Goal: Task Accomplishment & Management: Use online tool/utility

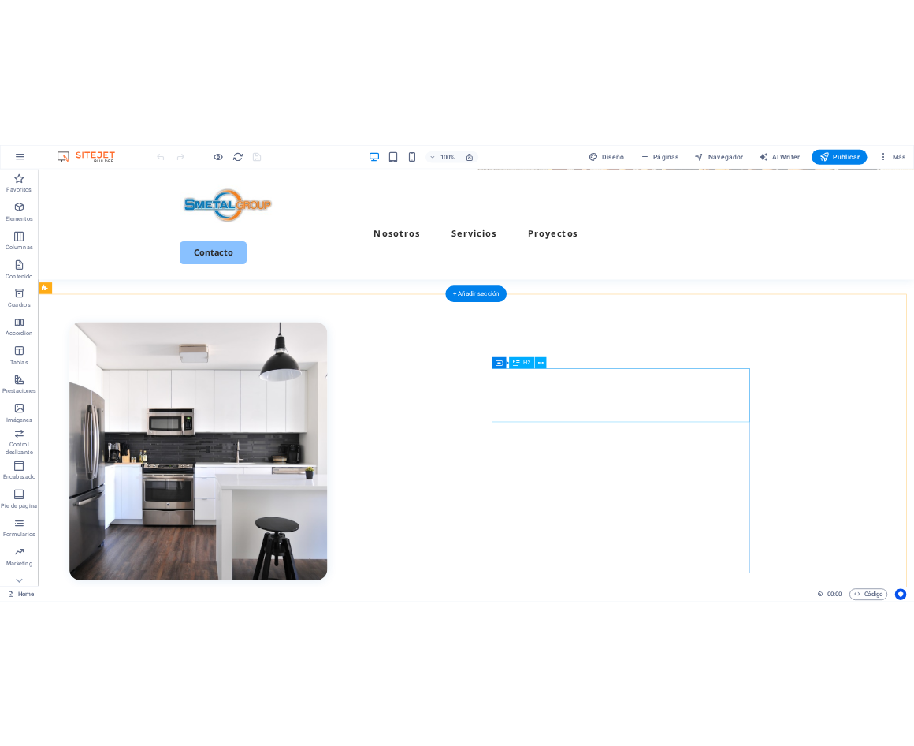
scroll to position [552, 0]
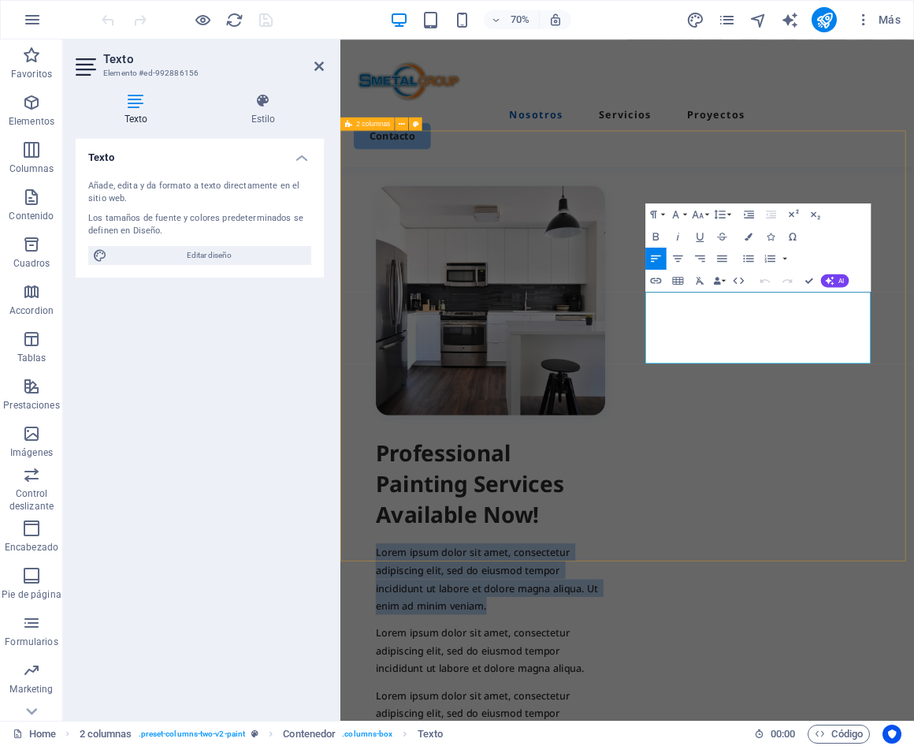
drag, startPoint x: 946, startPoint y: 495, endPoint x: 764, endPoint y: 403, distance: 204.1
click at [764, 403] on div "Professional Painting Services Available Now! Lorem ipsum dolor sit amet, conse…" at bounding box center [751, 656] width 820 height 974
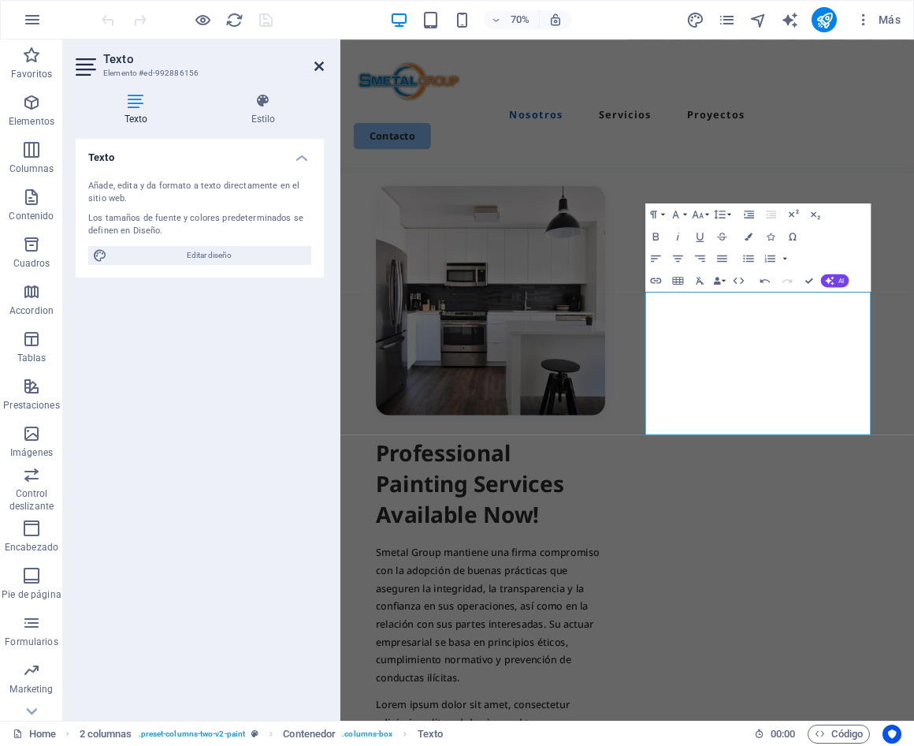
drag, startPoint x: 316, startPoint y: 63, endPoint x: 329, endPoint y: 83, distance: 23.4
click at [316, 63] on icon at bounding box center [319, 66] width 9 height 13
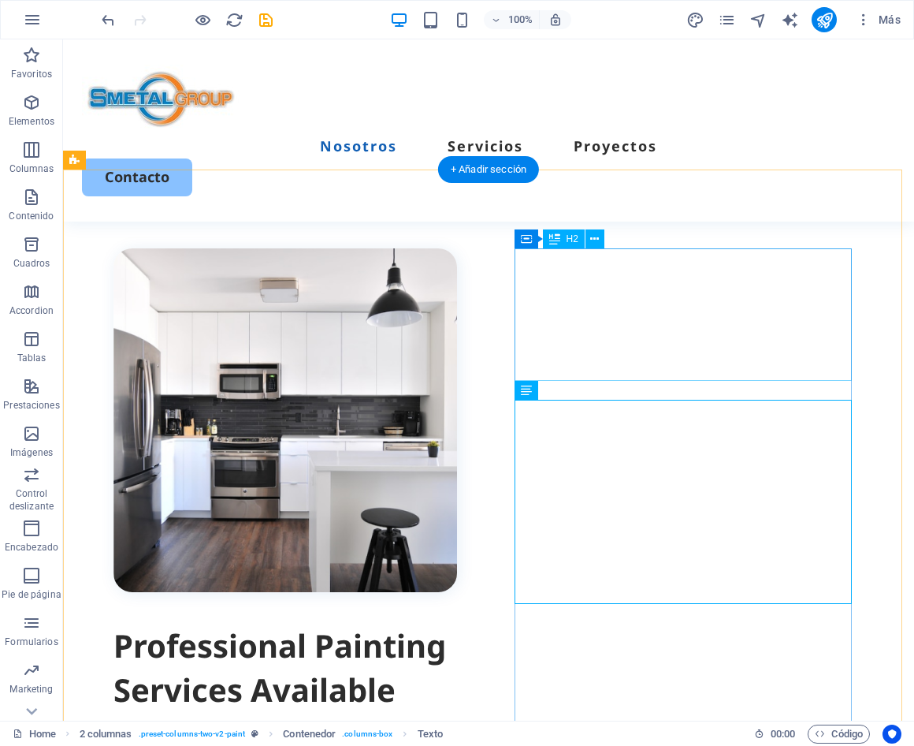
click at [457, 624] on div "Professional Painting Services Available Now!" at bounding box center [286, 690] width 344 height 132
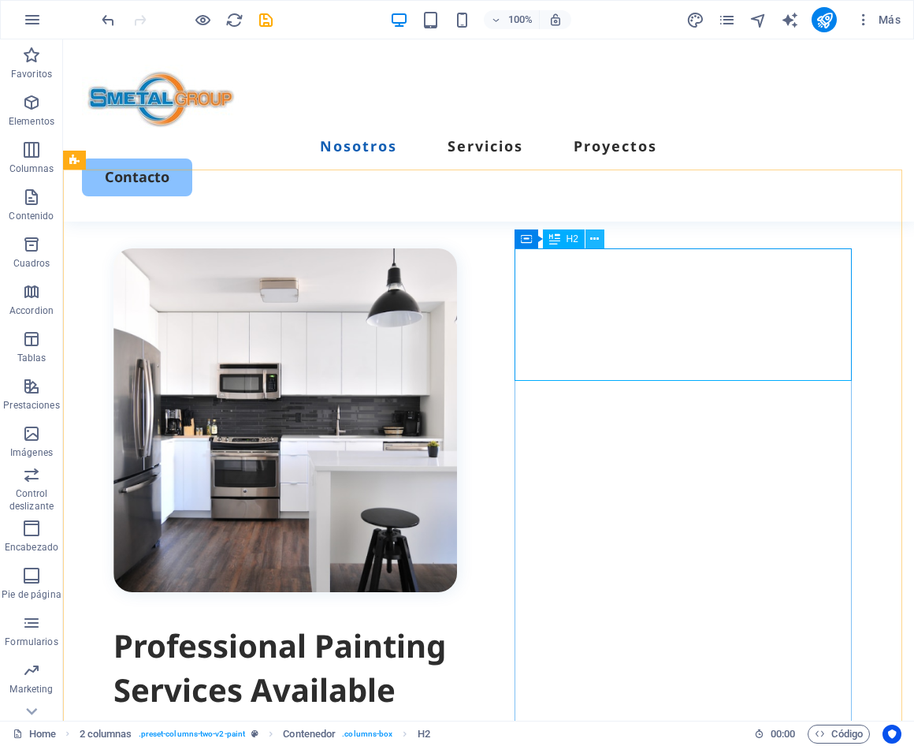
click at [604, 243] on button at bounding box center [595, 238] width 19 height 19
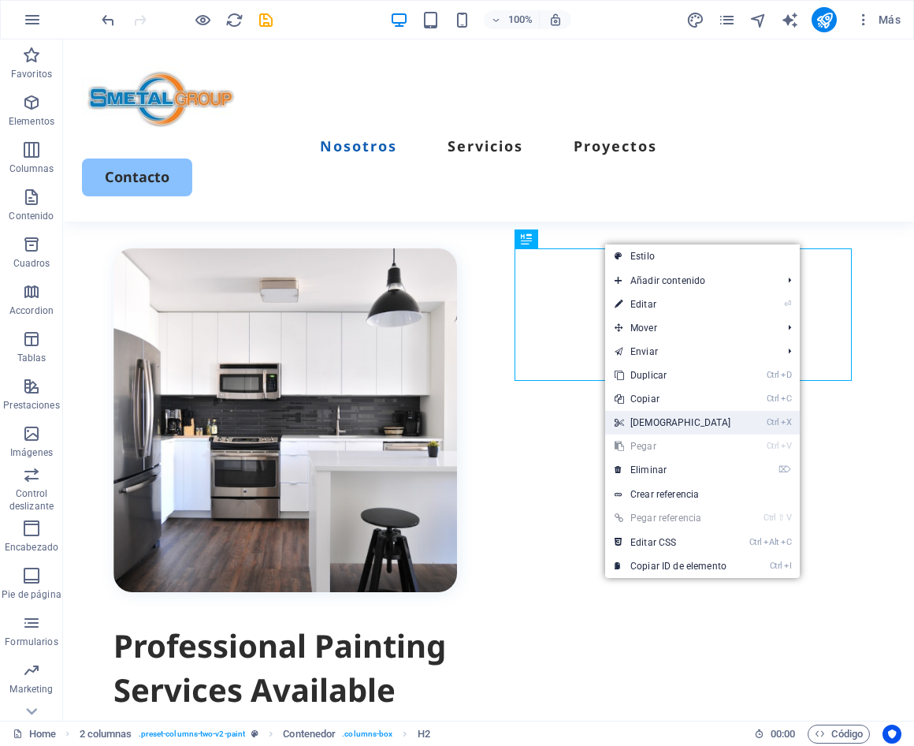
drag, startPoint x: 651, startPoint y: 420, endPoint x: 534, endPoint y: 356, distance: 134.1
click at [651, 420] on link "Ctrl X Cortar" at bounding box center [673, 423] width 136 height 24
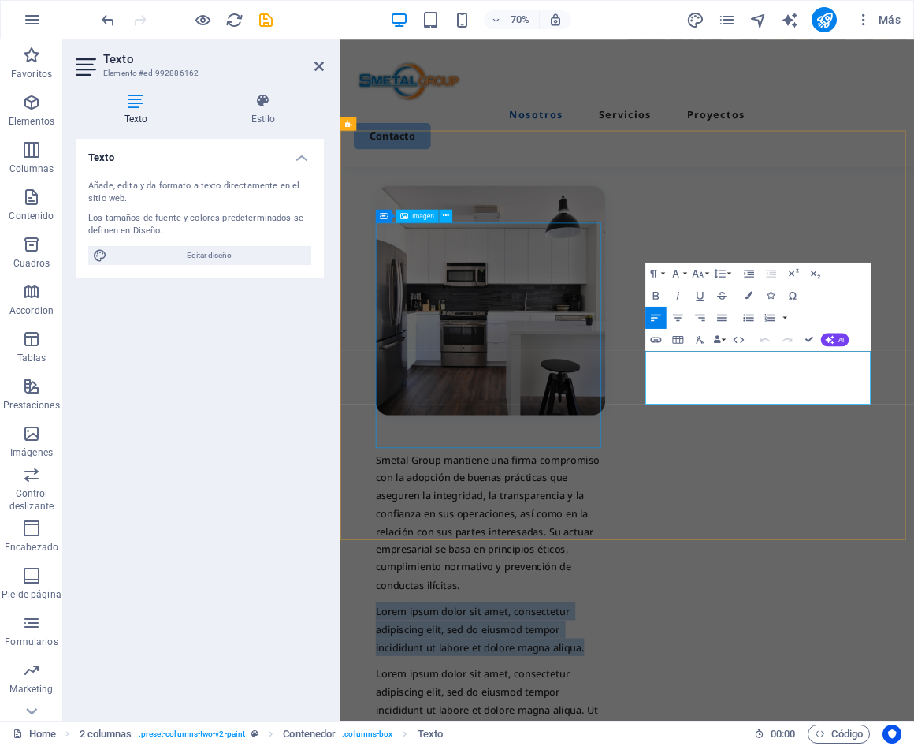
drag, startPoint x: 956, startPoint y: 527, endPoint x: 691, endPoint y: 477, distance: 270.4
click at [691, 477] on div "Smetal Group mantiene una firma compromiso con la adopción de buenas prácticas …" at bounding box center [750, 641] width 883 height 1007
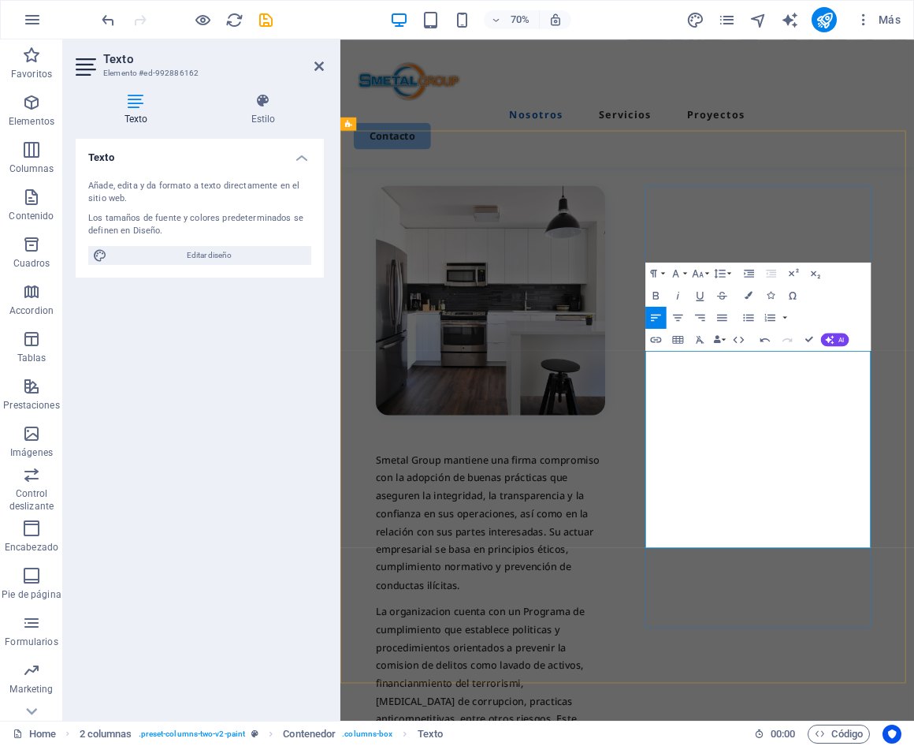
drag, startPoint x: 838, startPoint y: 732, endPoint x: 823, endPoint y: 755, distance: 27.3
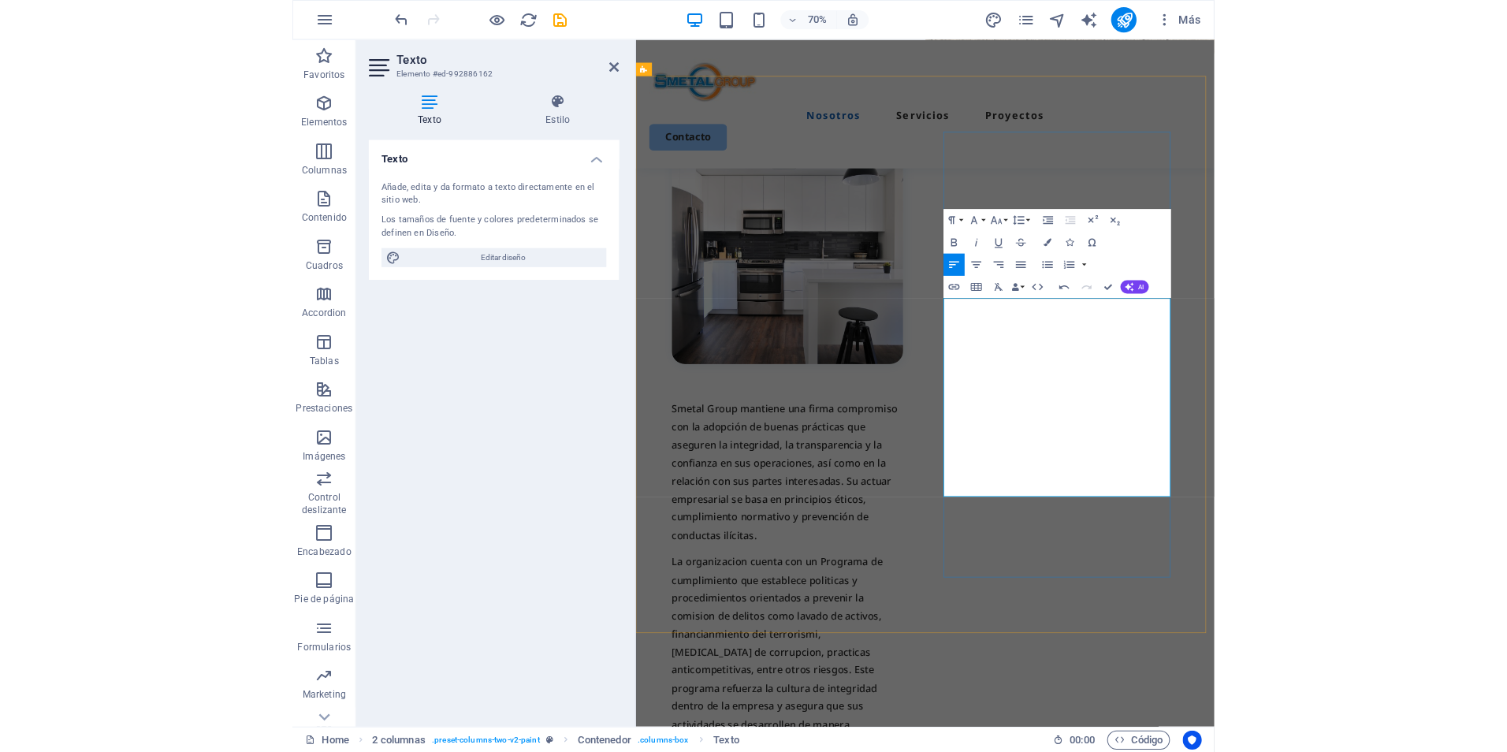
scroll to position [631, 0]
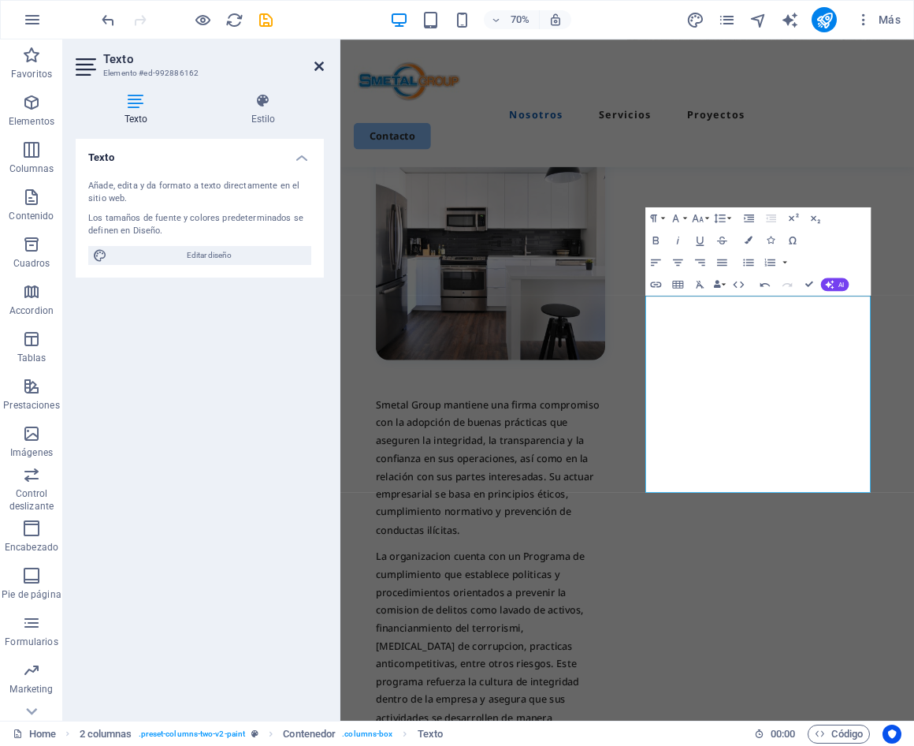
click at [316, 66] on icon at bounding box center [319, 66] width 9 height 13
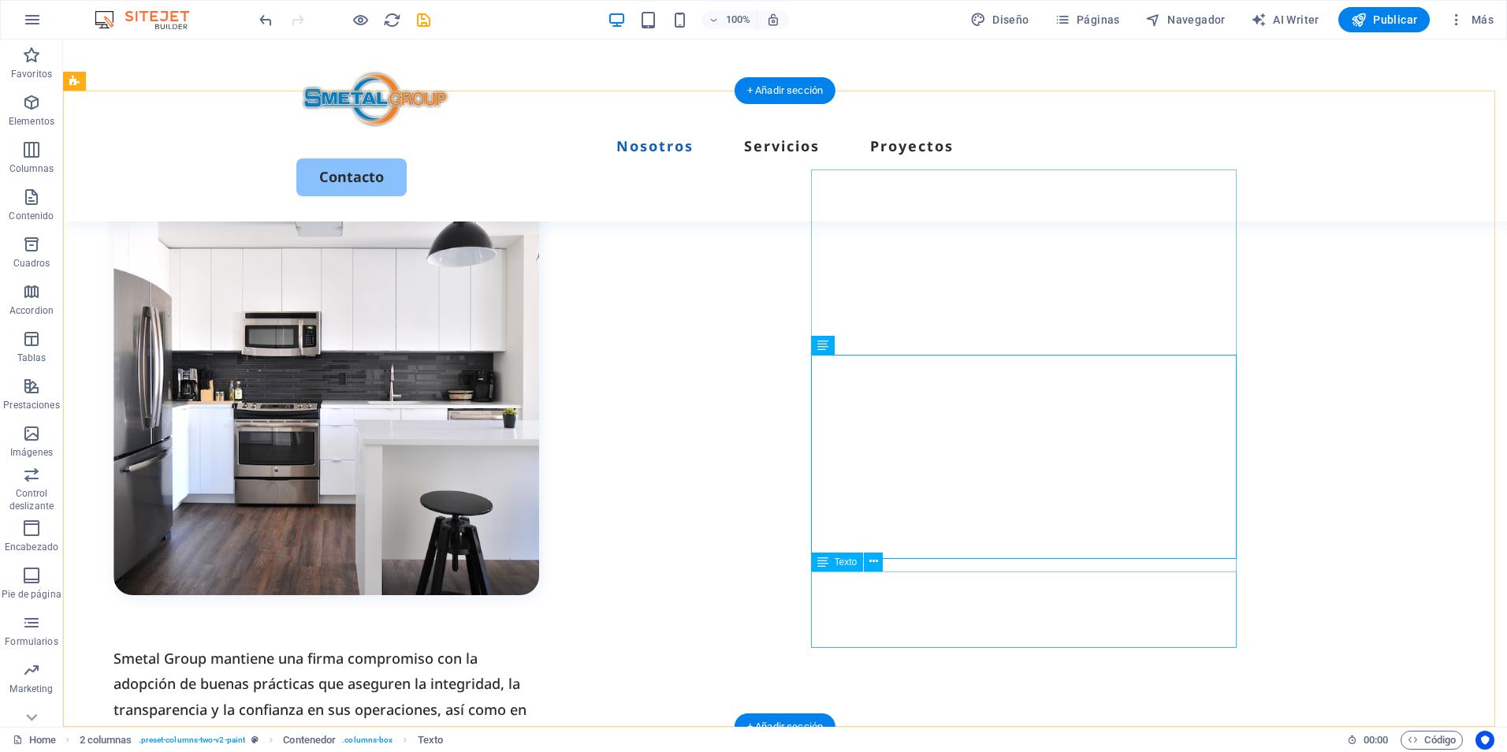
drag, startPoint x: 876, startPoint y: 566, endPoint x: 852, endPoint y: 526, distance: 46.6
click at [876, 566] on icon at bounding box center [873, 561] width 9 height 17
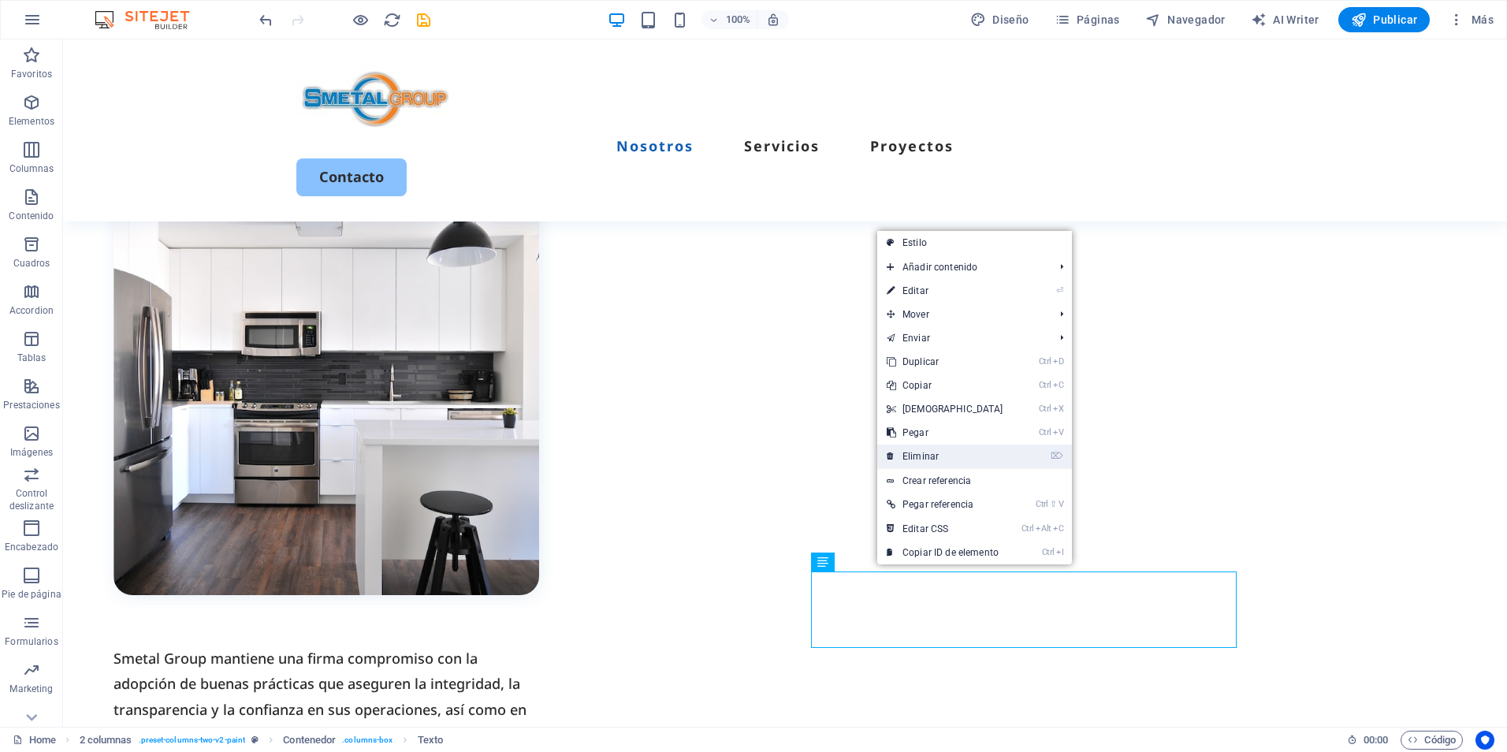
click at [944, 457] on link "⌦ Eliminar" at bounding box center [945, 457] width 136 height 24
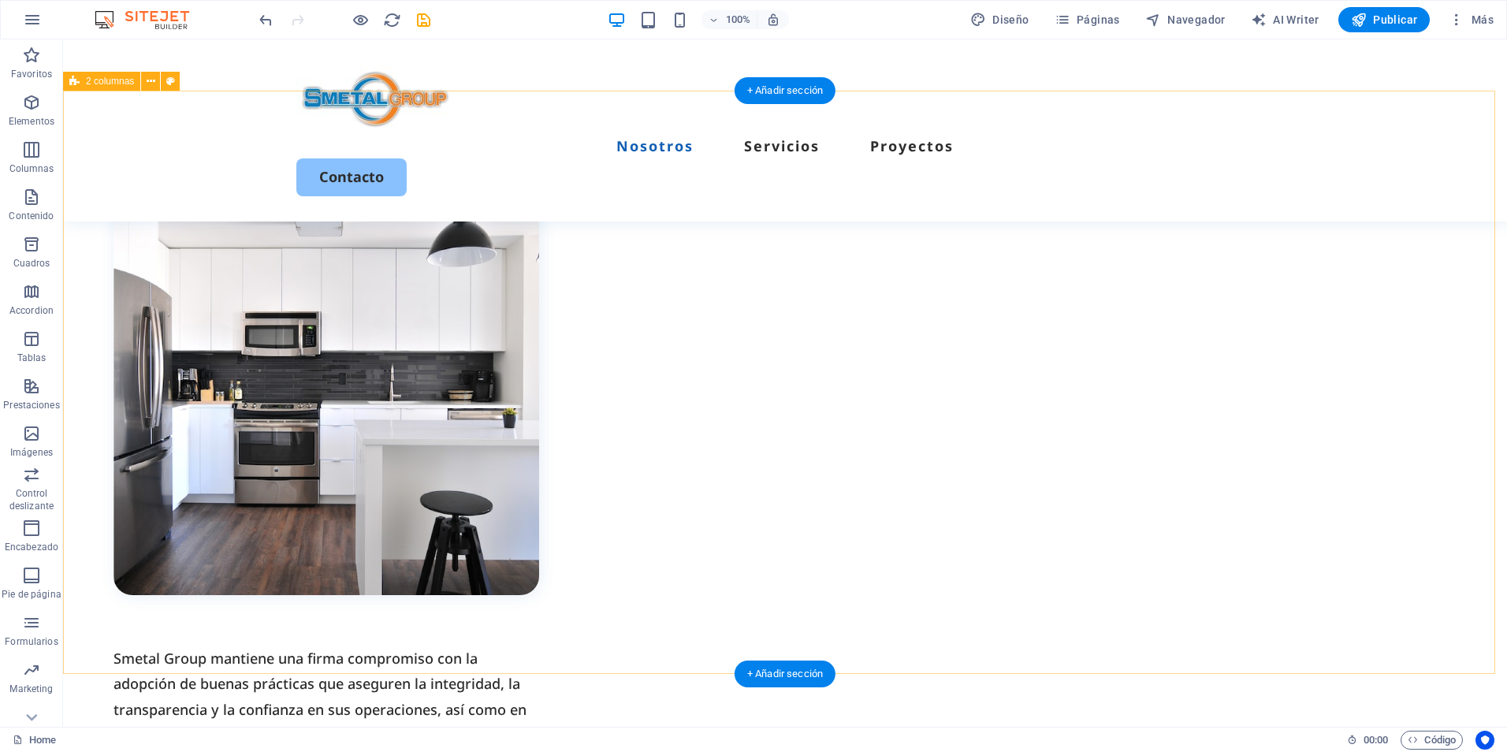
click at [1312, 460] on div "Smetal Group mantiene una firma compromiso con la adopción de buenas prácticas …" at bounding box center [785, 599] width 1444 height 1016
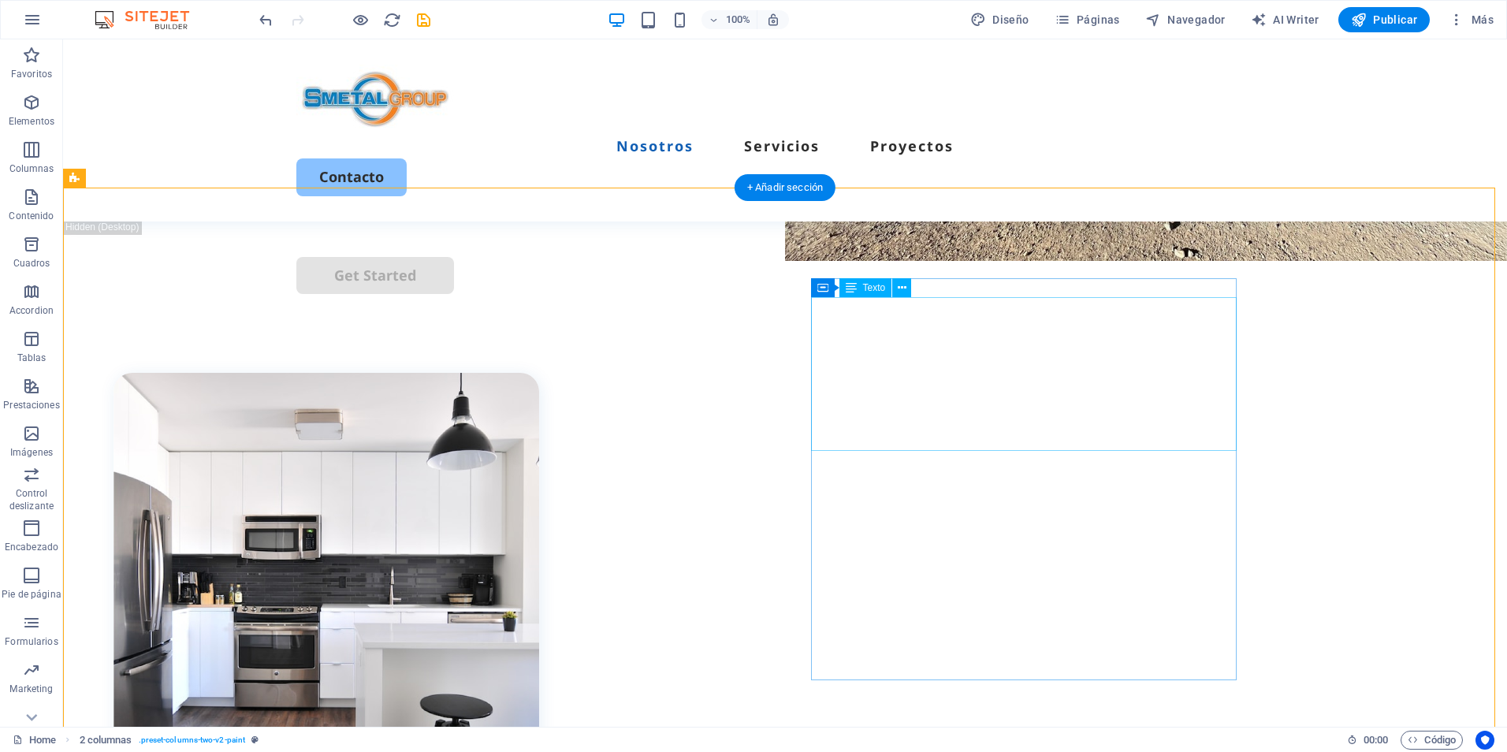
scroll to position [552, 0]
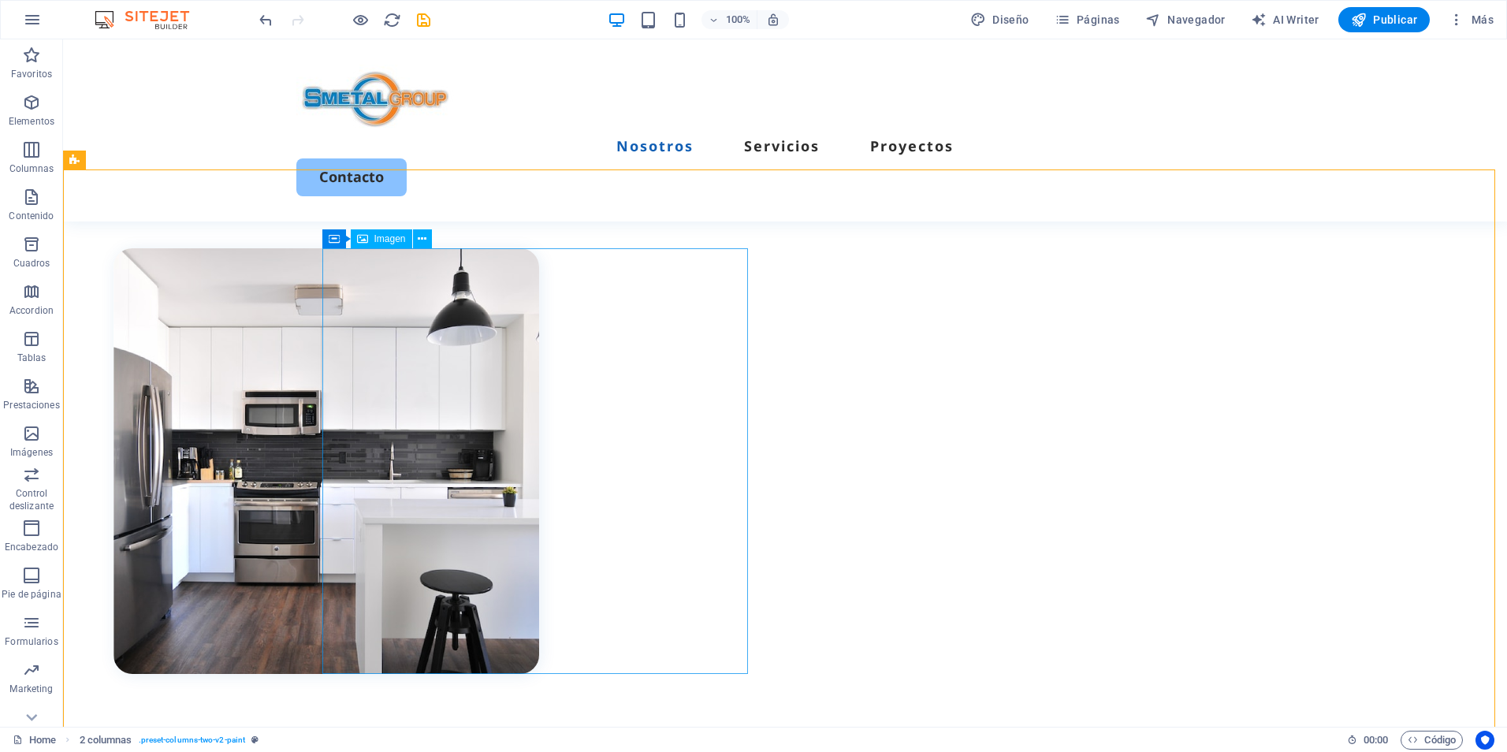
click at [393, 237] on span "Imagen" at bounding box center [390, 238] width 32 height 9
click at [413, 240] on icon at bounding box center [412, 239] width 9 height 17
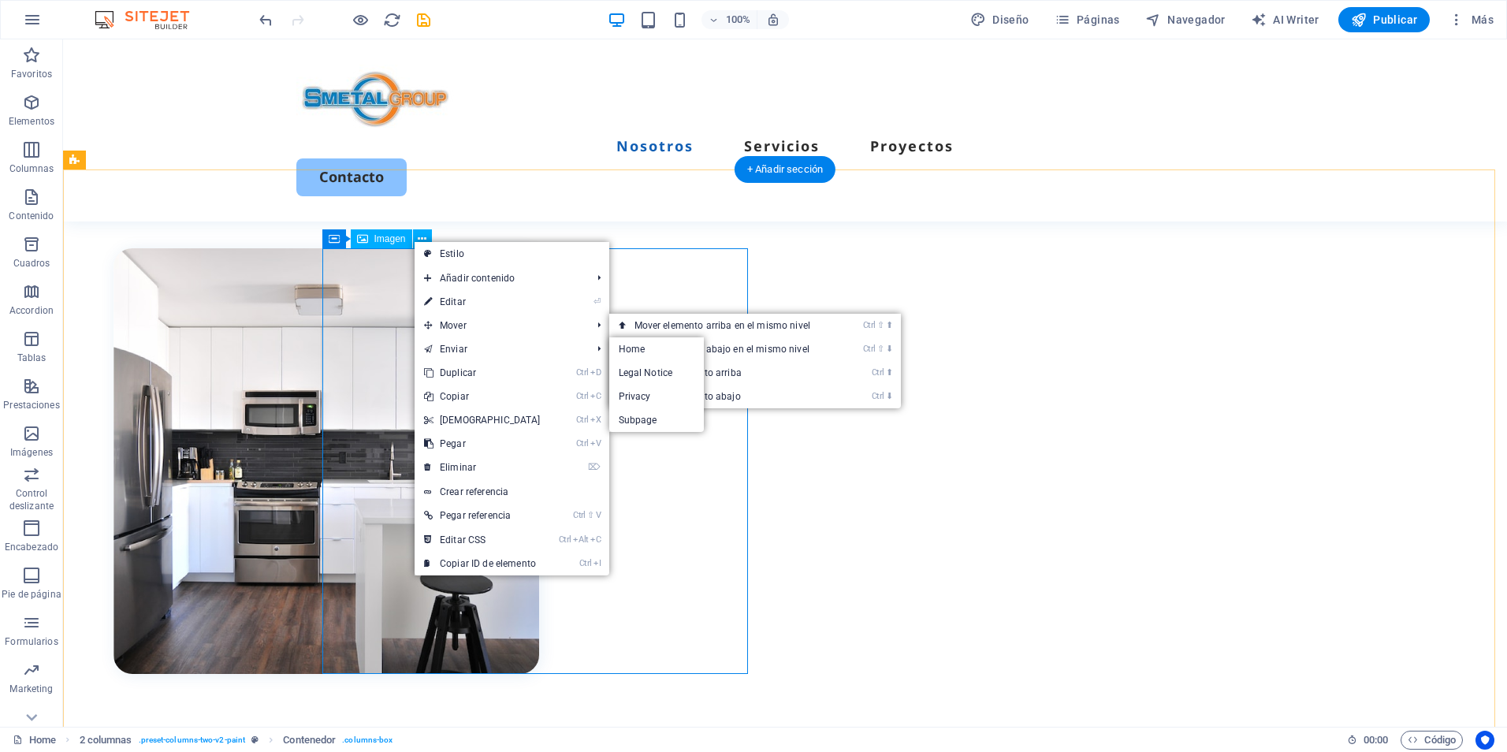
click at [339, 378] on figure at bounding box center [327, 461] width 426 height 426
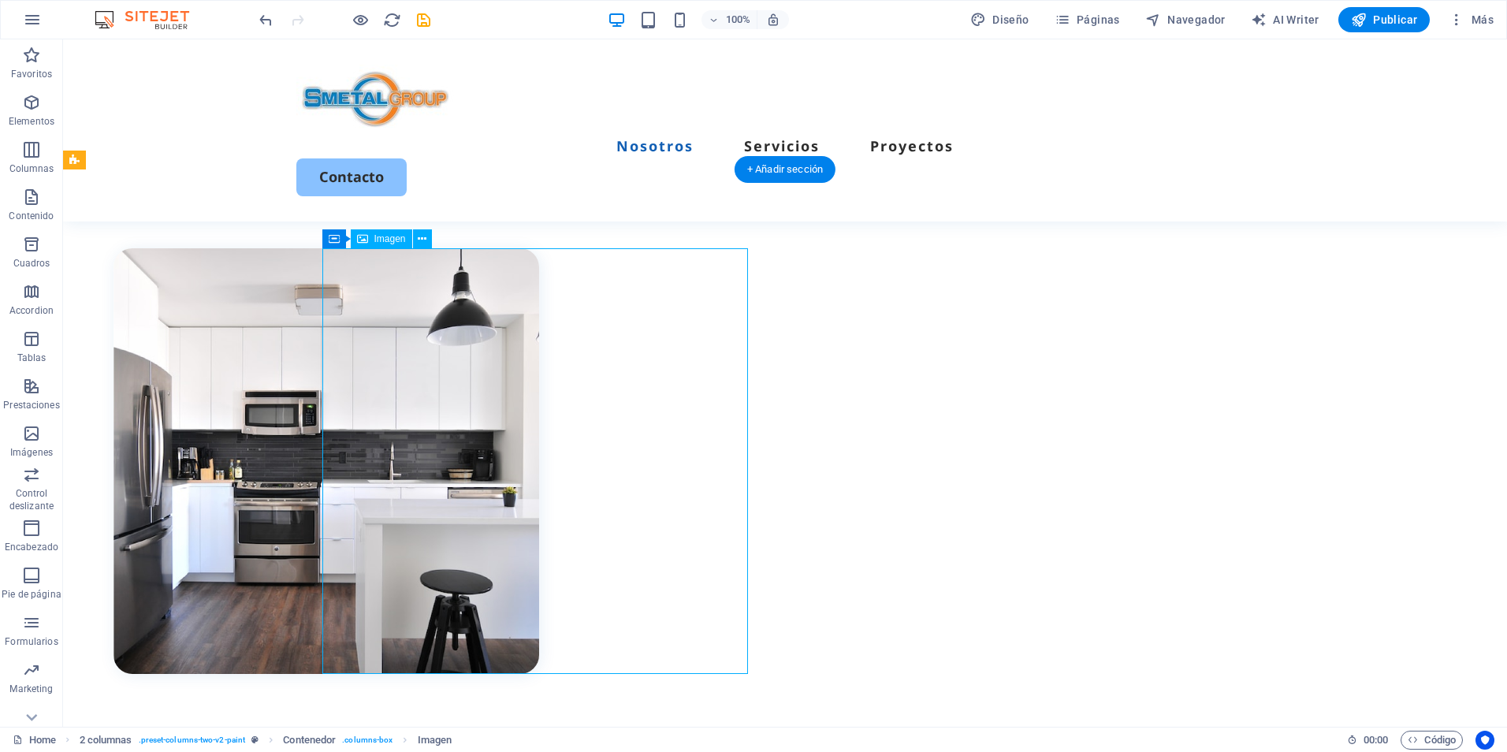
click at [339, 378] on figure at bounding box center [327, 461] width 426 height 426
select select "%"
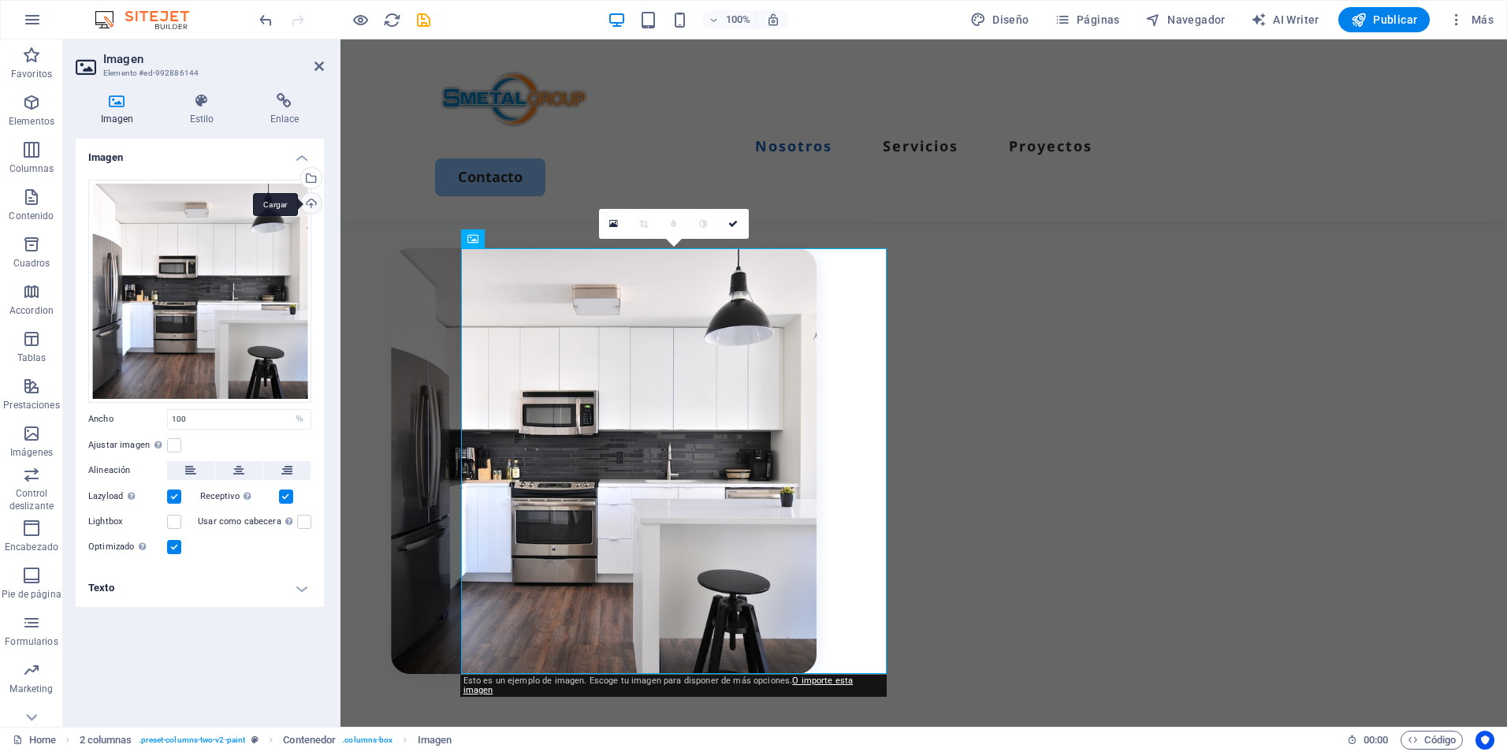
click at [312, 203] on div "Cargar" at bounding box center [310, 205] width 24 height 24
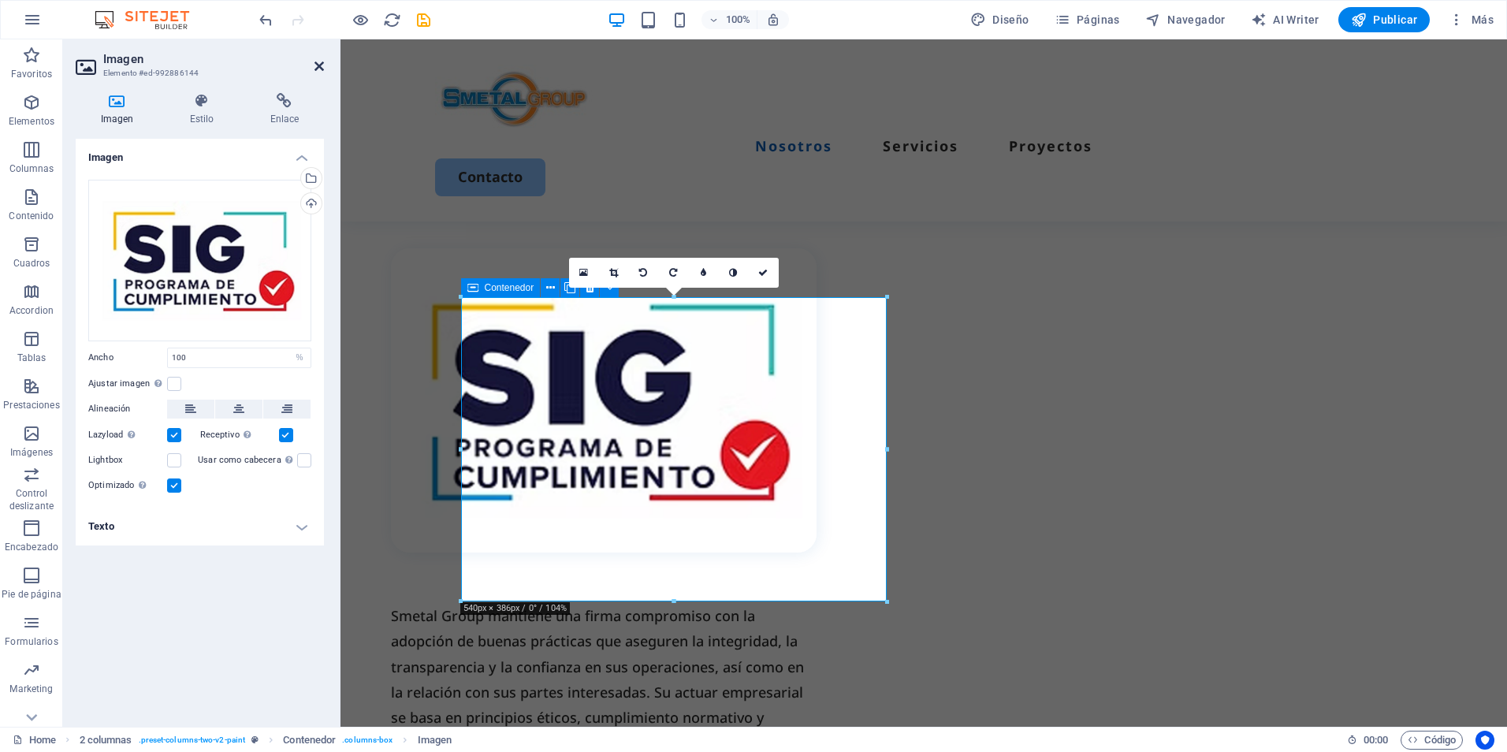
drag, startPoint x: 320, startPoint y: 66, endPoint x: 257, endPoint y: 40, distance: 68.2
click at [320, 66] on icon at bounding box center [319, 66] width 9 height 13
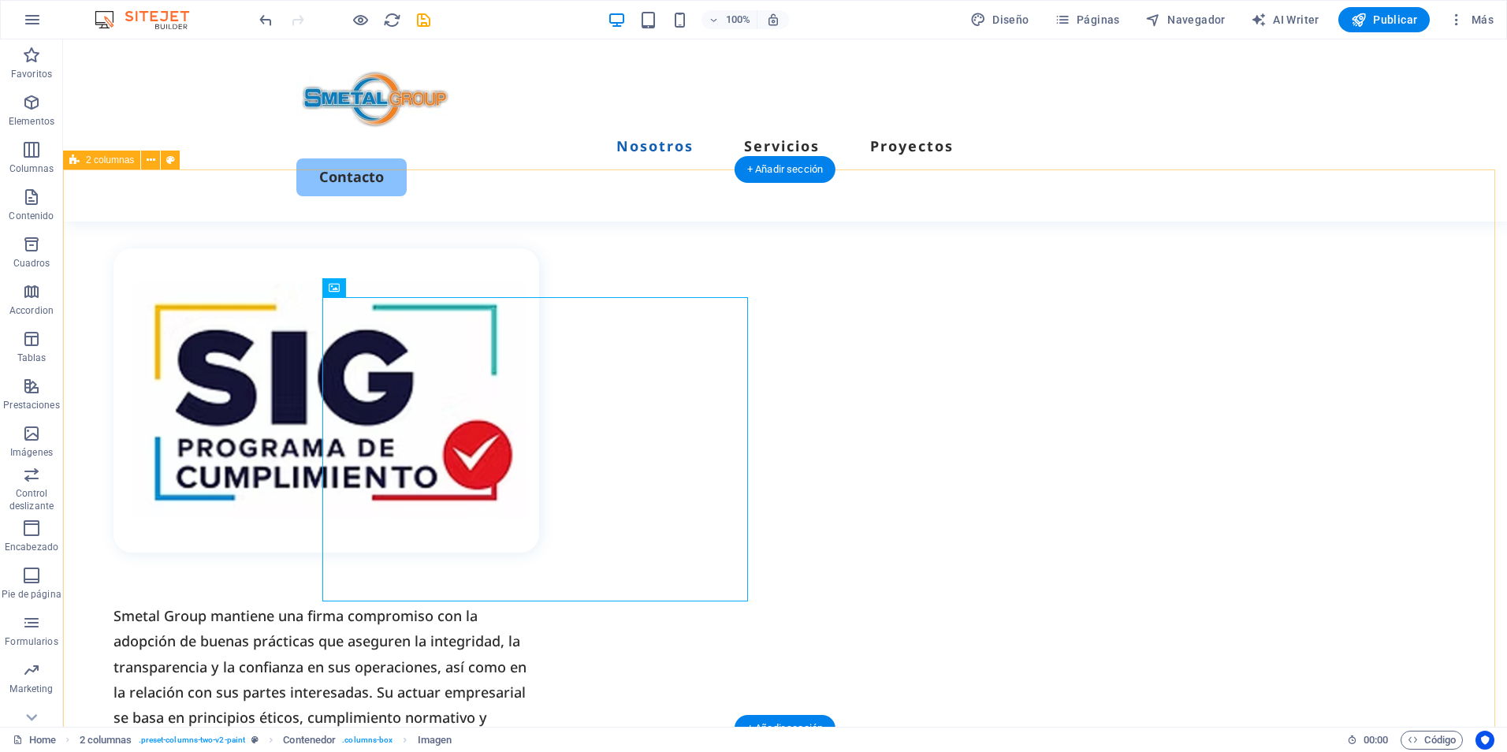
click at [1429, 382] on div "Smetal Group mantiene una firma compromiso con la adopción de buenas prácticas …" at bounding box center [785, 616] width 1444 height 895
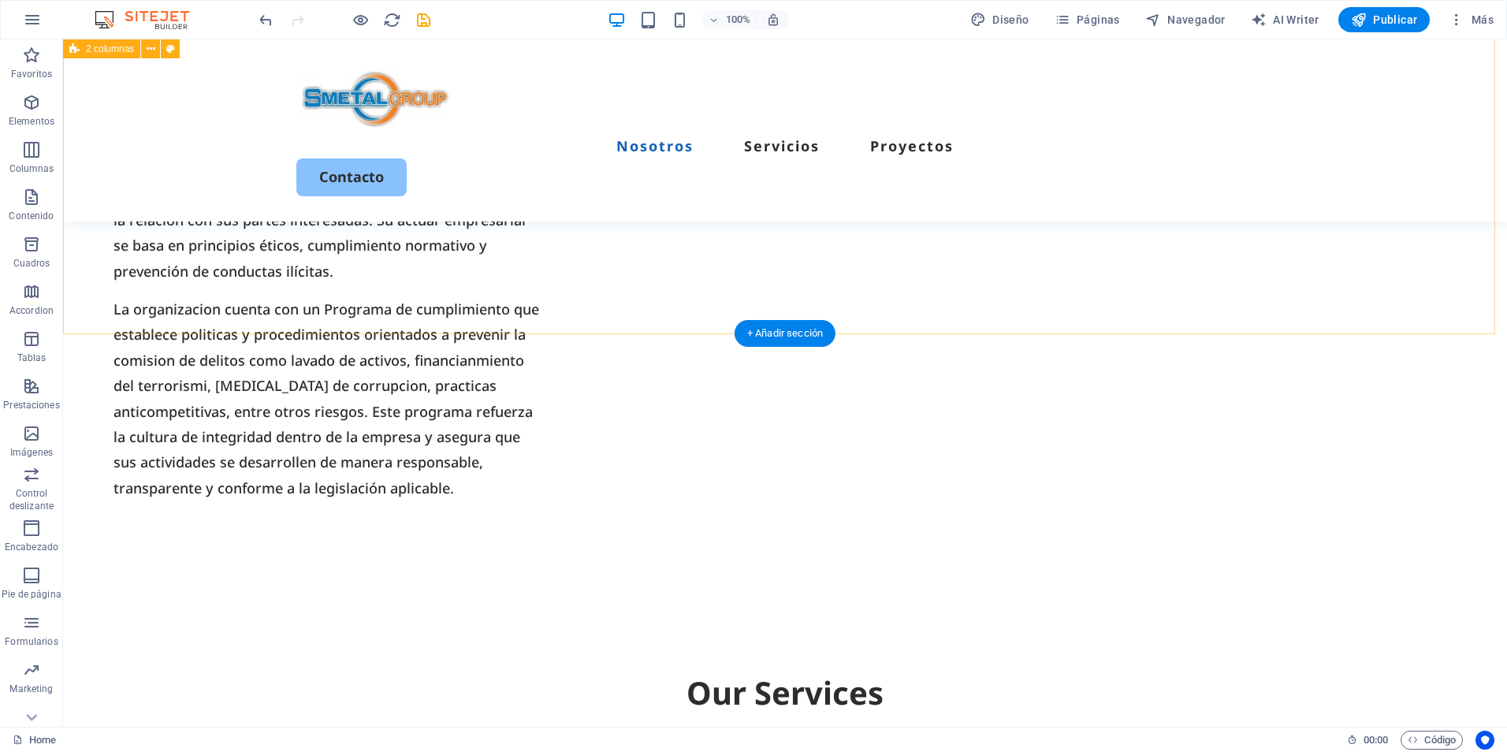
scroll to position [1104, 0]
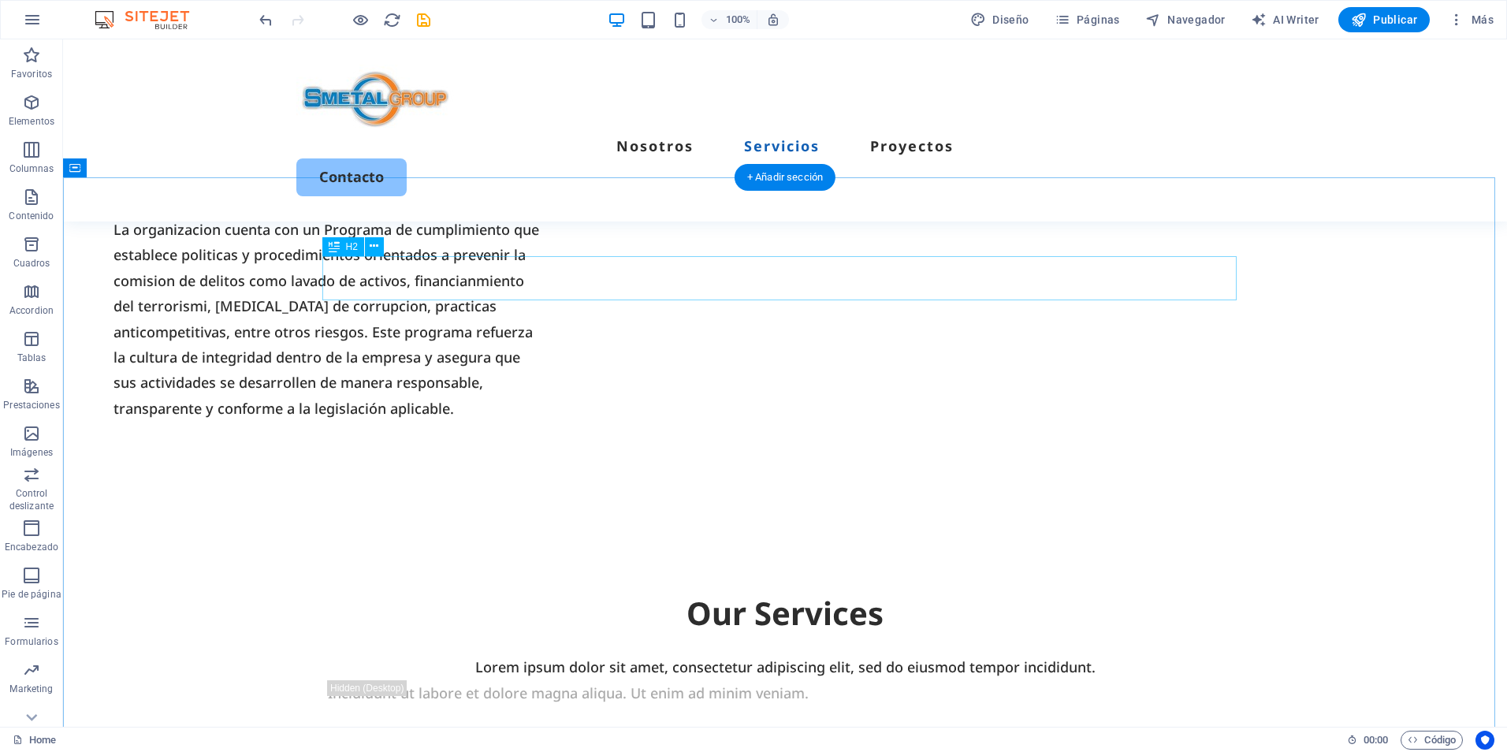
click at [813, 591] on div "Our Services" at bounding box center [785, 613] width 914 height 44
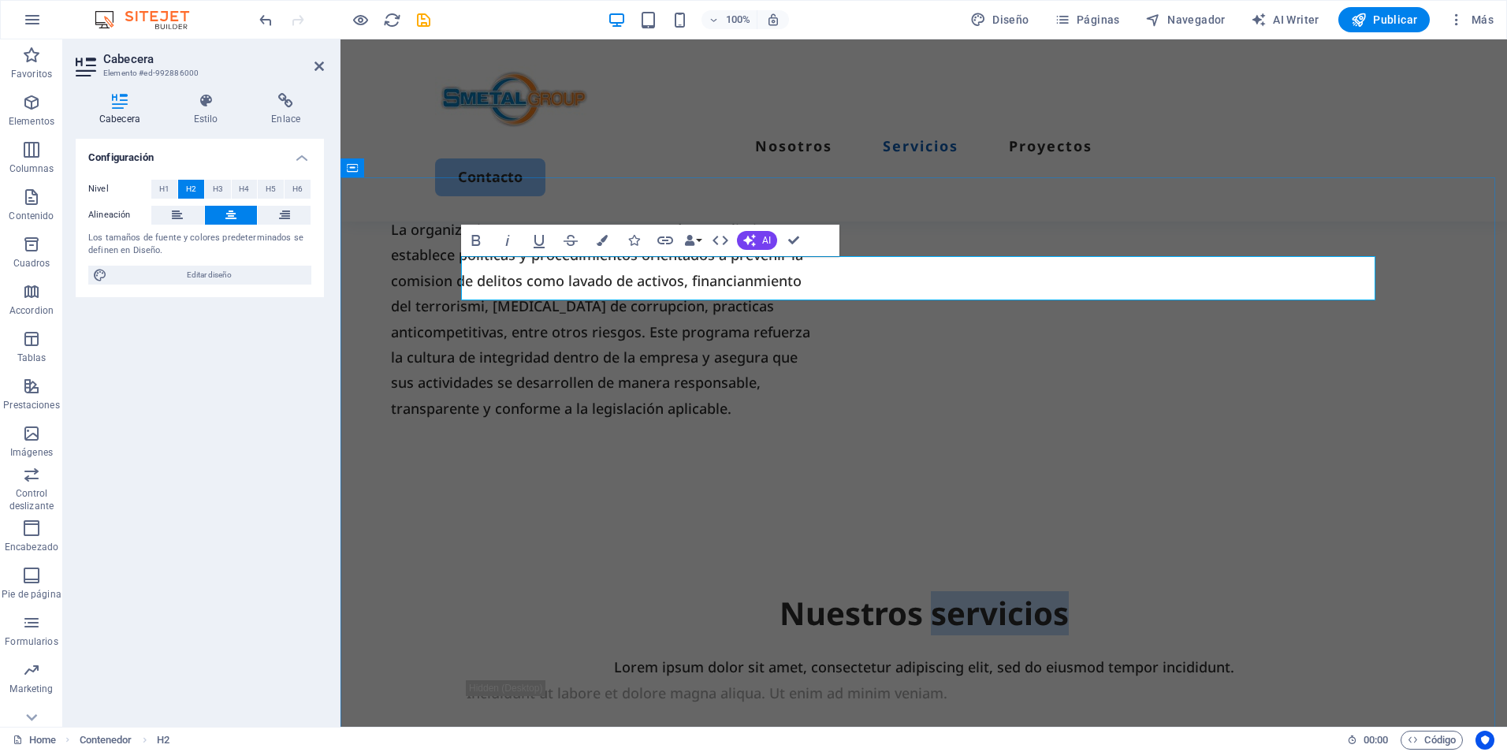
drag, startPoint x: 1059, startPoint y: 274, endPoint x: 925, endPoint y: 273, distance: 134.0
click at [925, 591] on h2 "Nuestros servicios" at bounding box center [924, 613] width 914 height 44
click at [326, 67] on aside "Cabecera Elemento #ed-992886000 Cabecera Estilo Enlace Configuración Nivel H1 H…" at bounding box center [201, 382] width 277 height 687
click at [180, 220] on icon at bounding box center [177, 215] width 11 height 19
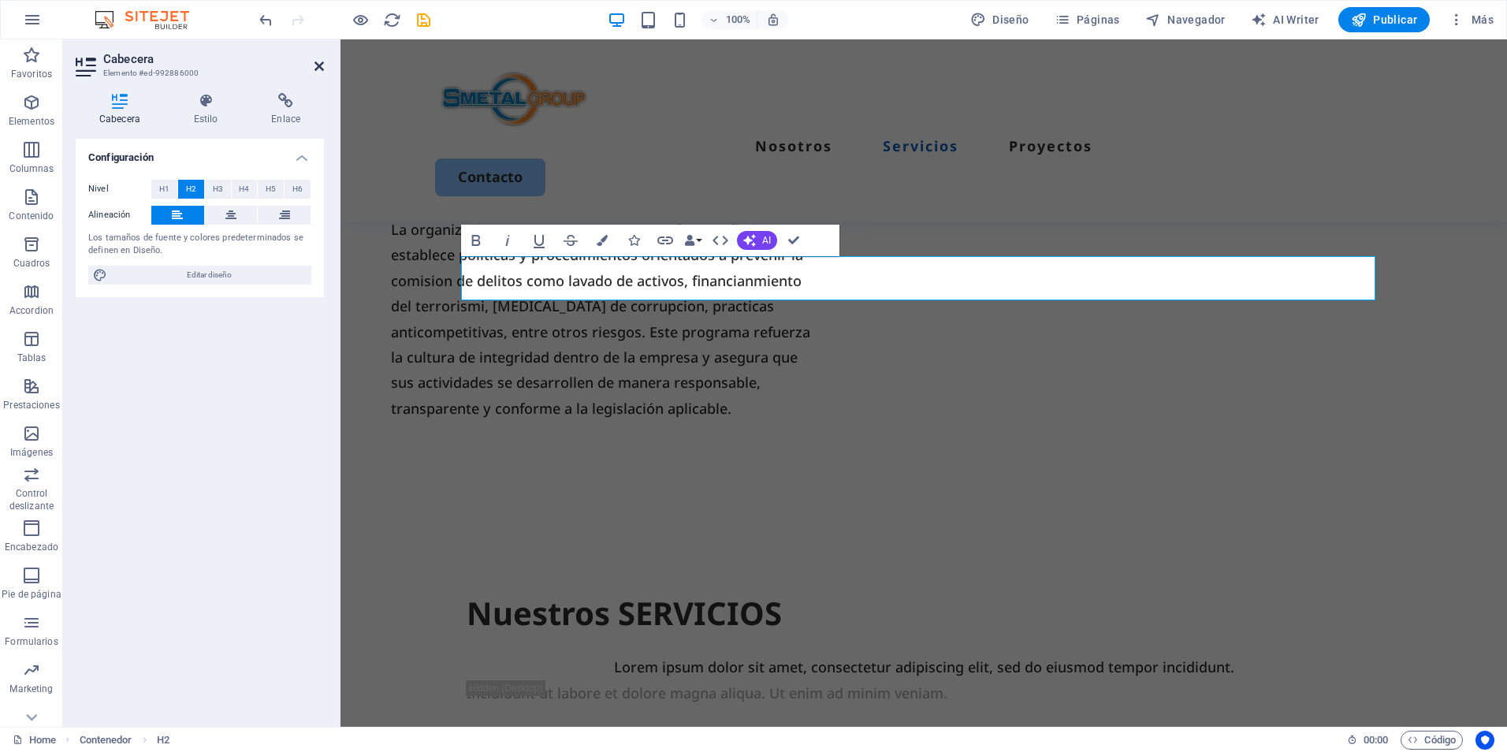
drag, startPoint x: 317, startPoint y: 61, endPoint x: 283, endPoint y: 71, distance: 35.2
click at [317, 61] on icon at bounding box center [319, 66] width 9 height 13
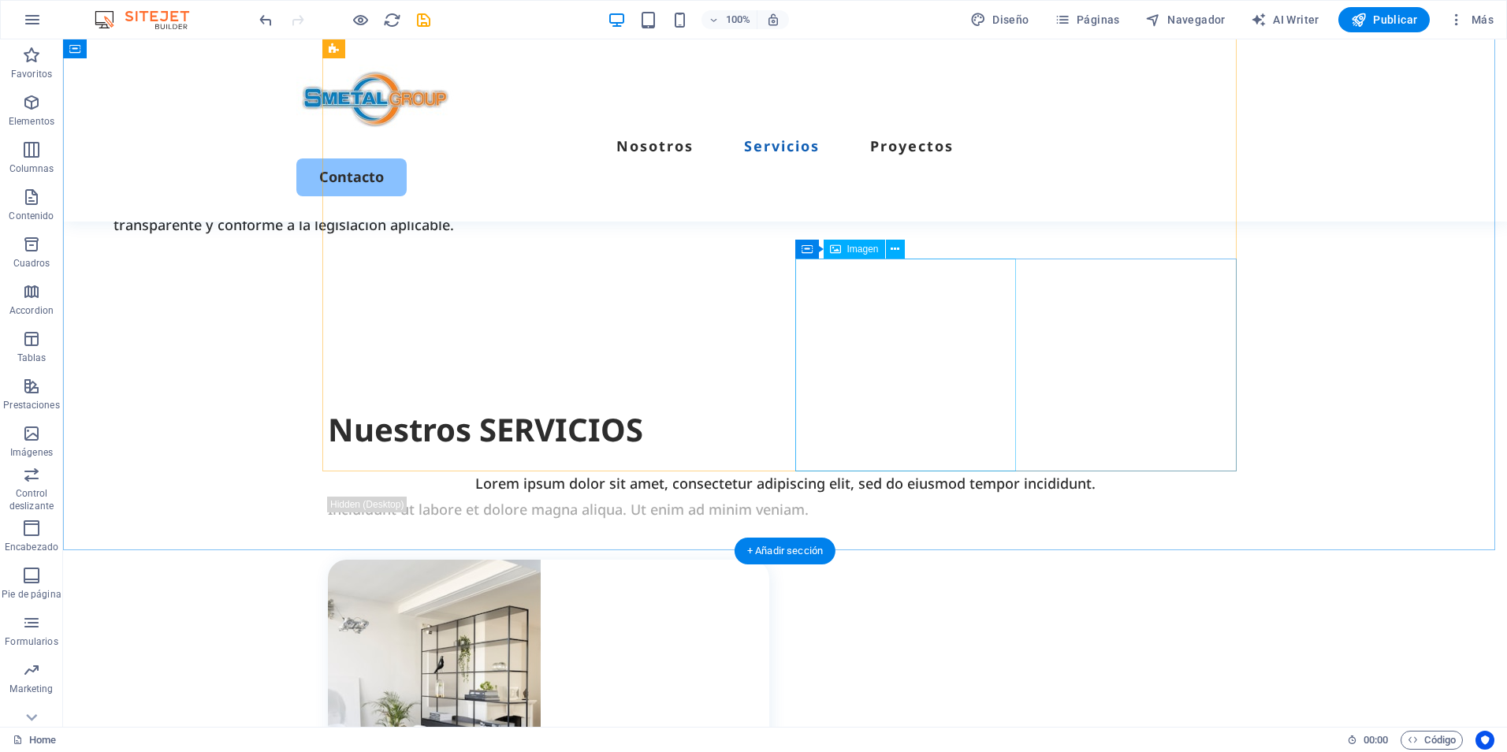
scroll to position [946, 0]
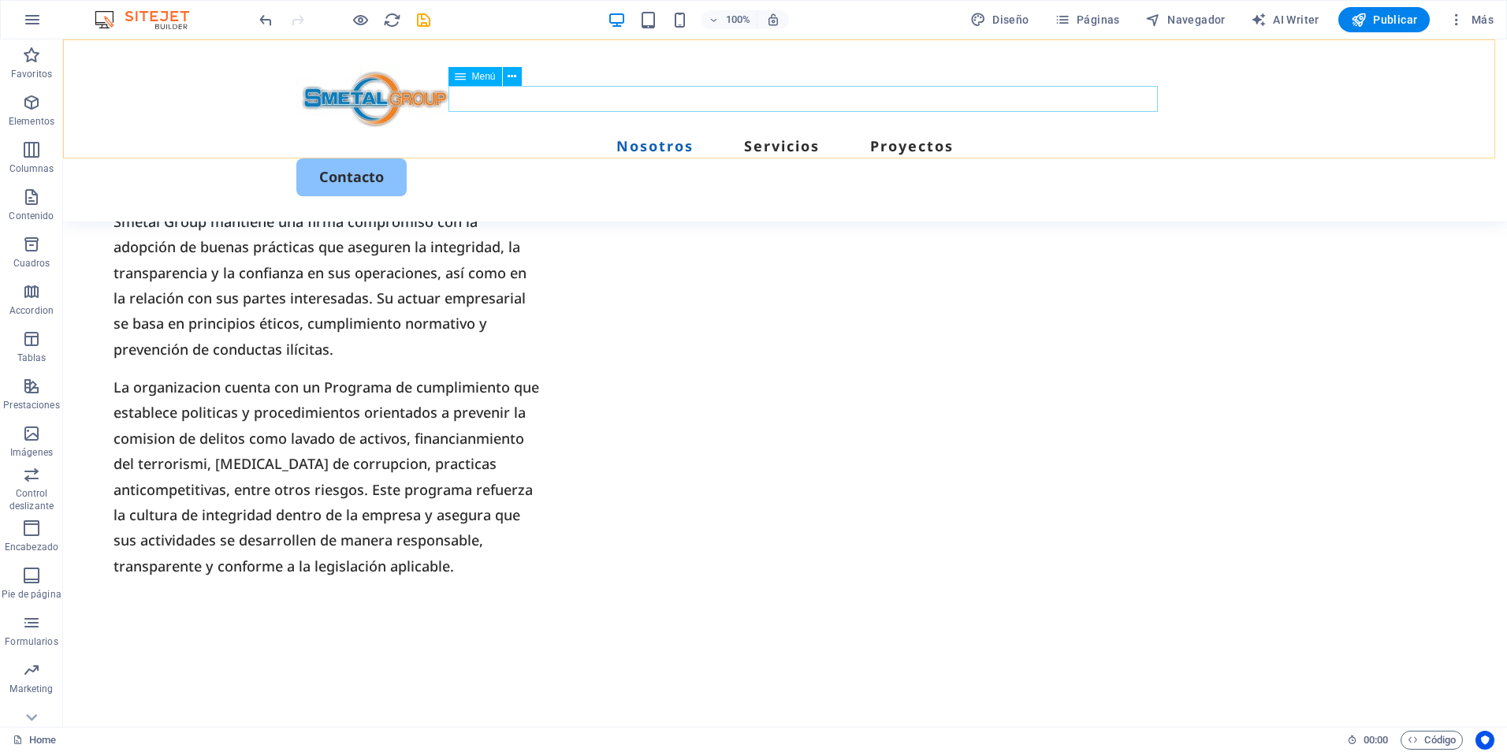
click at [808, 133] on nav "Nosotros Servicios Proyectos" at bounding box center [784, 145] width 977 height 25
click at [957, 133] on nav "Nosotros Servicios Proyectos" at bounding box center [784, 145] width 977 height 25
click at [423, 20] on icon "save" at bounding box center [424, 20] width 18 height 18
checkbox input "false"
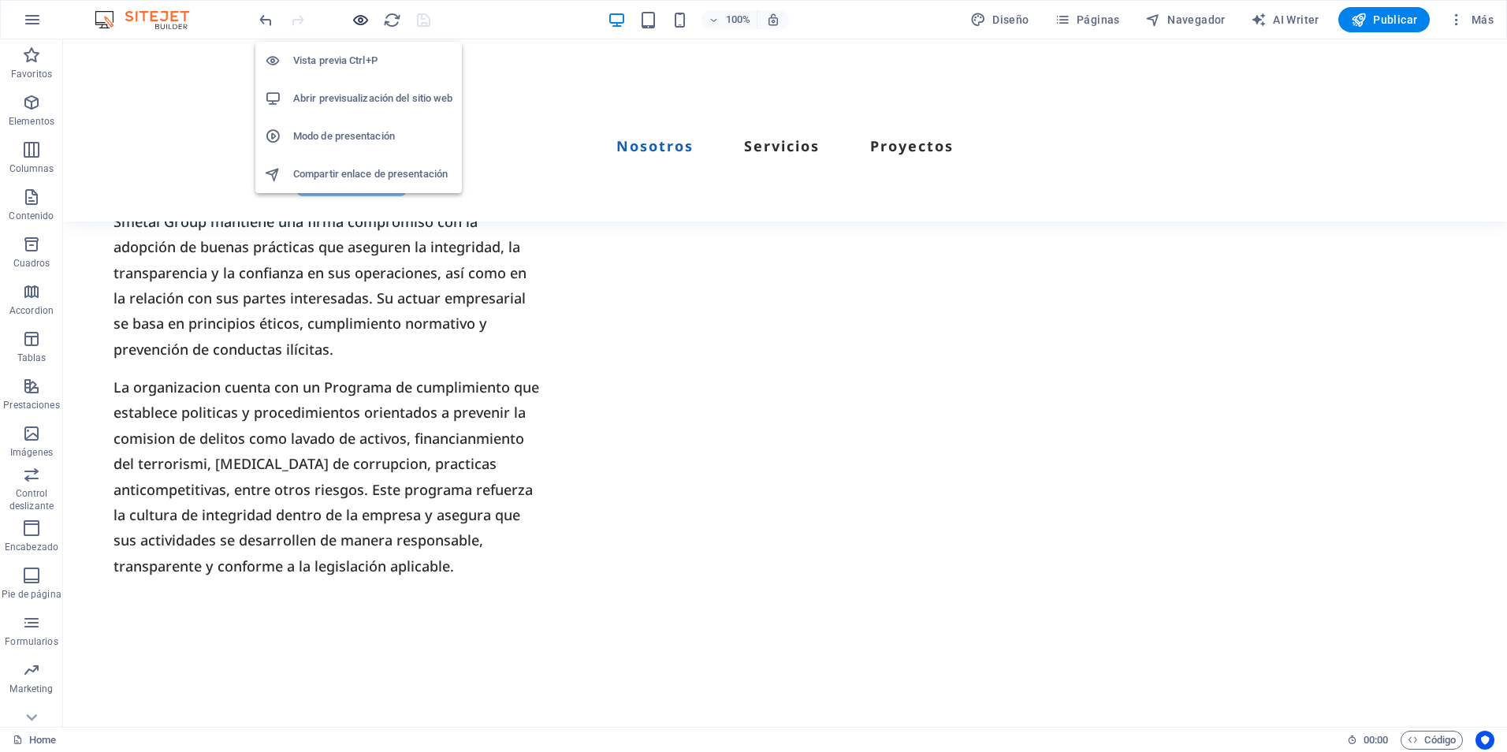
click at [360, 19] on icon "button" at bounding box center [361, 20] width 18 height 18
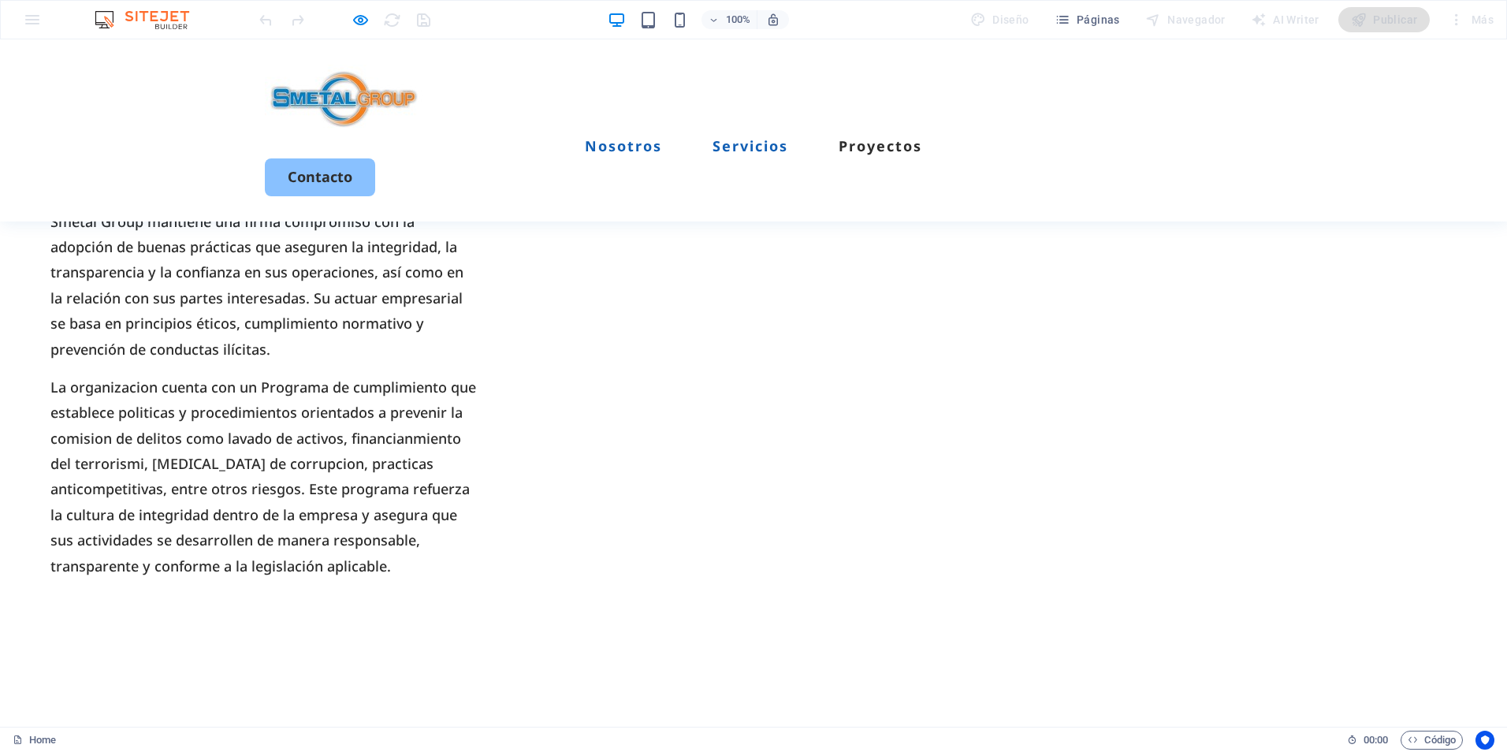
click at [754, 139] on link "Servicios" at bounding box center [751, 146] width 76 height 14
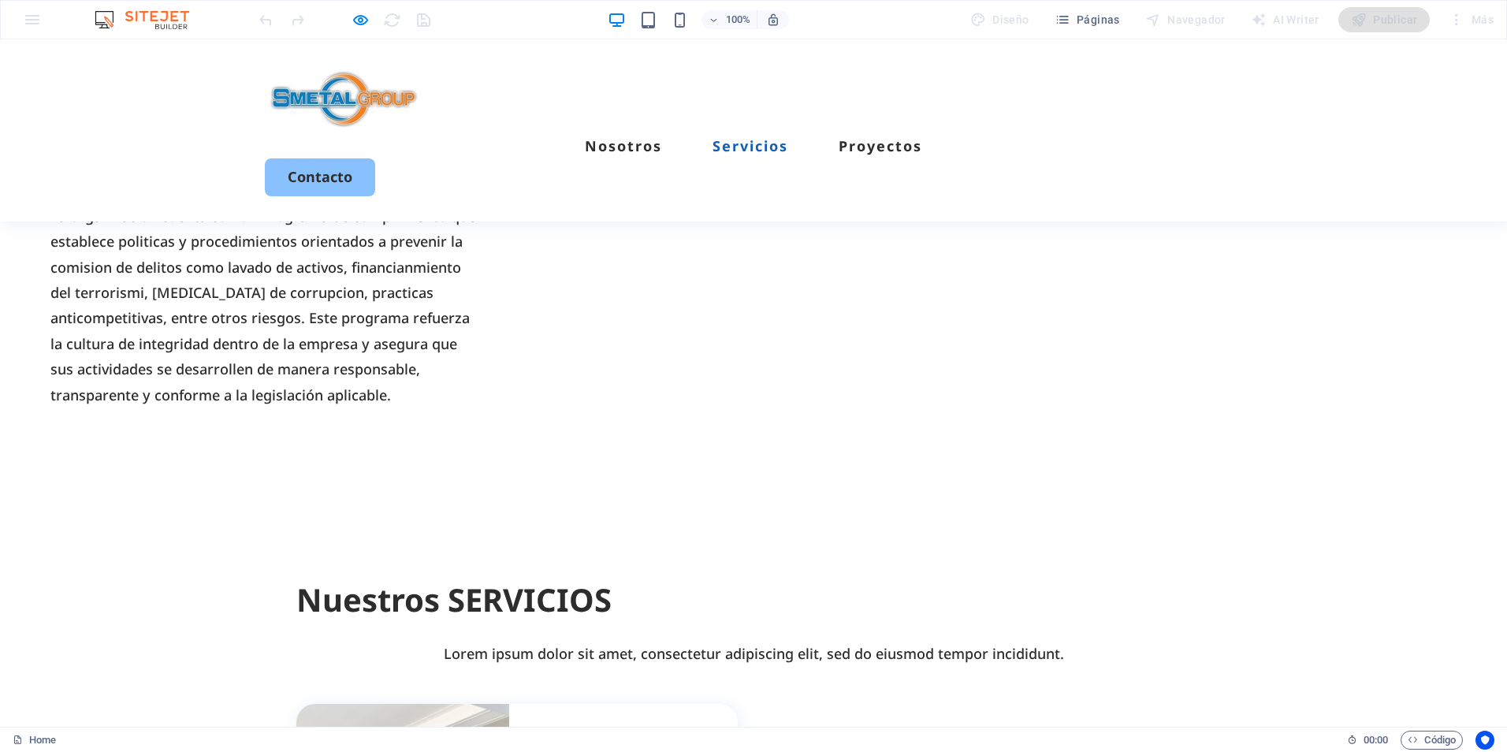
scroll to position [1047, 0]
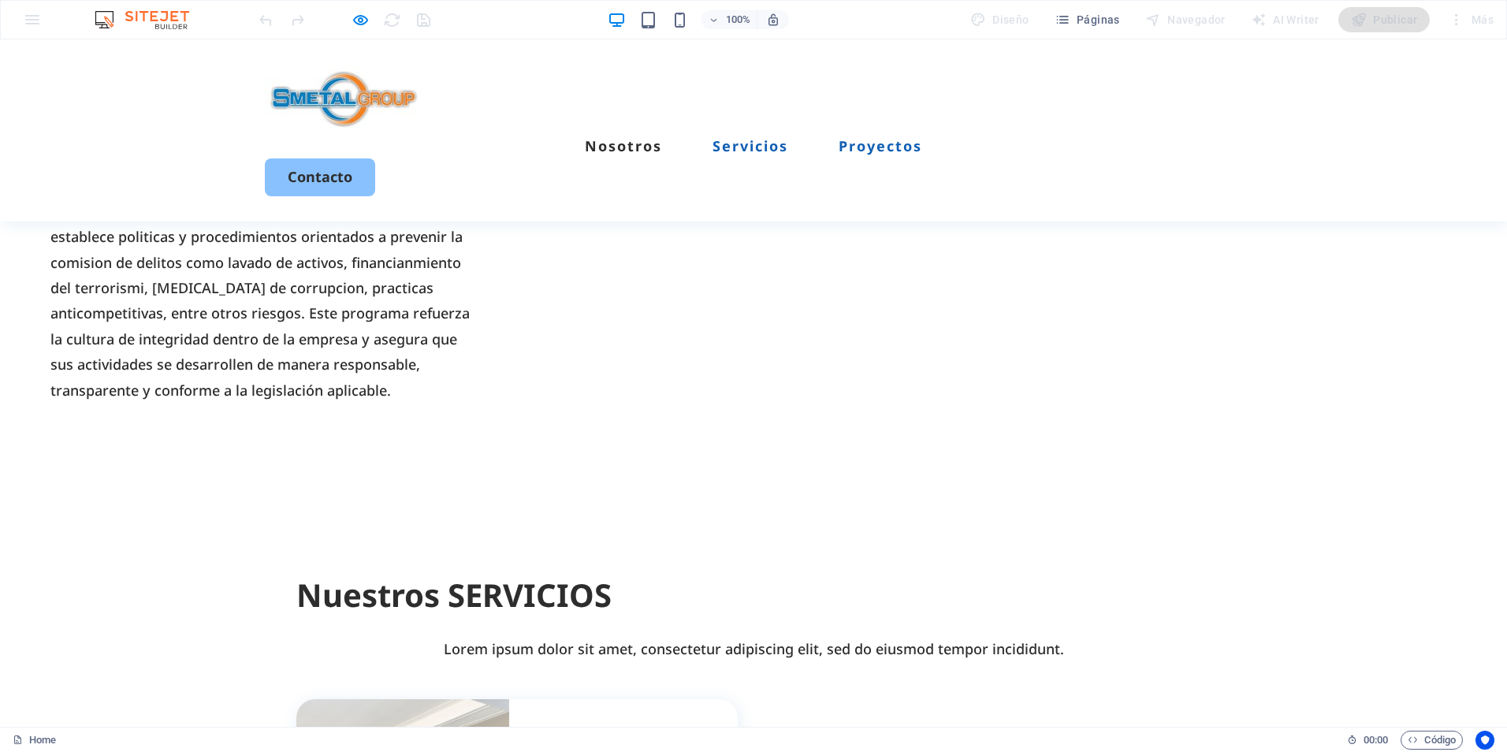
click at [904, 139] on link "Proyectos" at bounding box center [881, 146] width 84 height 14
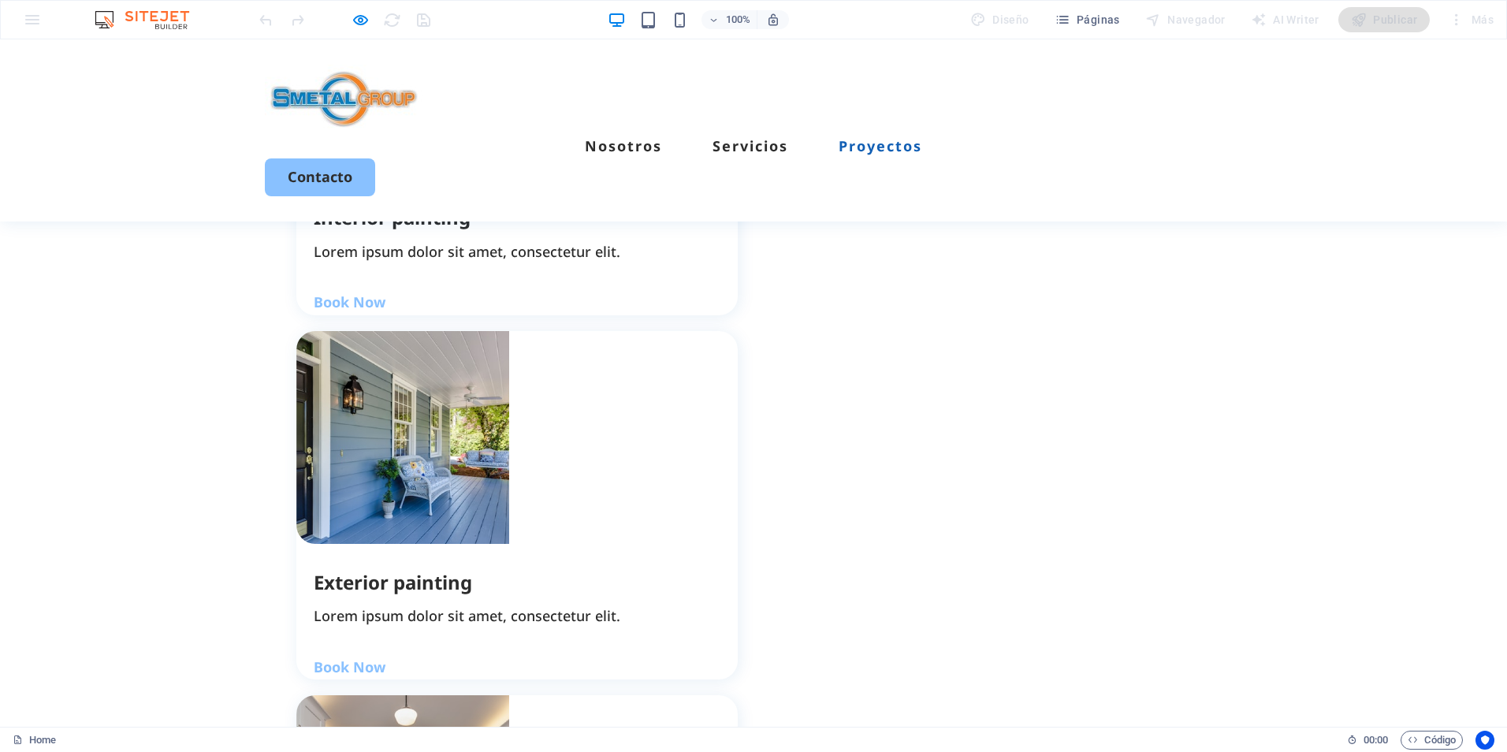
scroll to position [1814, 0]
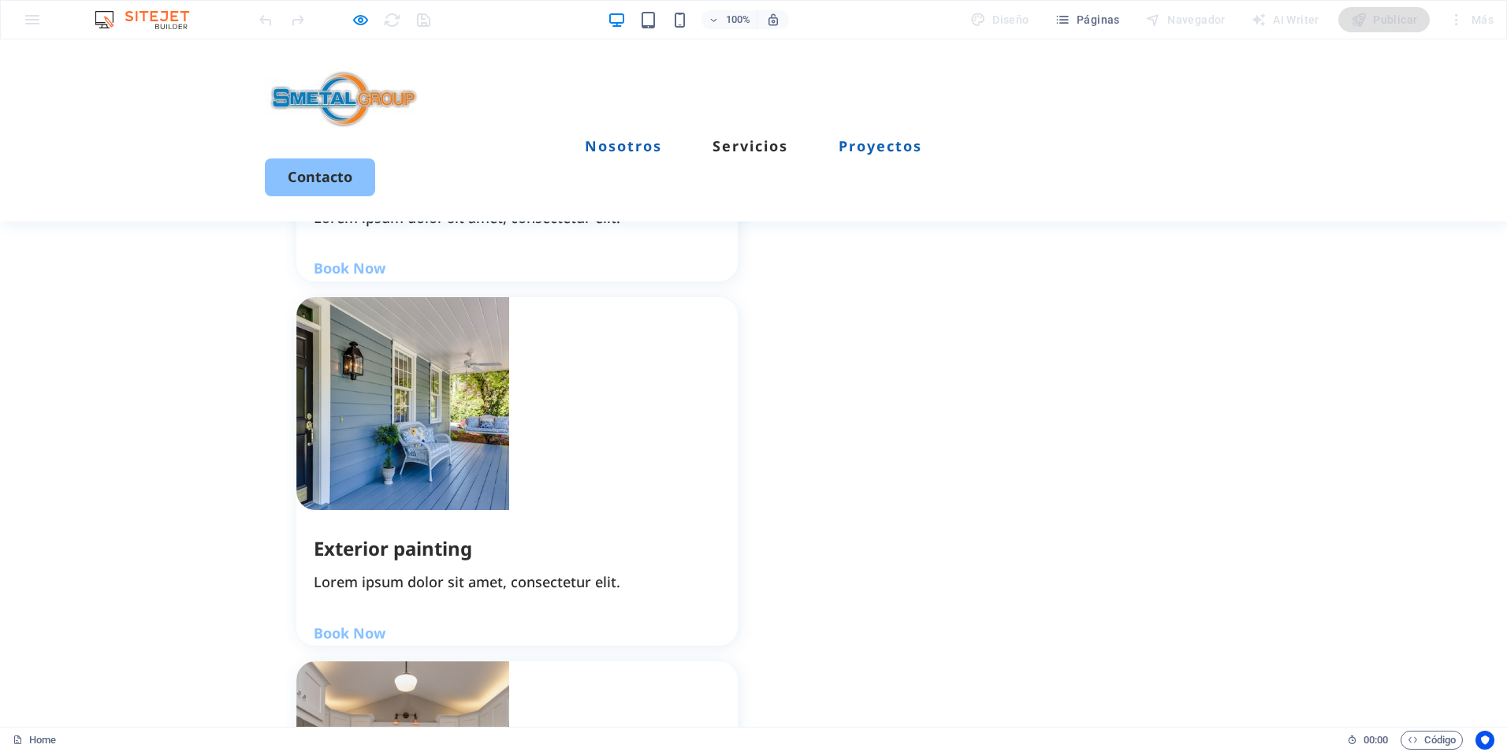
click at [662, 139] on link "Nosotros" at bounding box center [623, 146] width 77 height 14
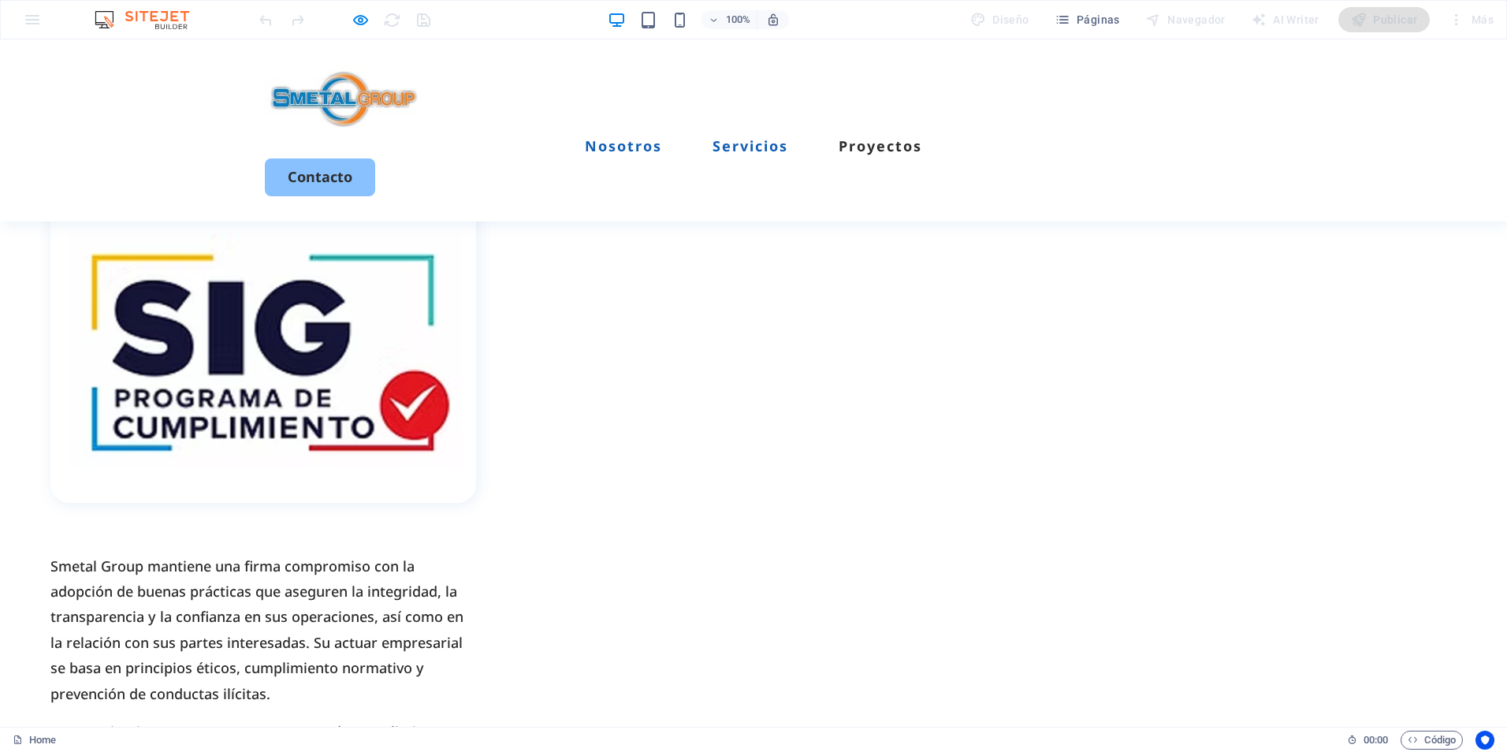
scroll to position [456, 0]
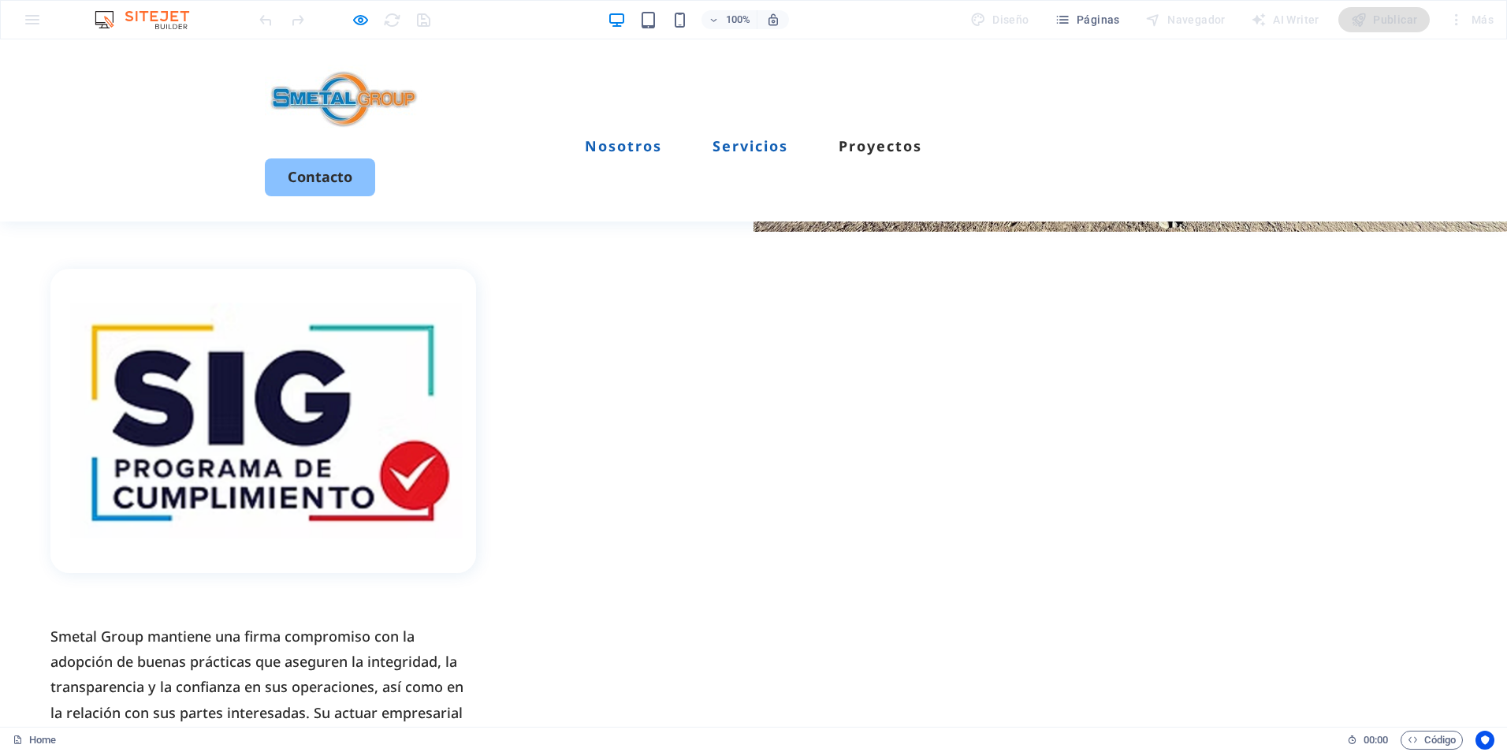
click at [766, 139] on link "Servicios" at bounding box center [751, 146] width 76 height 14
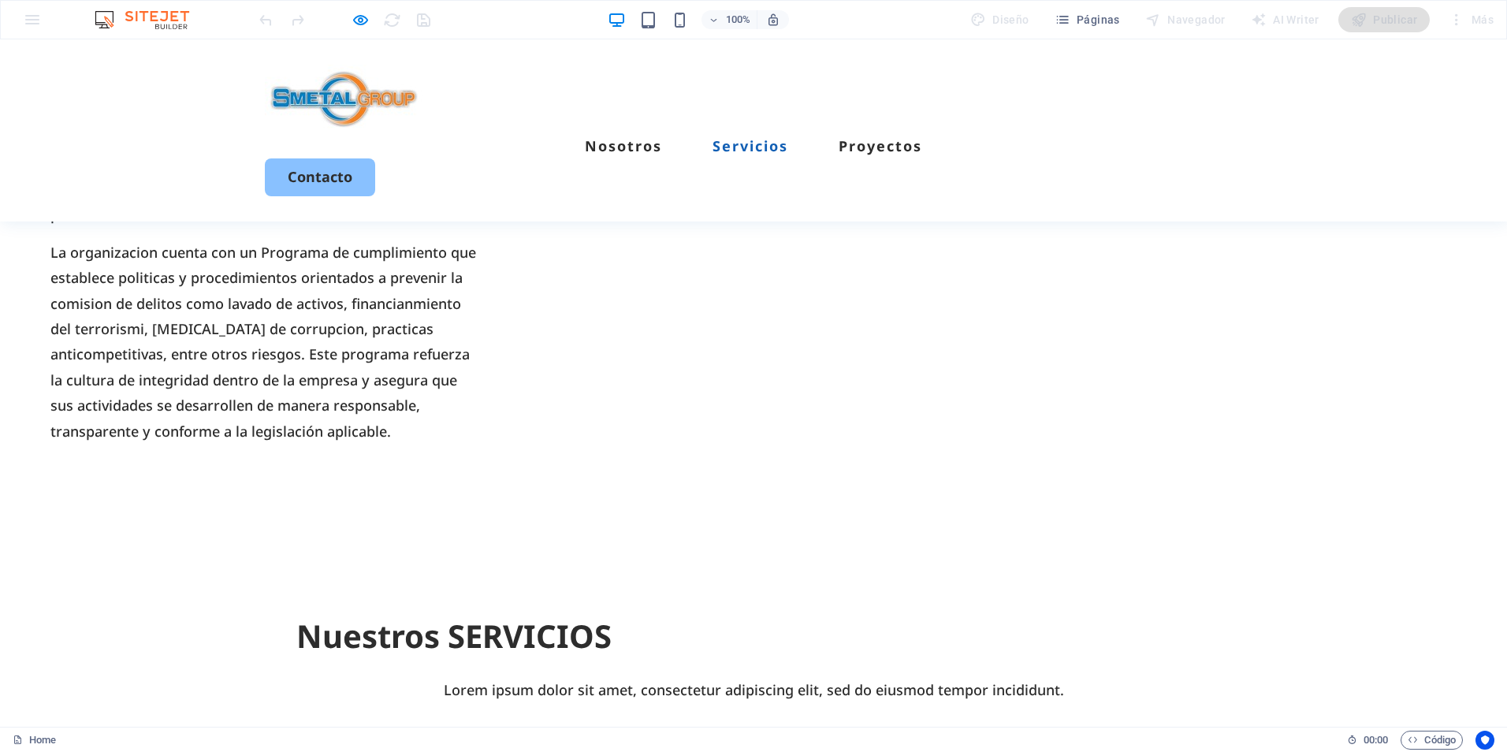
scroll to position [1047, 0]
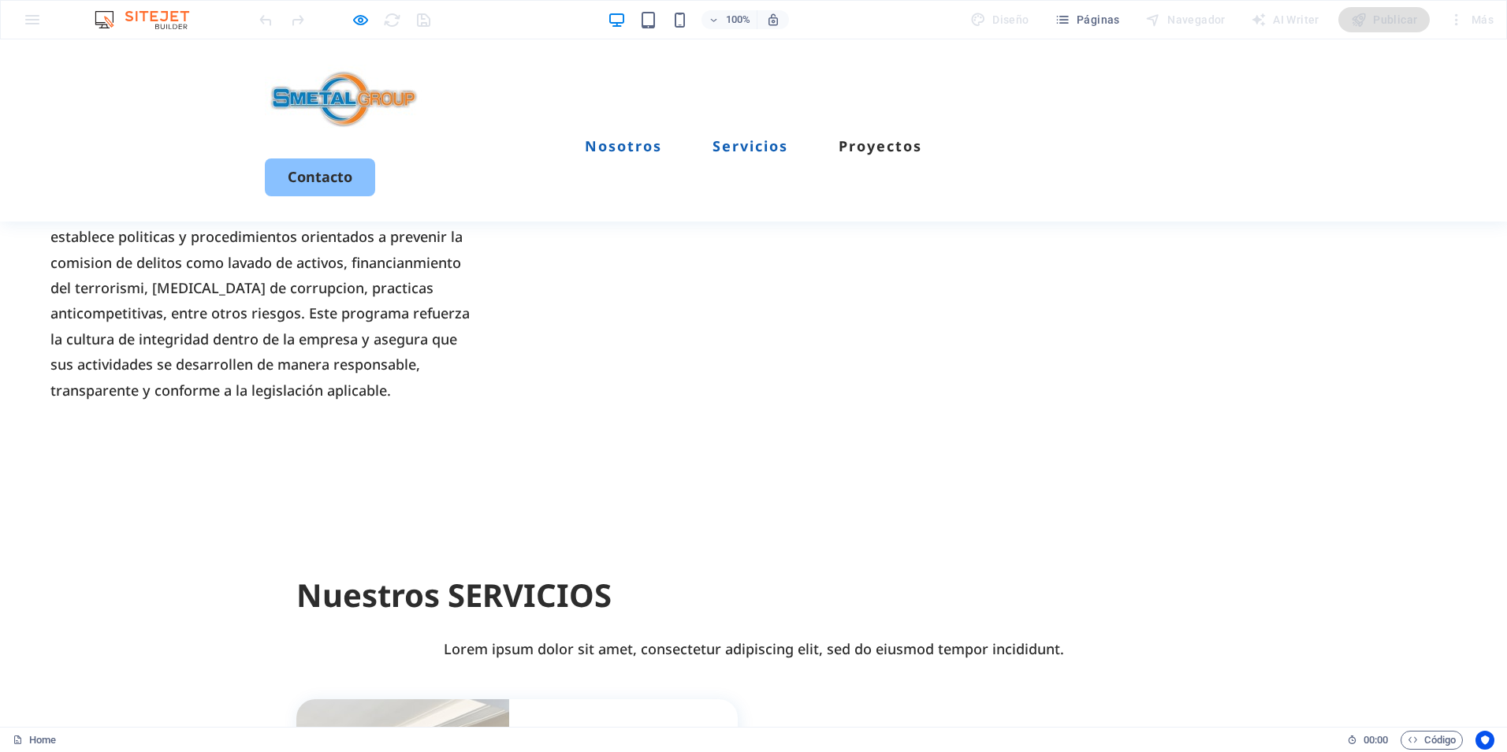
click at [662, 139] on link "Nosotros" at bounding box center [623, 146] width 77 height 14
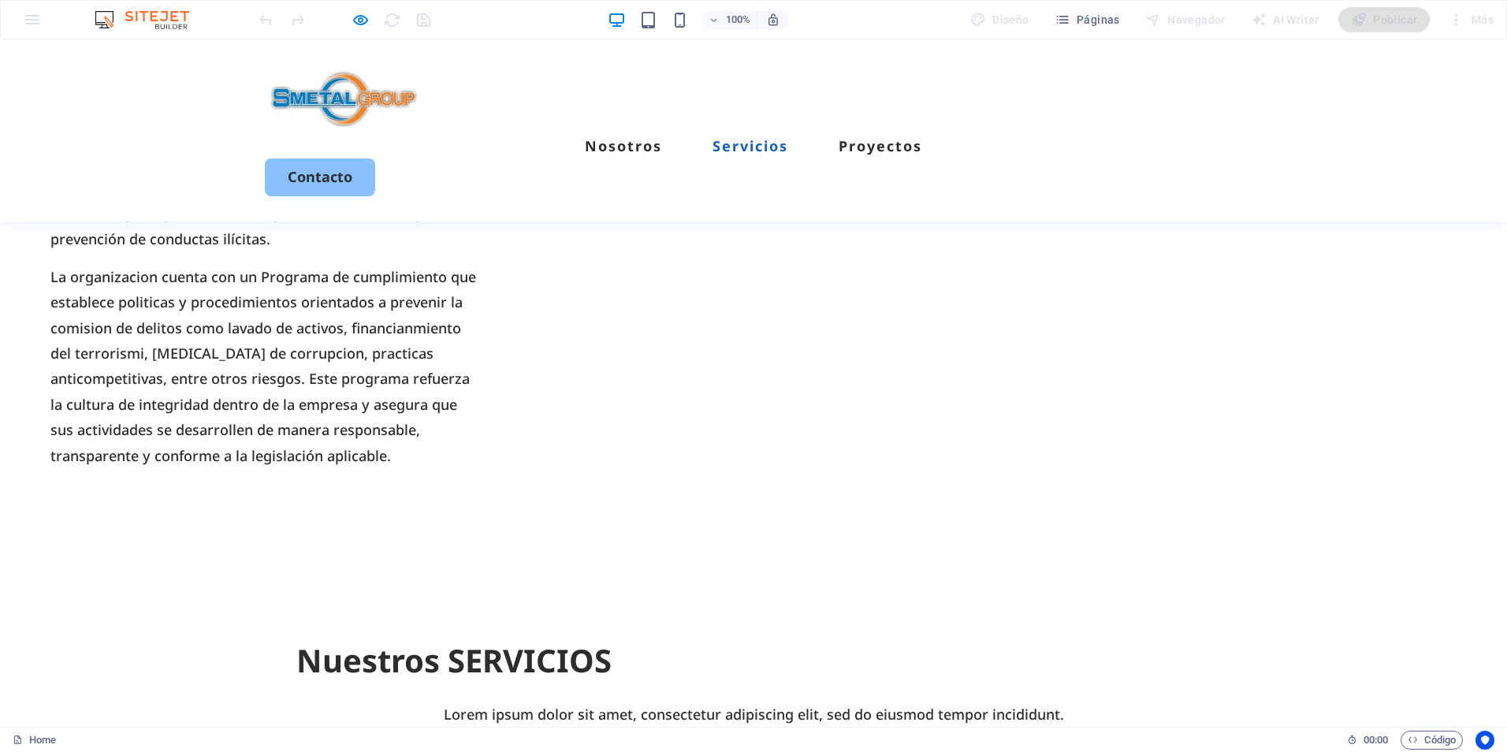
scroll to position [1025, 0]
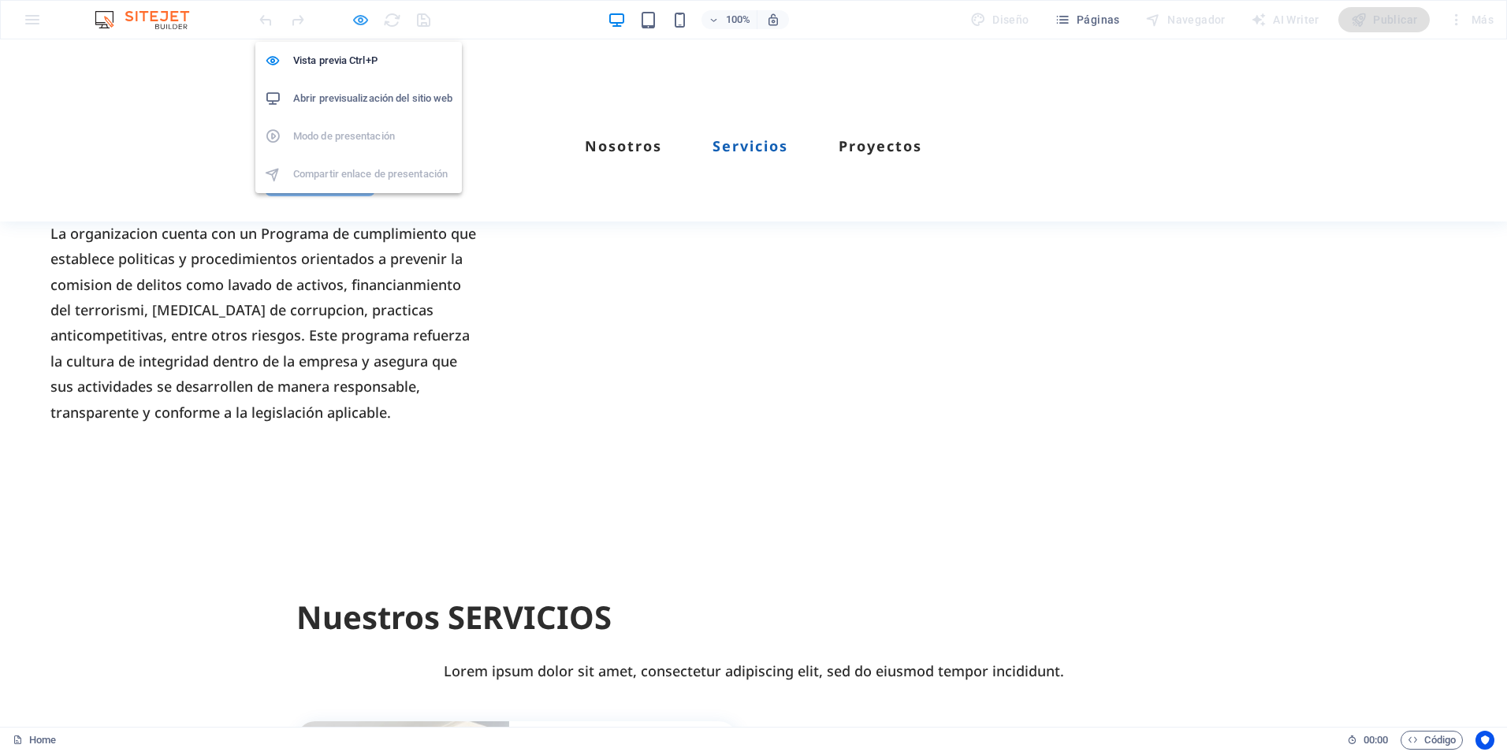
click at [355, 20] on icon "button" at bounding box center [361, 20] width 18 height 18
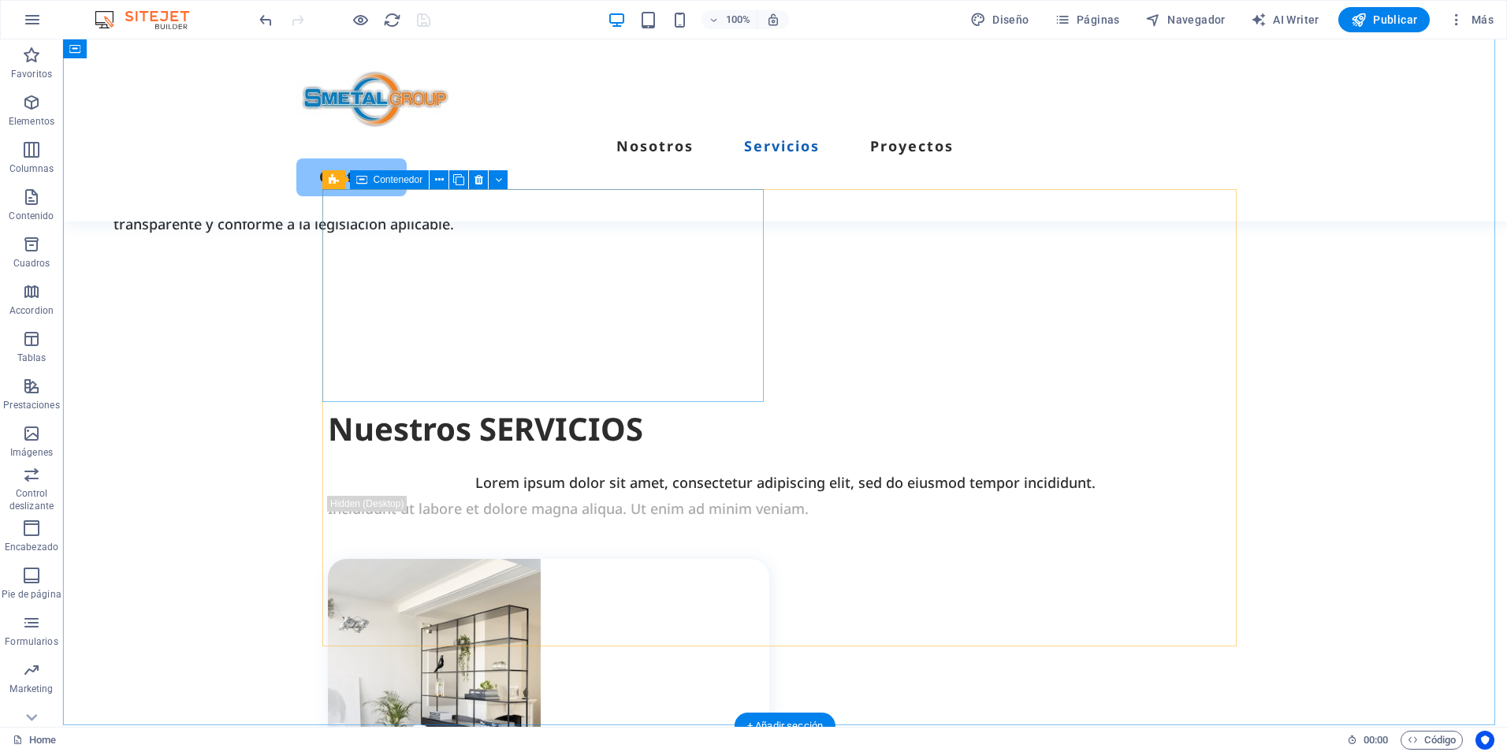
scroll to position [1257, 0]
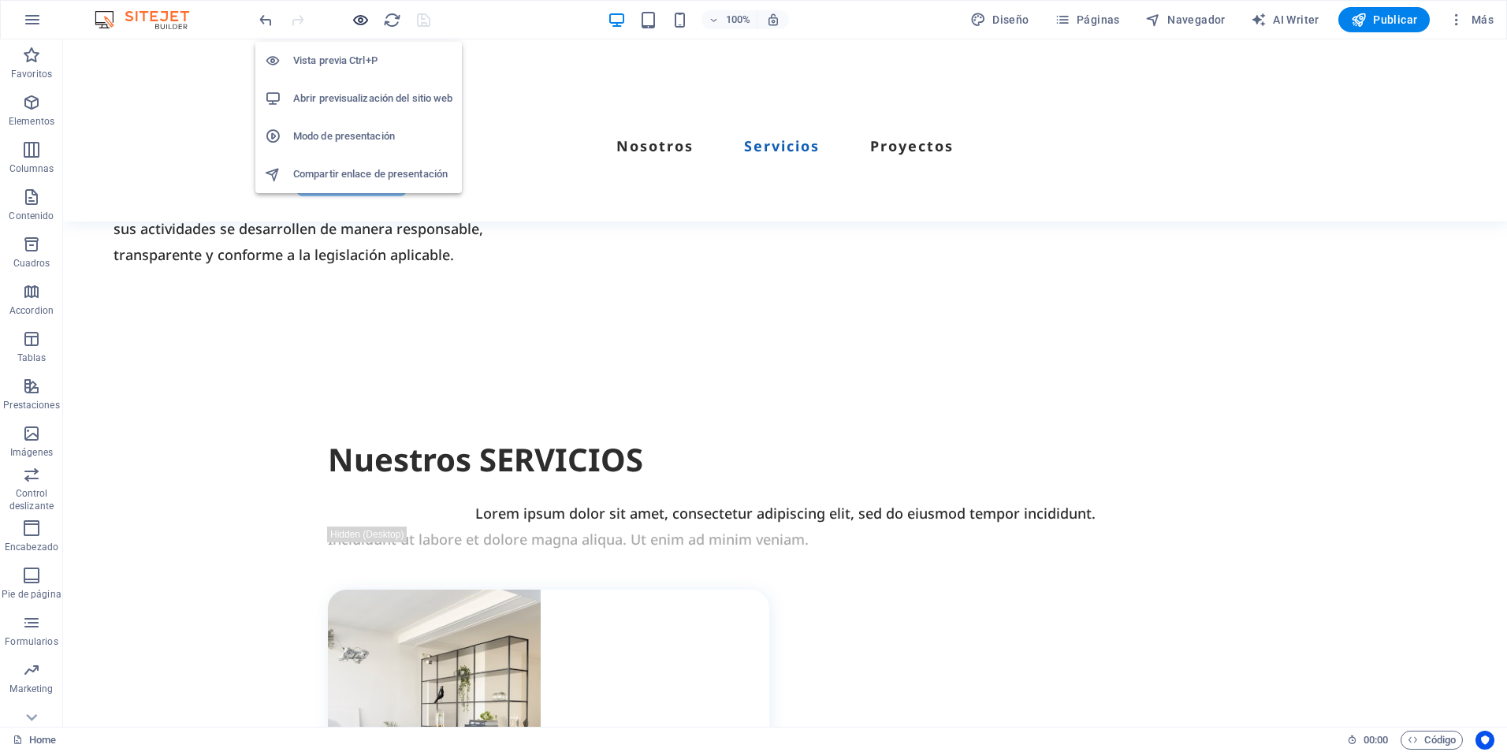
click at [354, 19] on icon "button" at bounding box center [361, 20] width 18 height 18
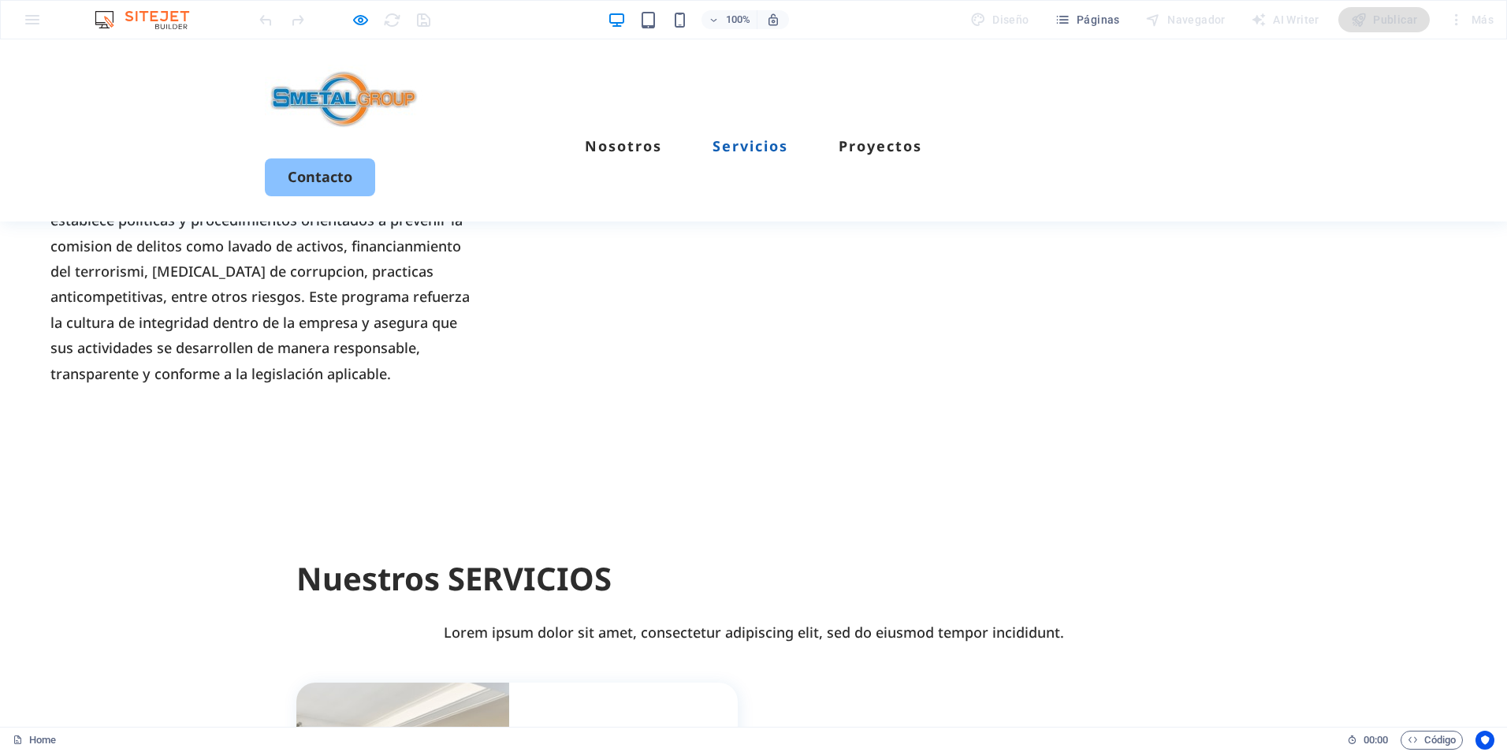
scroll to position [806, 0]
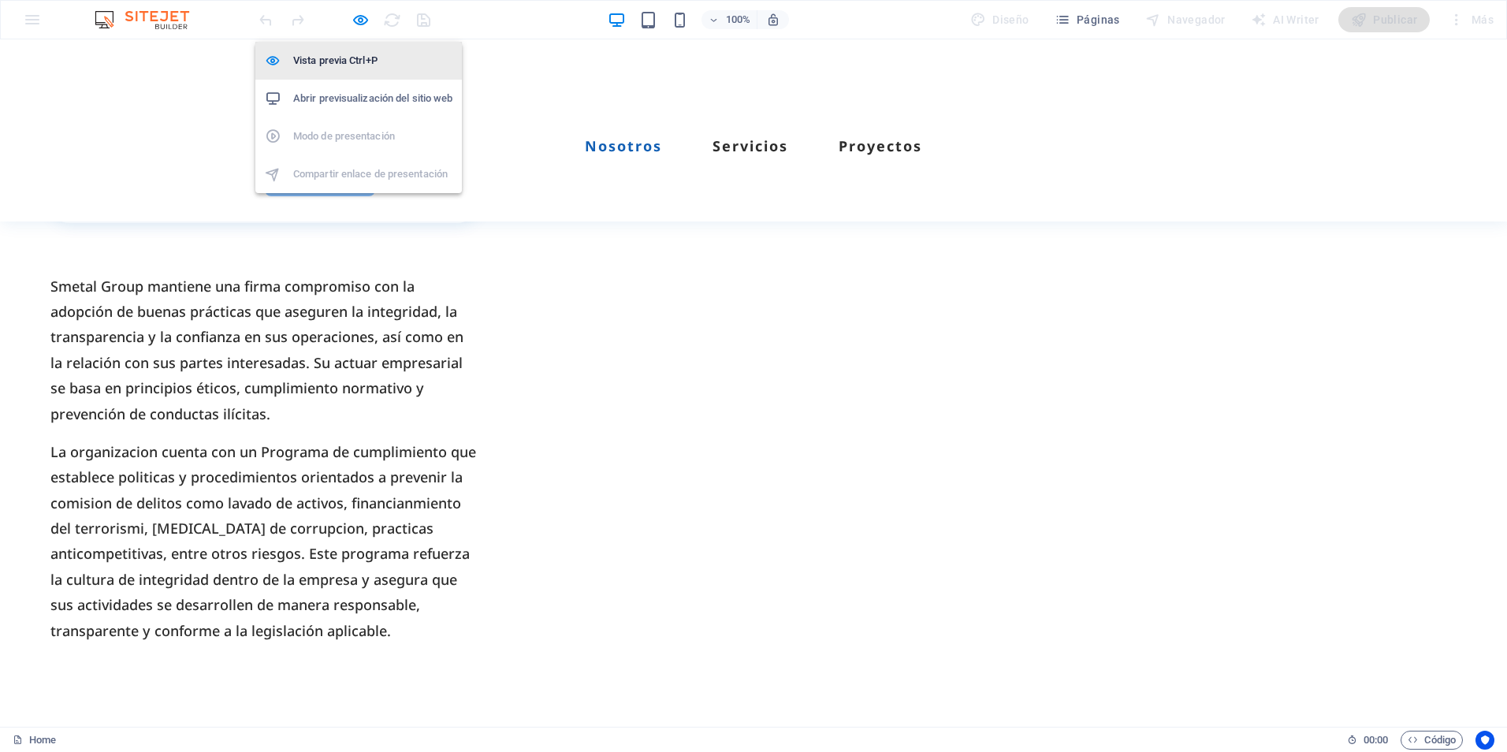
drag, startPoint x: 367, startPoint y: 28, endPoint x: 376, endPoint y: 43, distance: 17.7
click at [367, 27] on icon "button" at bounding box center [361, 20] width 18 height 18
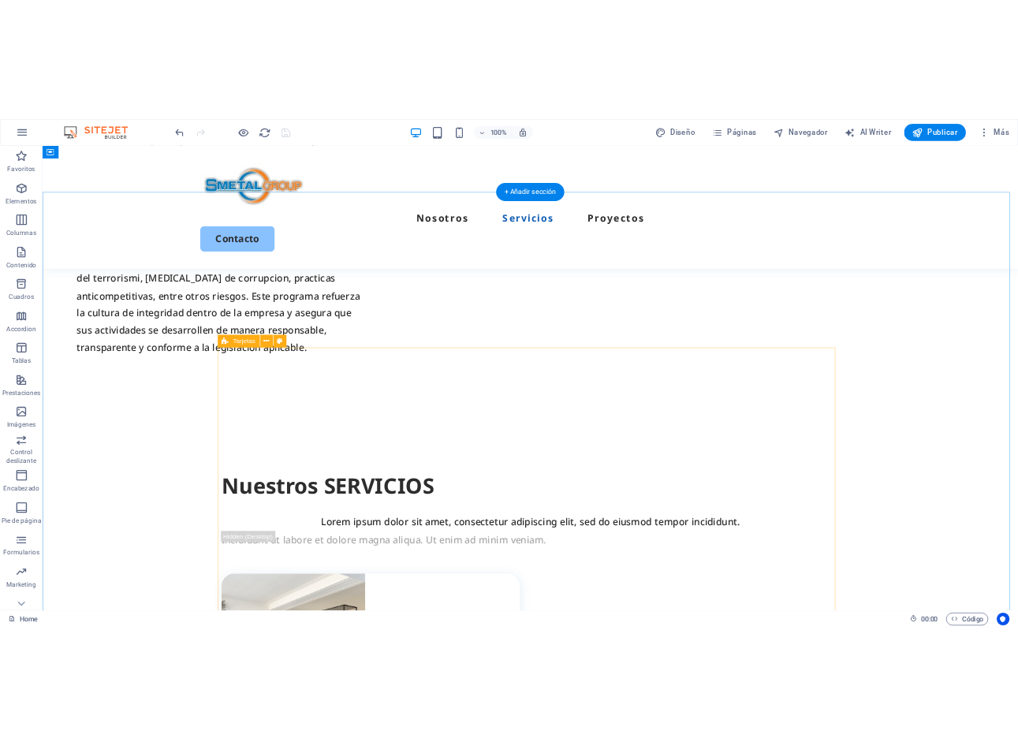
scroll to position [1173, 0]
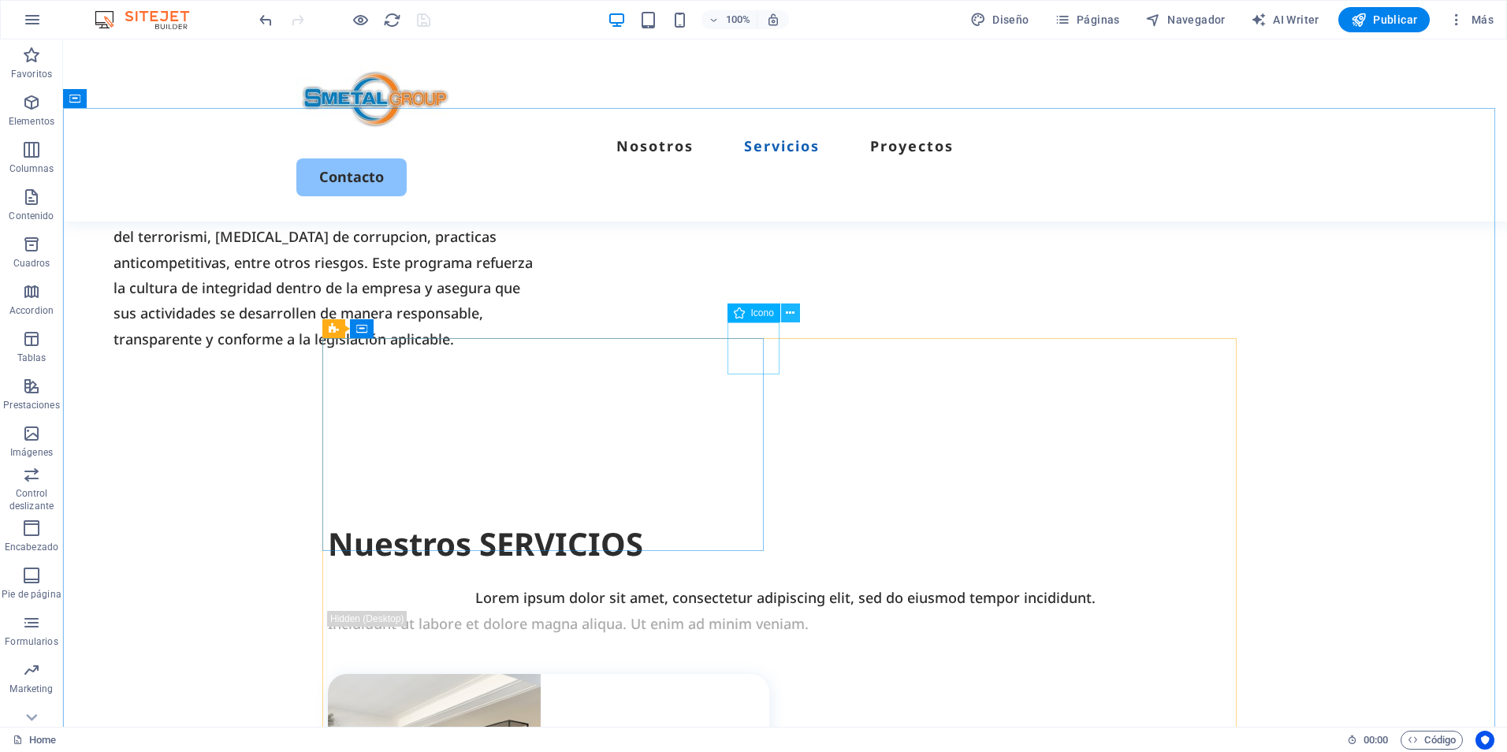
click at [790, 314] on icon at bounding box center [790, 313] width 9 height 17
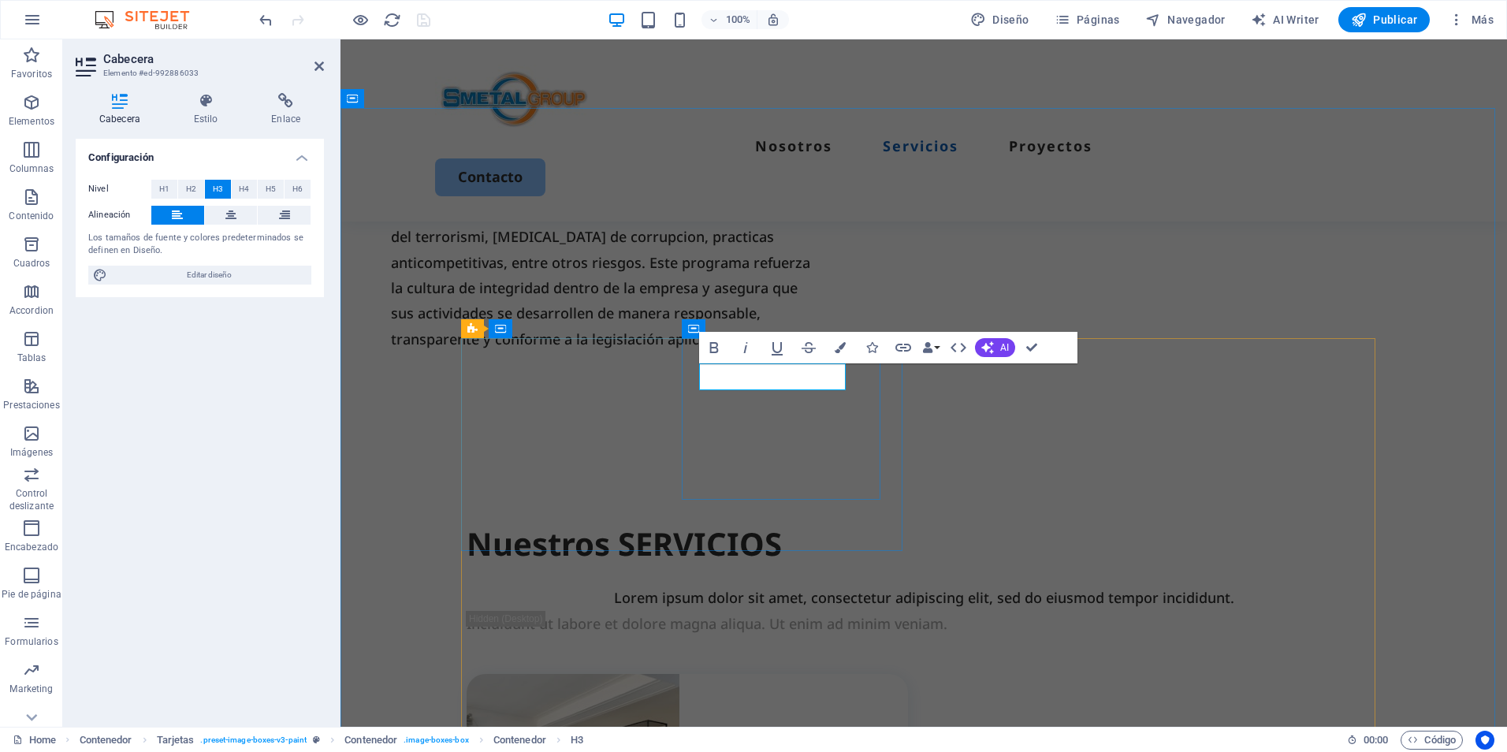
drag, startPoint x: 802, startPoint y: 378, endPoint x: 769, endPoint y: 376, distance: 32.4
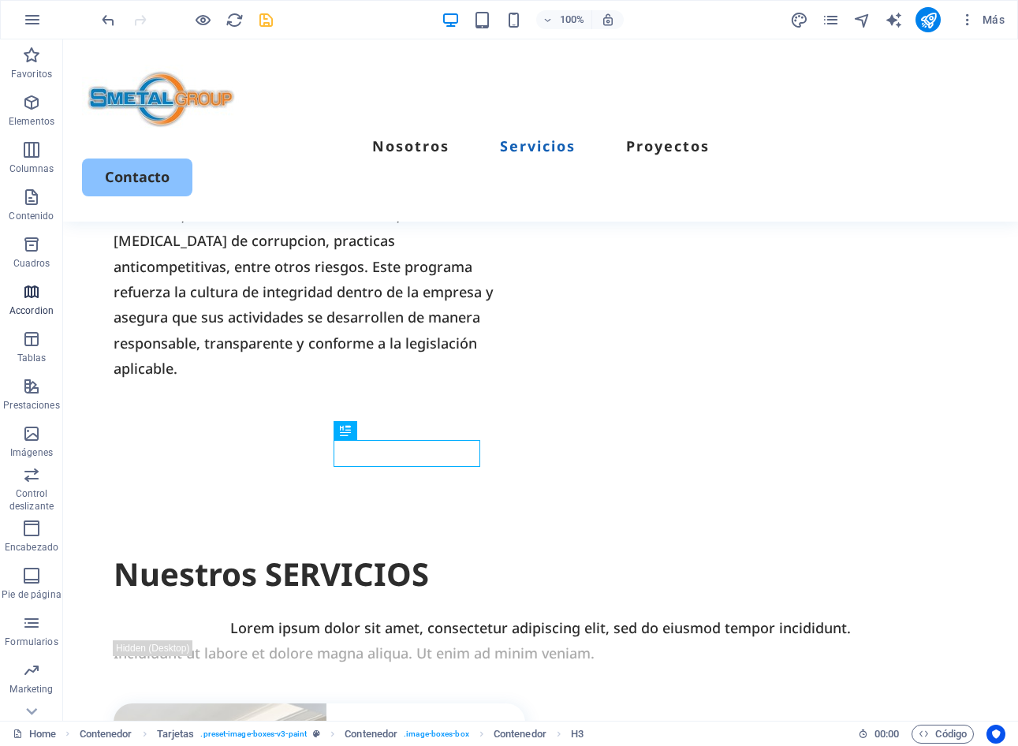
scroll to position [1148, 0]
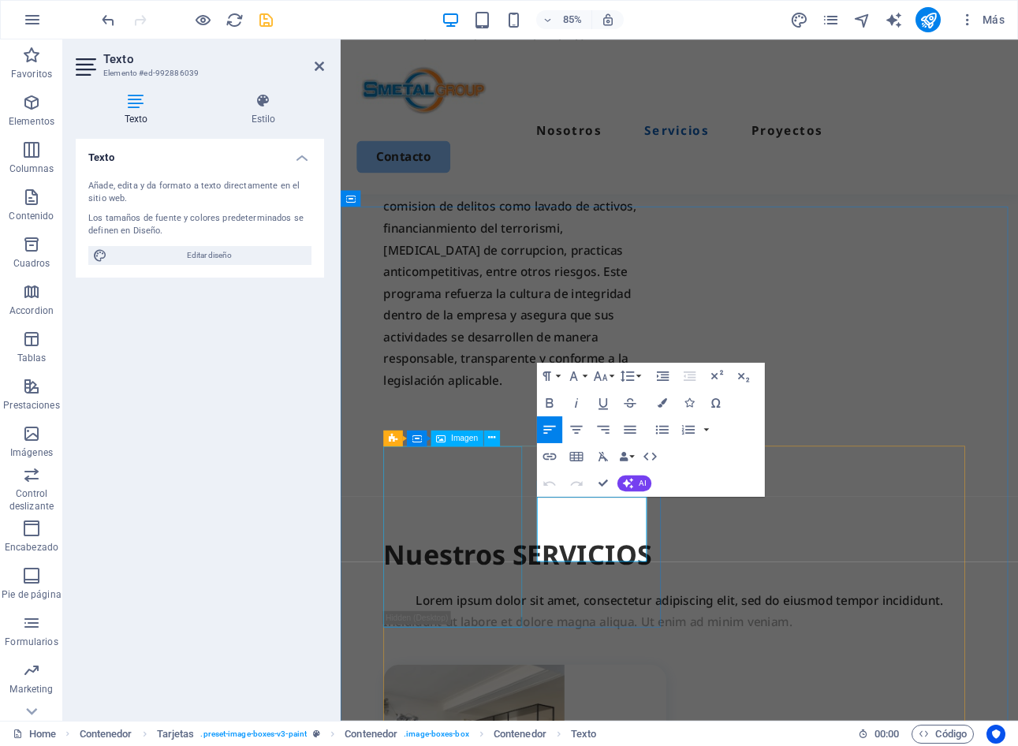
scroll to position [1173, 0]
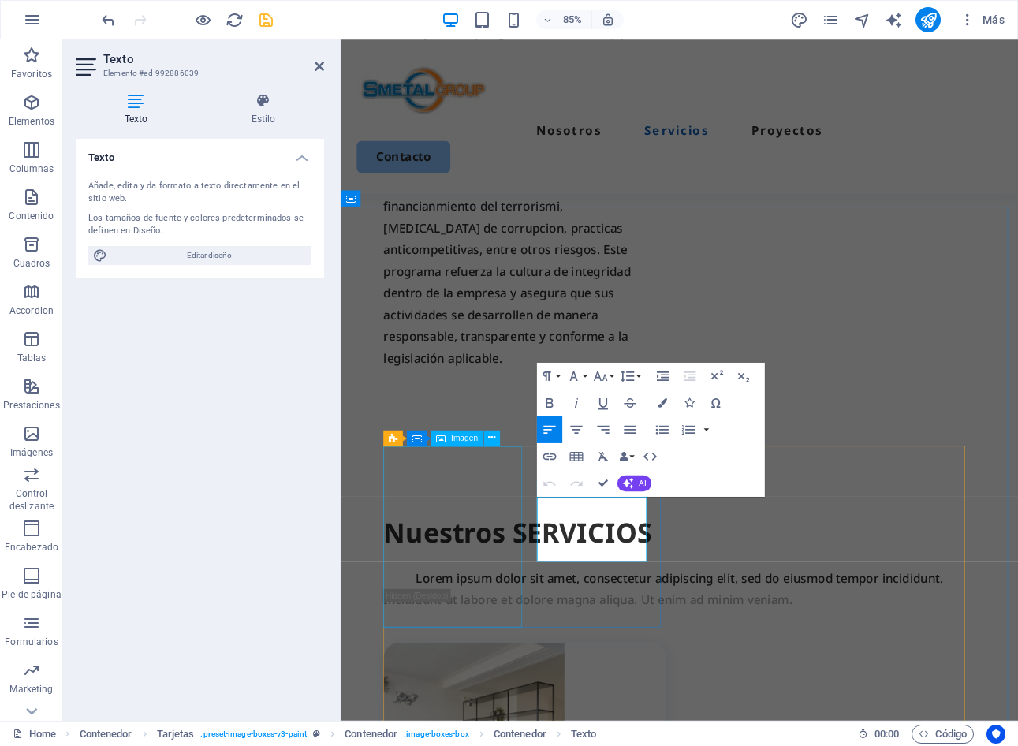
drag, startPoint x: 683, startPoint y: 640, endPoint x: 537, endPoint y: 594, distance: 153.1
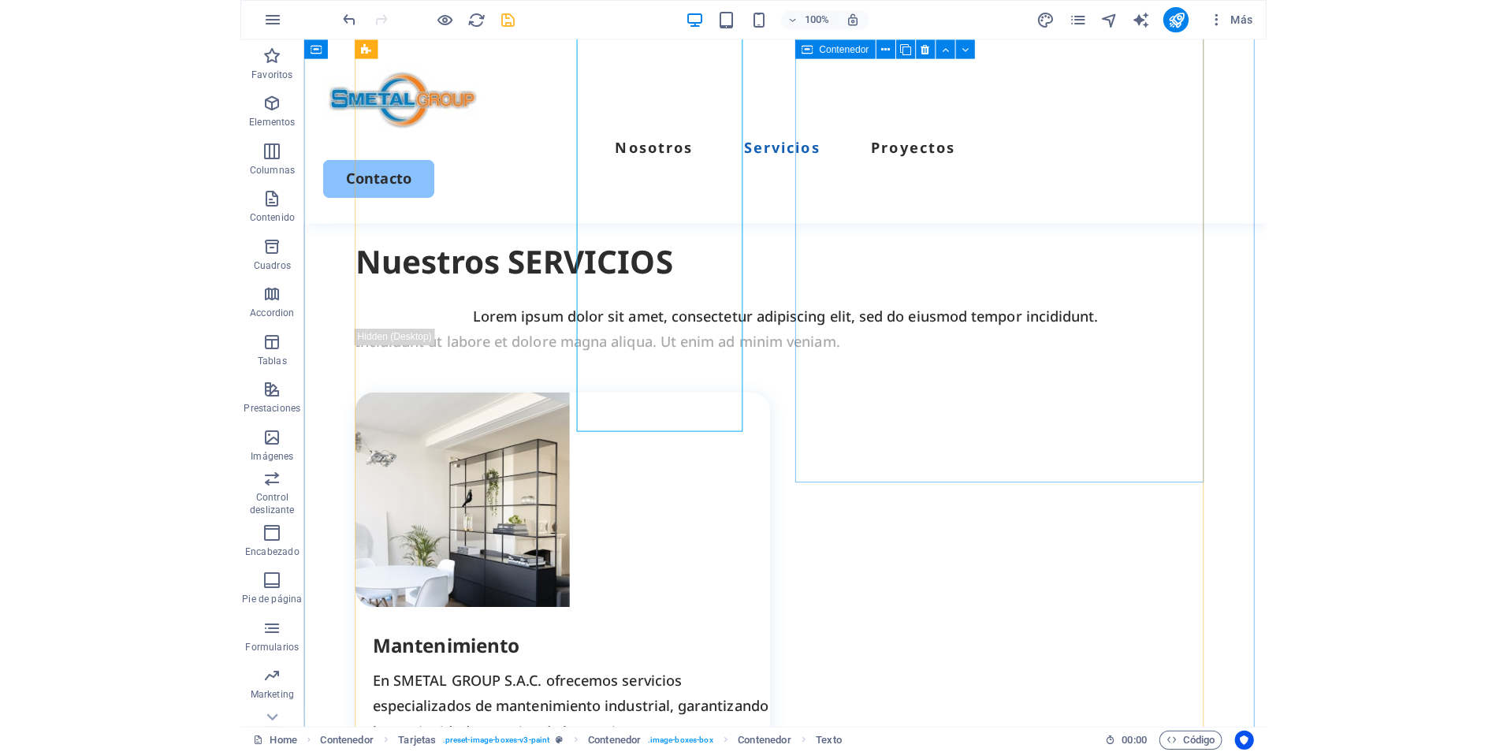
scroll to position [1287, 0]
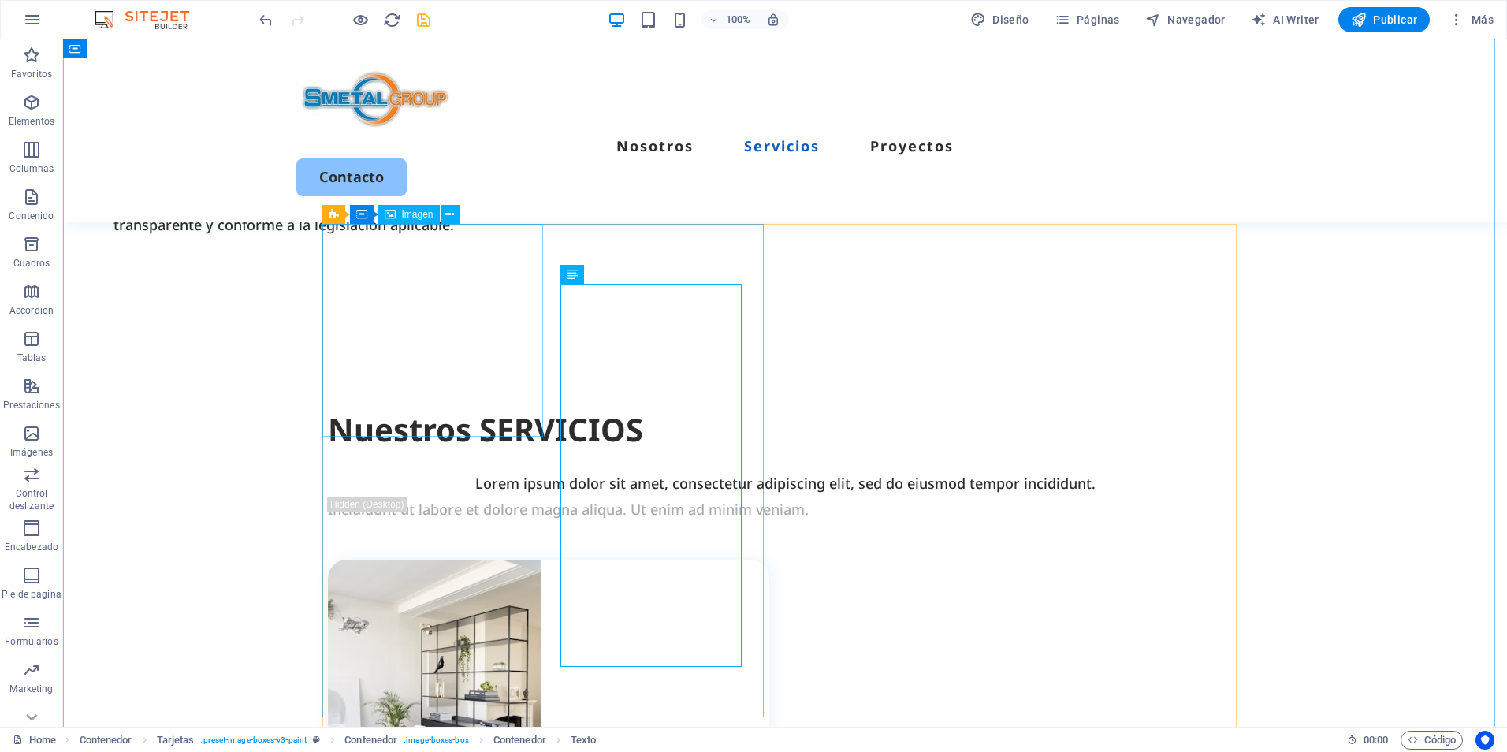
click at [383, 560] on figure at bounding box center [548, 666] width 441 height 213
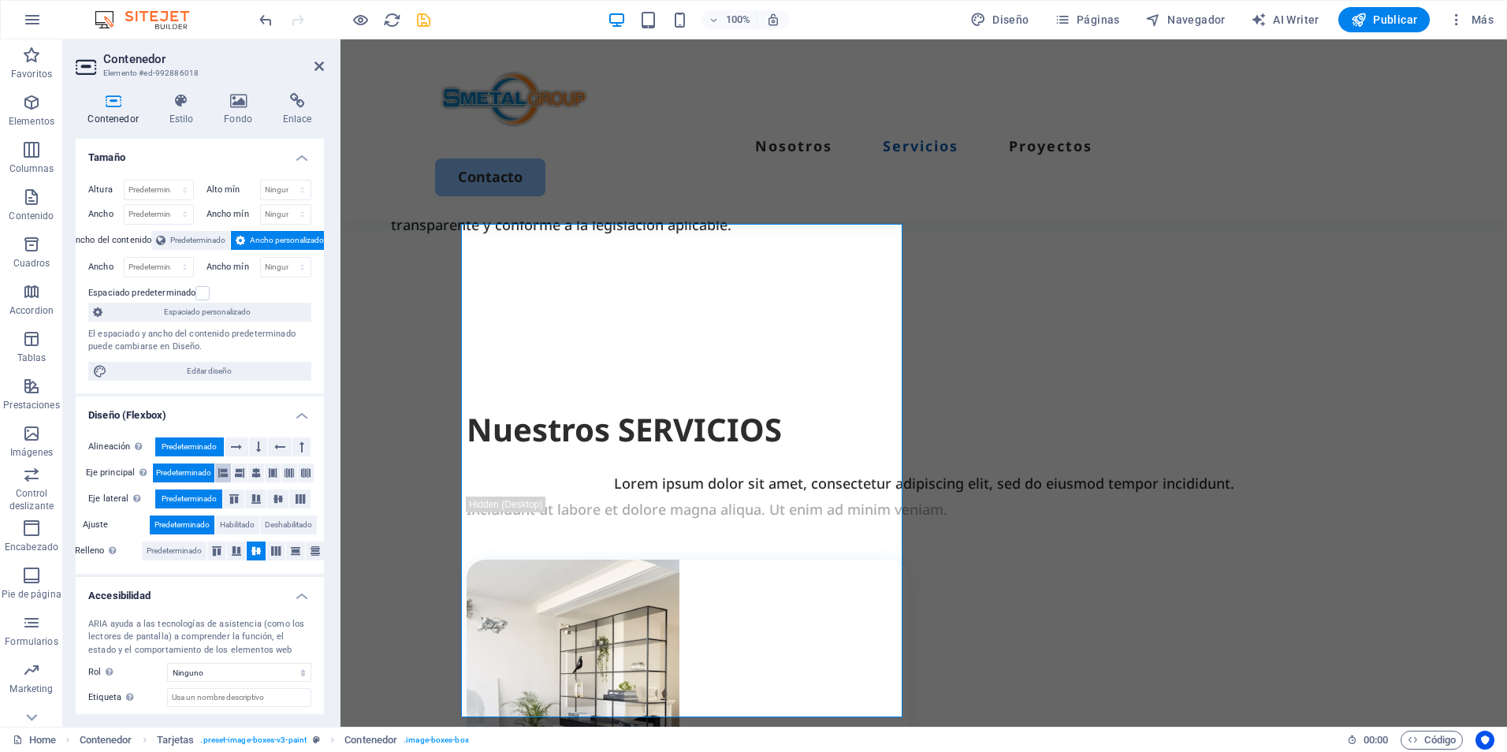
click at [225, 475] on icon at bounding box center [222, 473] width 9 height 19
click at [167, 475] on span "Predeterminado" at bounding box center [183, 473] width 55 height 19
click at [173, 121] on h4 "Estilo" at bounding box center [184, 109] width 55 height 33
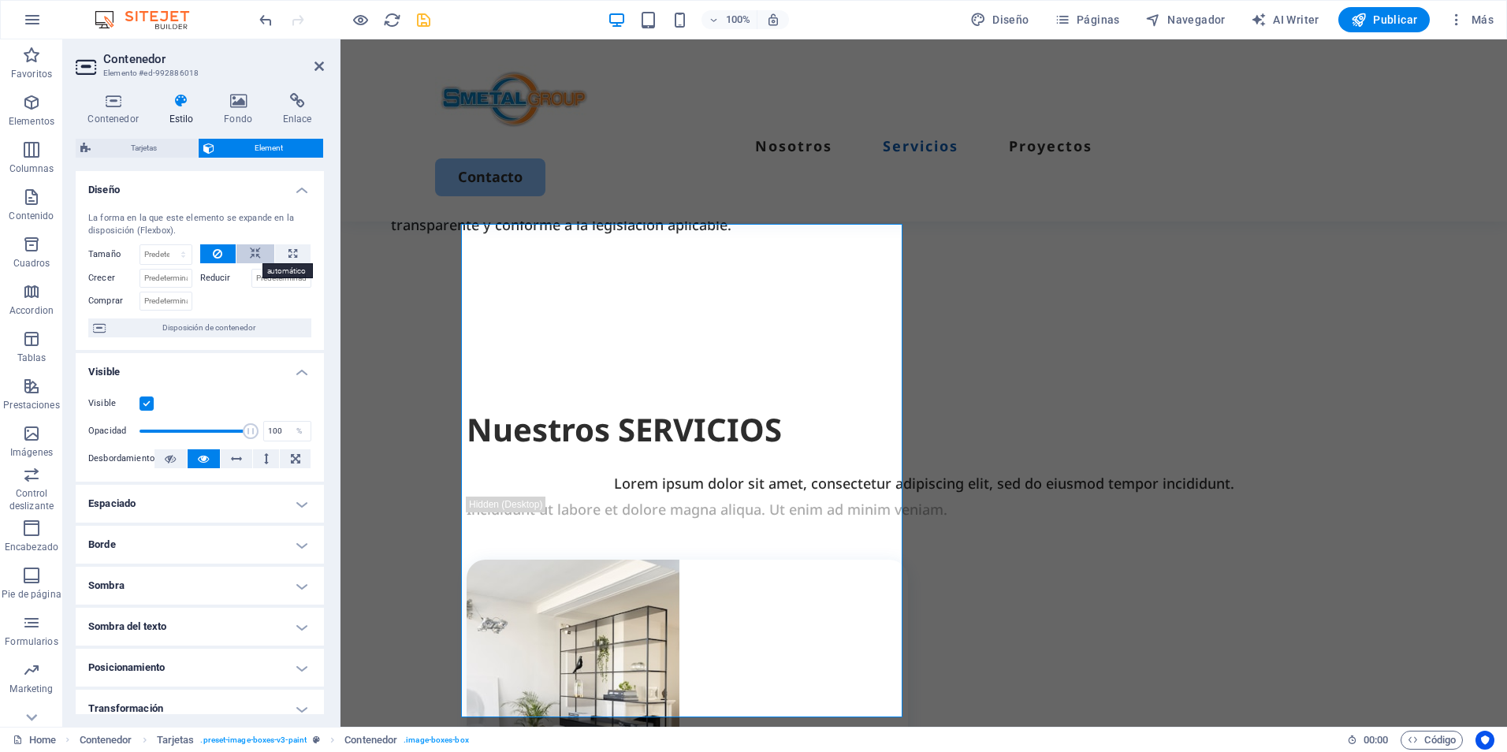
click at [258, 257] on icon at bounding box center [255, 253] width 11 height 19
click at [210, 253] on button at bounding box center [218, 253] width 36 height 19
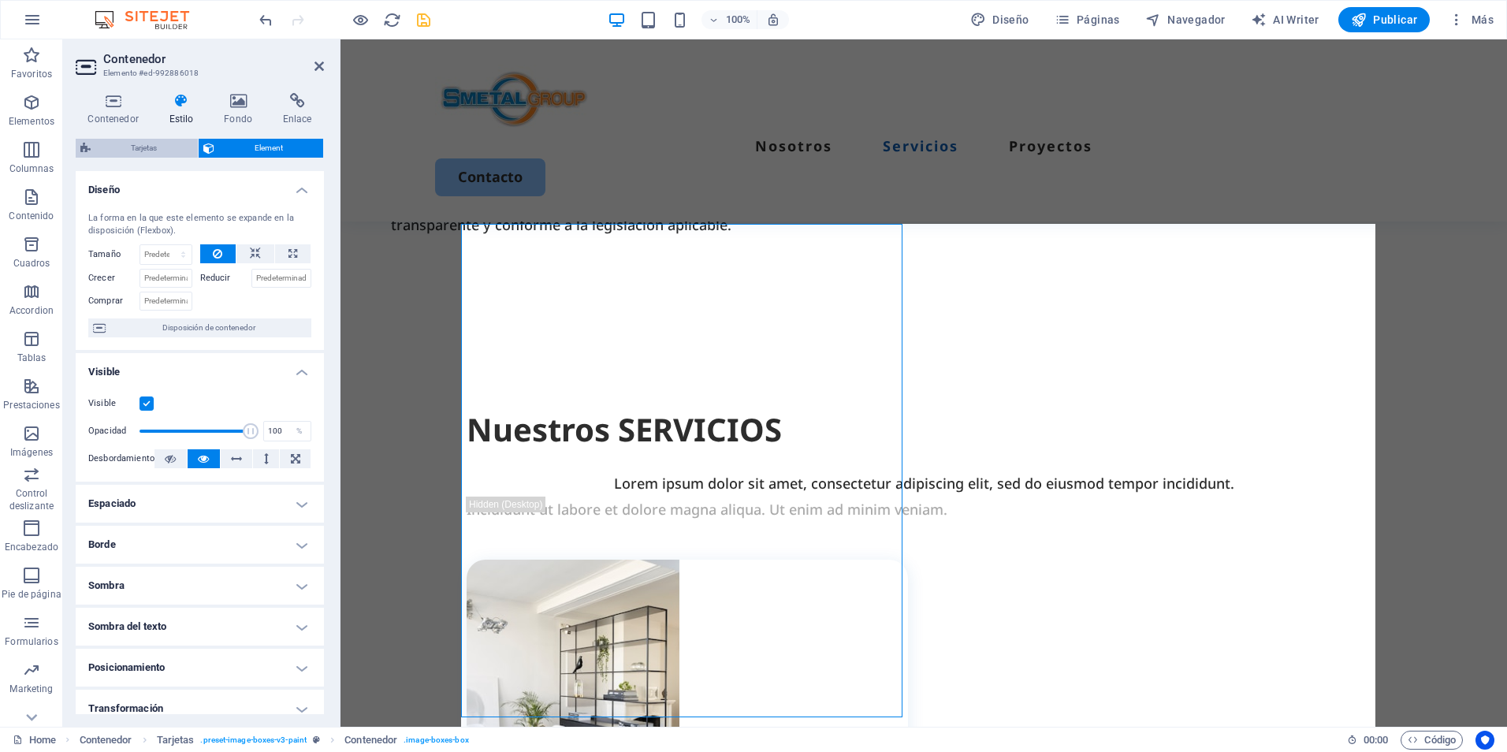
click at [142, 150] on span "Tarjetas" at bounding box center [144, 148] width 98 height 19
select select "rem"
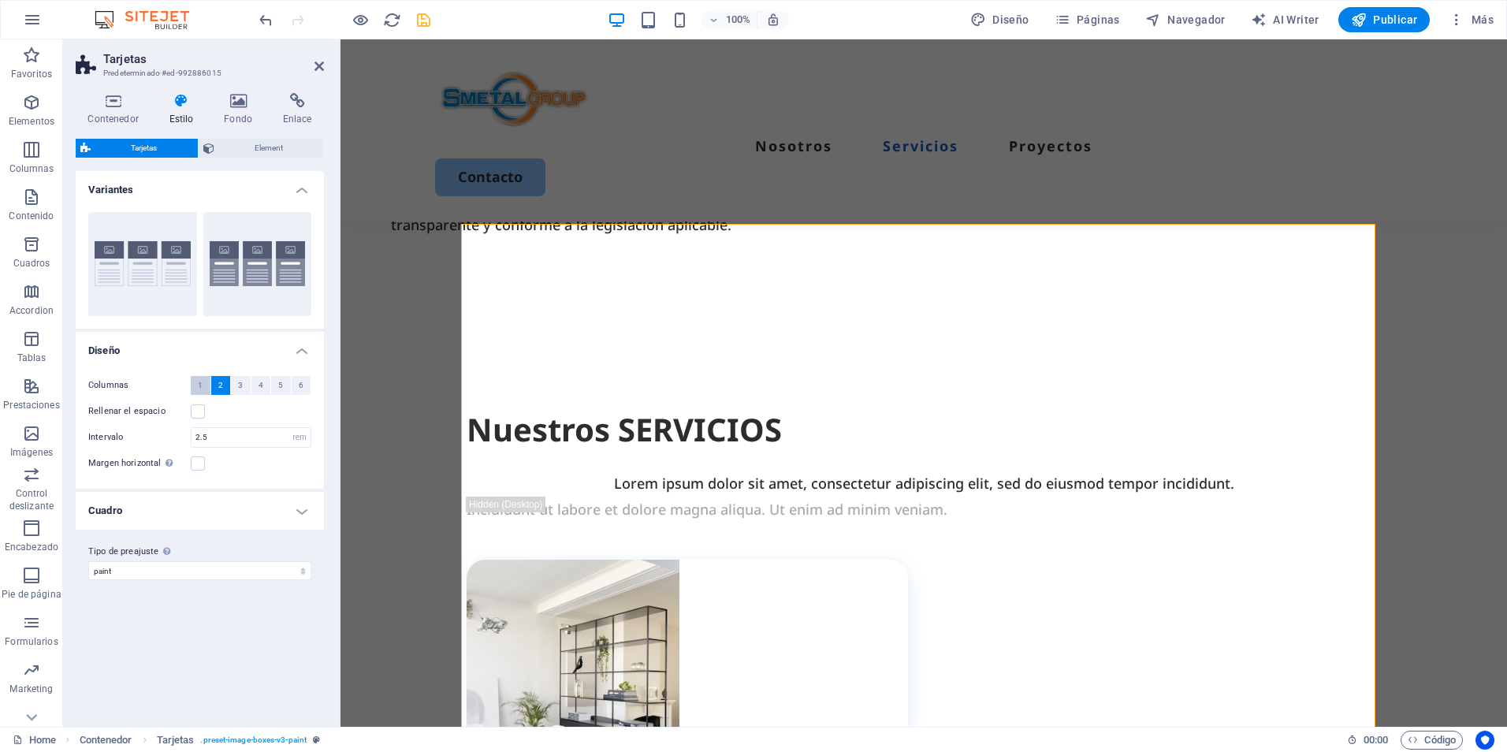
click at [204, 392] on button "1" at bounding box center [201, 385] width 20 height 19
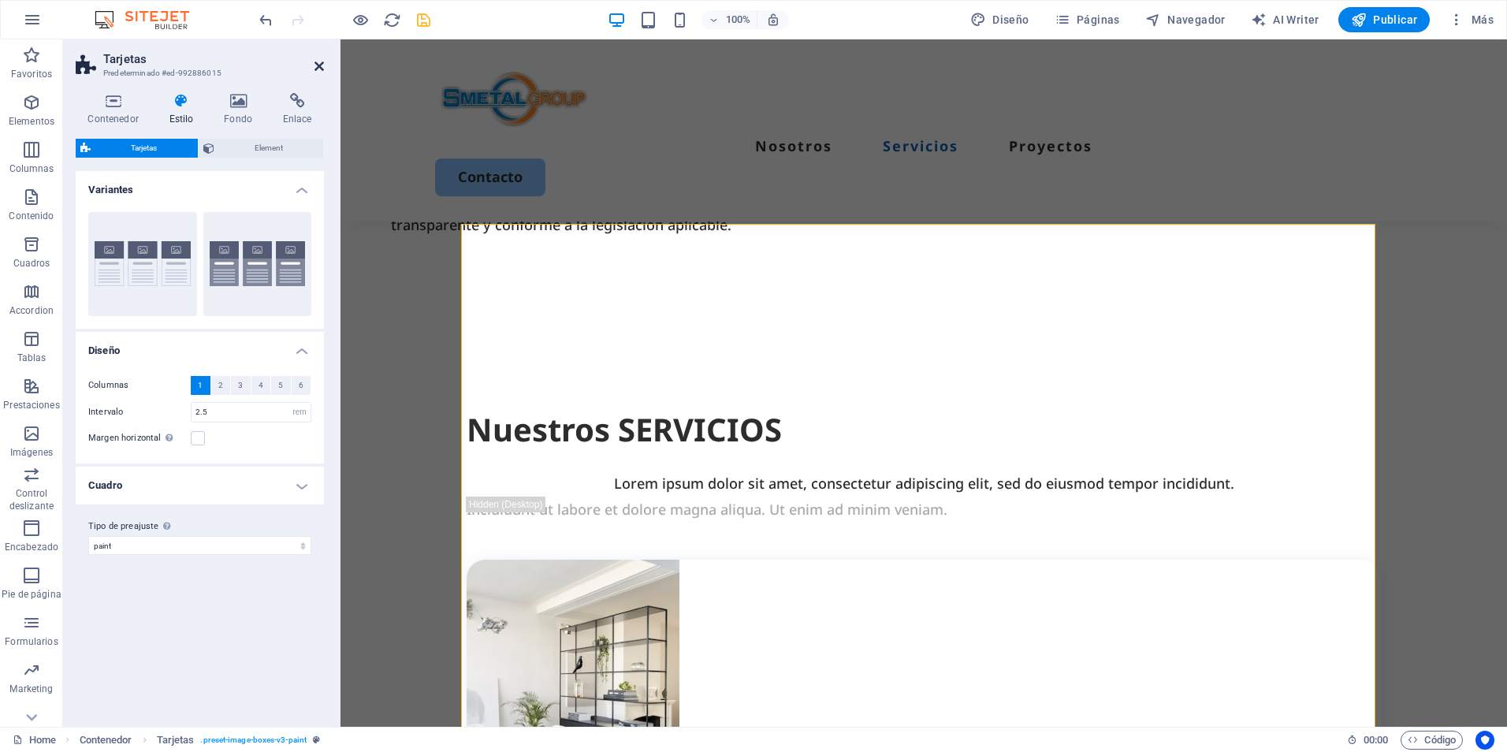
click at [322, 70] on icon at bounding box center [319, 66] width 9 height 13
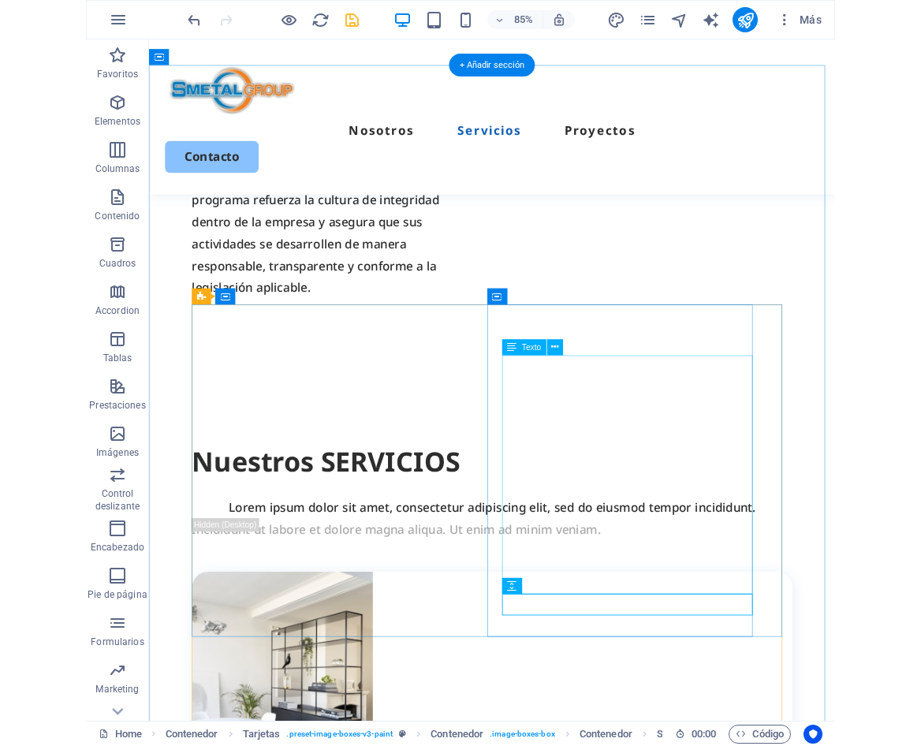
scroll to position [1445, 0]
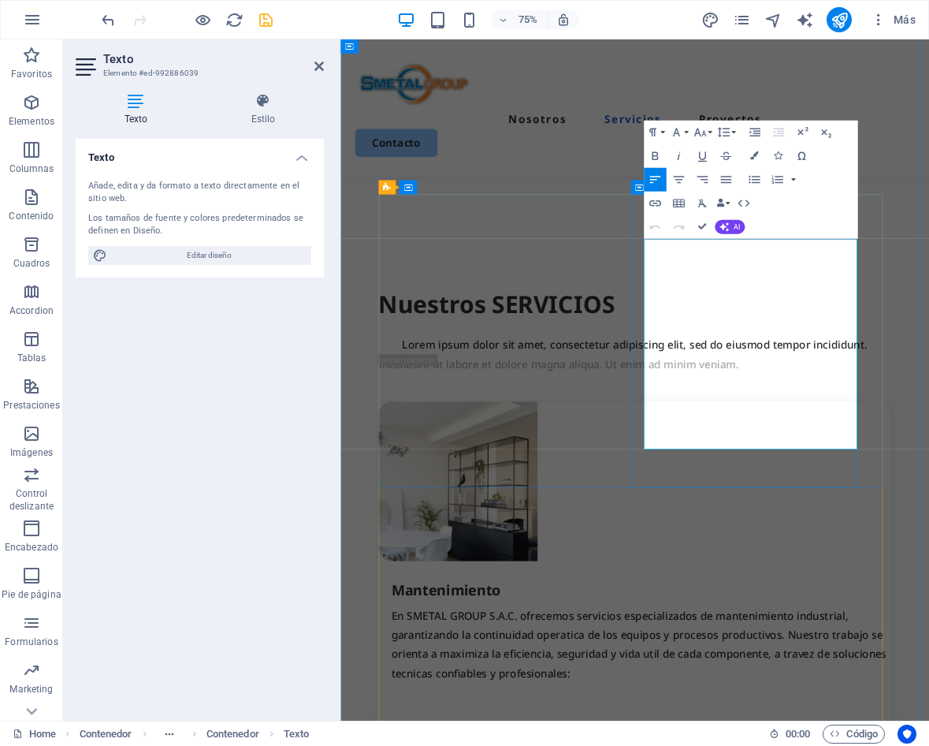
scroll to position [1312, 0]
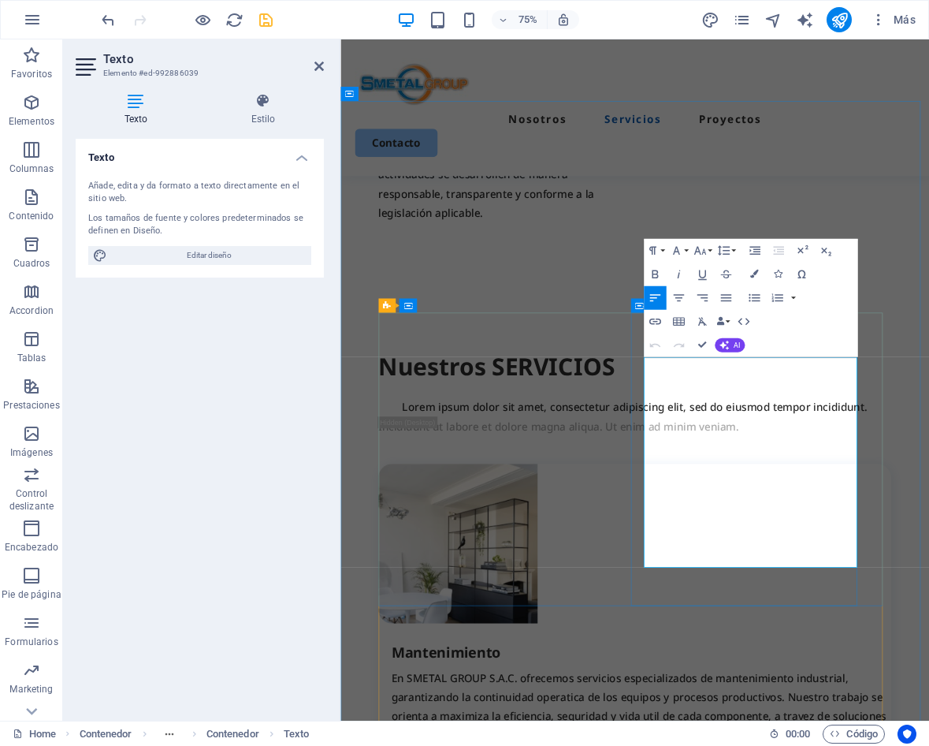
click at [776, 307] on button "Ordered List" at bounding box center [777, 298] width 23 height 24
click at [791, 302] on button "button" at bounding box center [792, 298] width 9 height 24
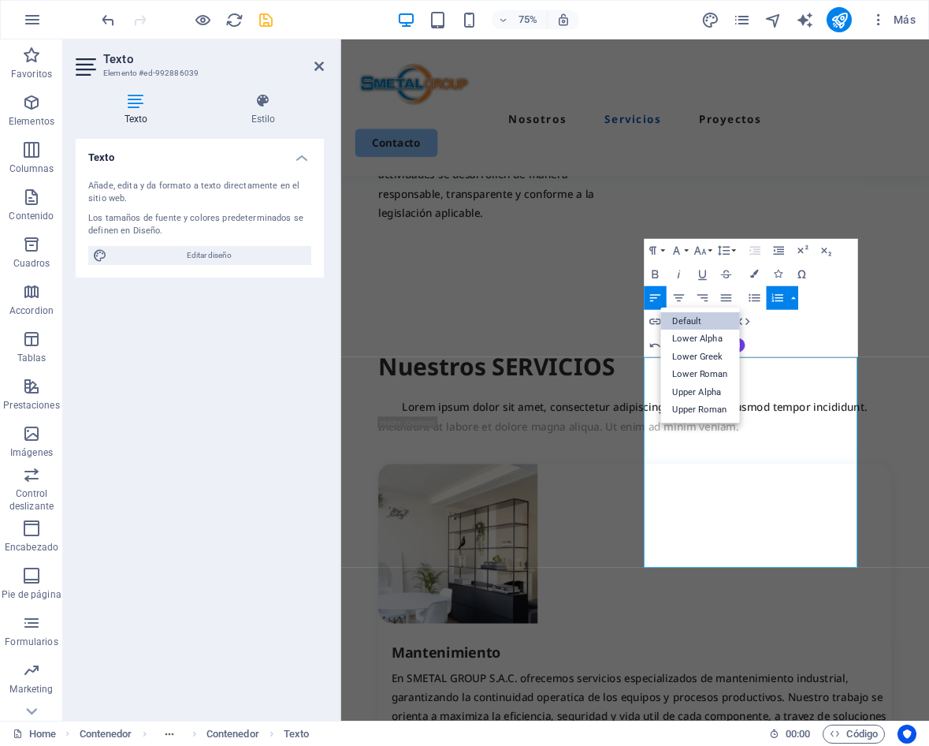
click at [698, 324] on link "Default" at bounding box center [700, 321] width 79 height 18
click at [787, 296] on button "Ordered List" at bounding box center [777, 298] width 23 height 24
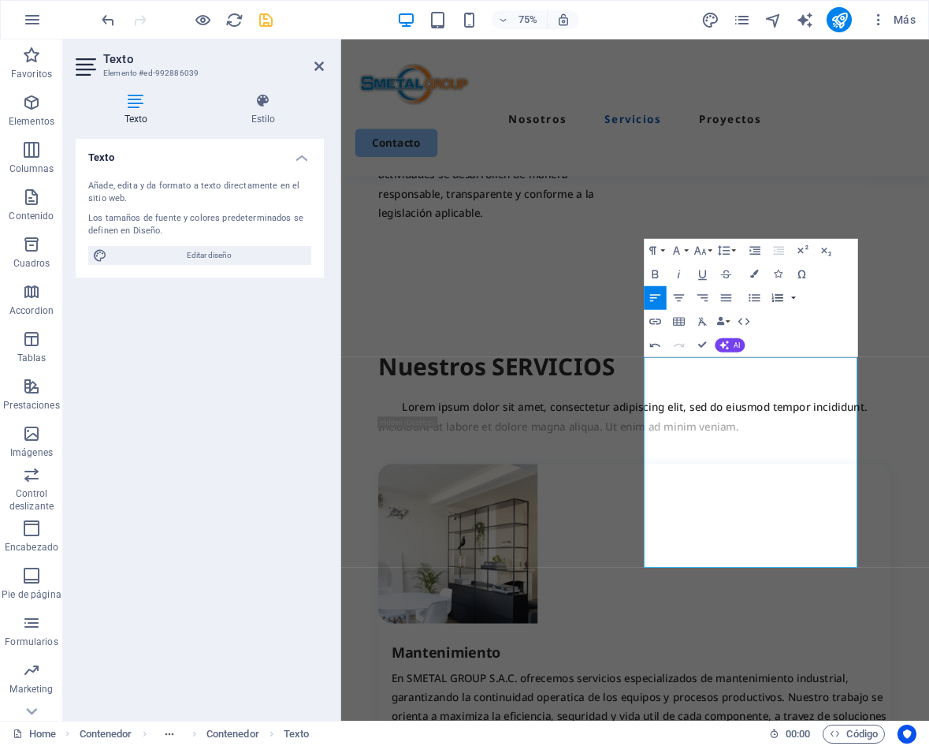
click at [796, 298] on button "button" at bounding box center [792, 298] width 9 height 24
click at [810, 317] on div "Paragraph Format Normal Heading 1 Heading 2 Heading 3 Heading 4 Heading 5 Headi…" at bounding box center [750, 298] width 214 height 118
click at [754, 301] on icon "button" at bounding box center [754, 298] width 11 height 8
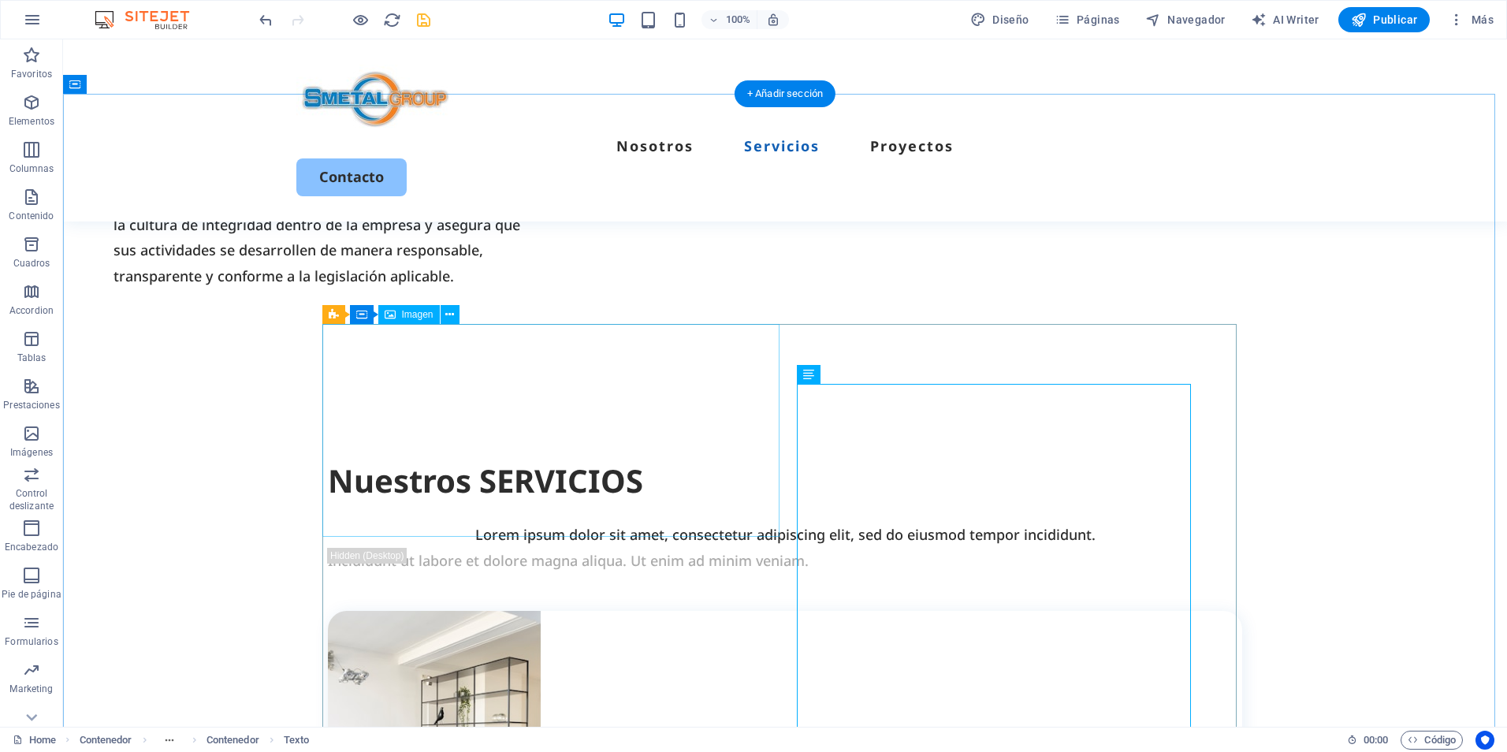
scroll to position [1266, 0]
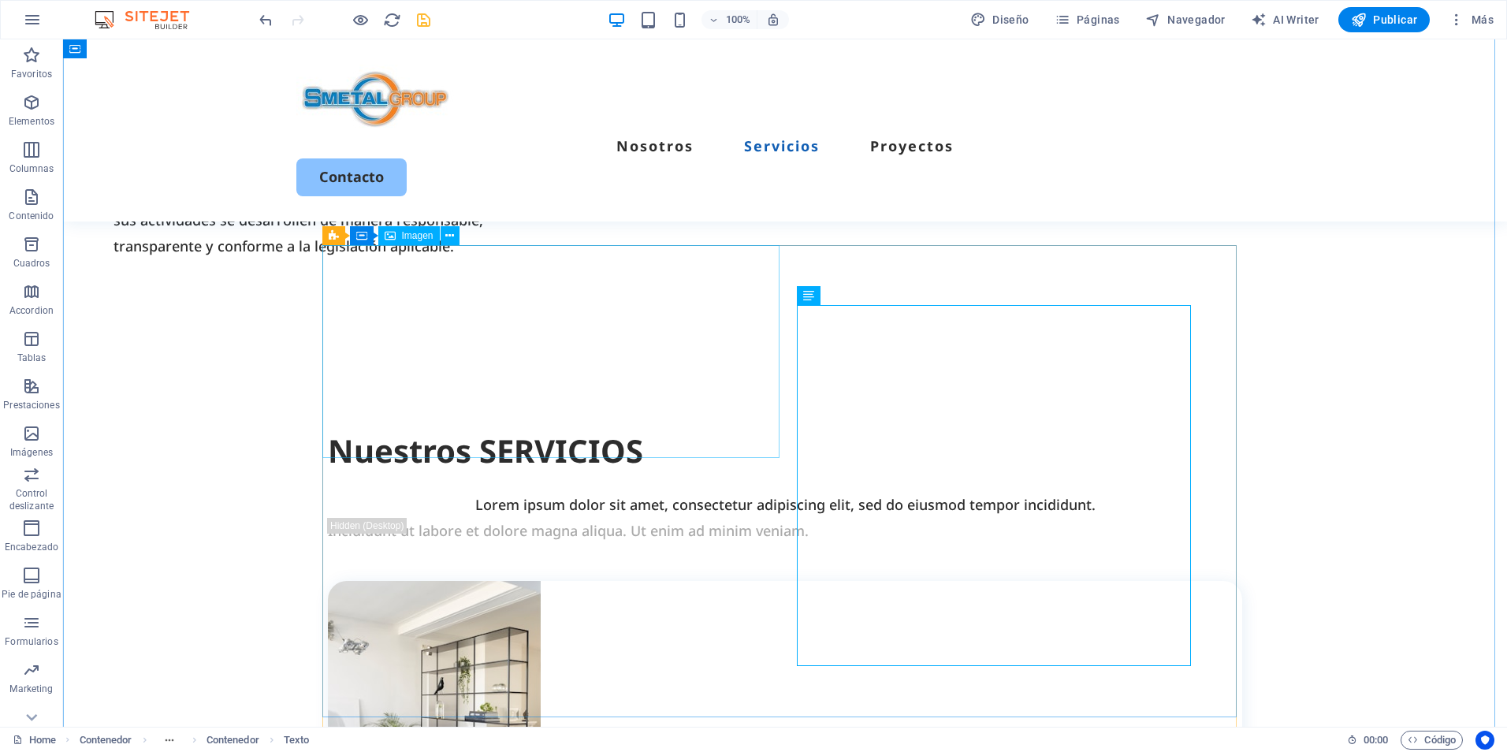
click at [479, 581] on figure at bounding box center [785, 687] width 914 height 213
select select "px"
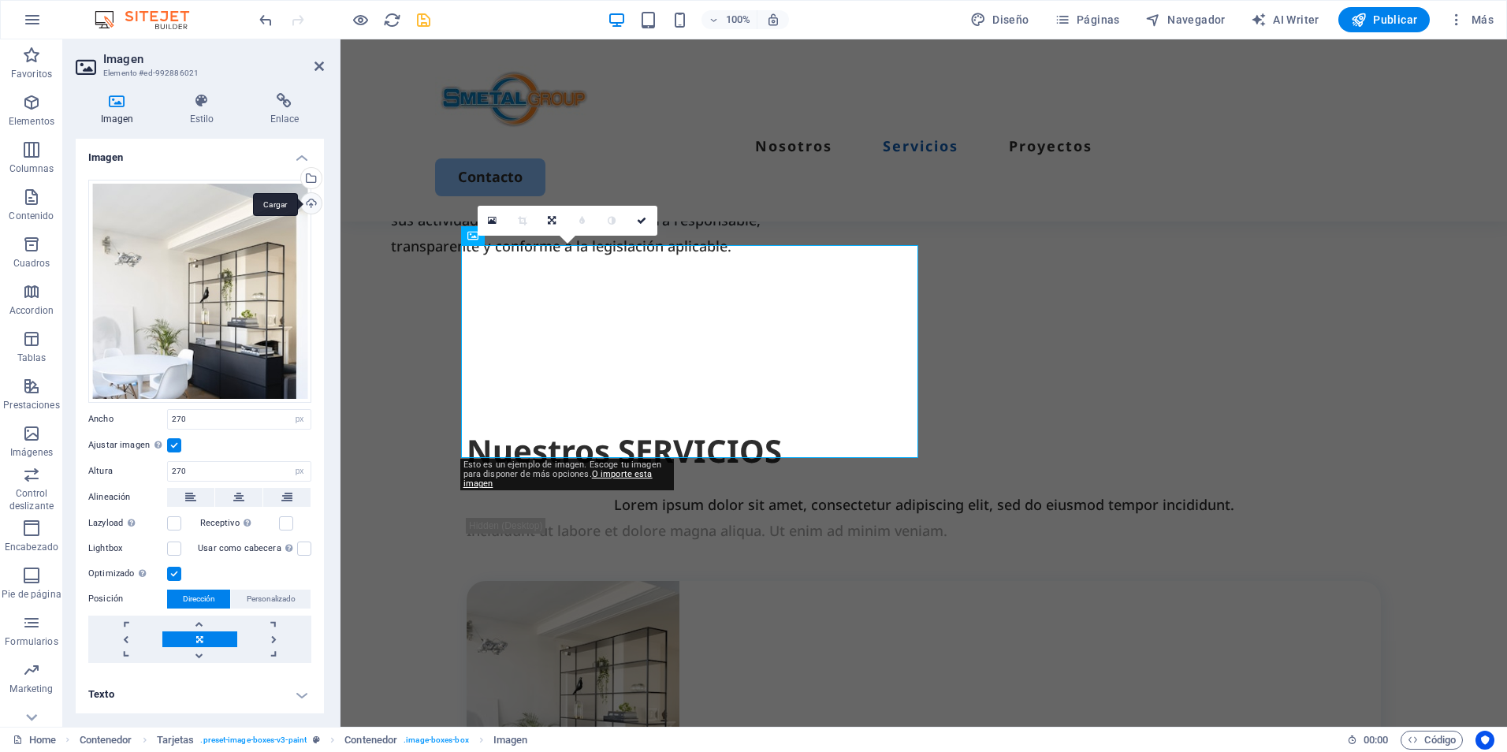
click at [312, 207] on div "Cargar" at bounding box center [310, 205] width 24 height 24
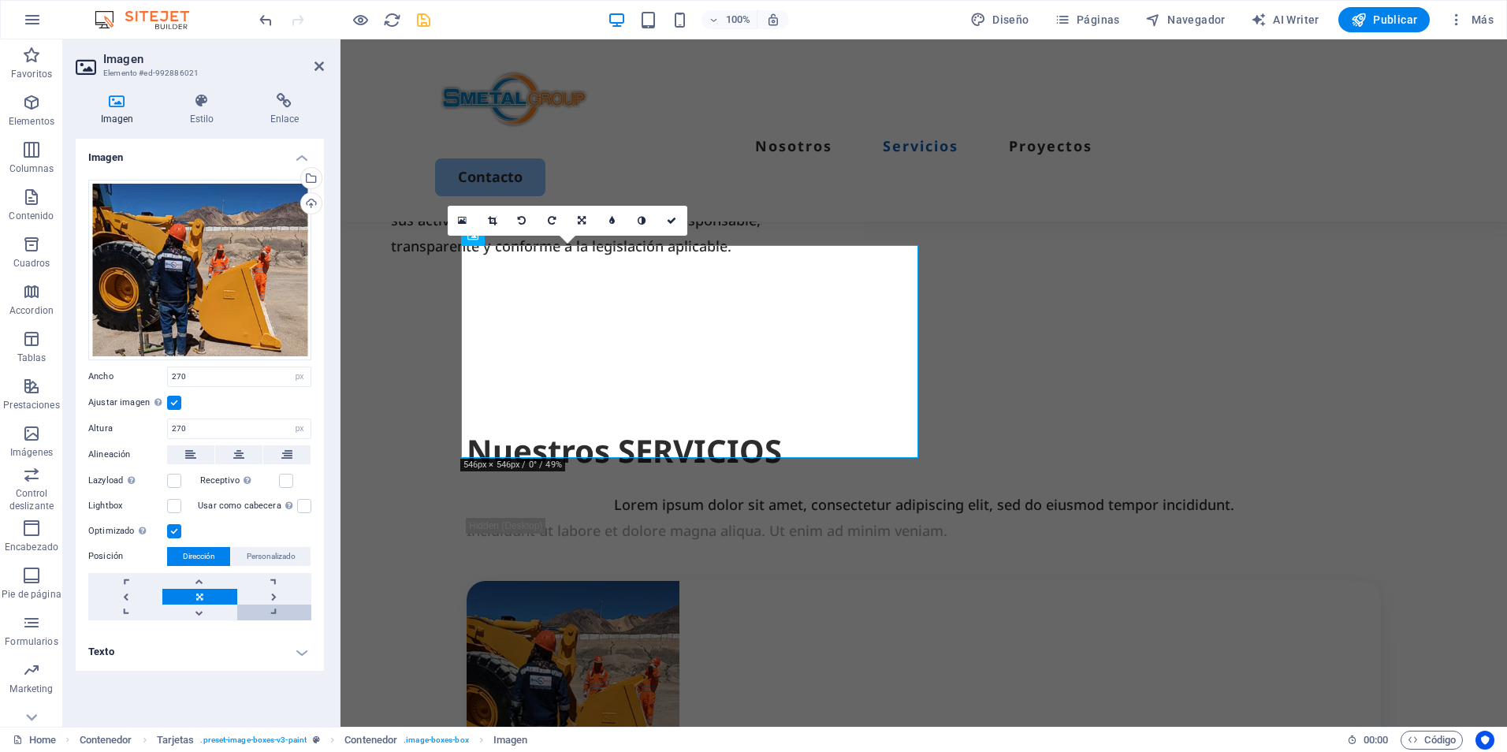
click at [281, 620] on link at bounding box center [274, 613] width 74 height 16
click at [199, 608] on link at bounding box center [199, 613] width 74 height 16
click at [207, 592] on link at bounding box center [199, 597] width 74 height 16
drag, startPoint x: 673, startPoint y: 218, endPoint x: 765, endPoint y: 340, distance: 153.1
click at [673, 218] on icon at bounding box center [671, 220] width 9 height 9
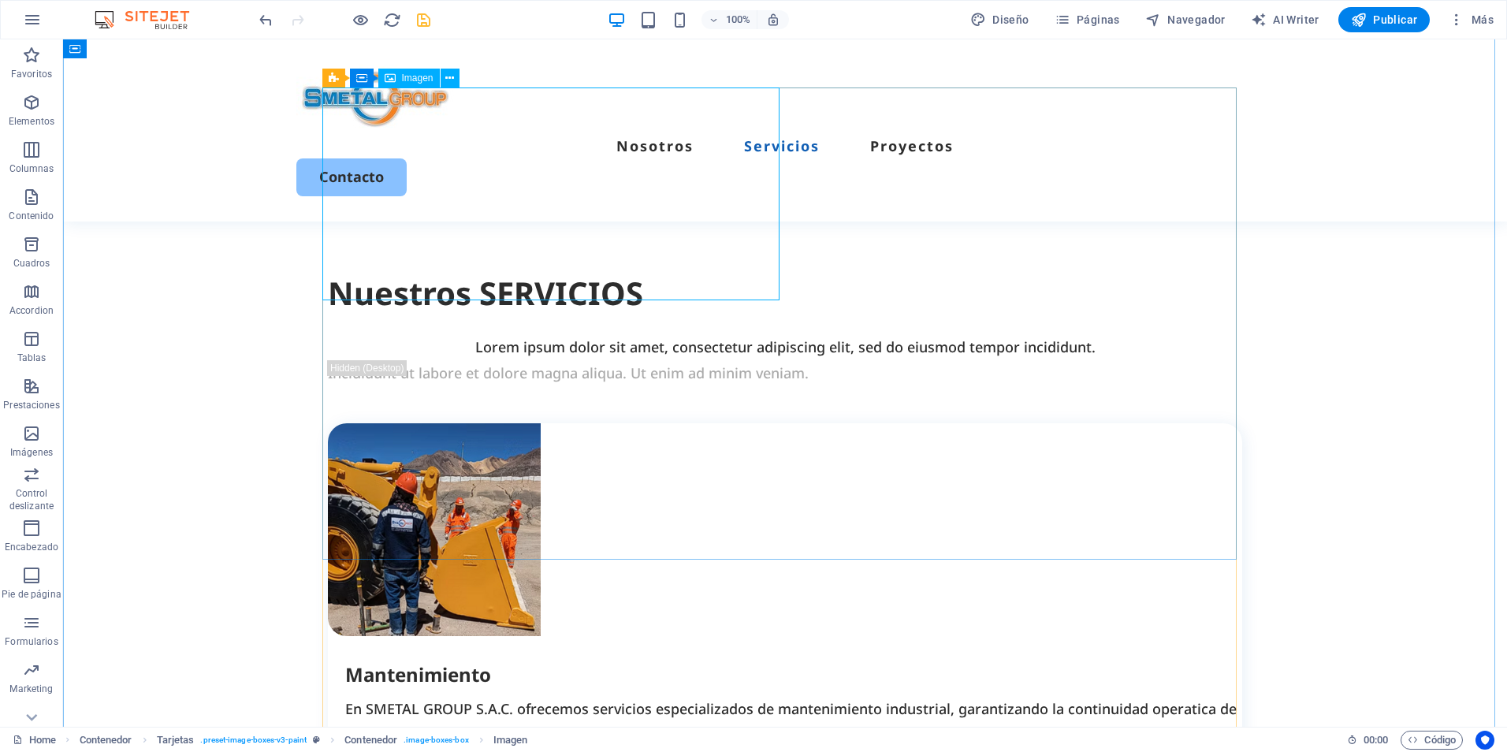
click at [473, 423] on figure at bounding box center [785, 529] width 914 height 213
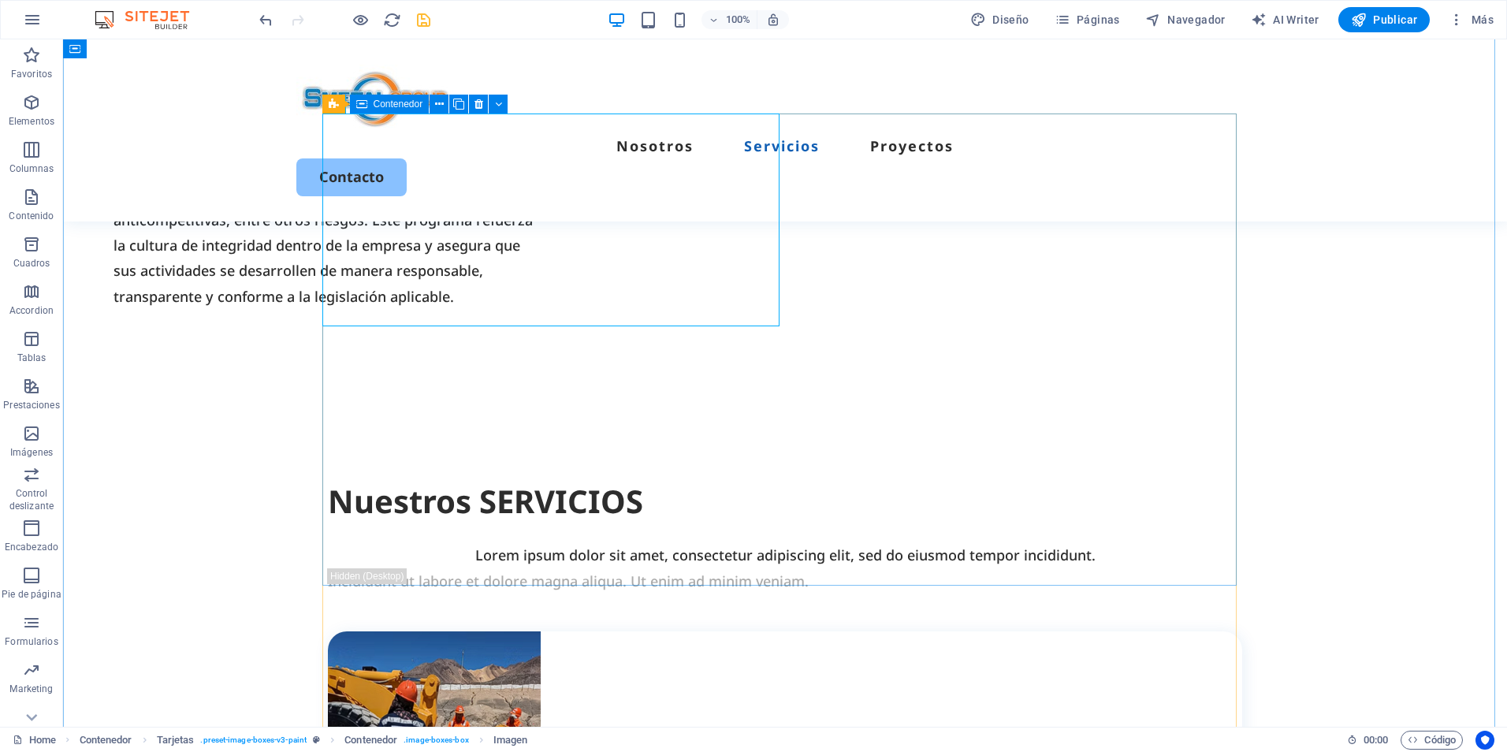
scroll to position [1187, 0]
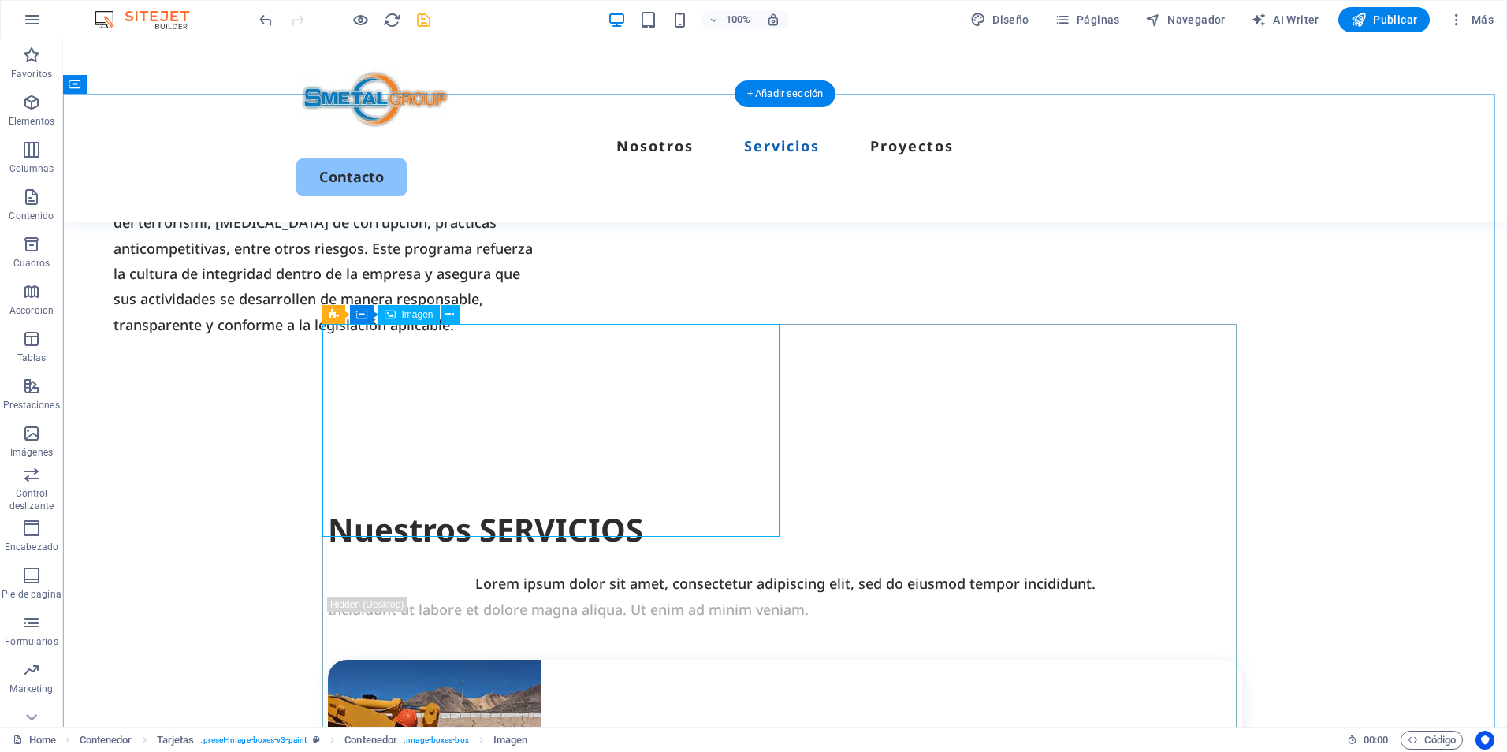
click at [456, 660] on figure at bounding box center [785, 766] width 914 height 213
select select "px"
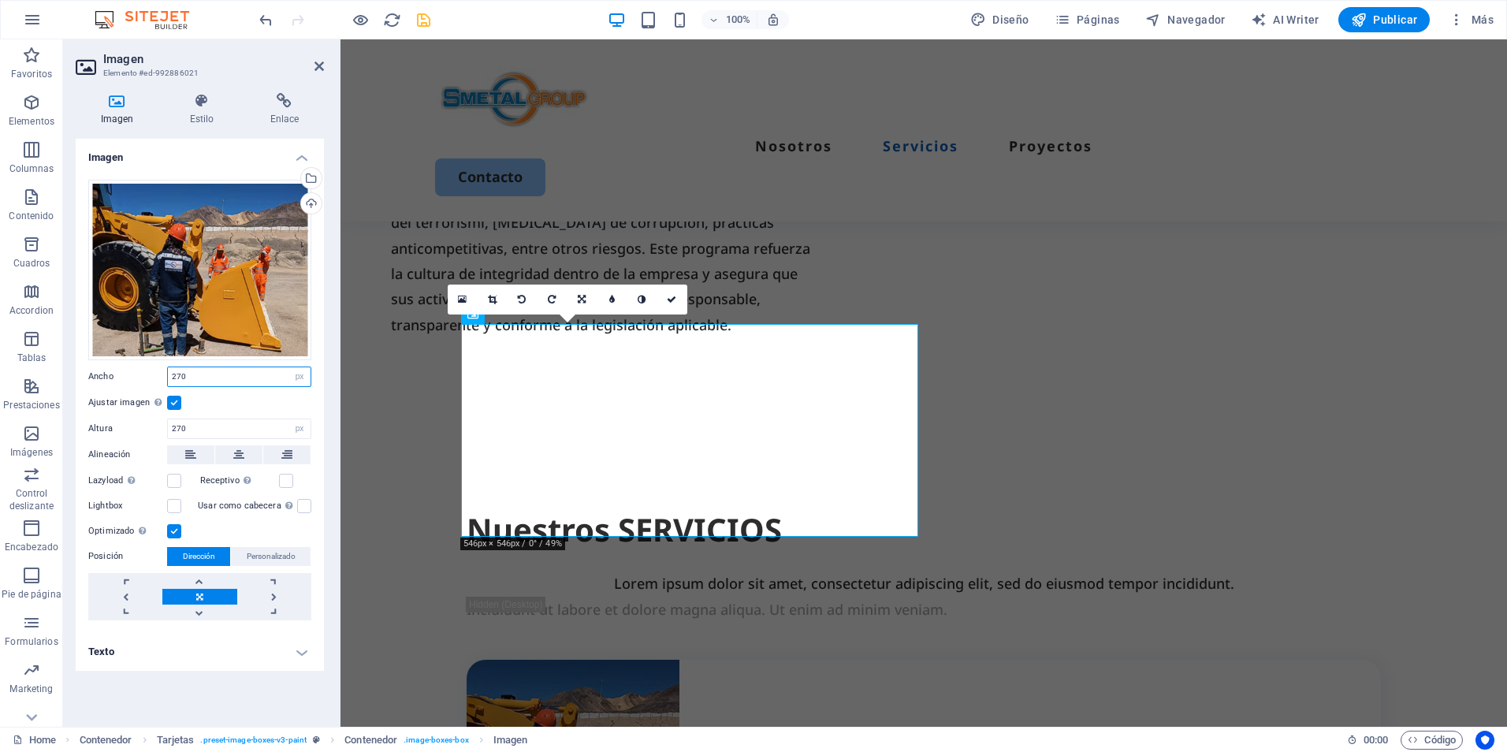
drag, startPoint x: 225, startPoint y: 370, endPoint x: 106, endPoint y: 360, distance: 118.7
click at [106, 360] on div "Arrastra archivos aquí, haz clic para escoger archivos o selecciona archivos de…" at bounding box center [200, 400] width 248 height 466
click at [178, 377] on input "270" at bounding box center [239, 376] width 143 height 19
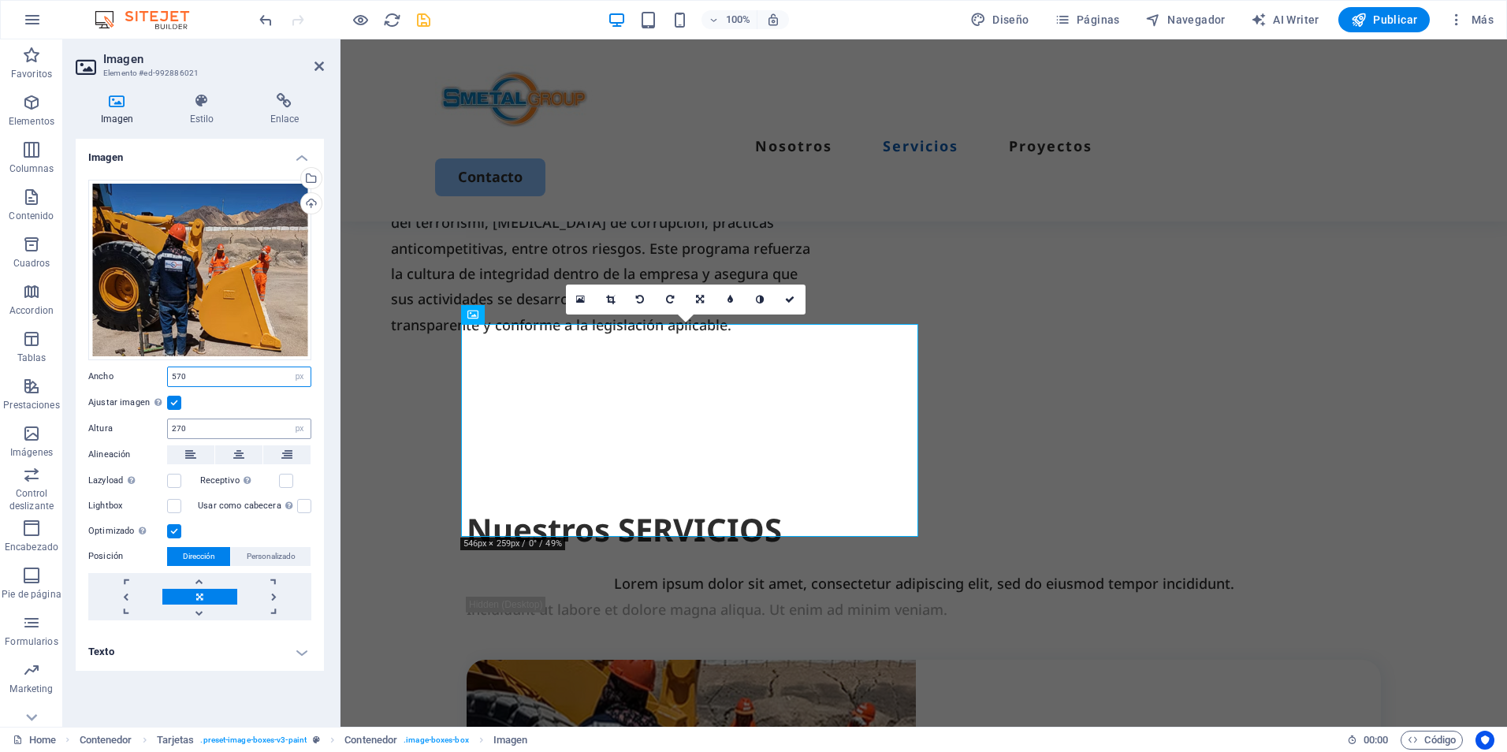
type input "570"
click at [173, 430] on input "270" at bounding box center [239, 428] width 143 height 19
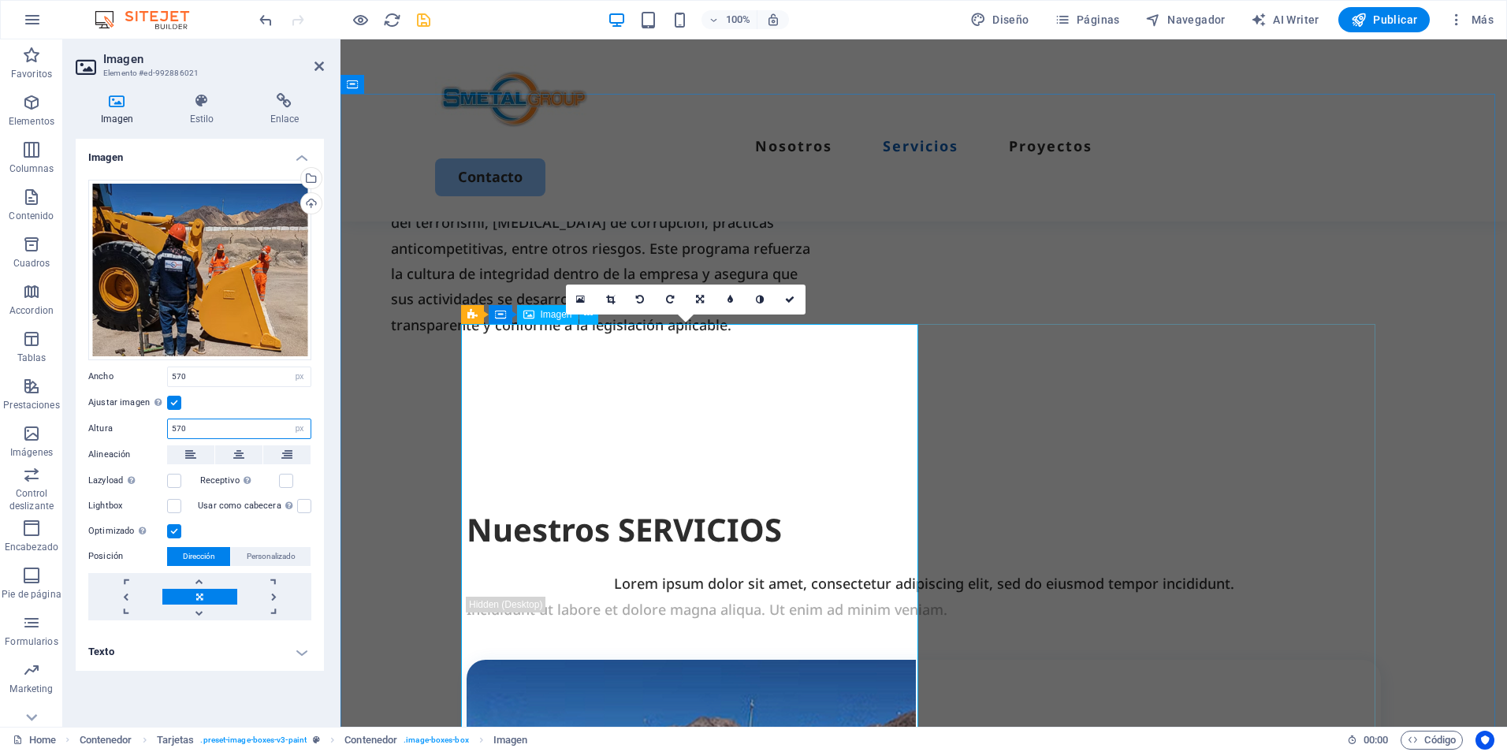
type input "570"
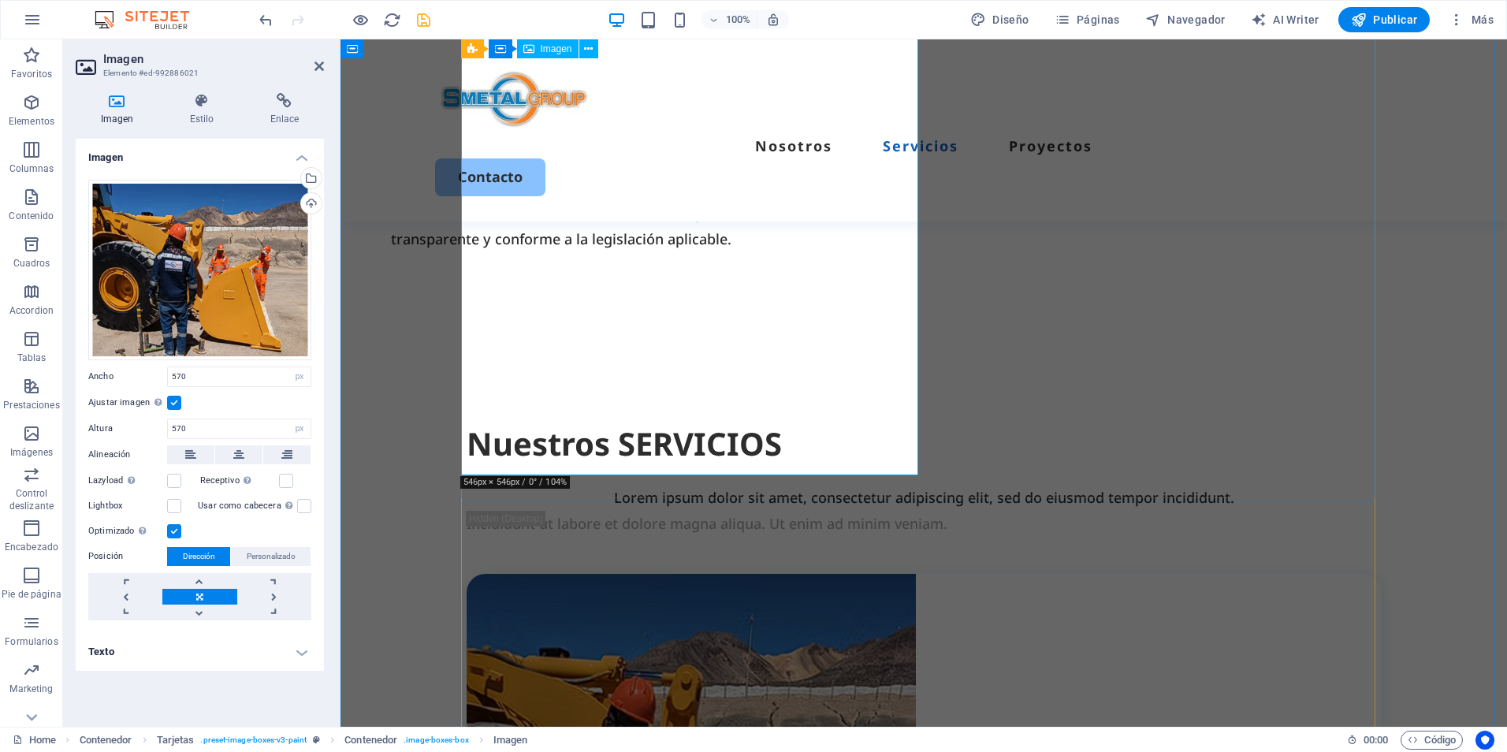
scroll to position [1266, 0]
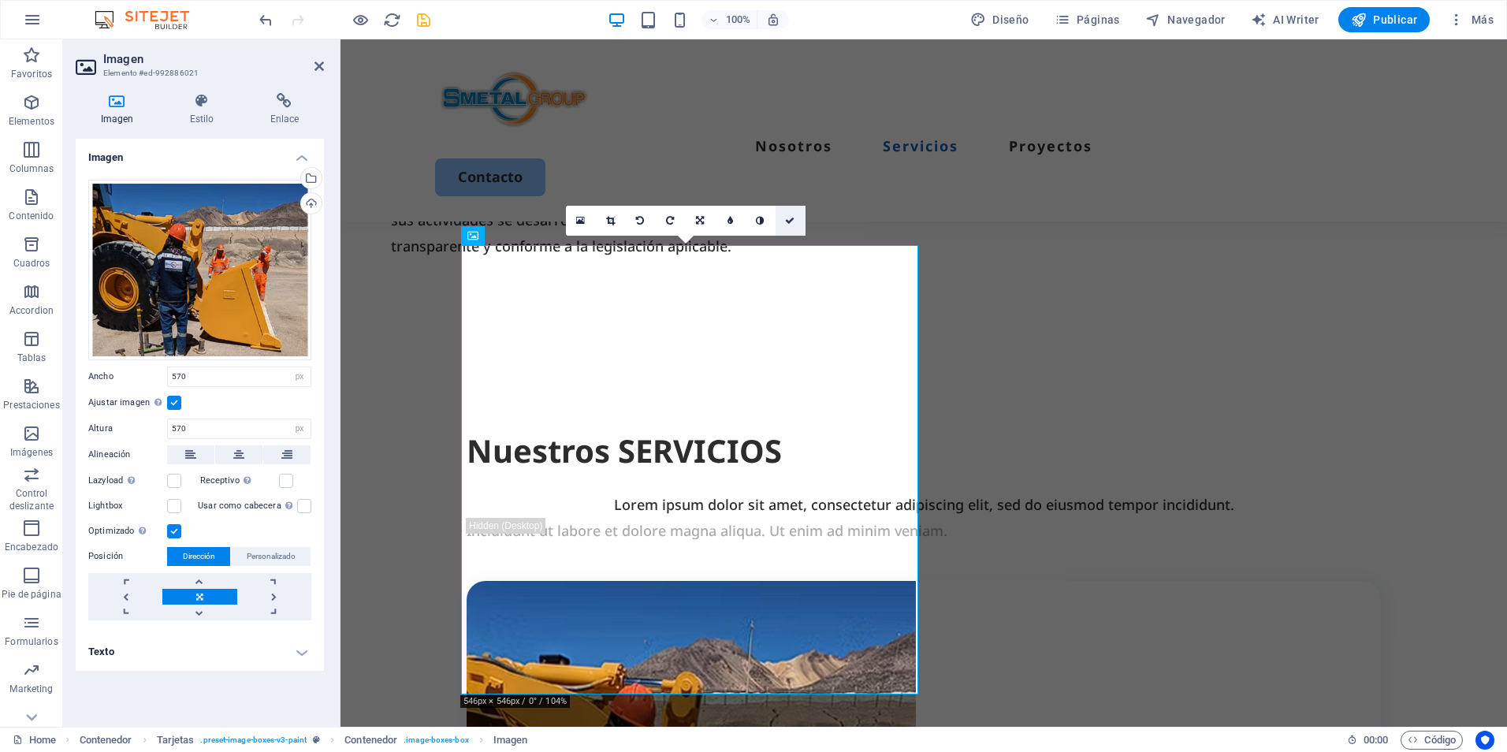
click at [781, 222] on link at bounding box center [791, 221] width 30 height 30
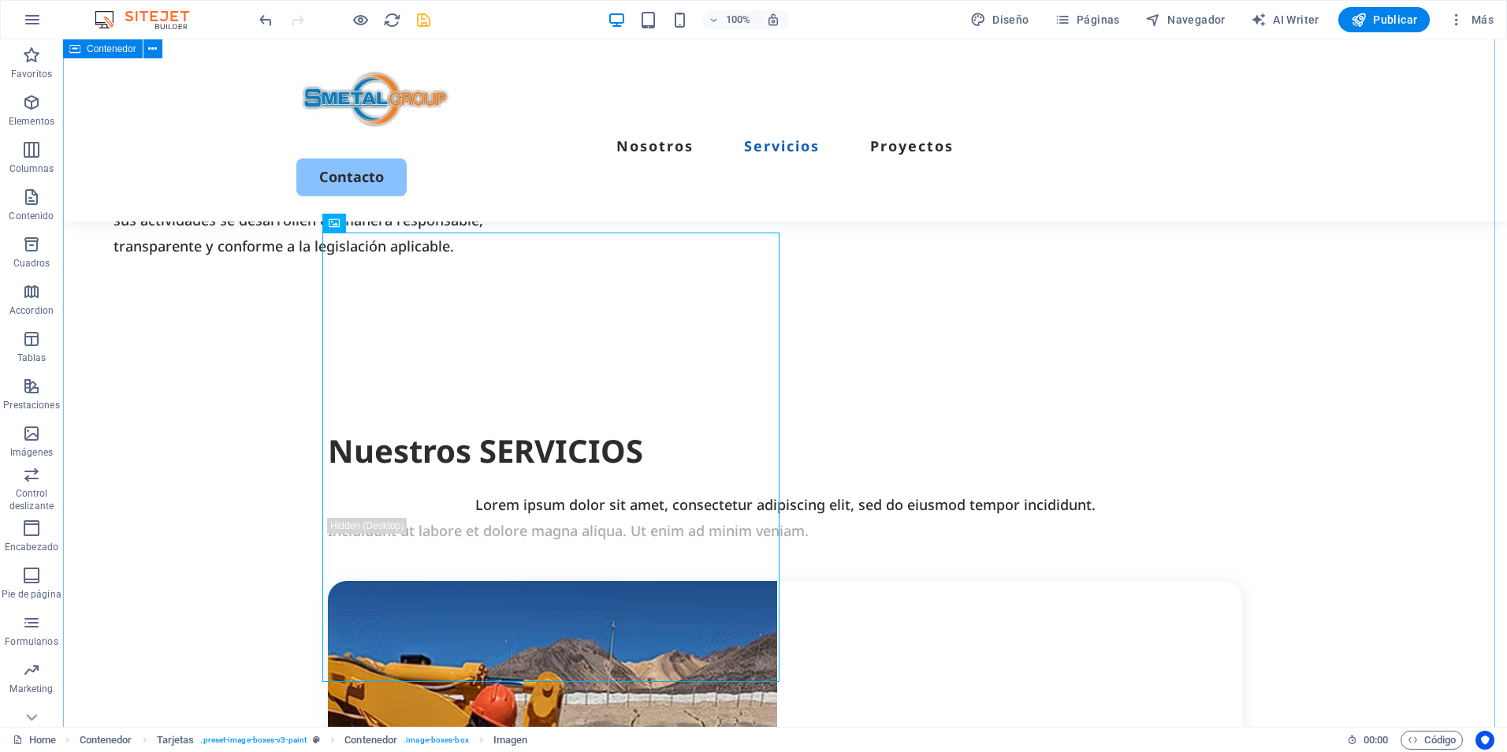
scroll to position [1345, 0]
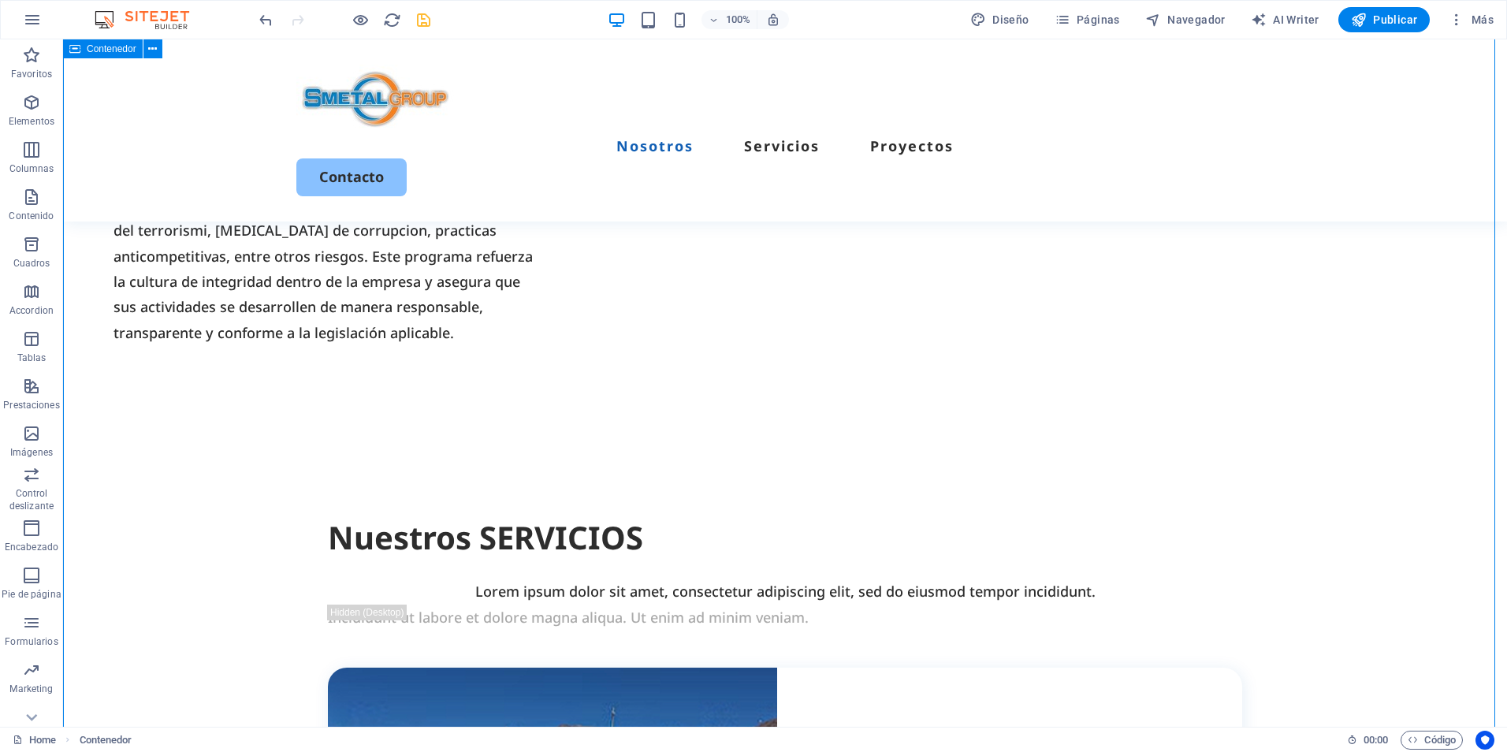
scroll to position [951, 0]
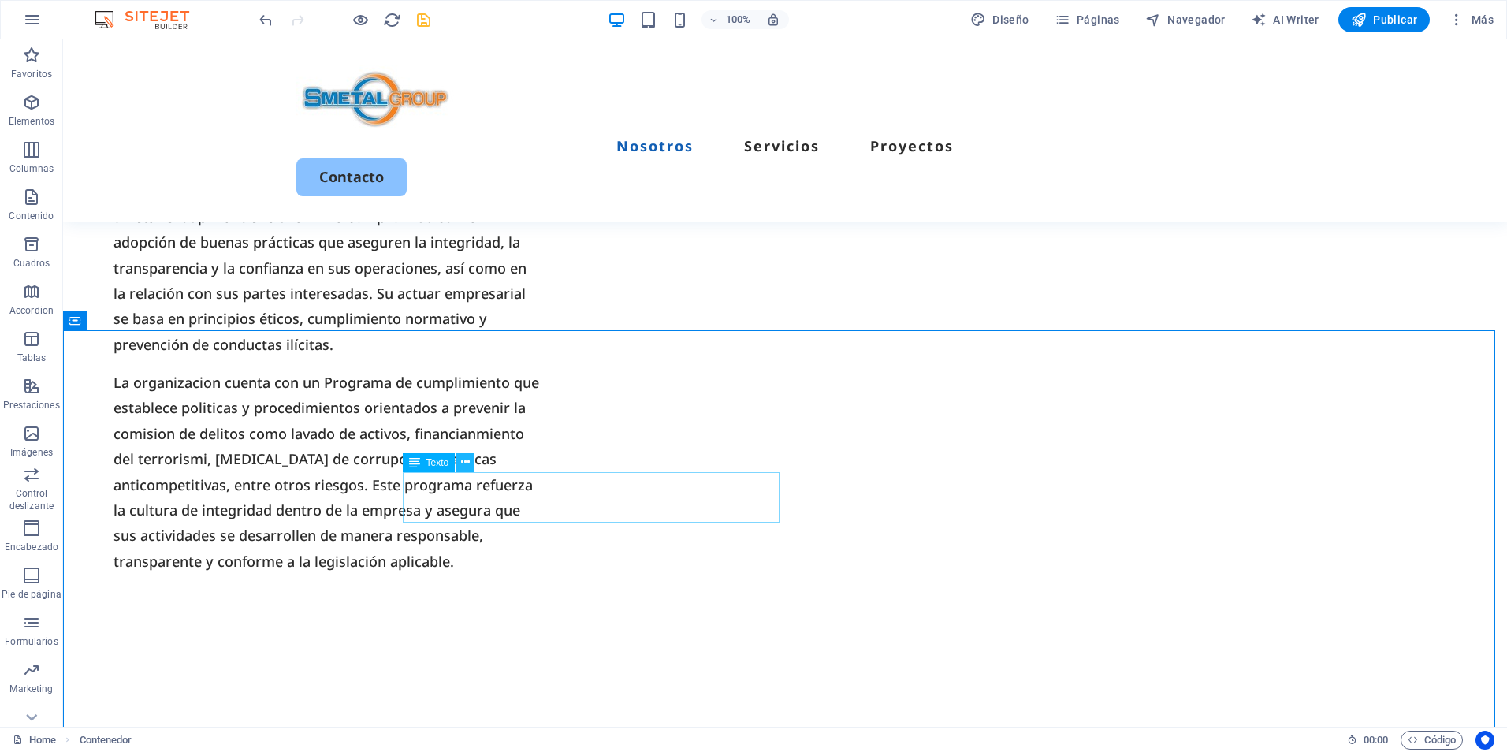
click at [463, 459] on icon at bounding box center [465, 462] width 9 height 17
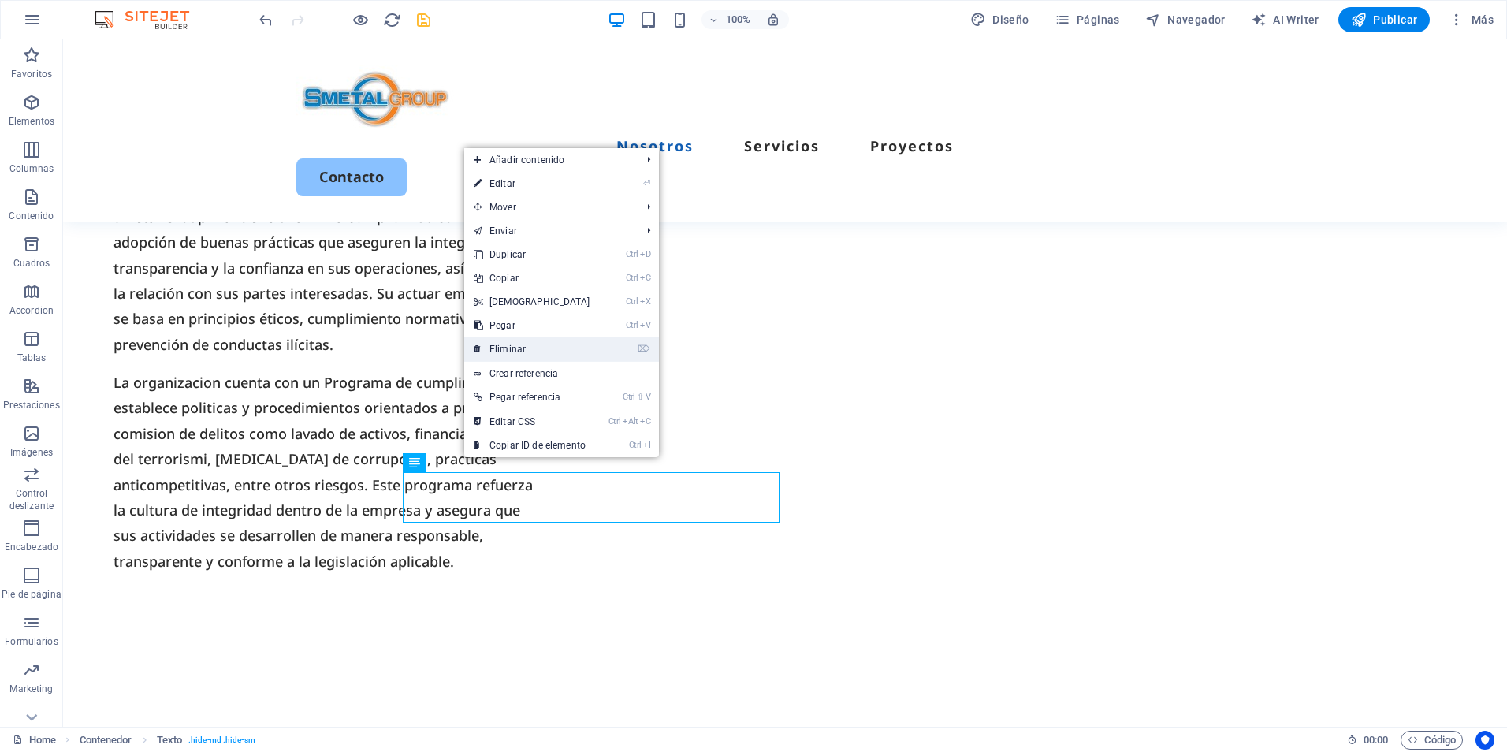
click at [523, 344] on link "⌦ Eliminar" at bounding box center [532, 349] width 136 height 24
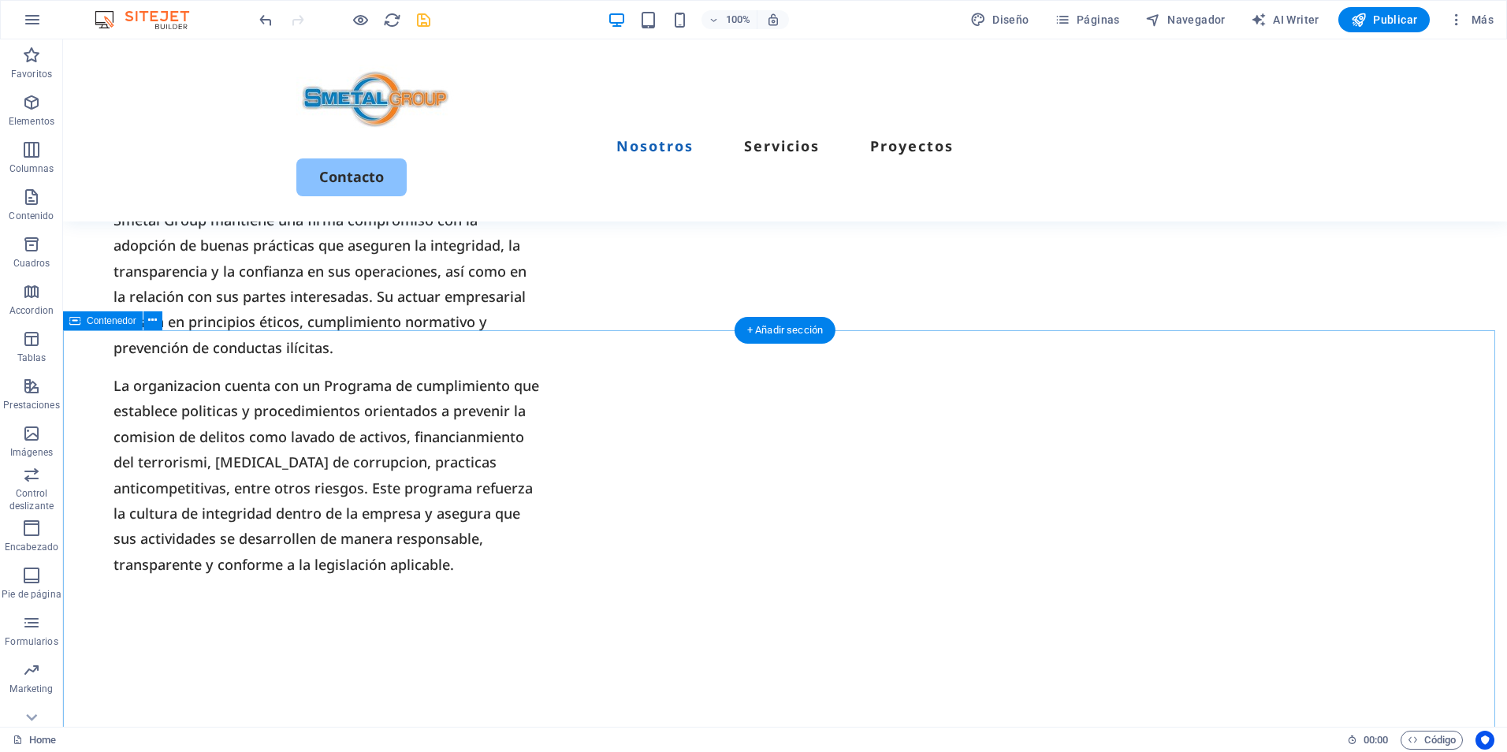
scroll to position [872, 0]
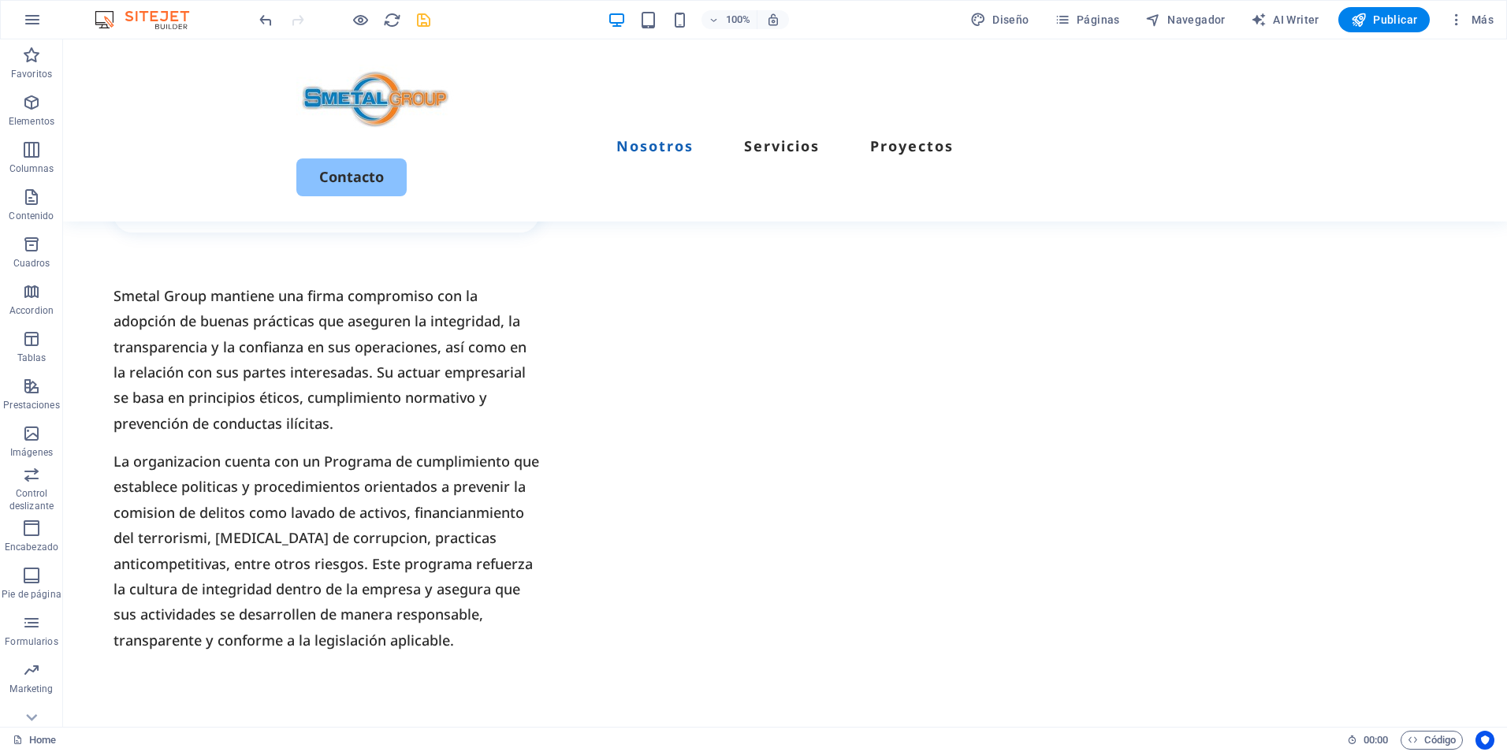
click at [348, 20] on div at bounding box center [344, 19] width 177 height 25
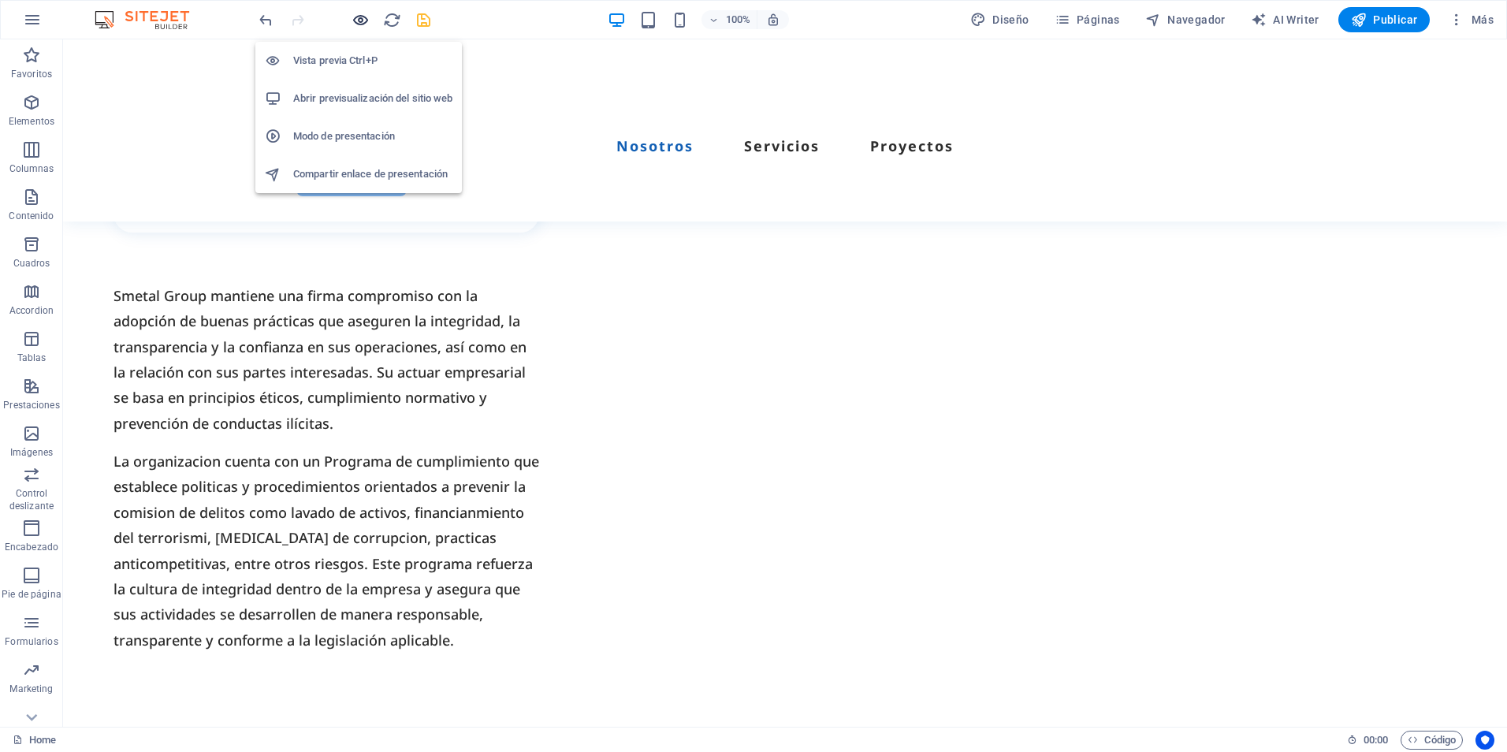
click at [354, 19] on icon "button" at bounding box center [361, 20] width 18 height 18
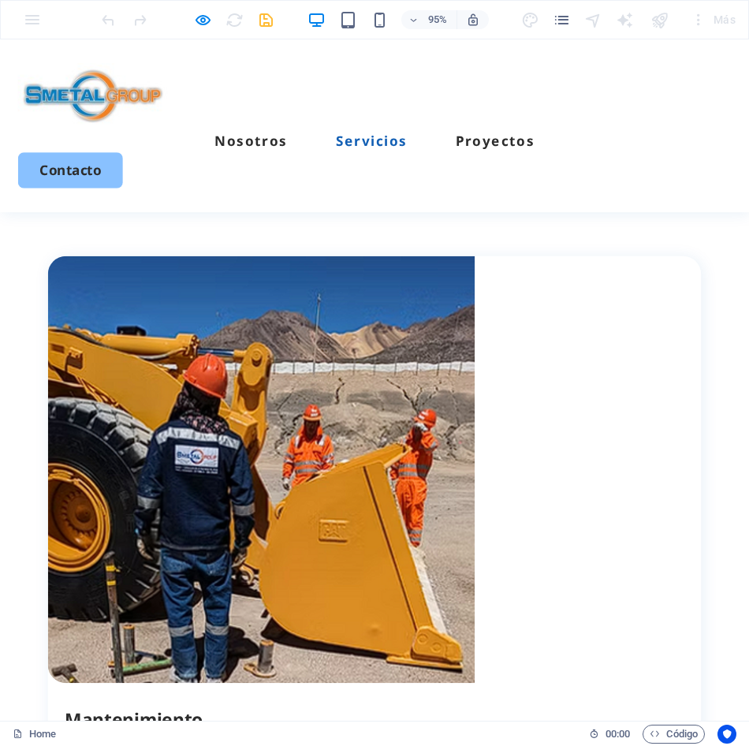
scroll to position [1543, 0]
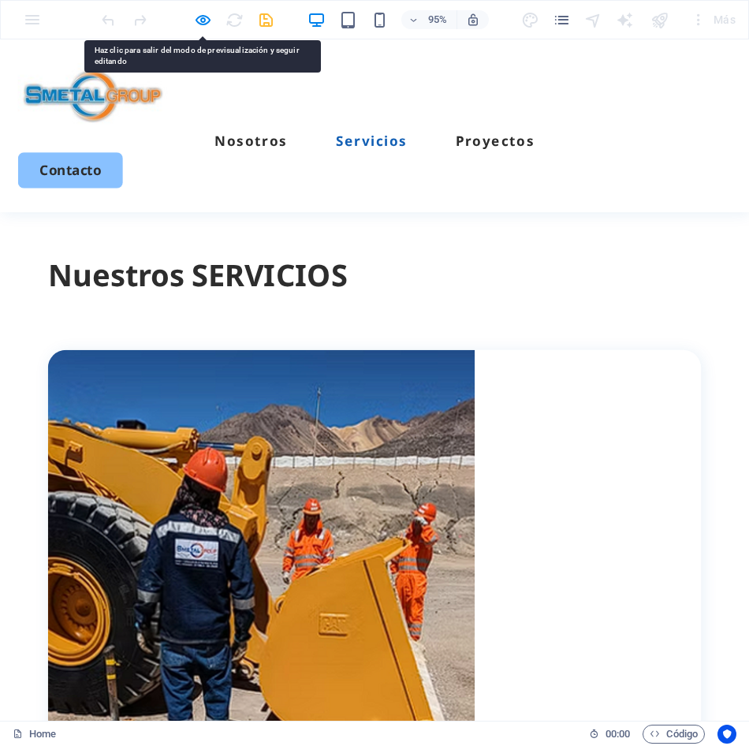
scroll to position [1307, 0]
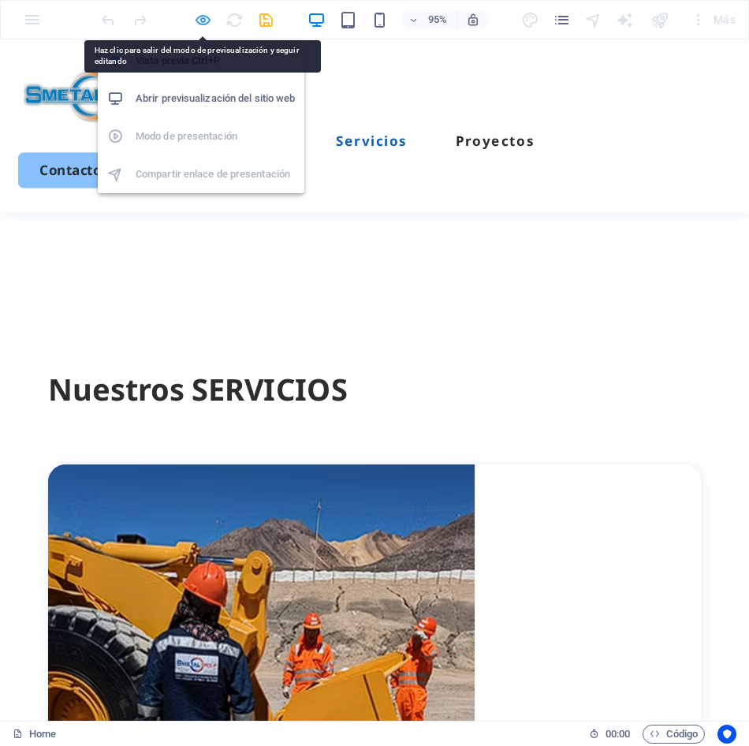
click at [198, 15] on icon "button" at bounding box center [203, 20] width 18 height 18
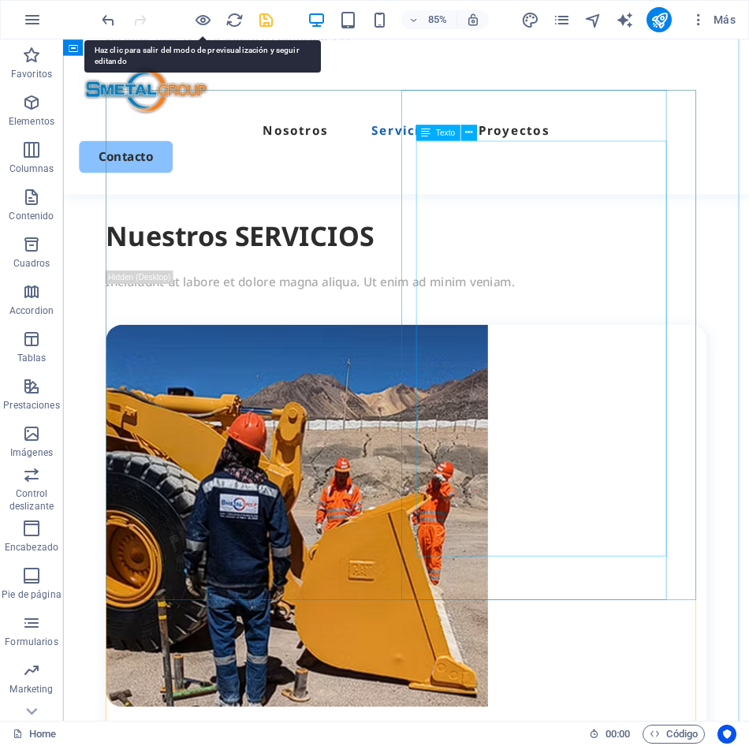
scroll to position [1540, 0]
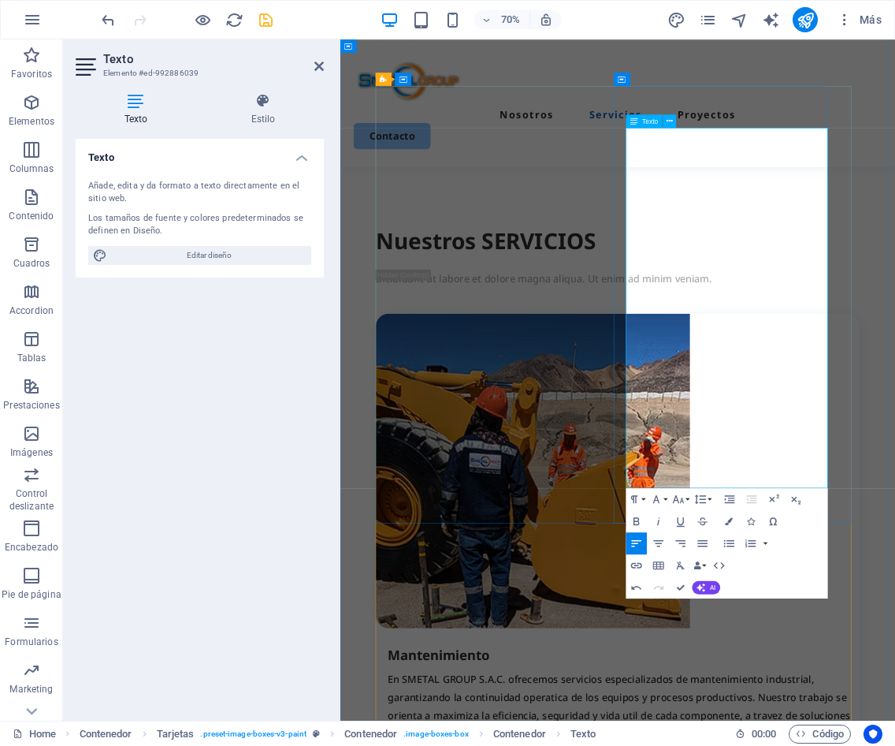
scroll to position [1461, 0]
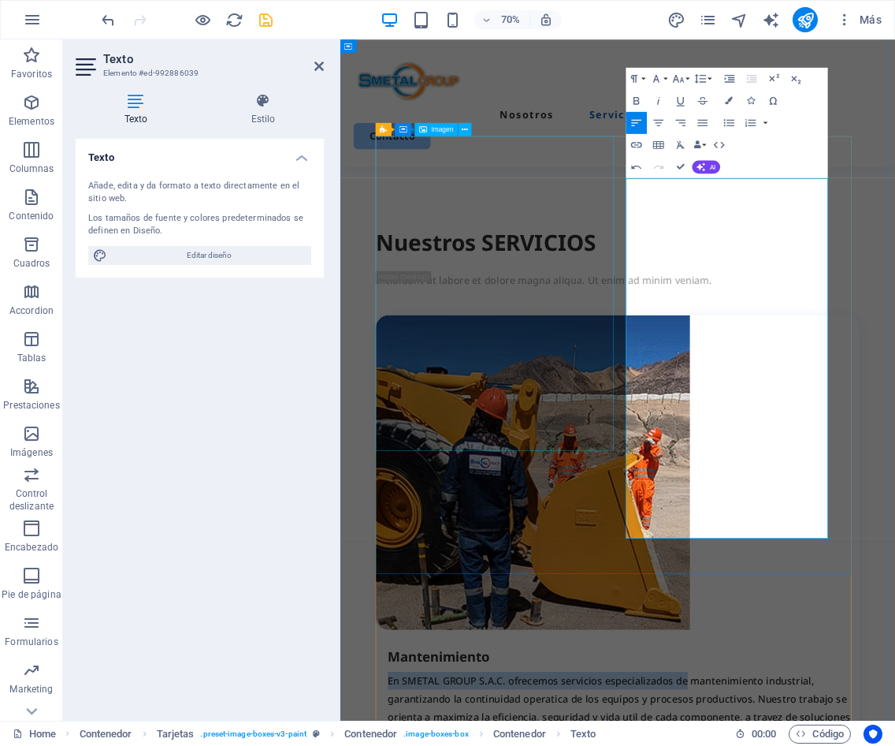
drag, startPoint x: 959, startPoint y: 272, endPoint x: 723, endPoint y: 246, distance: 237.1
copy p "En SMETAL GROUP S.A.C. ofrecemos servicios especializados de"
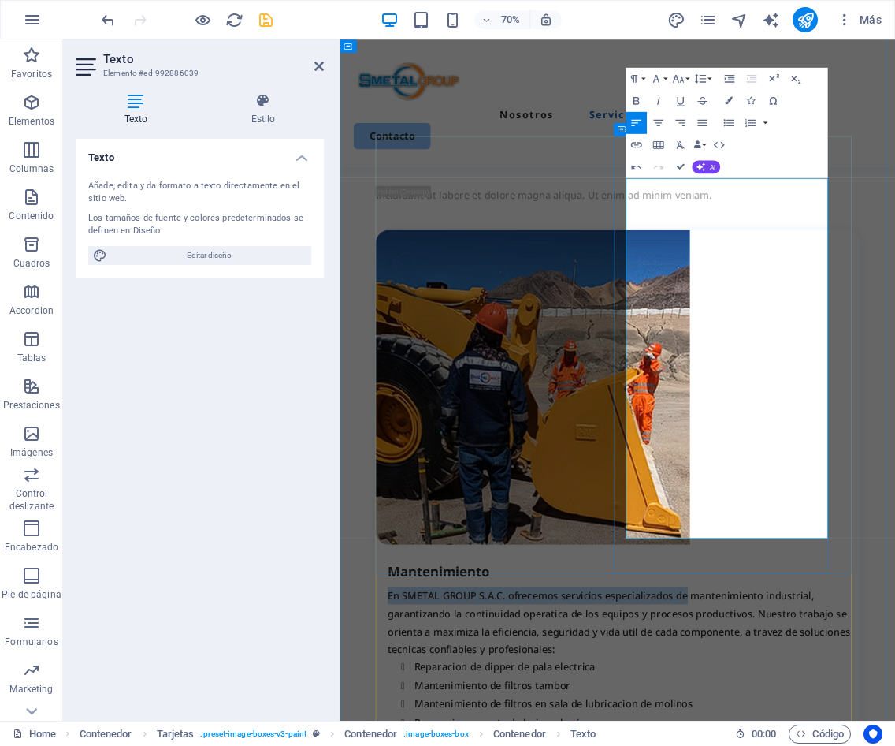
scroll to position [1777, 0]
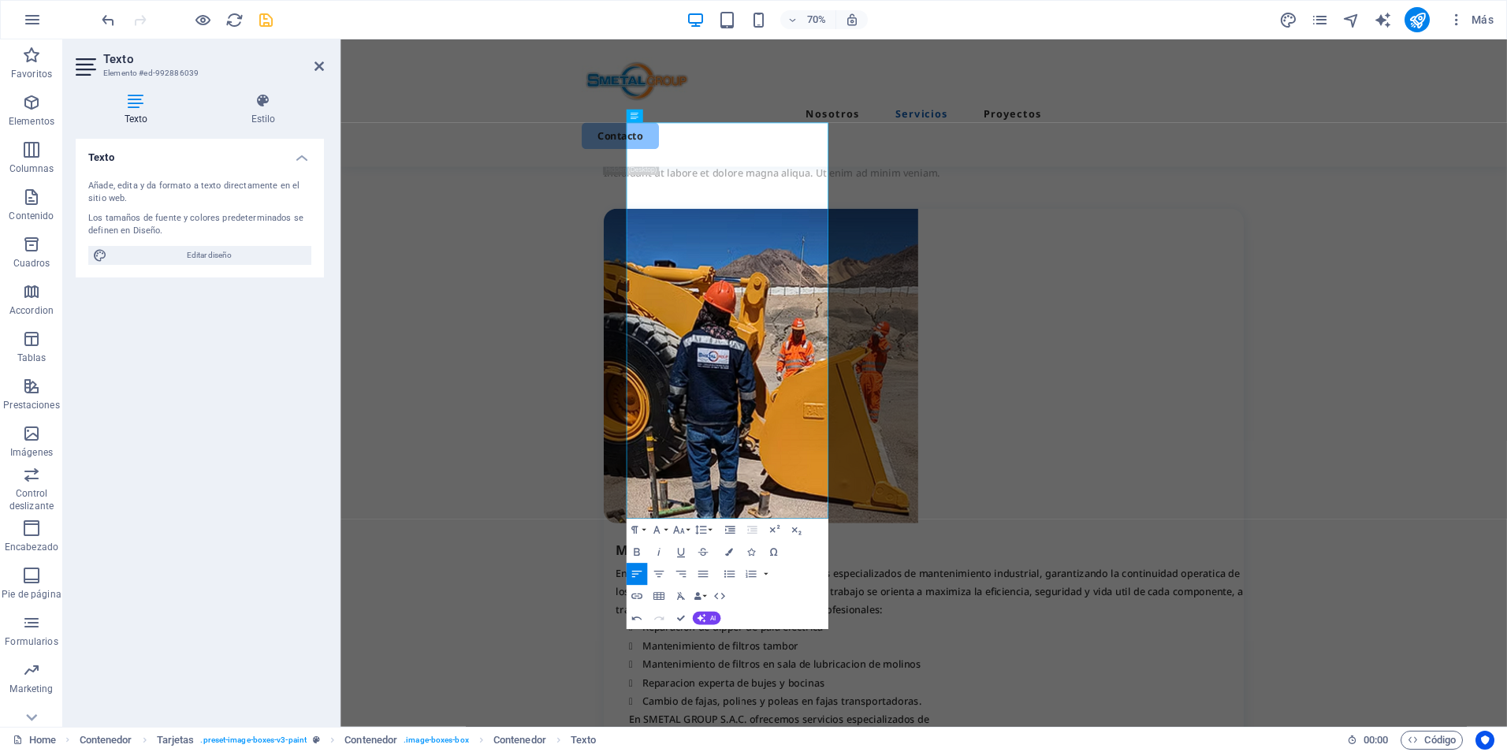
scroll to position [1413, 0]
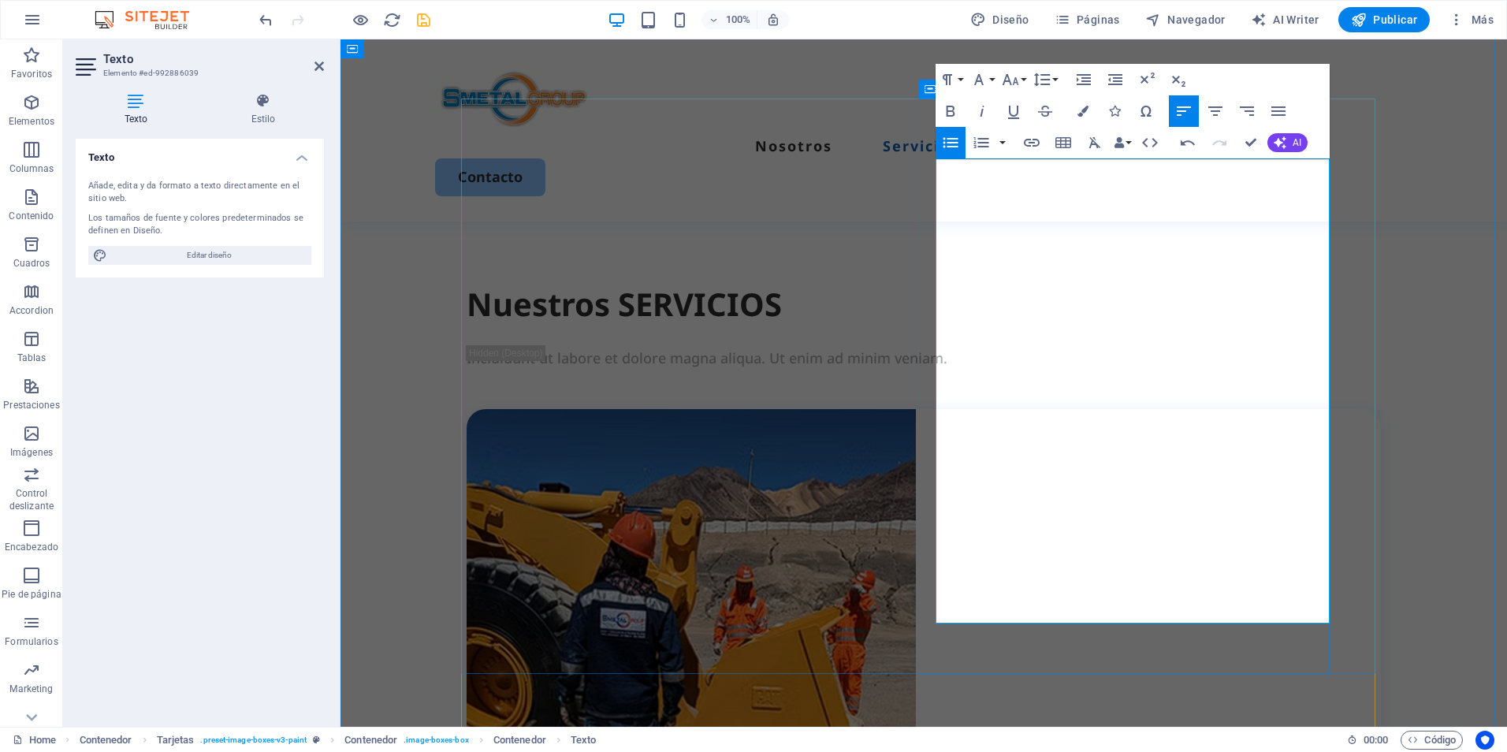
drag, startPoint x: 1140, startPoint y: 572, endPoint x: 925, endPoint y: 524, distance: 219.7
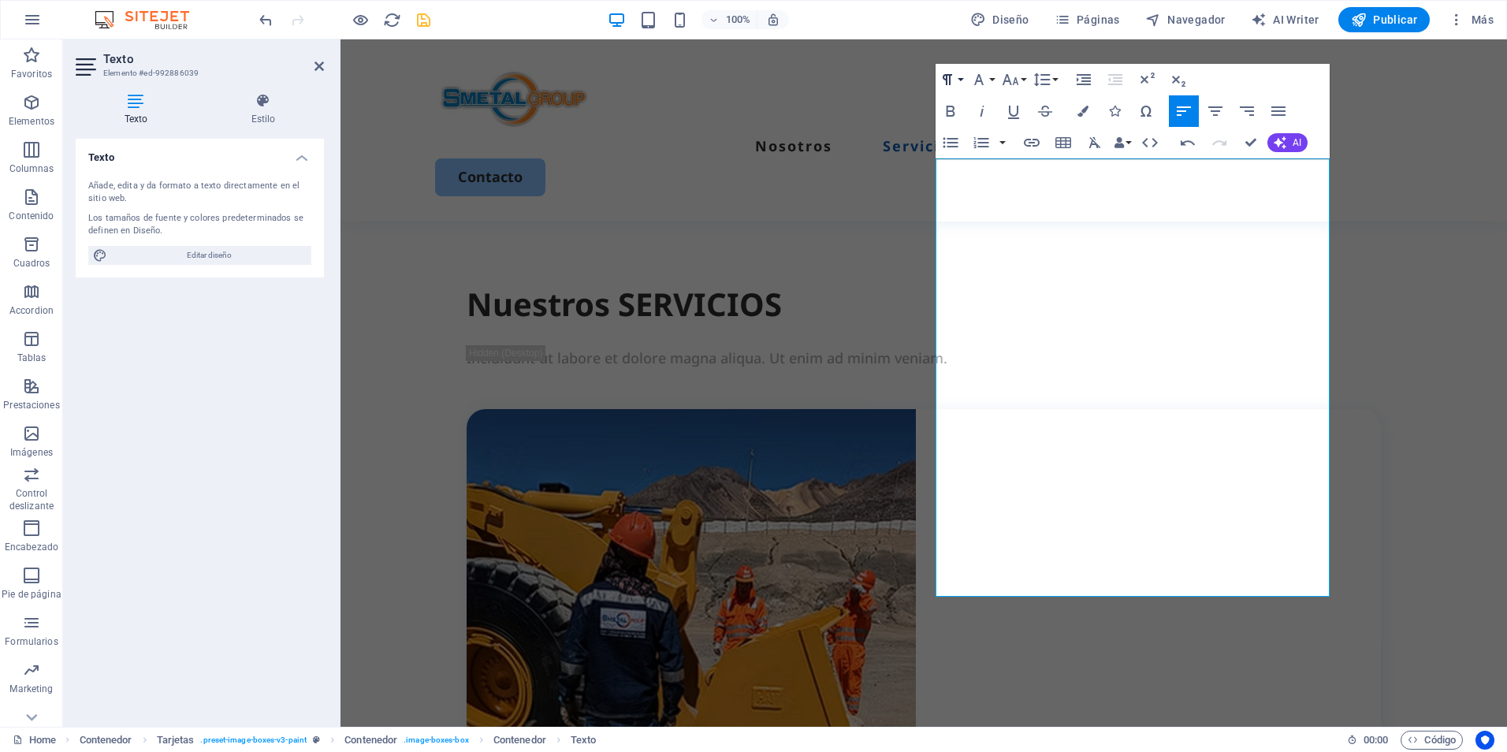
click at [962, 86] on button "Paragraph Format" at bounding box center [951, 80] width 30 height 32
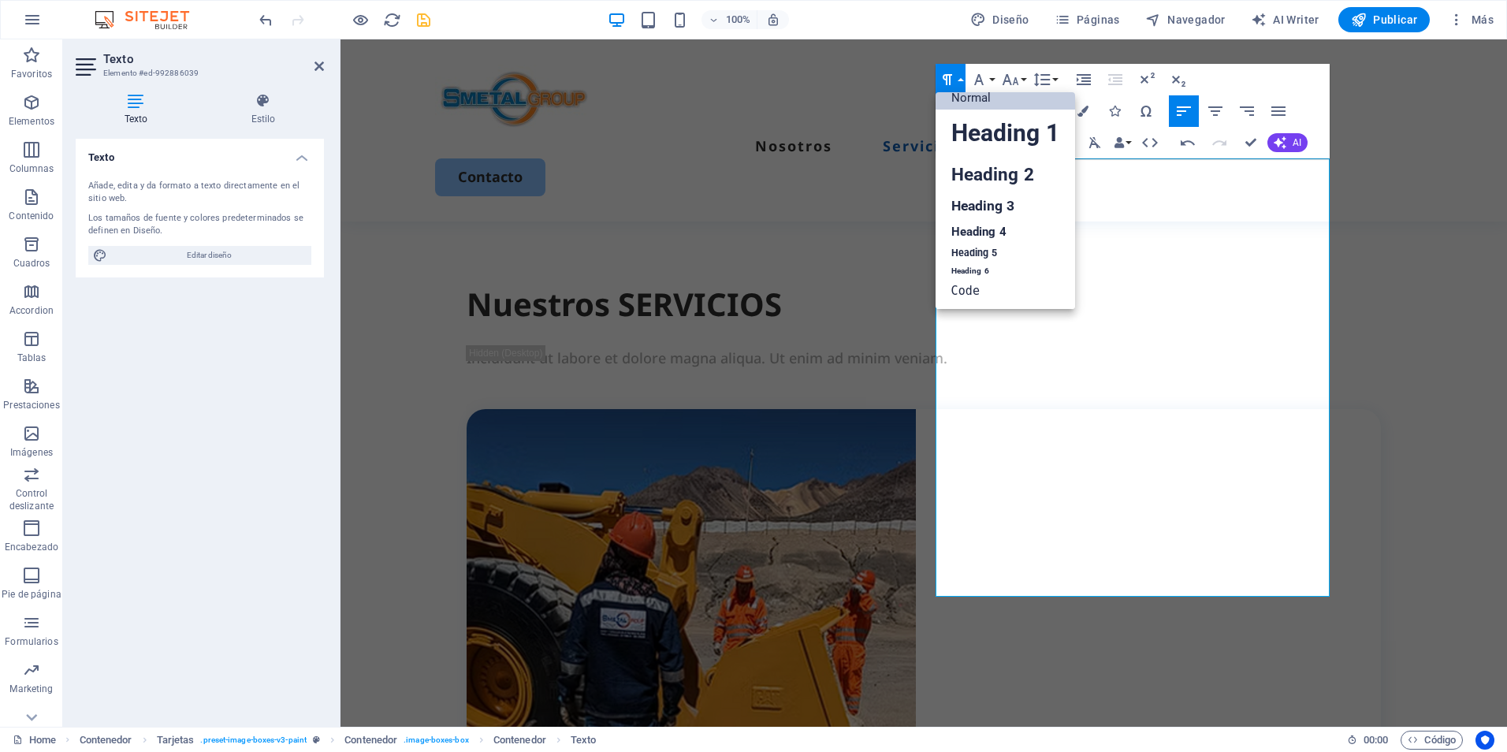
scroll to position [13, 0]
click at [964, 80] on button "Paragraph Format" at bounding box center [951, 80] width 30 height 32
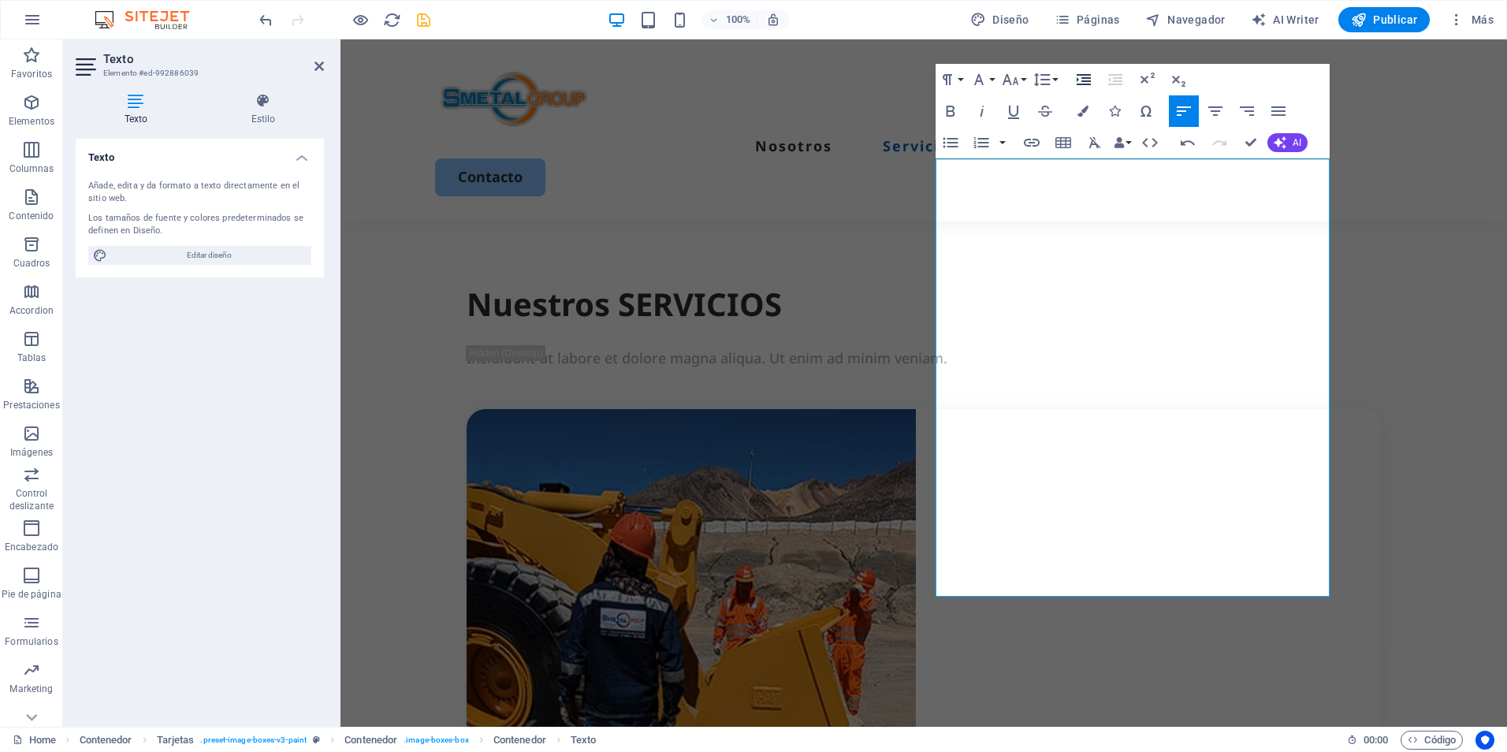
click at [1081, 82] on icon "button" at bounding box center [1083, 79] width 19 height 19
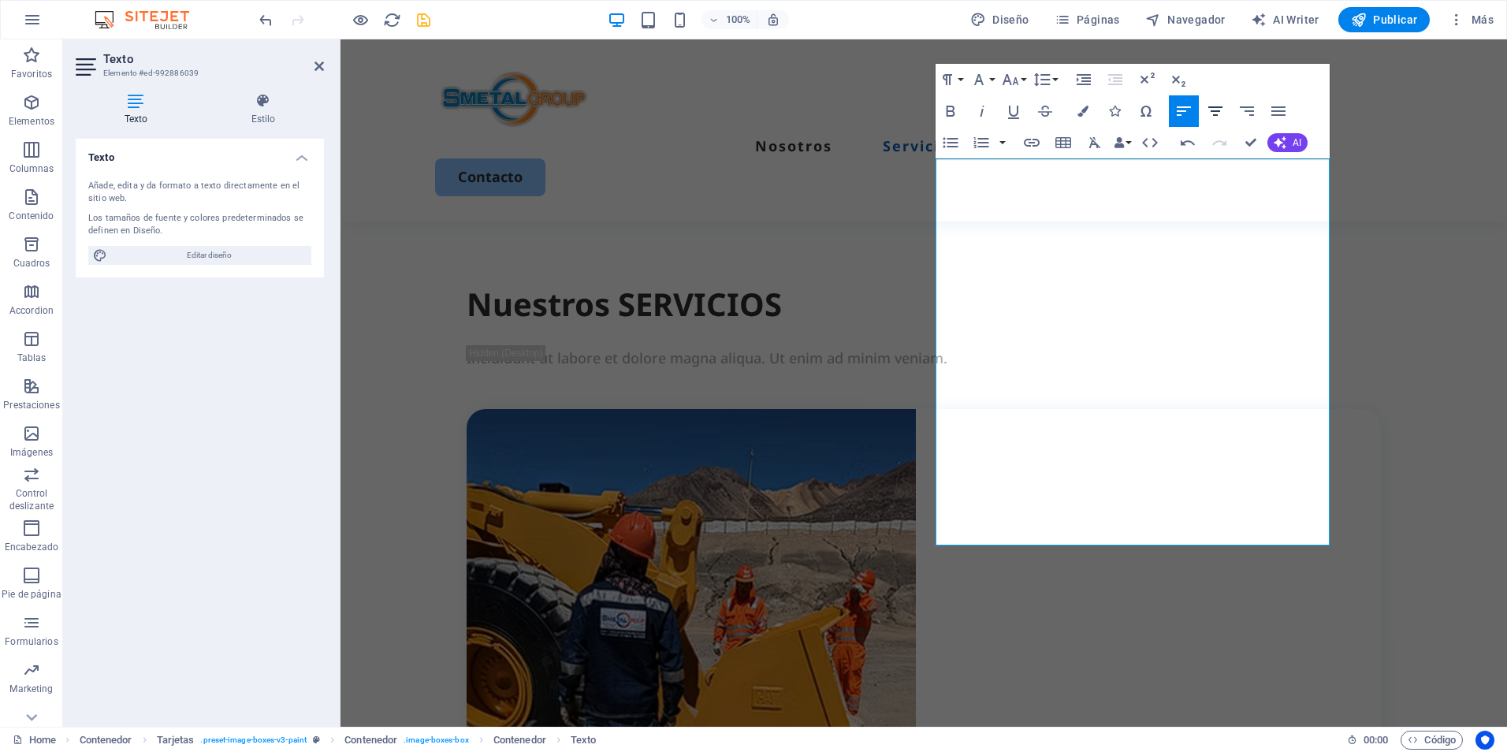
click at [1211, 112] on icon "button" at bounding box center [1215, 110] width 14 height 9
click at [1177, 106] on icon "button" at bounding box center [1184, 111] width 19 height 19
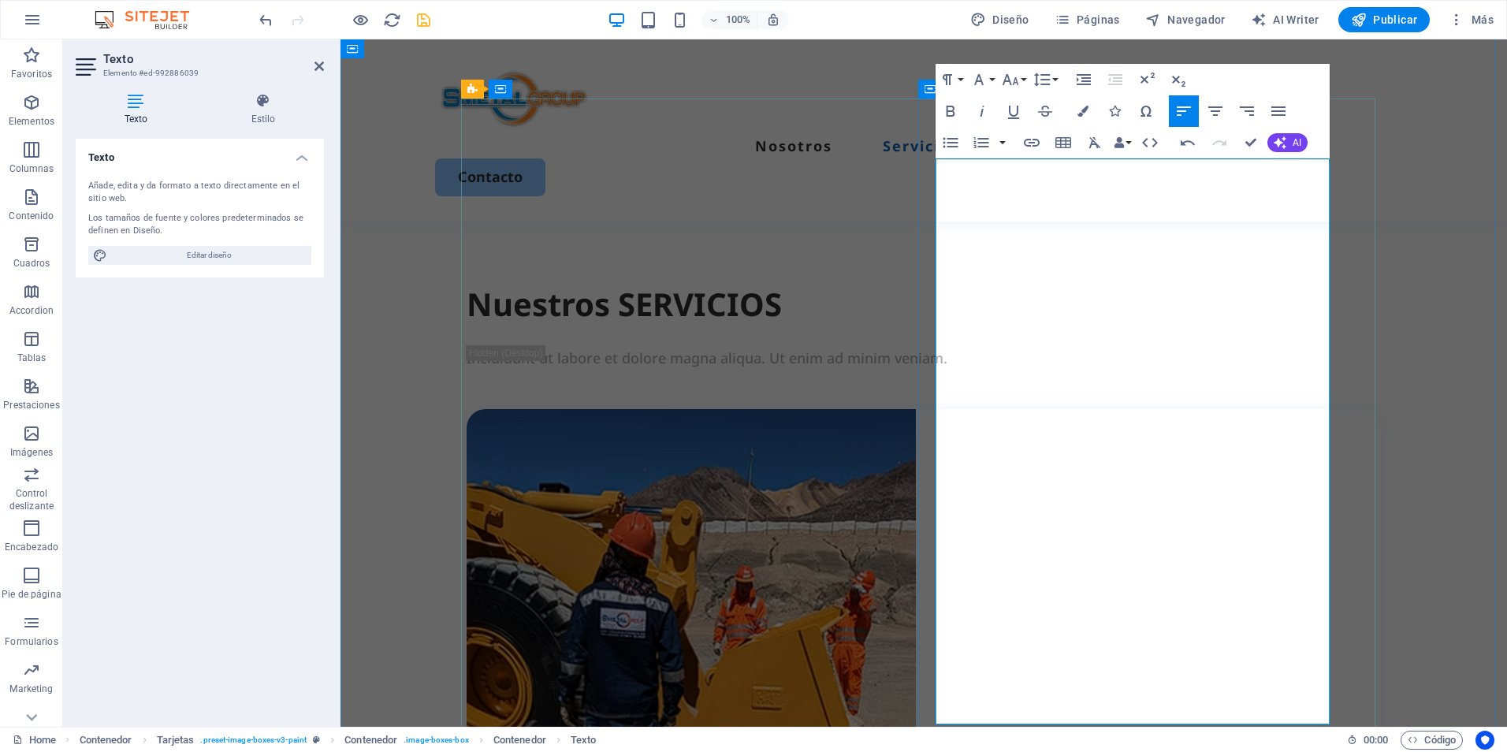
drag, startPoint x: 1106, startPoint y: 660, endPoint x: 965, endPoint y: 465, distance: 240.5
copy ul "Reparacion de dipper de pala electrica Mantenimiento de filtros tambor Mantenim…"
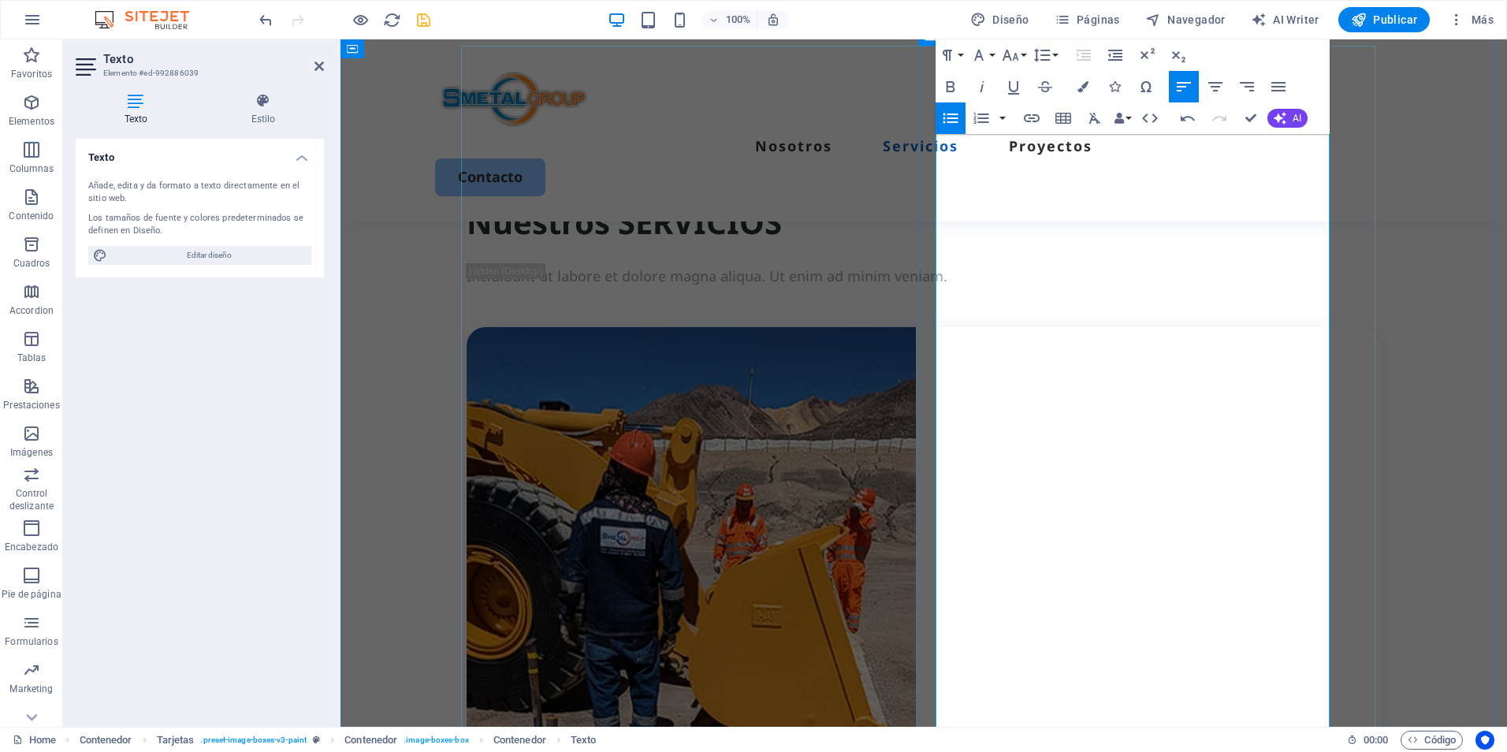
scroll to position [1728, 0]
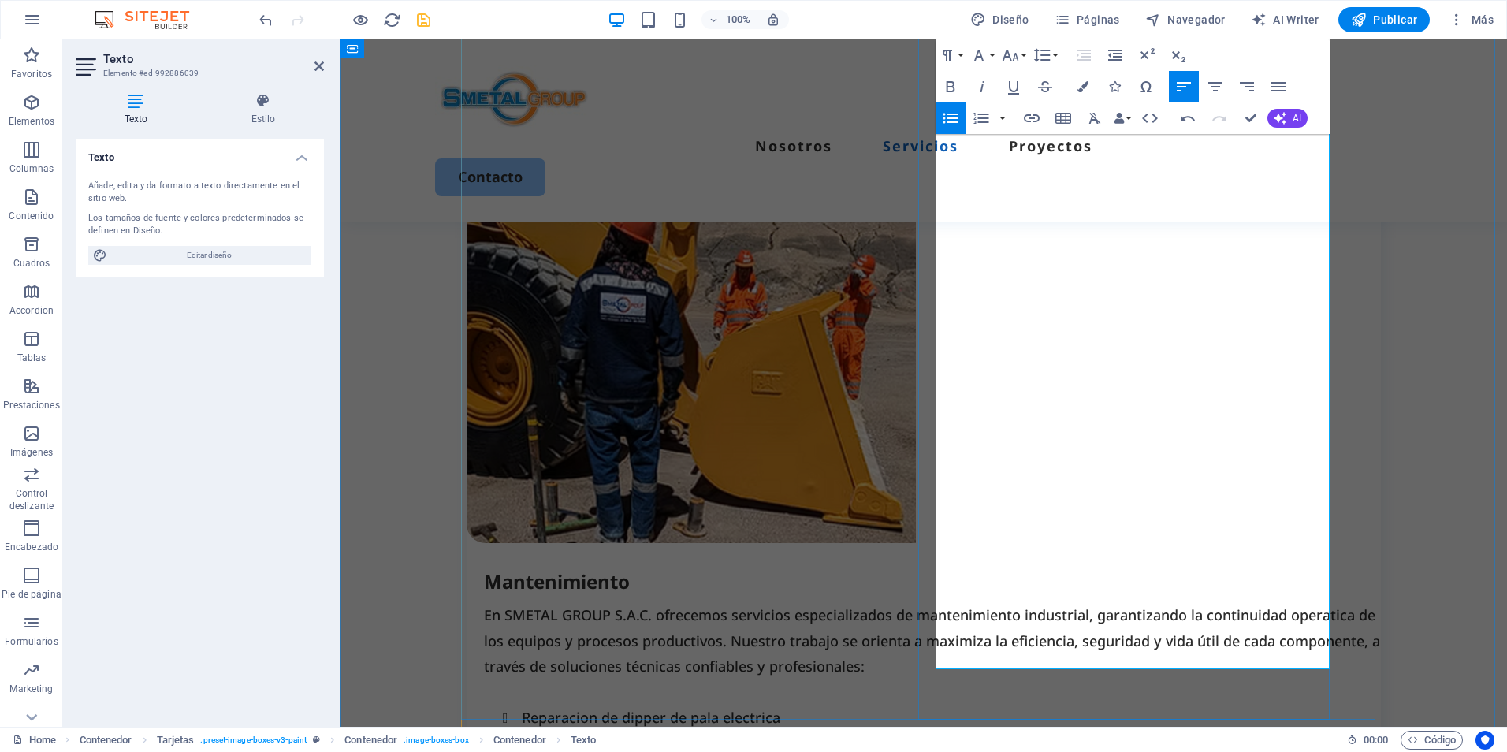
drag, startPoint x: 1044, startPoint y: 635, endPoint x: 940, endPoint y: 501, distance: 169.8
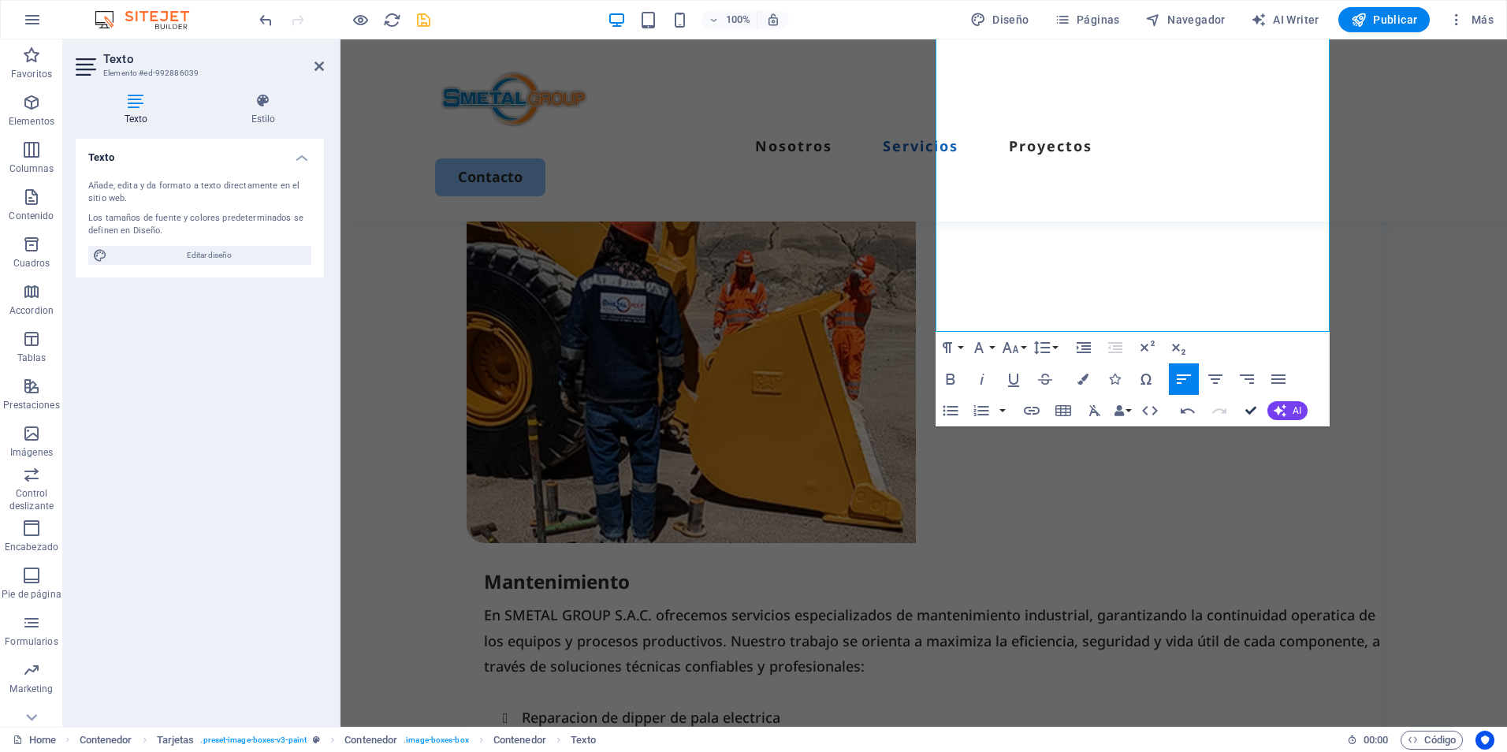
drag, startPoint x: 1248, startPoint y: 414, endPoint x: 1167, endPoint y: 374, distance: 90.3
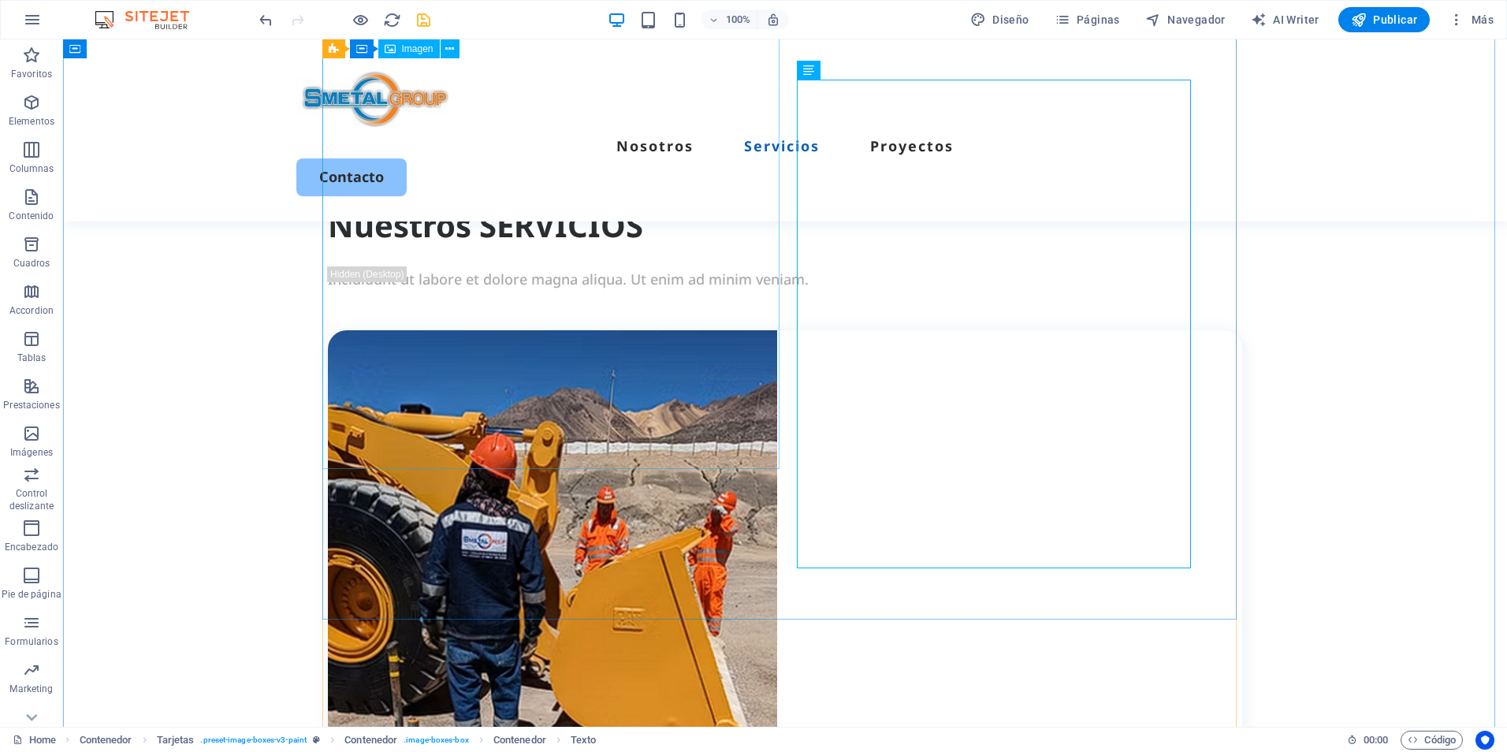
click at [657, 337] on figure at bounding box center [785, 554] width 914 height 449
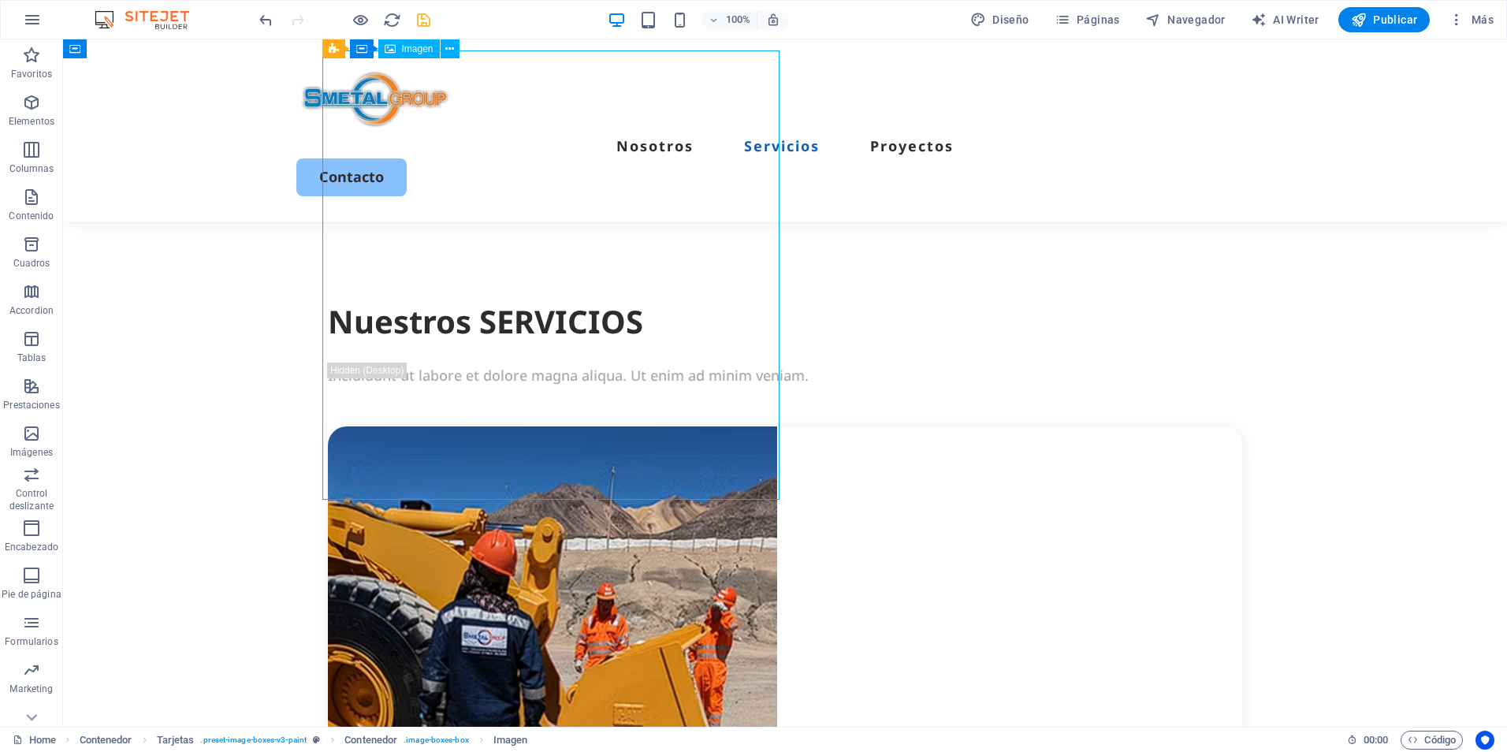
scroll to position [1255, 0]
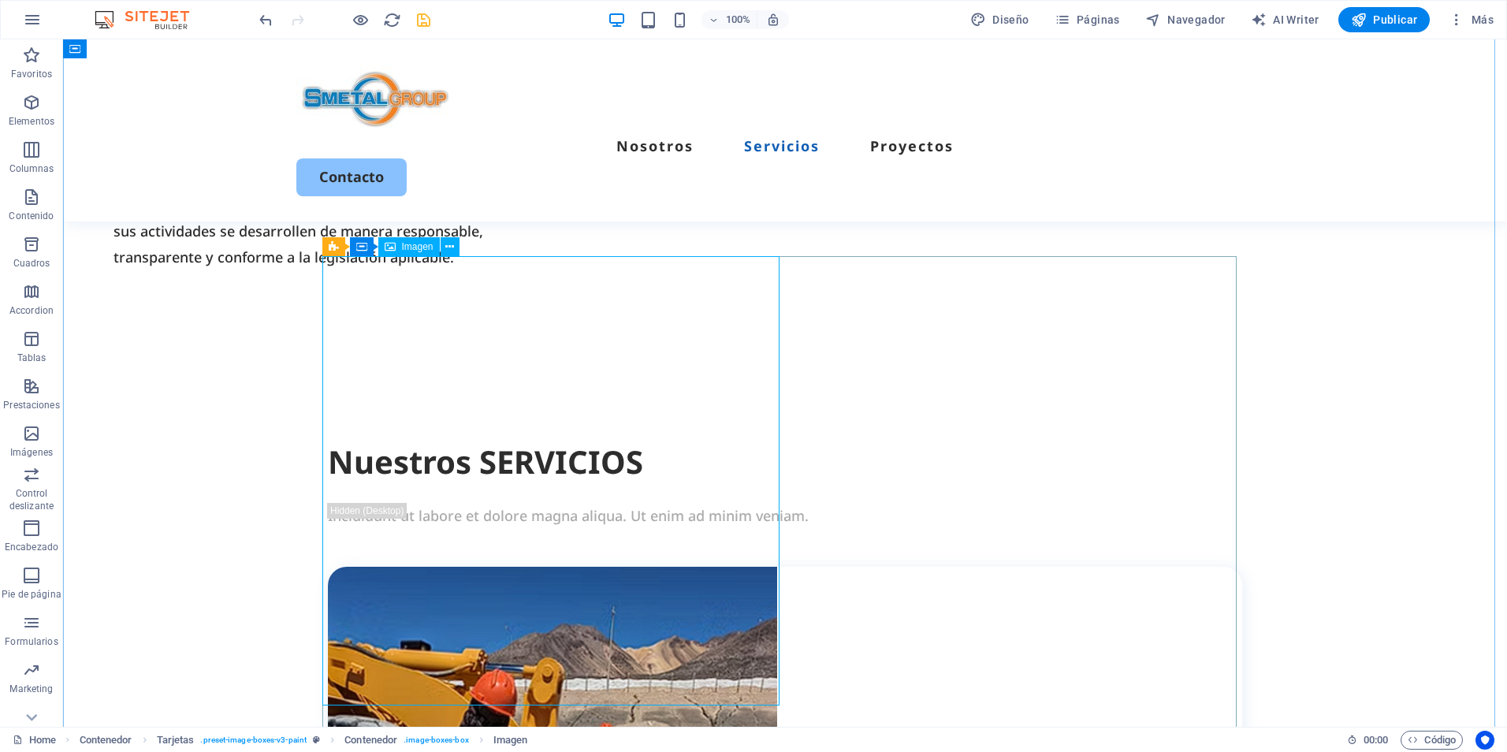
select select "px"
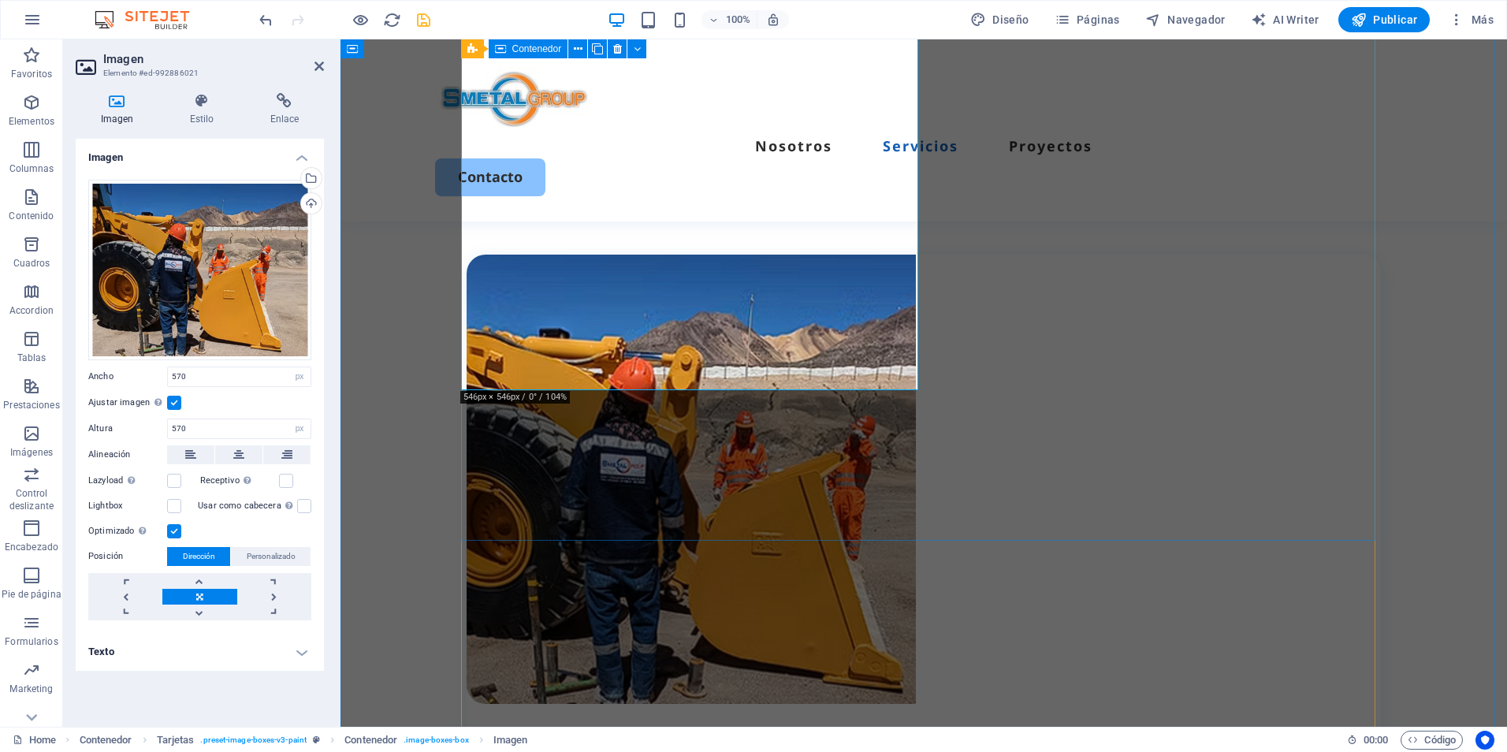
scroll to position [1570, 0]
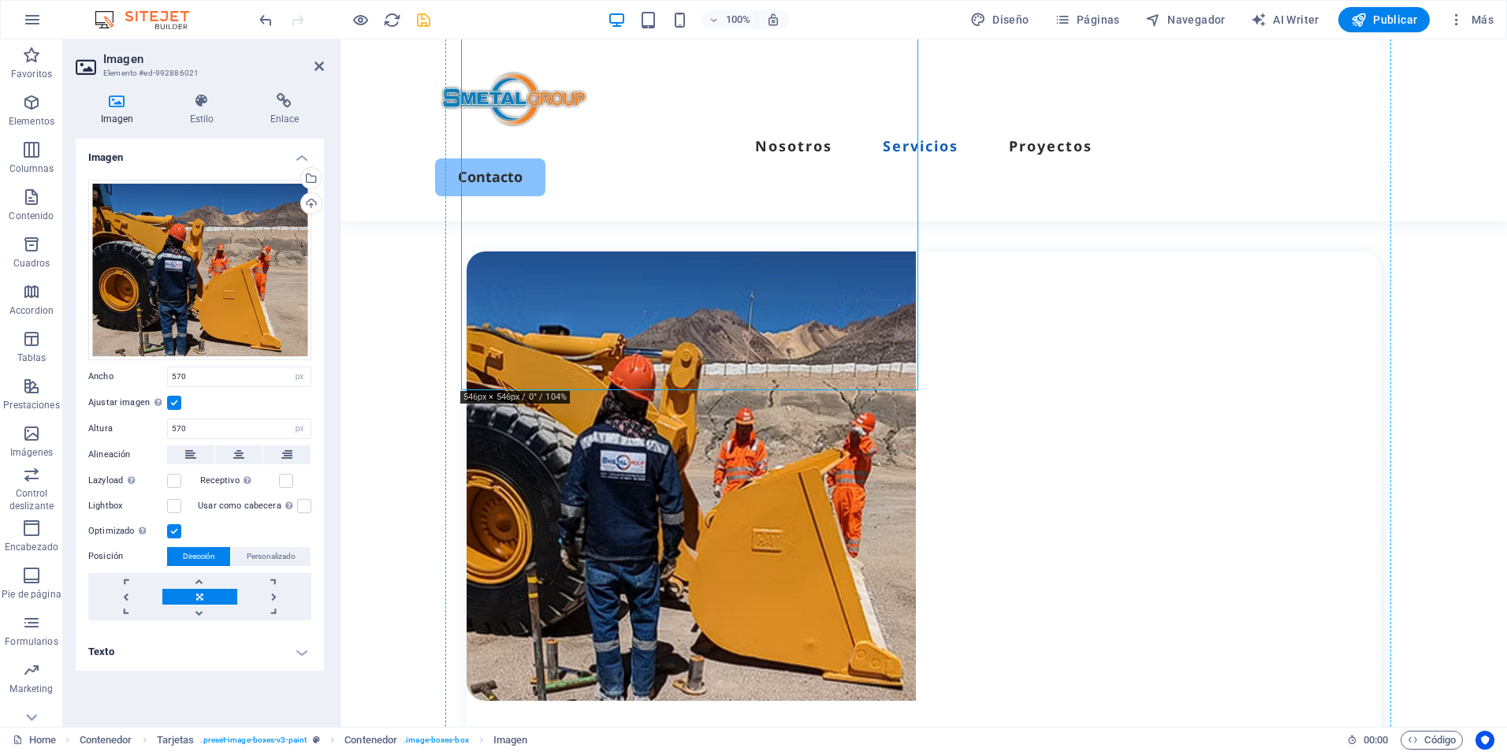
drag, startPoint x: 631, startPoint y: 326, endPoint x: 631, endPoint y: 409, distance: 83.6
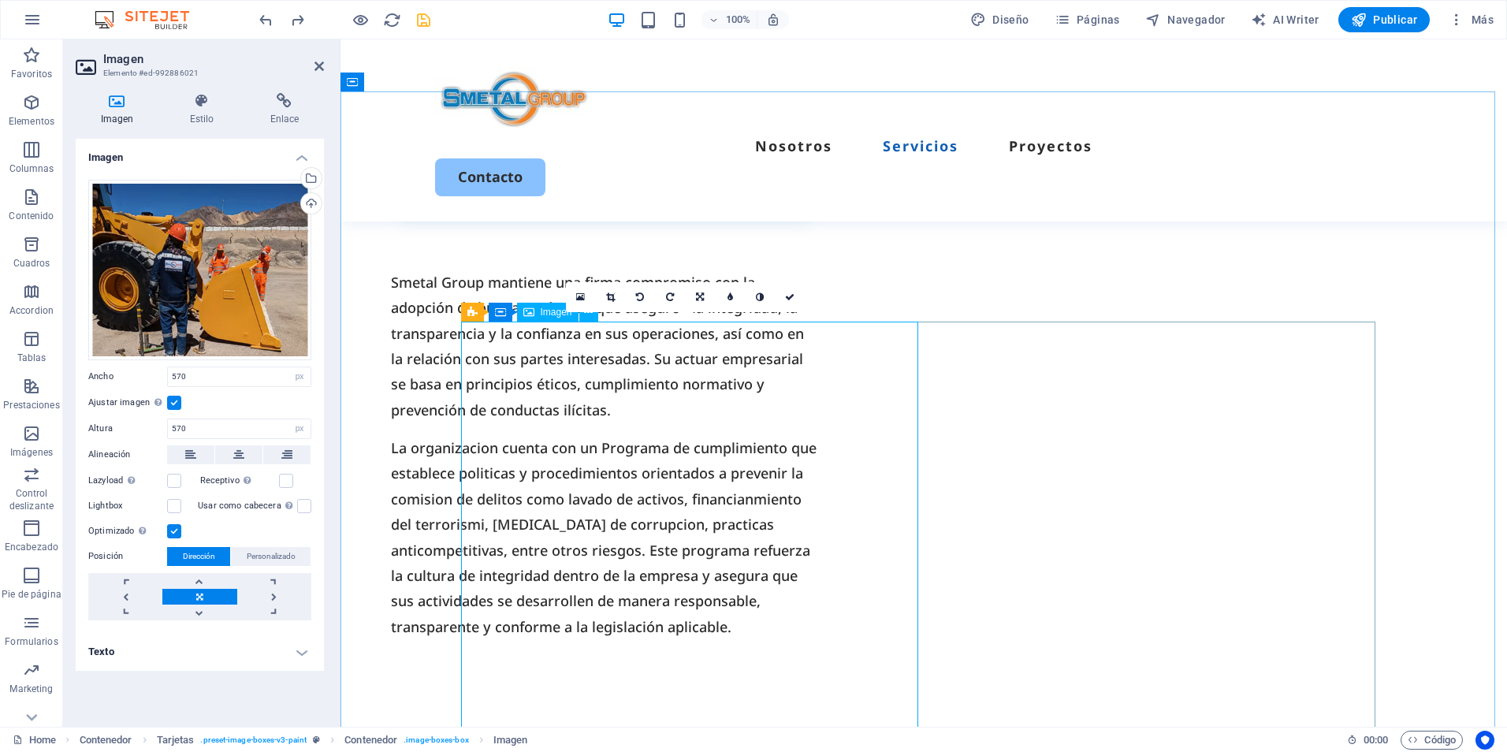
scroll to position [1353, 0]
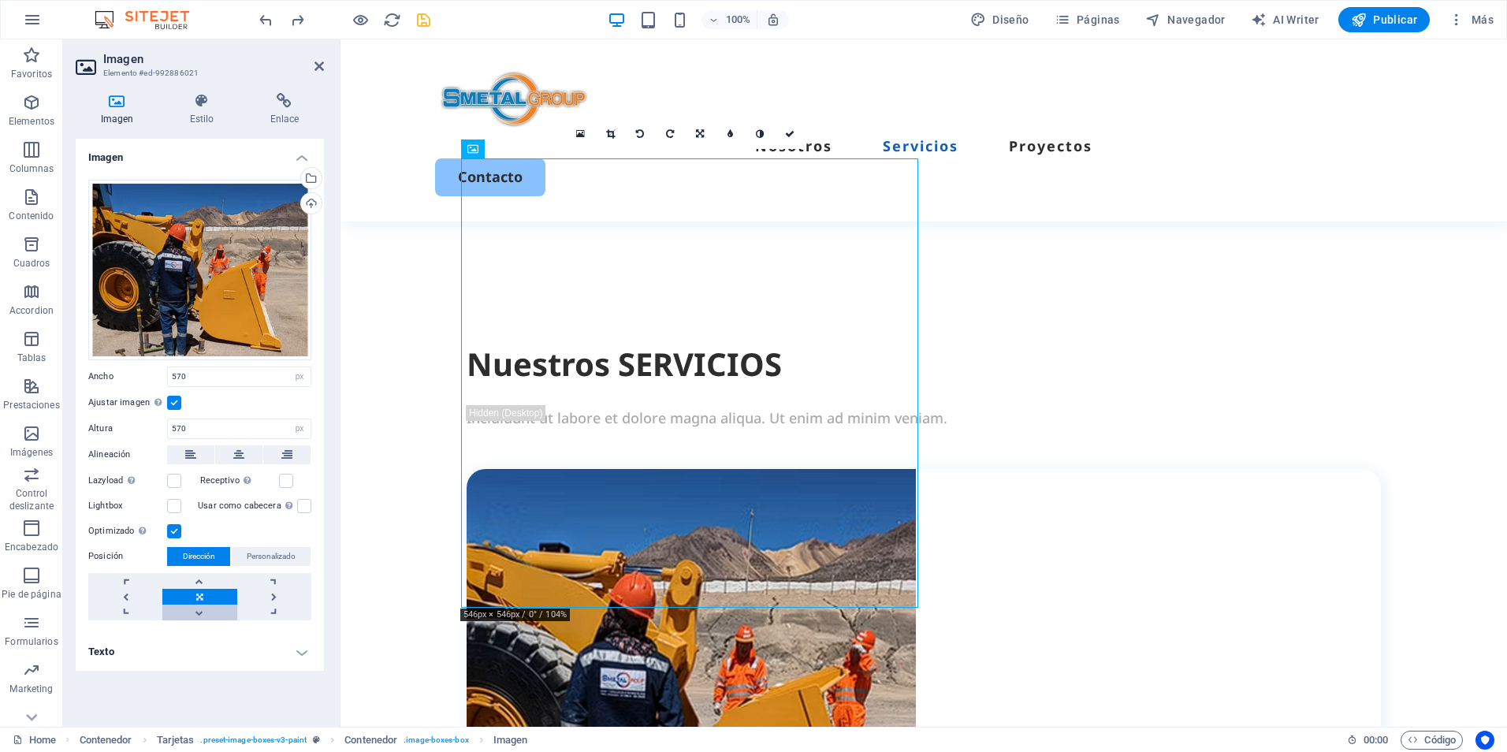
click at [214, 610] on link at bounding box center [199, 613] width 74 height 16
click at [203, 598] on link at bounding box center [199, 597] width 74 height 16
click at [234, 452] on icon at bounding box center [238, 454] width 11 height 19
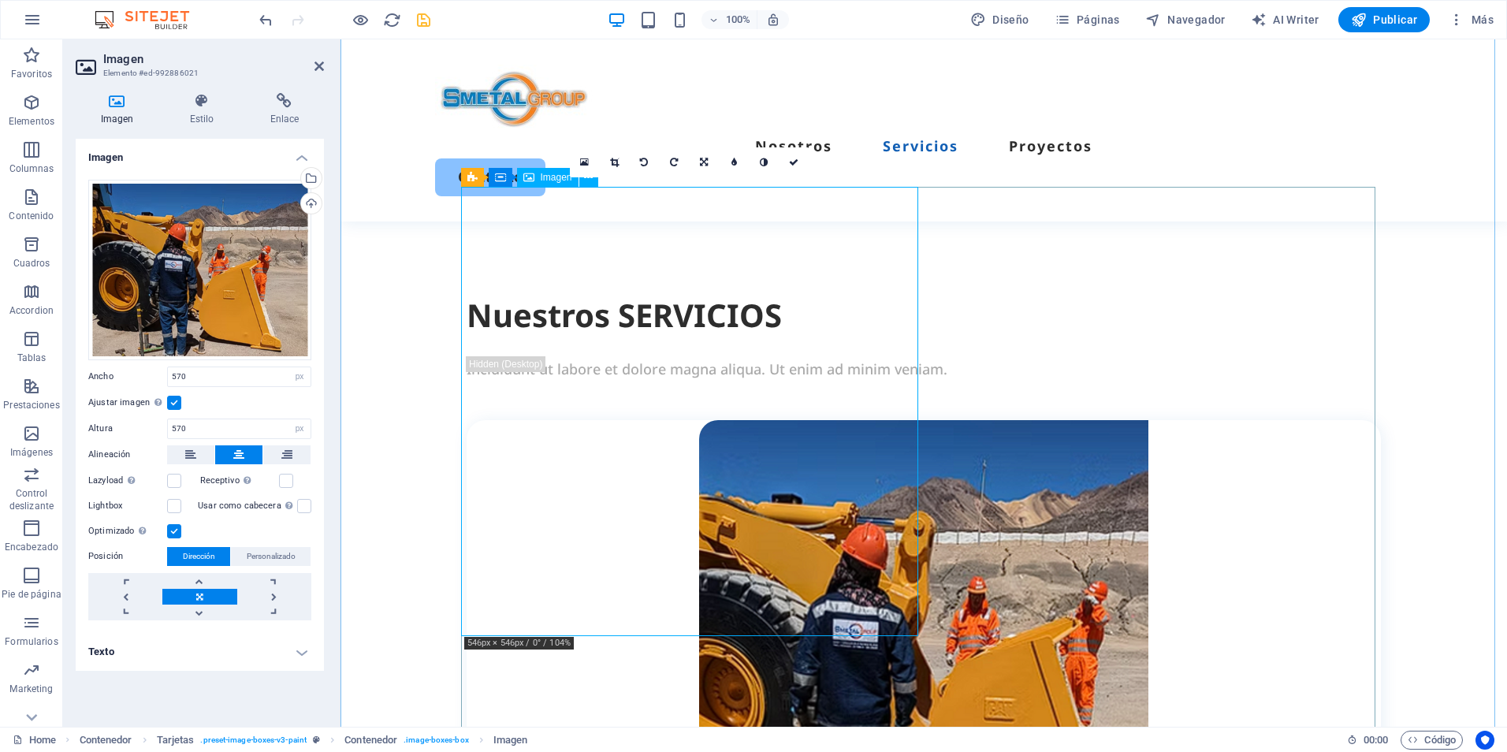
scroll to position [1432, 0]
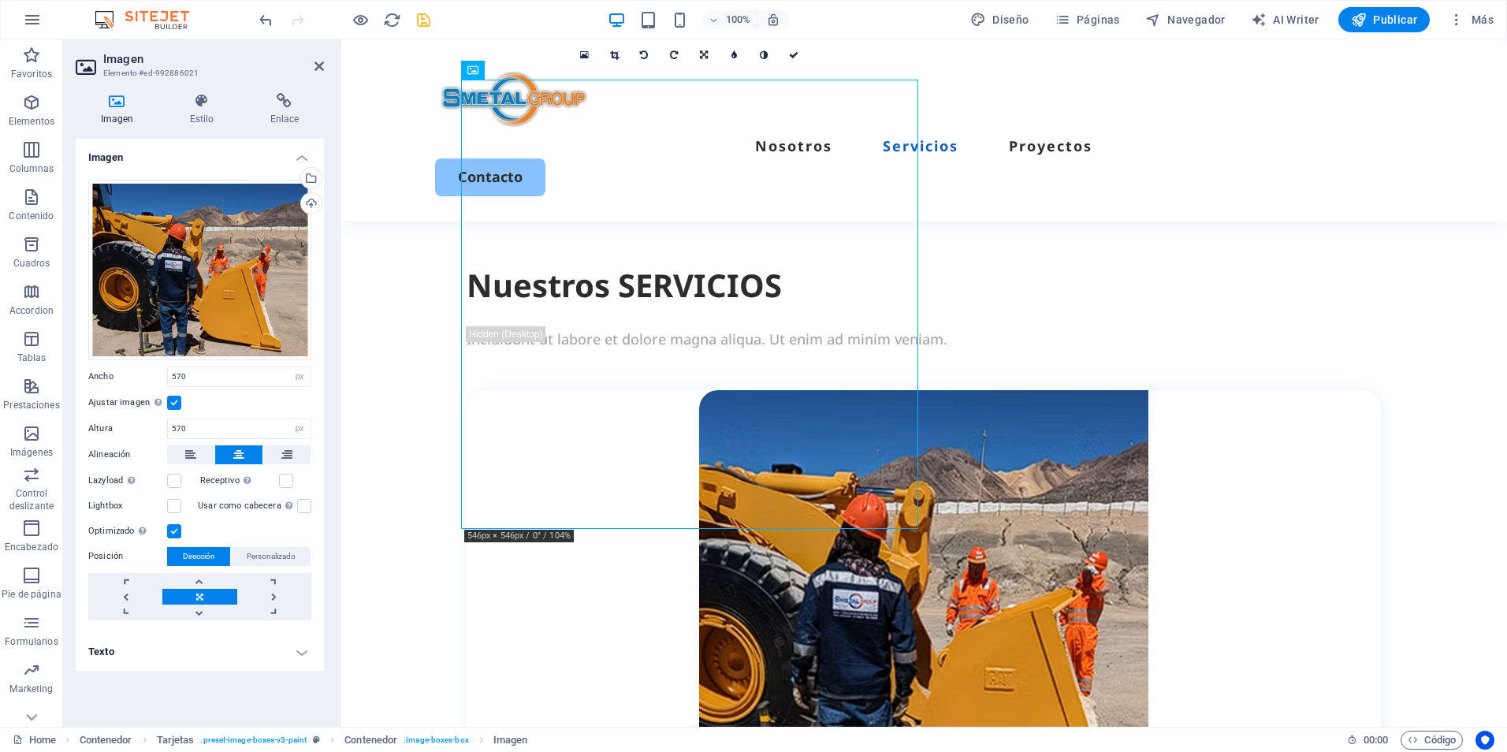
click at [176, 514] on div "Lightbox" at bounding box center [143, 506] width 110 height 19
click at [178, 503] on label at bounding box center [174, 506] width 14 height 14
click at [0, 0] on input "Lightbox" at bounding box center [0, 0] width 0 height 0
click at [173, 508] on label at bounding box center [174, 506] width 14 height 14
click at [0, 0] on input "Lightbox" at bounding box center [0, 0] width 0 height 0
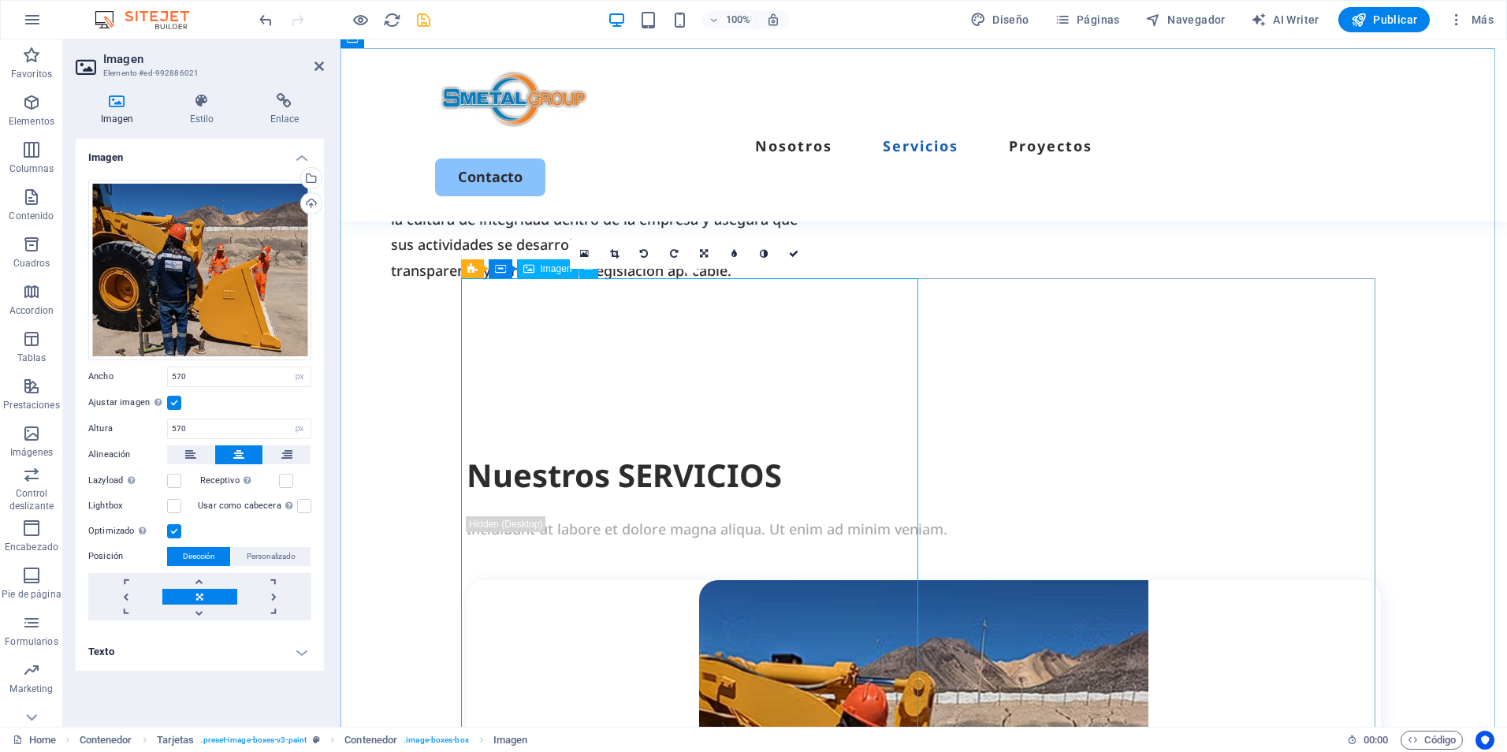
scroll to position [1274, 0]
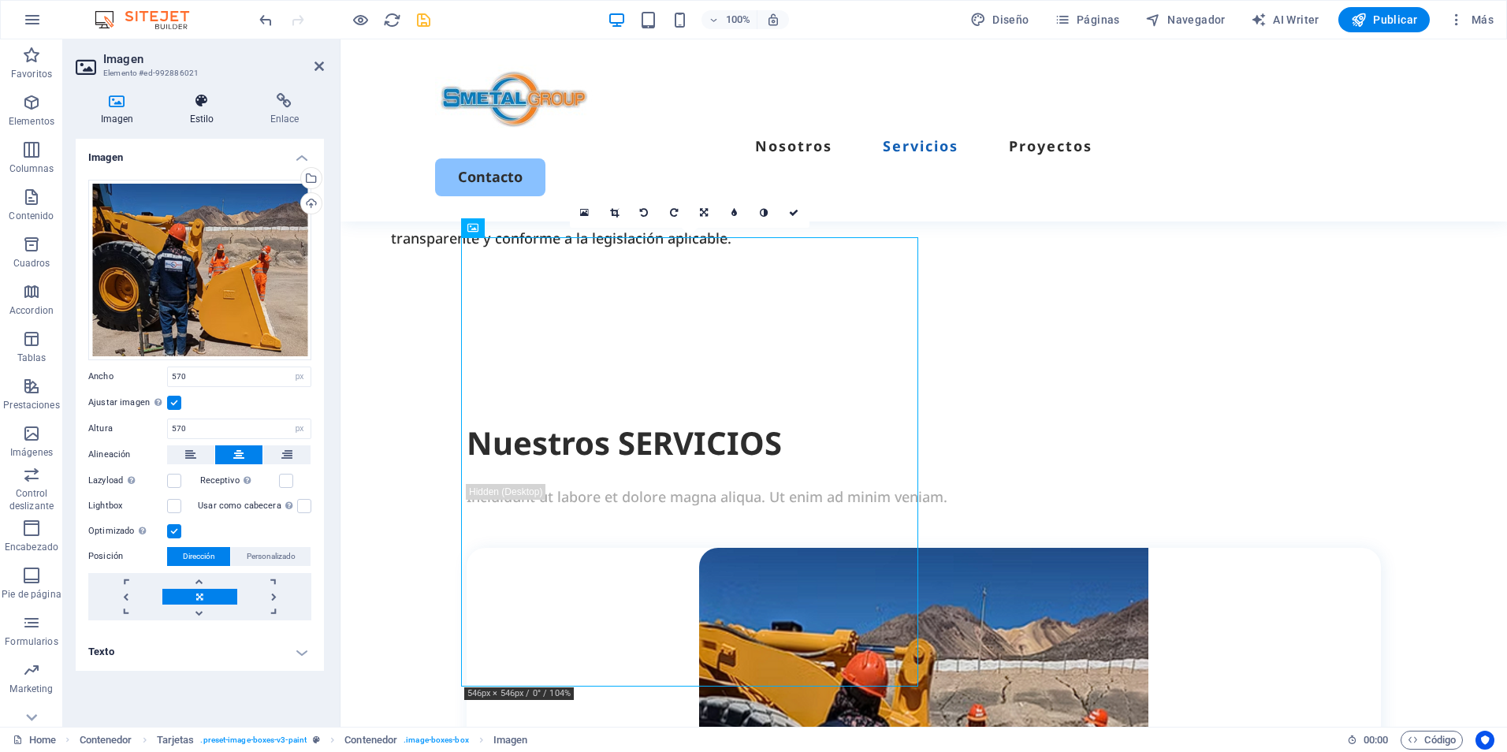
click at [195, 98] on icon at bounding box center [202, 101] width 74 height 16
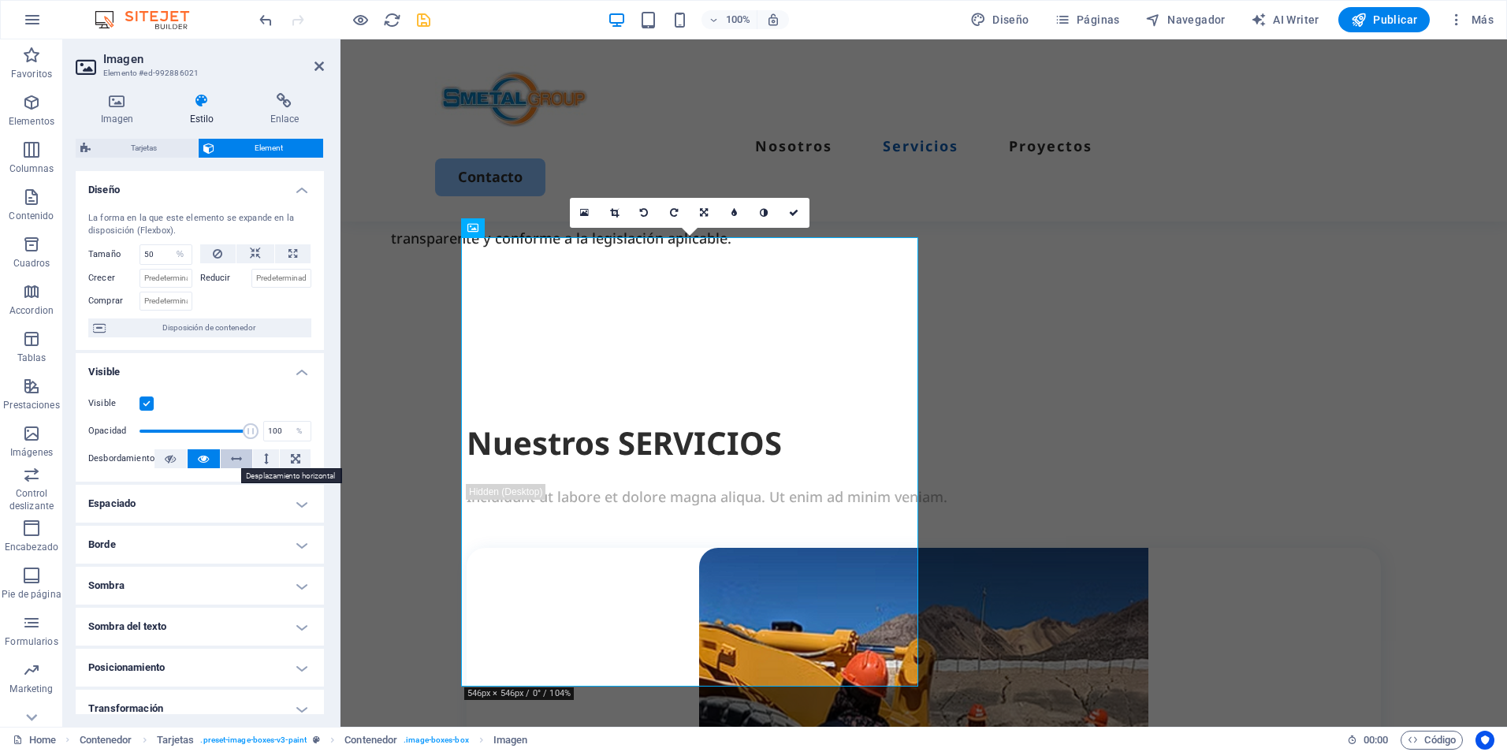
click at [231, 457] on icon at bounding box center [236, 458] width 11 height 19
click at [210, 461] on button at bounding box center [204, 458] width 32 height 19
click at [148, 404] on label at bounding box center [147, 404] width 14 height 14
click at [0, 0] on input "Visible" at bounding box center [0, 0] width 0 height 0
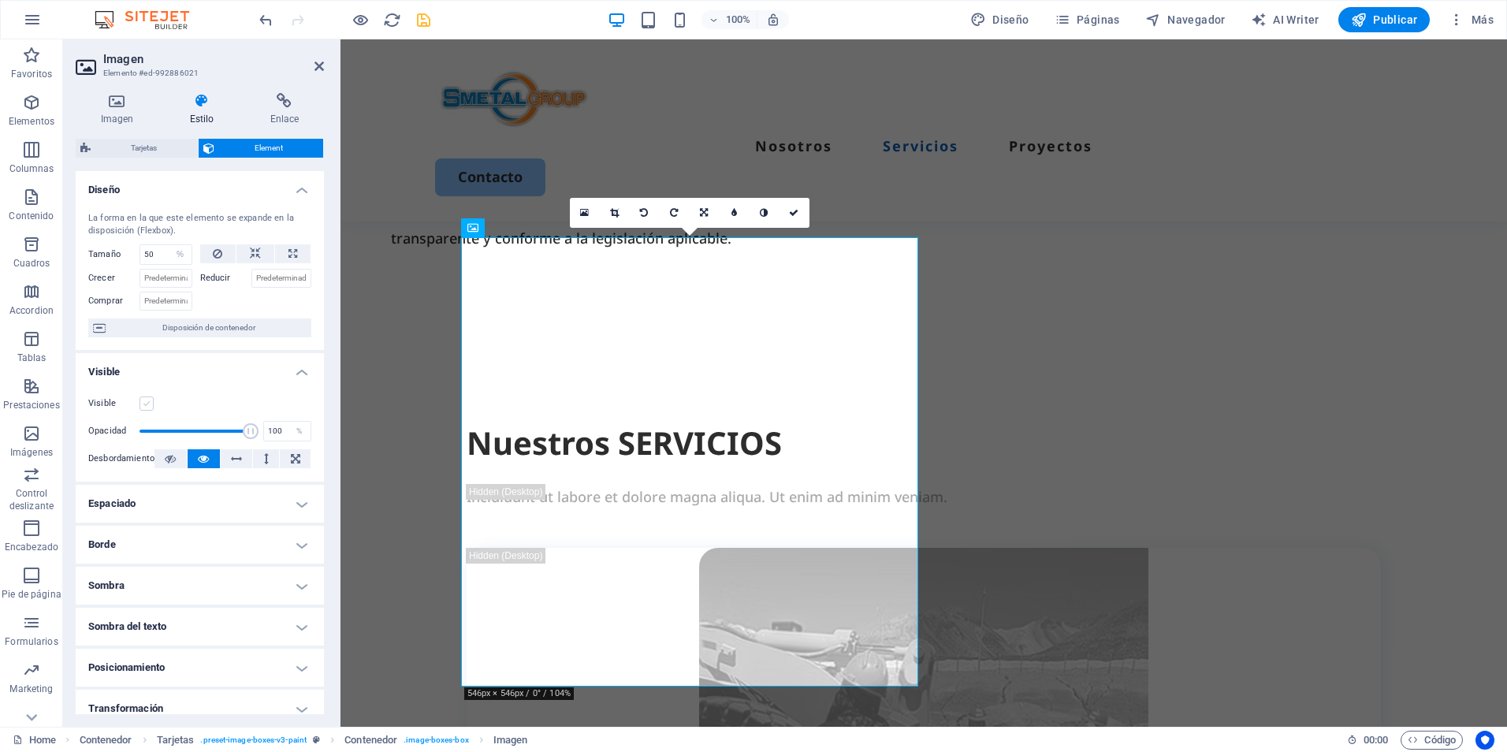
click at [148, 404] on label at bounding box center [147, 404] width 14 height 14
click at [0, 0] on input "Visible" at bounding box center [0, 0] width 0 height 0
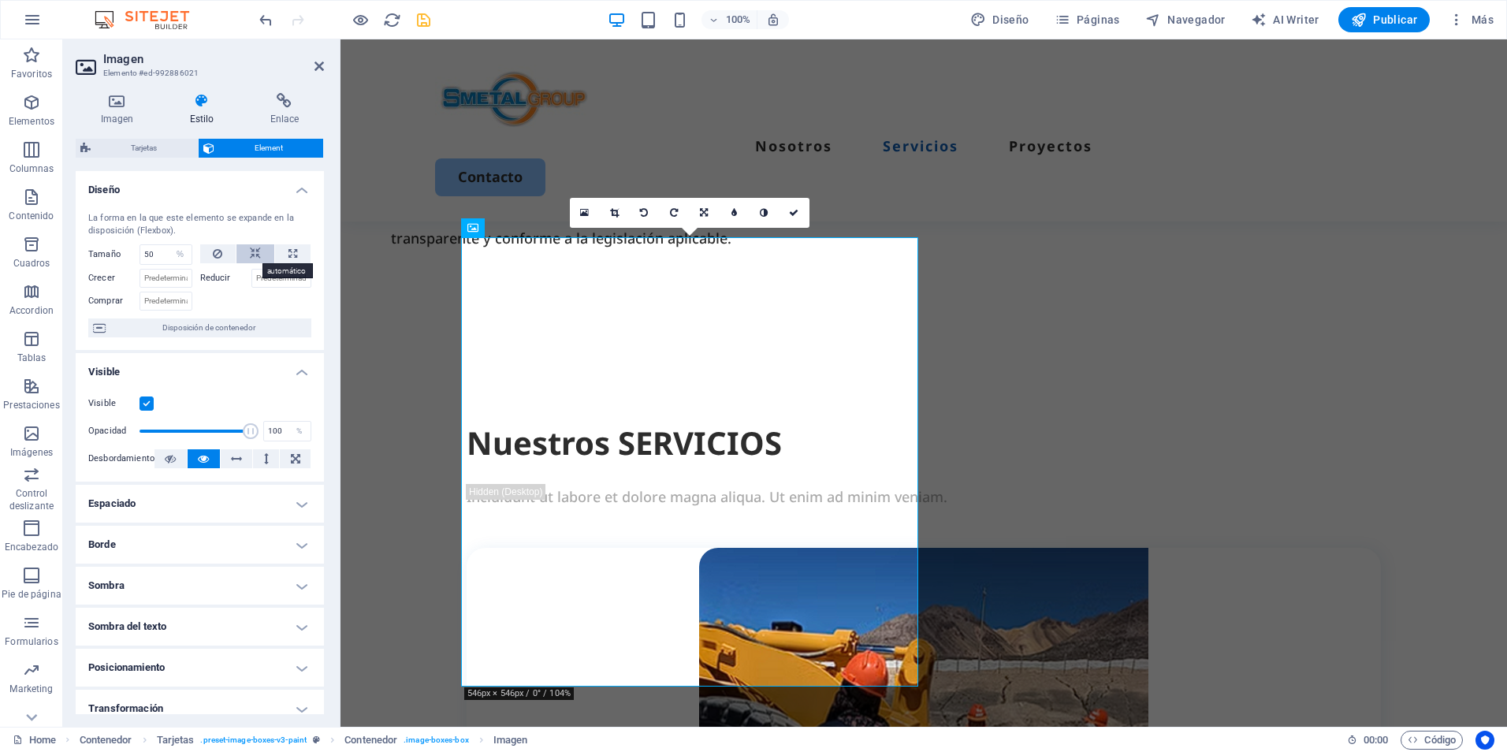
click at [255, 256] on icon at bounding box center [255, 253] width 11 height 19
select select "DISABLED_OPTION_VALUE"
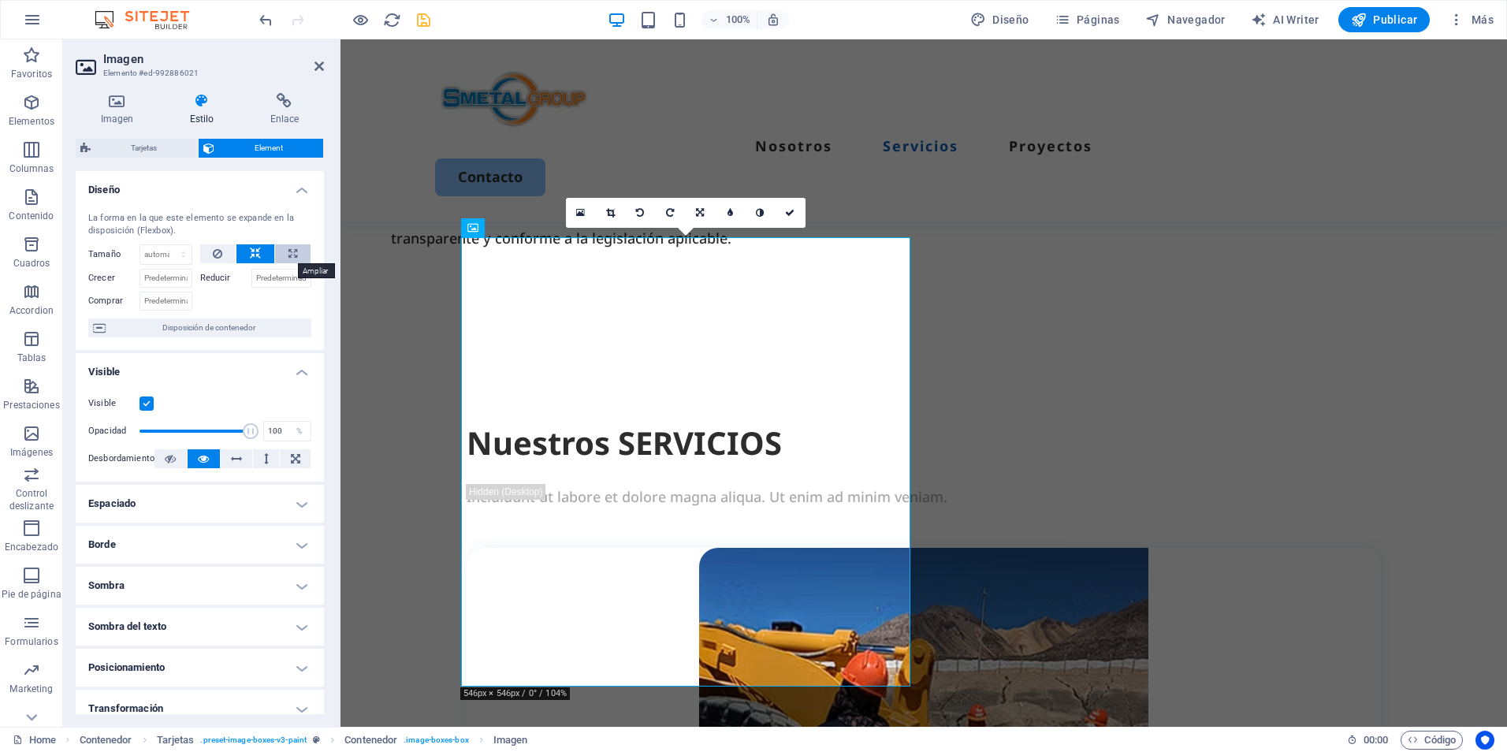
click at [291, 252] on icon at bounding box center [293, 253] width 9 height 19
type input "100"
select select "%"
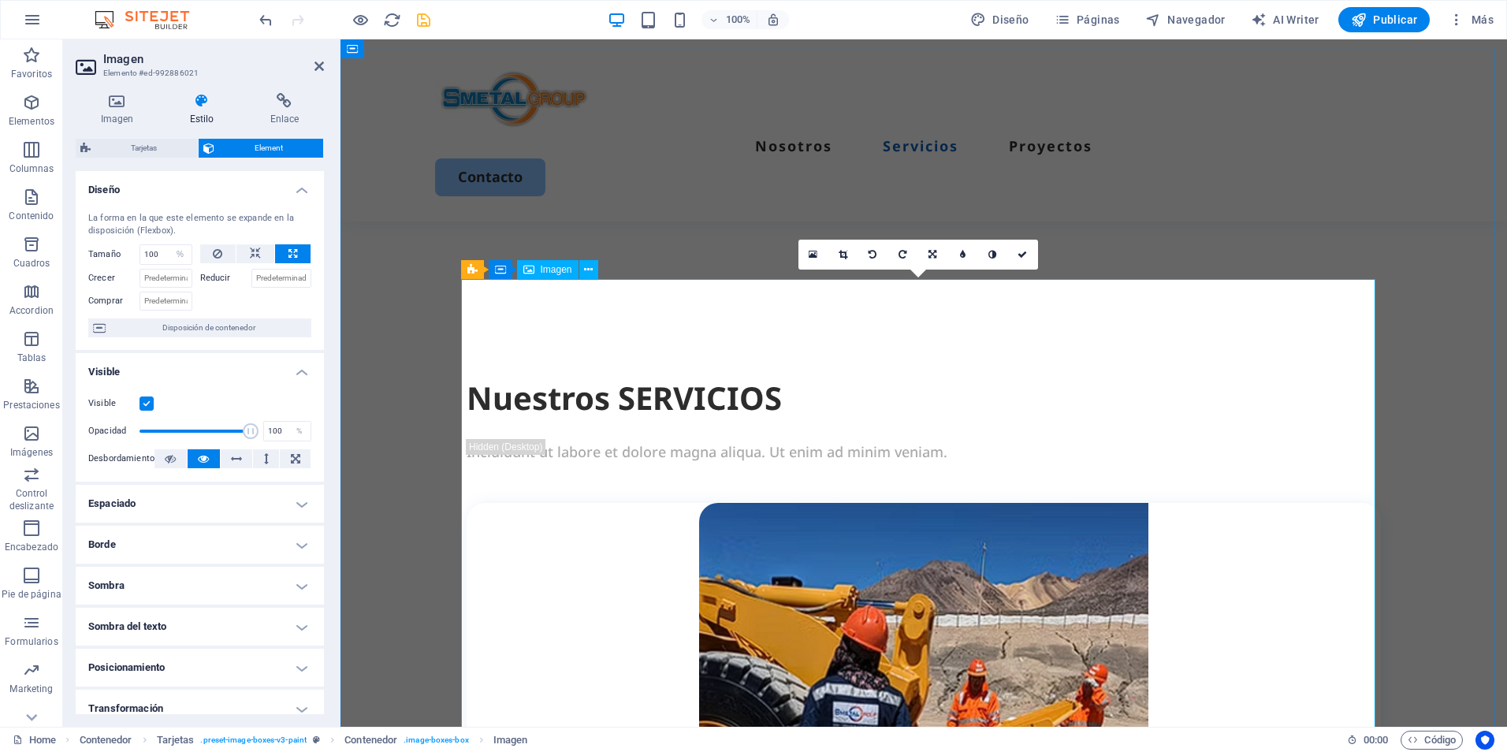
scroll to position [1116, 0]
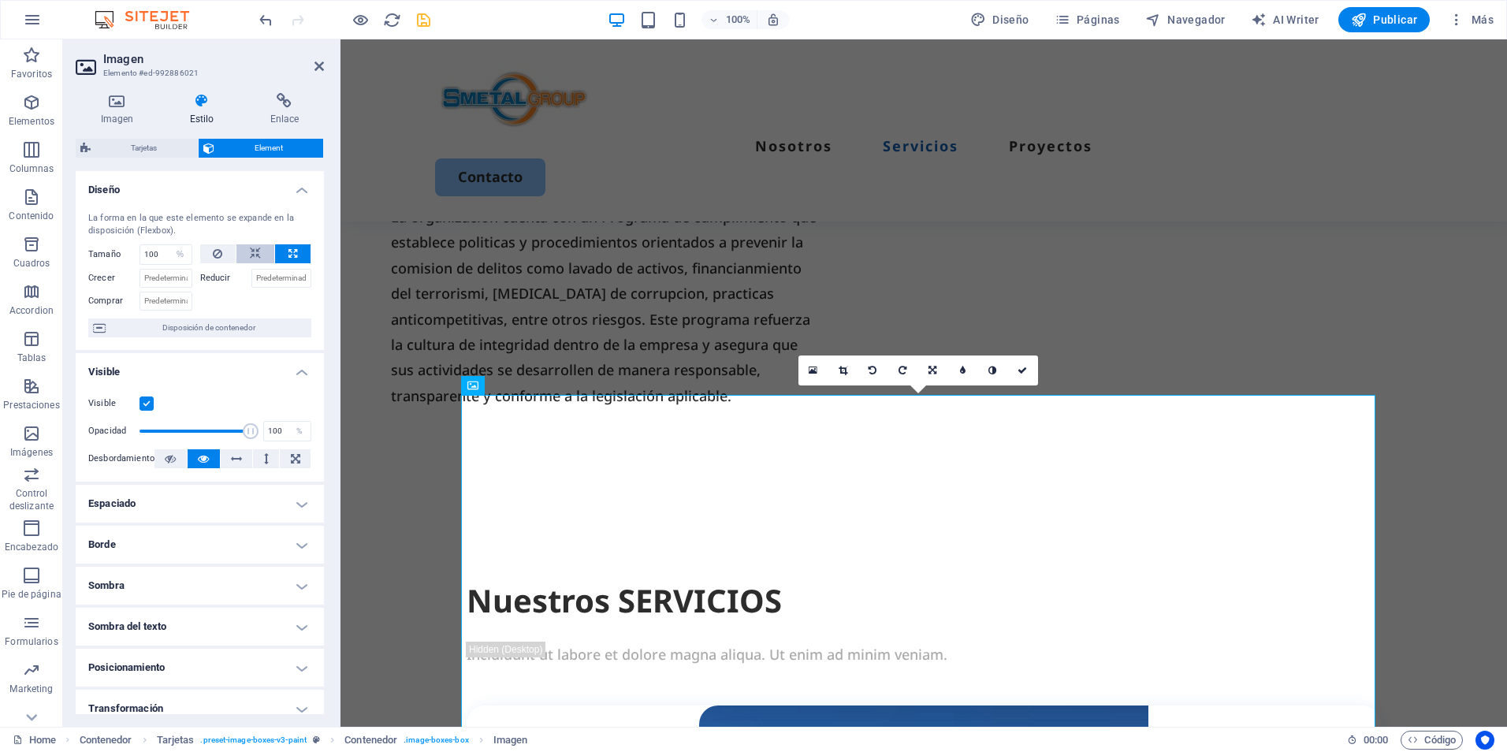
click at [258, 255] on icon at bounding box center [255, 253] width 11 height 19
select select "DISABLED_OPTION_VALUE"
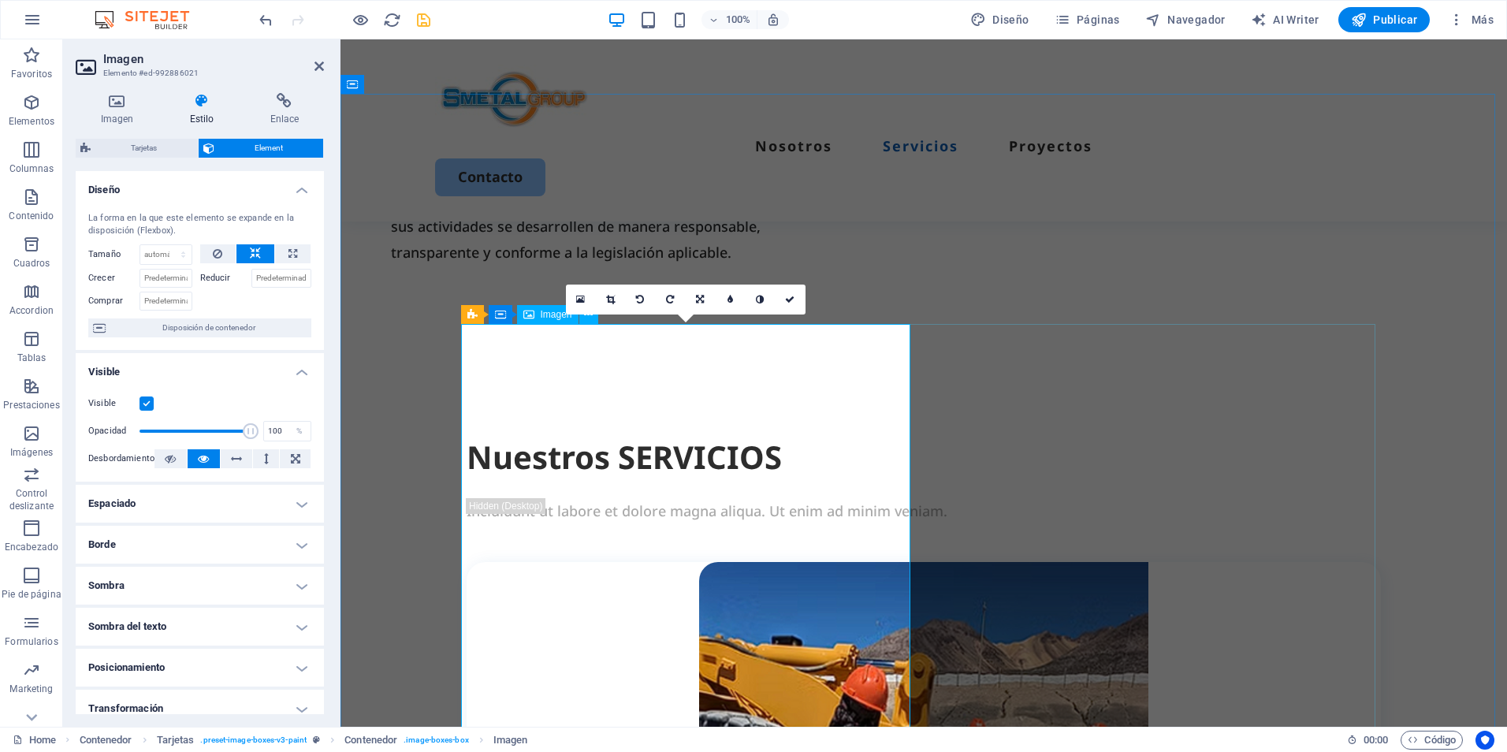
scroll to position [1274, 0]
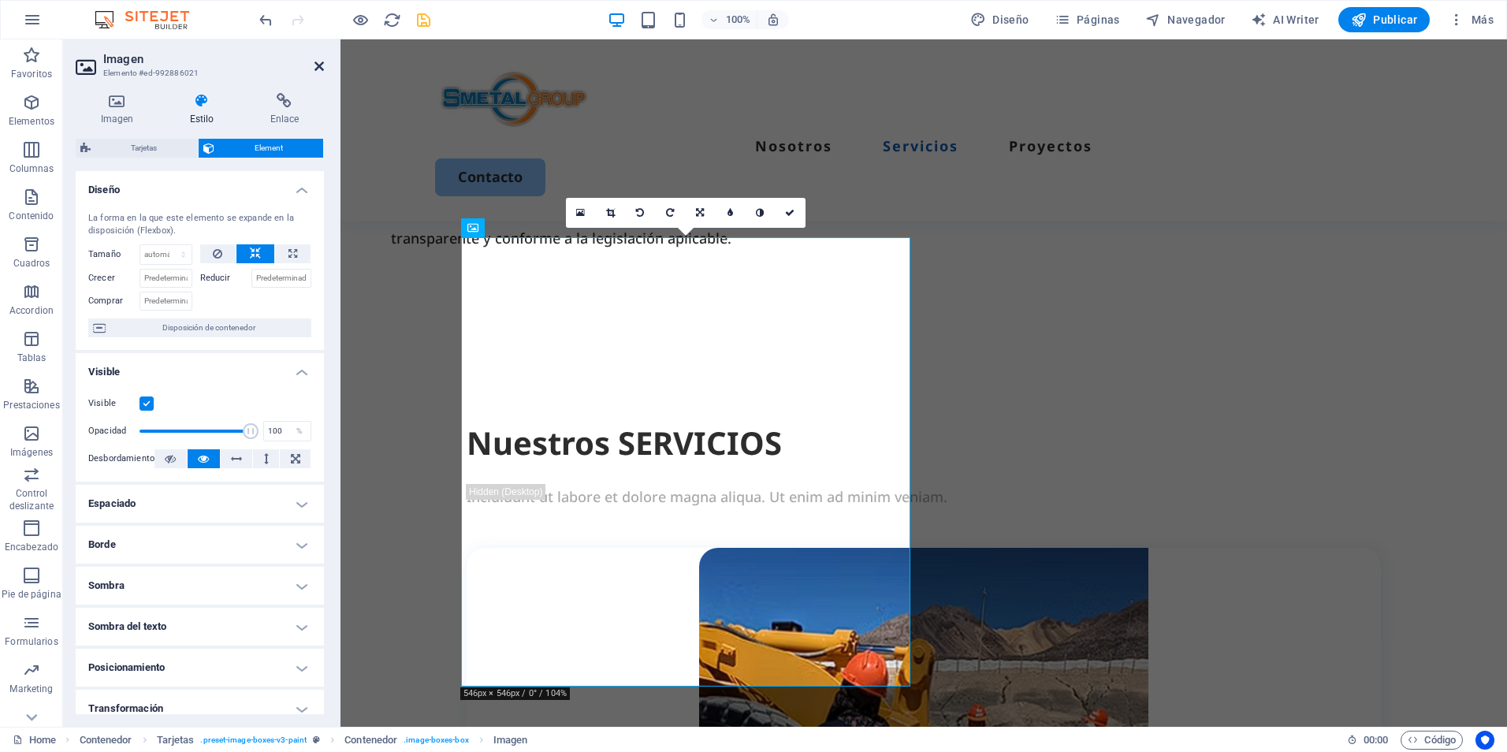
drag, startPoint x: 318, startPoint y: 68, endPoint x: 504, endPoint y: 146, distance: 201.7
click at [318, 68] on icon at bounding box center [319, 66] width 9 height 13
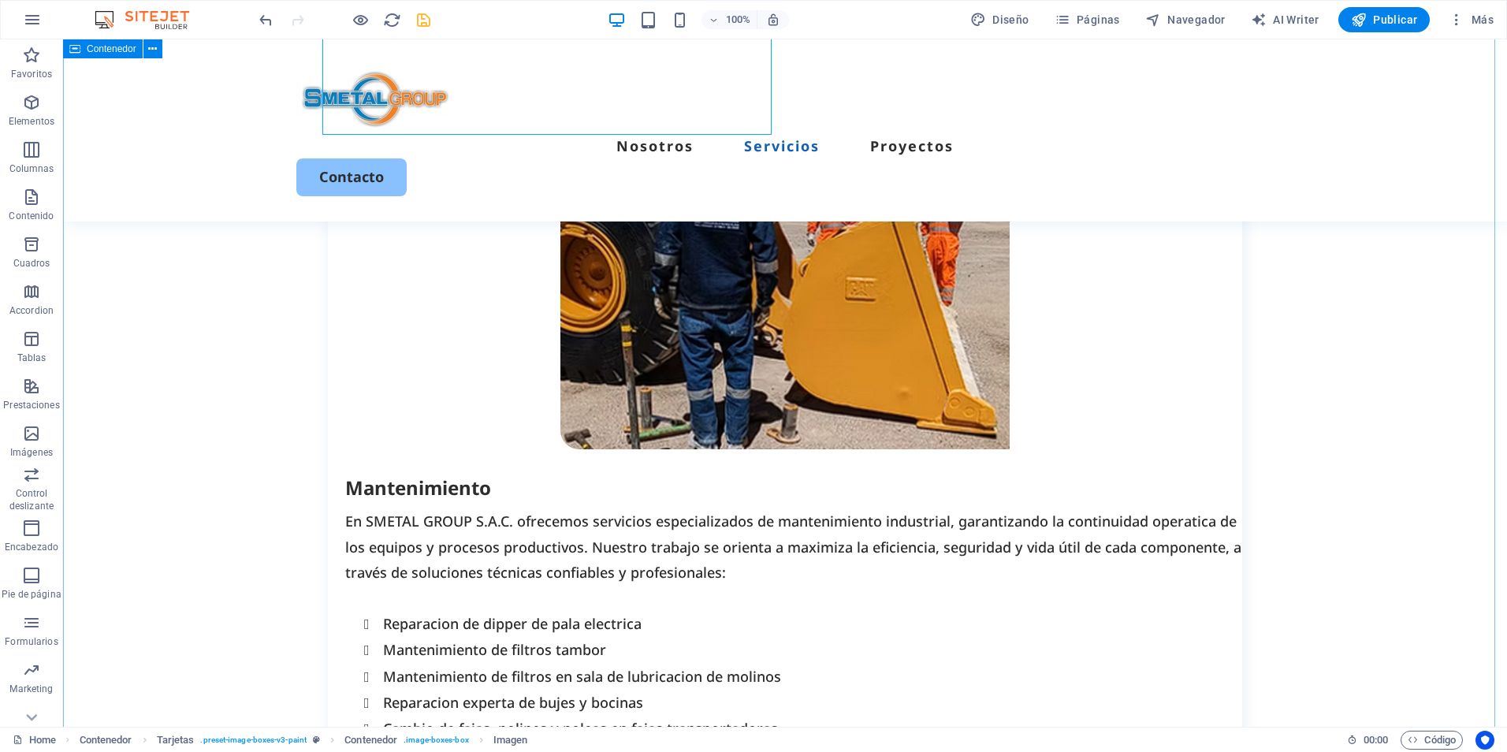
scroll to position [1826, 0]
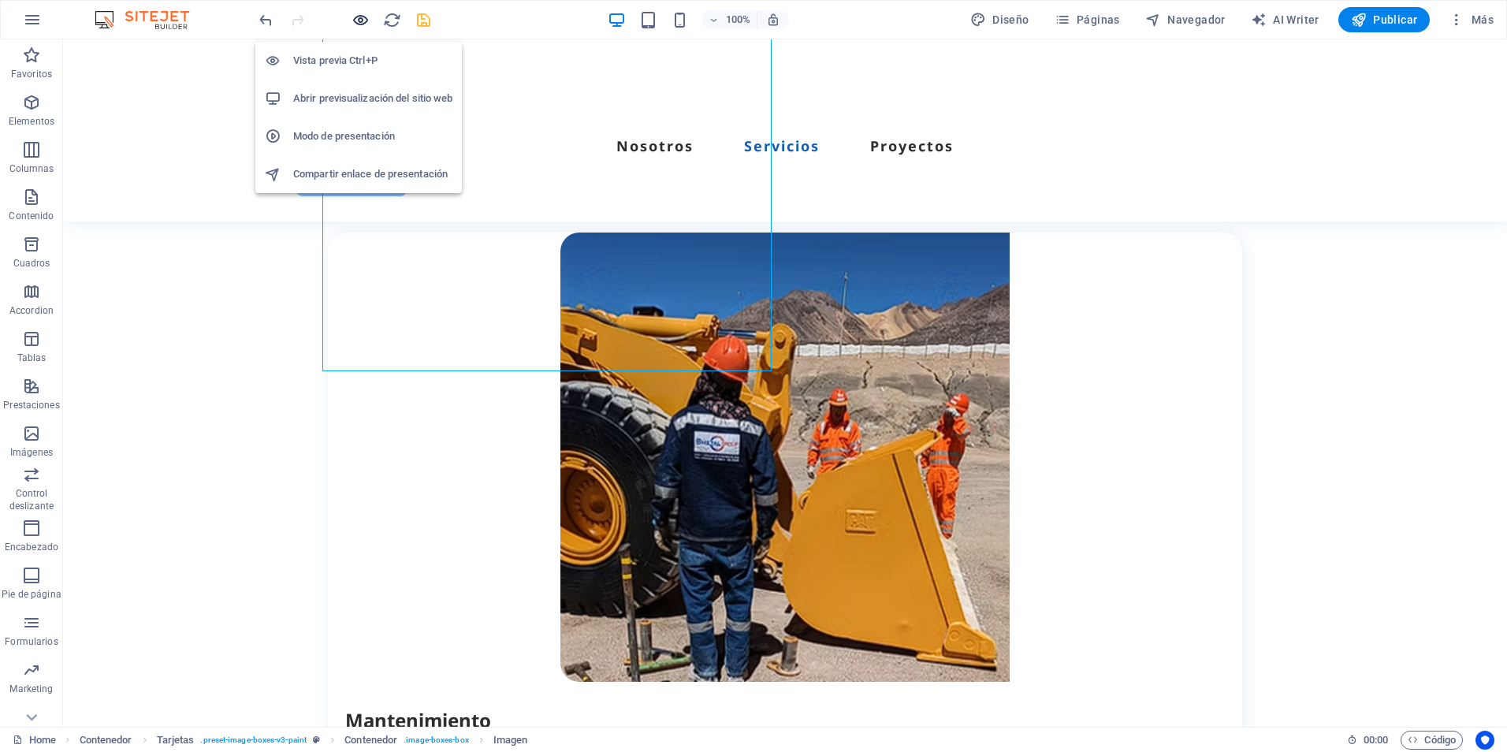
click at [367, 24] on icon "button" at bounding box center [361, 20] width 18 height 18
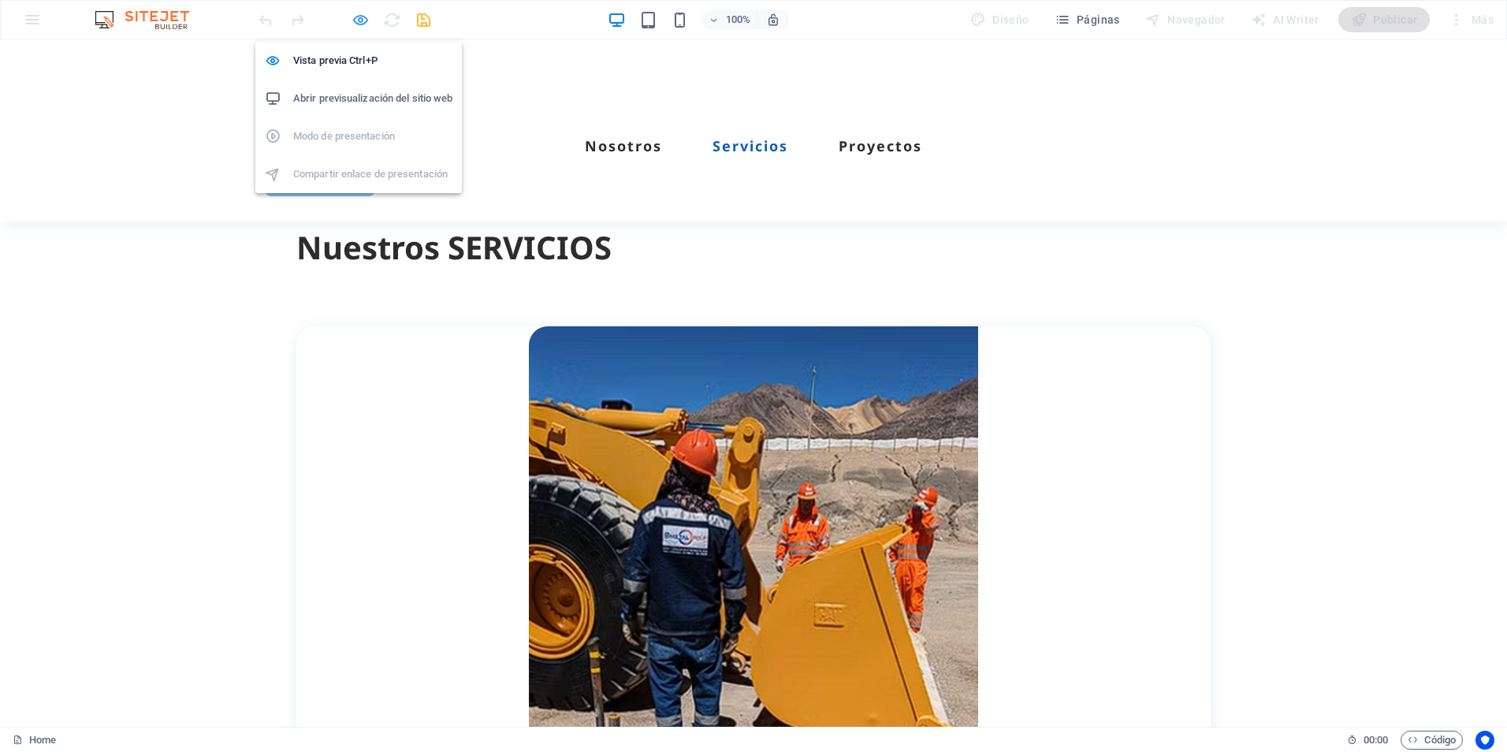
drag, startPoint x: 355, startPoint y: 25, endPoint x: 595, endPoint y: 217, distance: 307.4
click at [355, 25] on icon "button" at bounding box center [361, 20] width 18 height 18
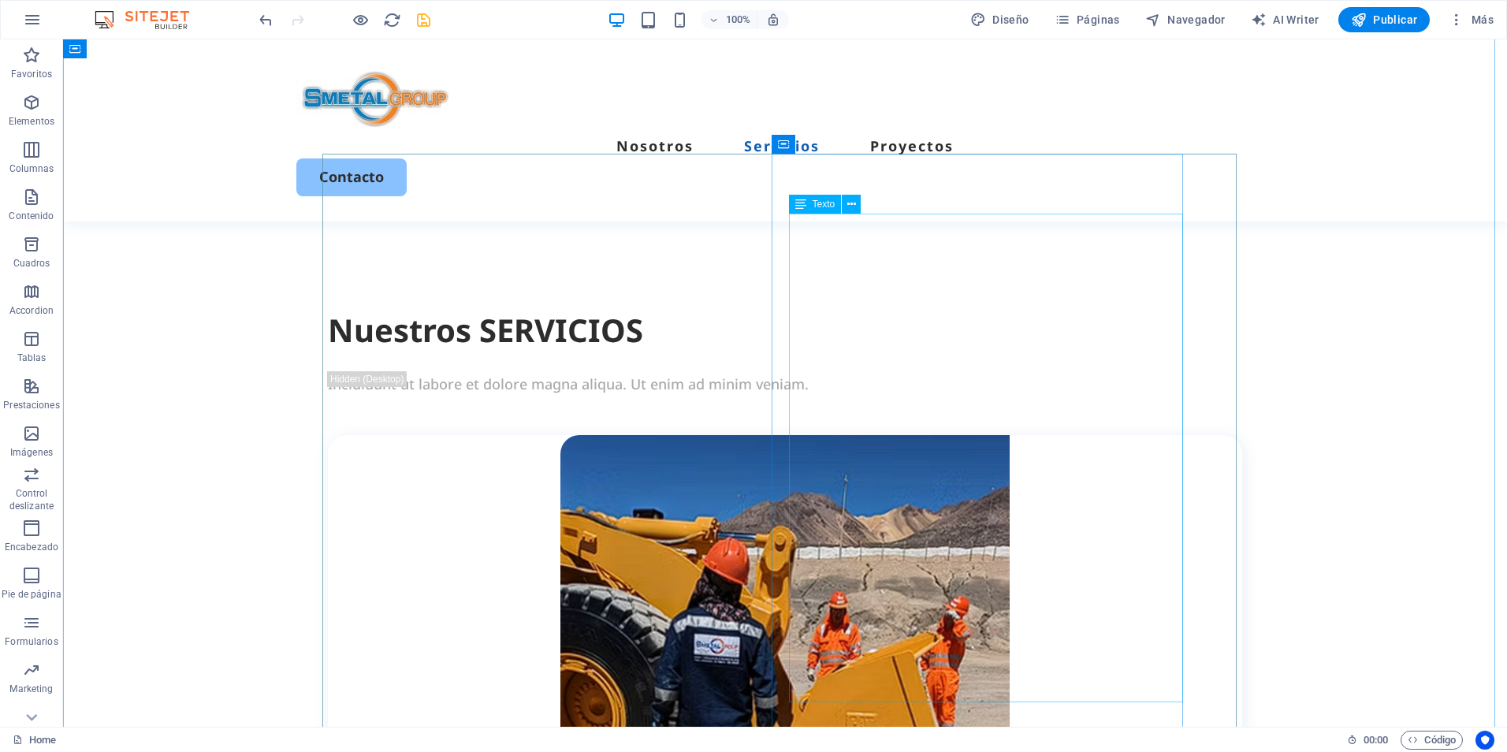
scroll to position [1599, 0]
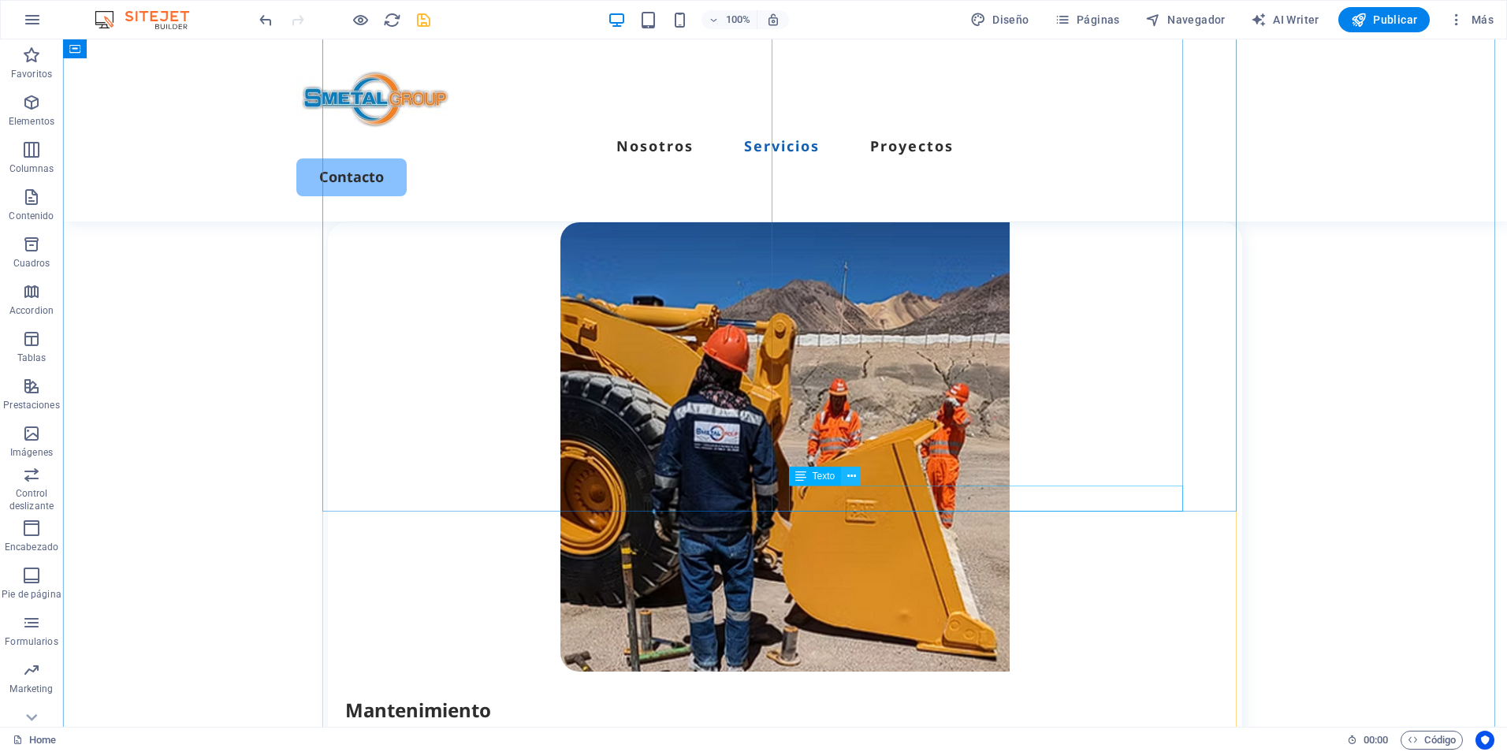
drag, startPoint x: 851, startPoint y: 478, endPoint x: 816, endPoint y: 454, distance: 42.6
click at [851, 478] on icon at bounding box center [851, 476] width 9 height 17
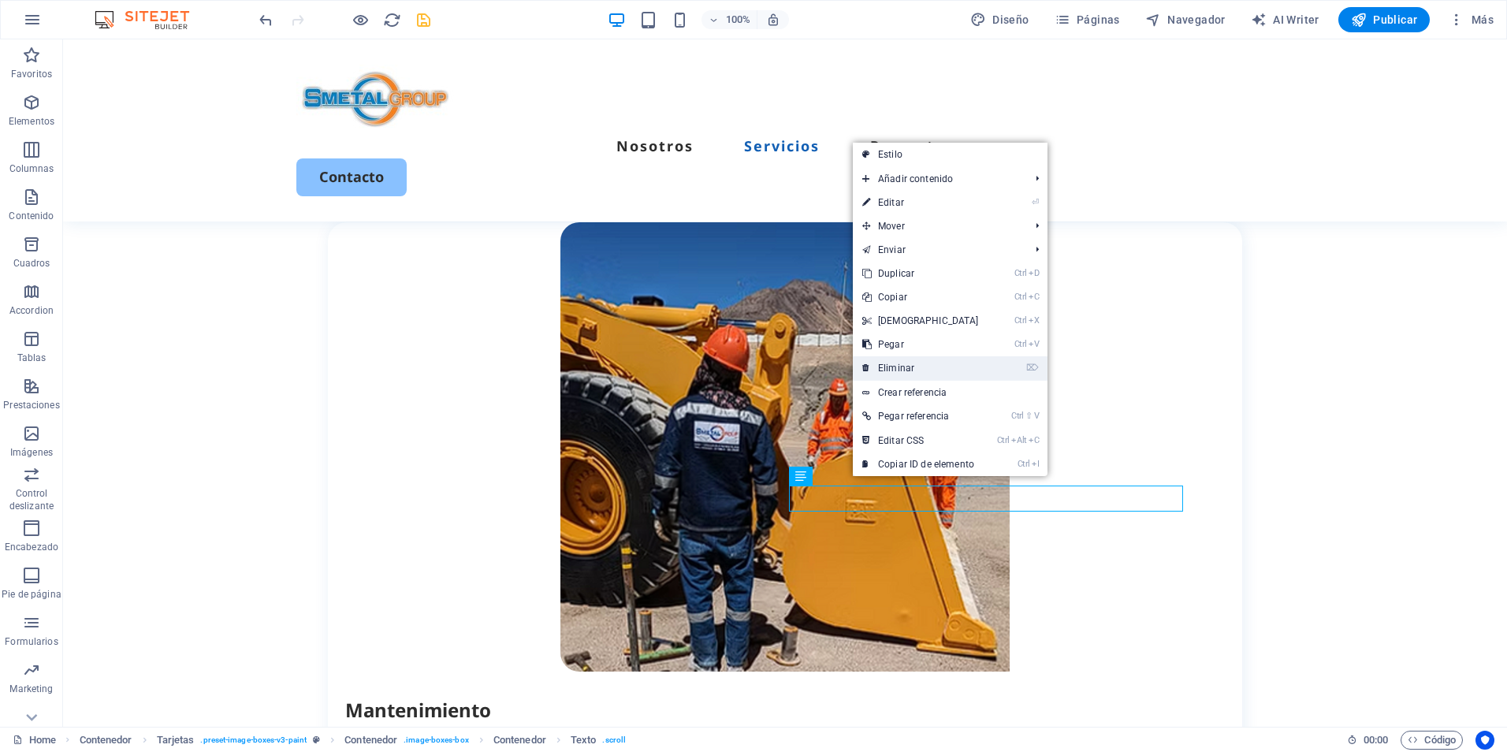
click at [905, 371] on link "⌦ Eliminar" at bounding box center [921, 368] width 136 height 24
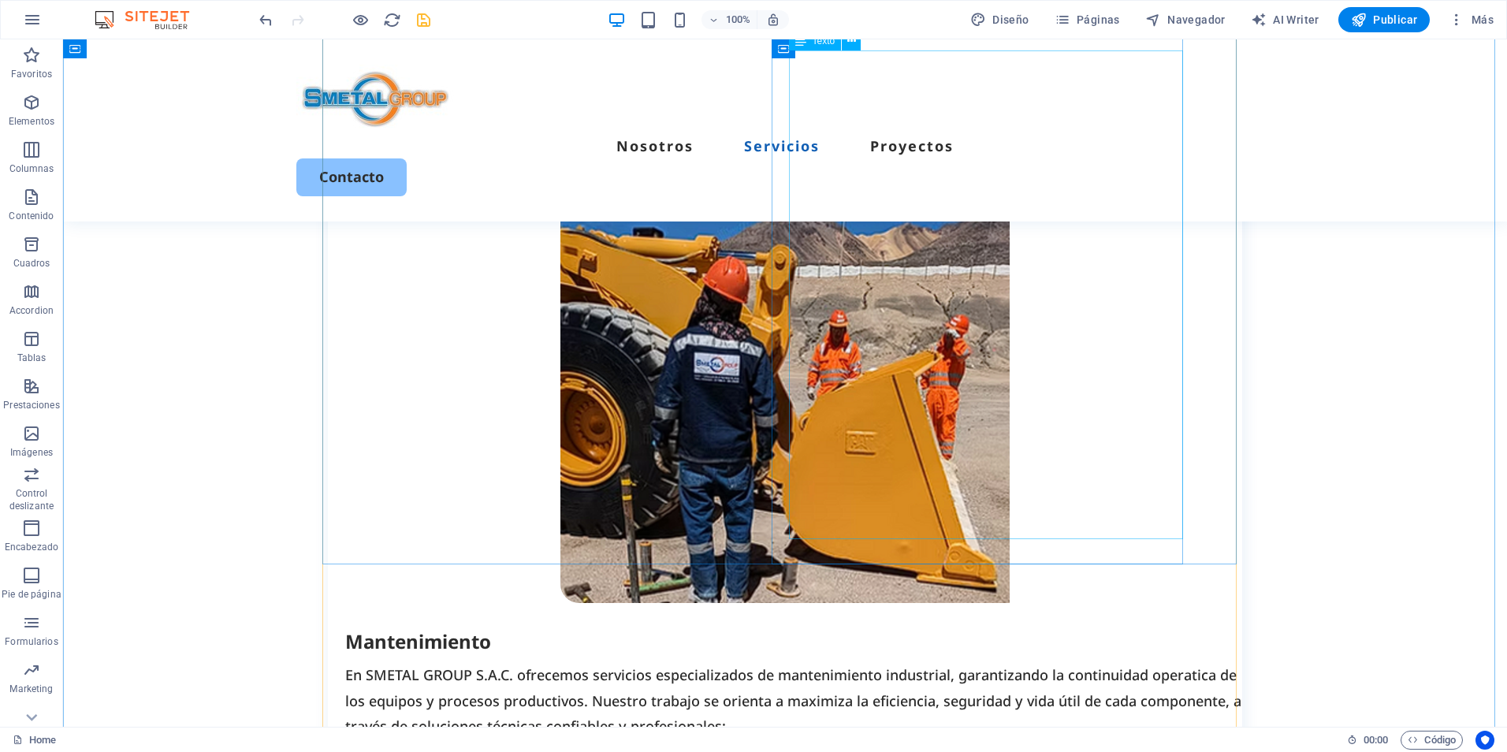
scroll to position [1836, 0]
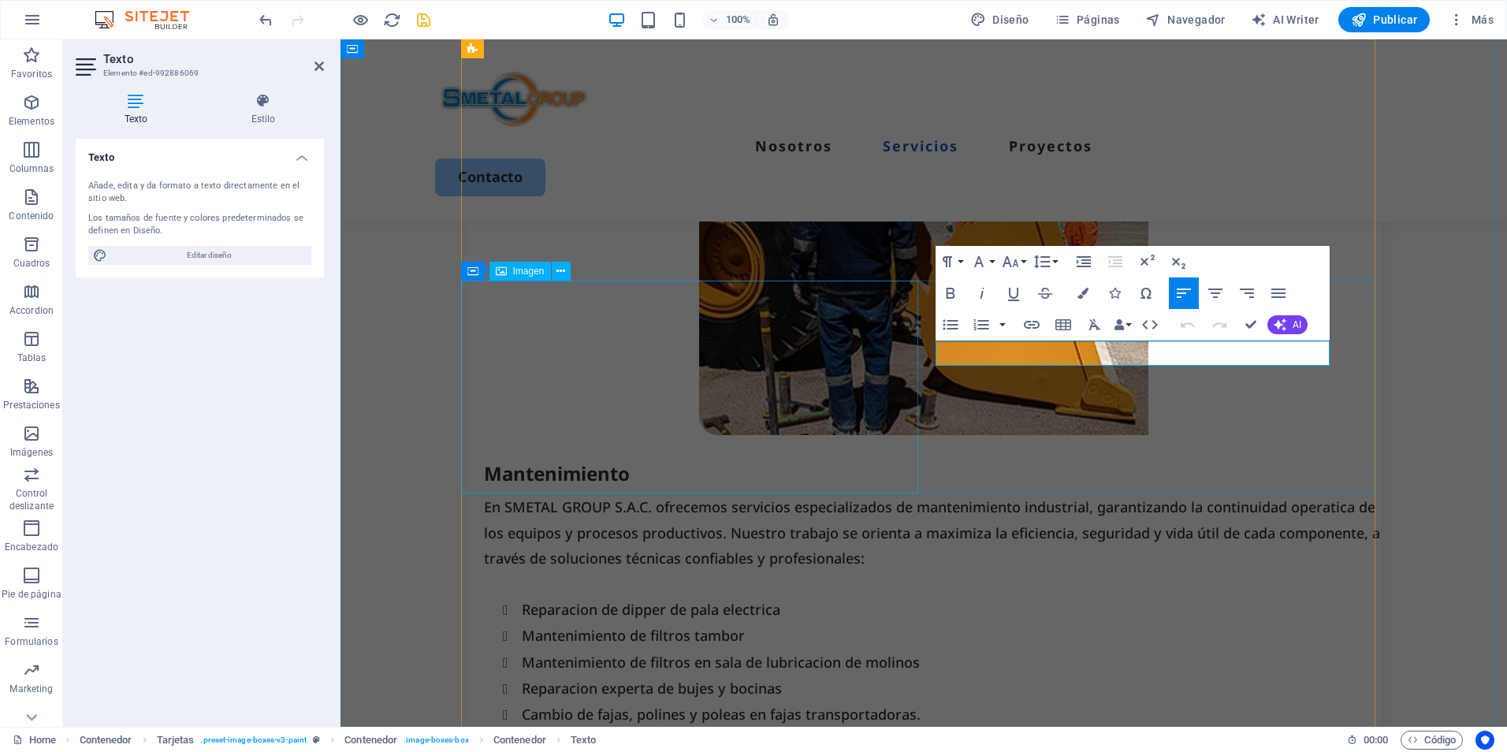
drag, startPoint x: 1296, startPoint y: 343, endPoint x: 781, endPoint y: 344, distance: 514.7
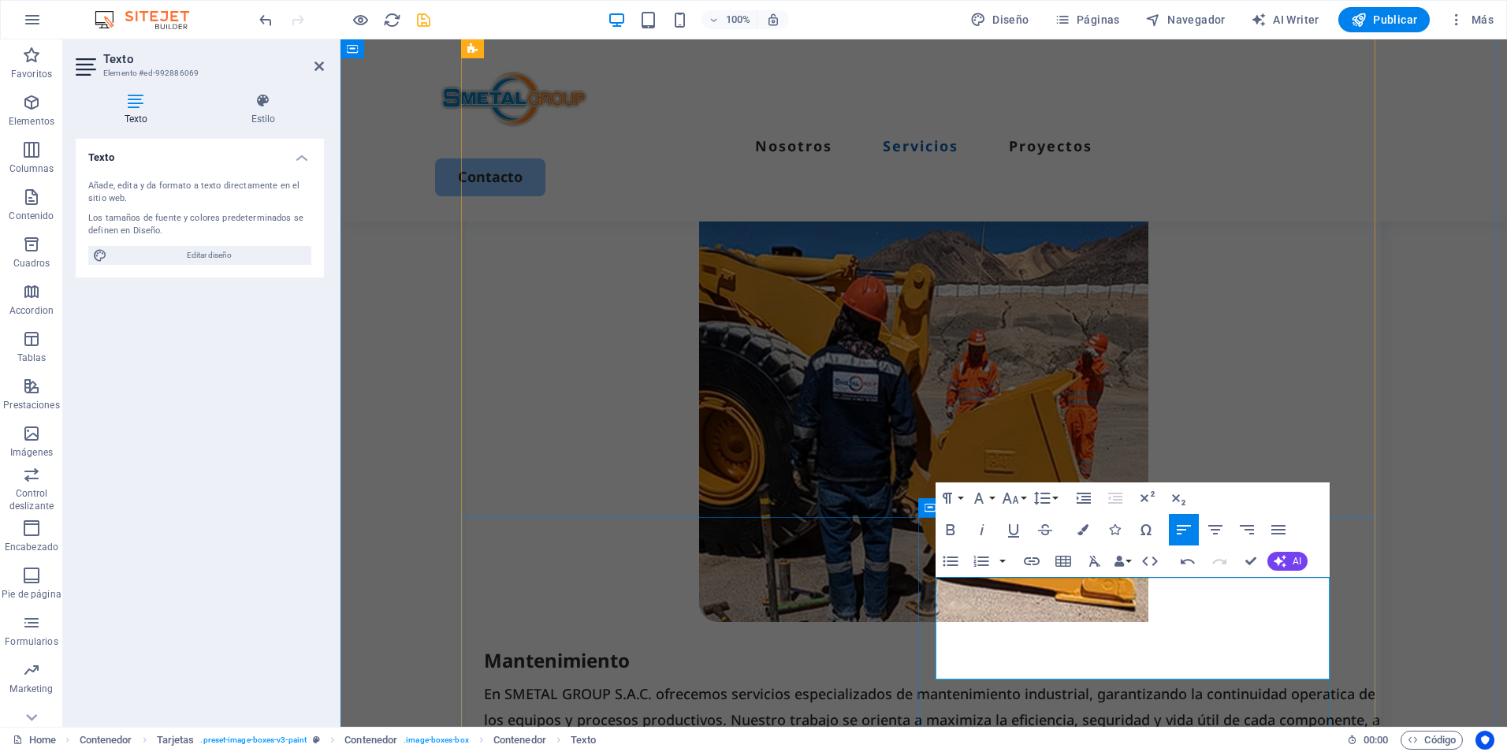
scroll to position [1678, 0]
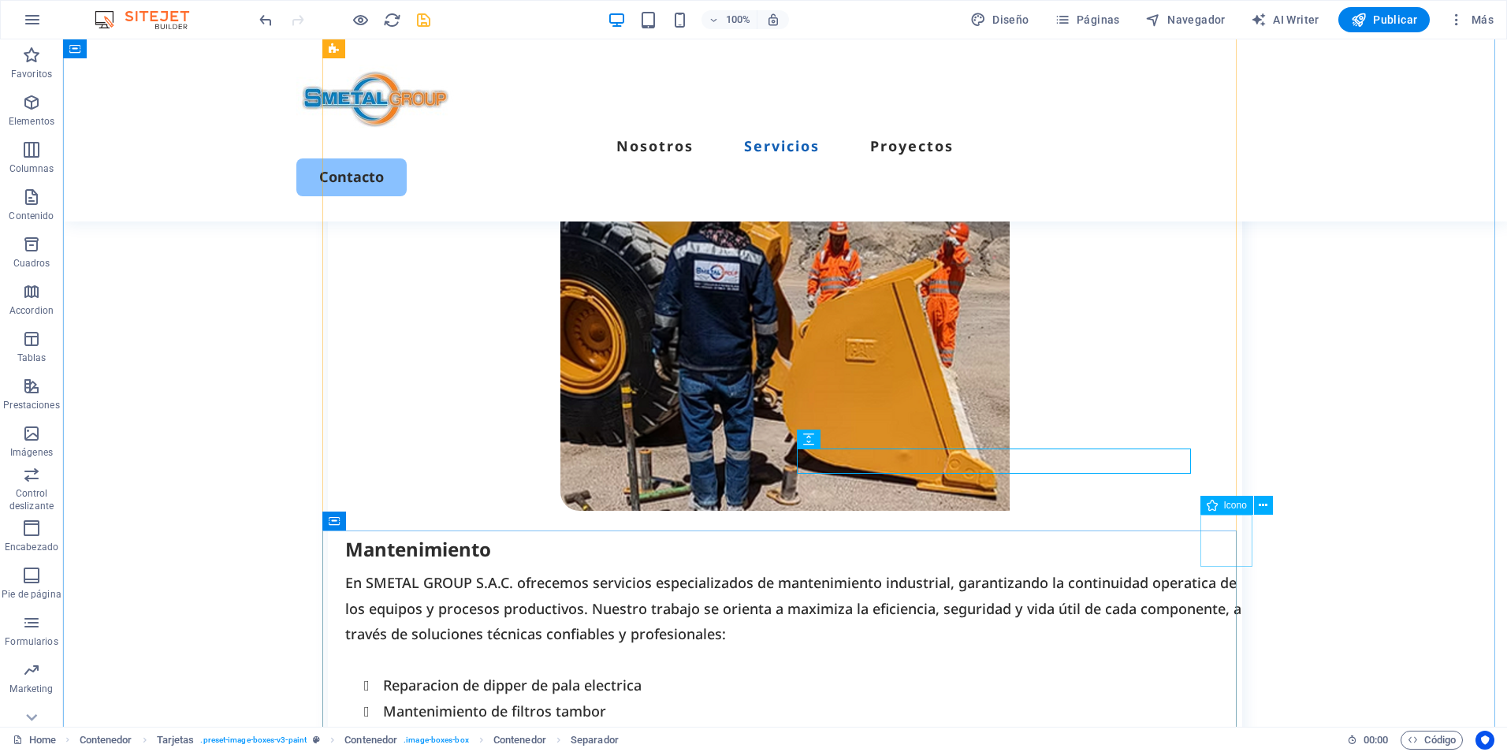
scroll to position [1836, 0]
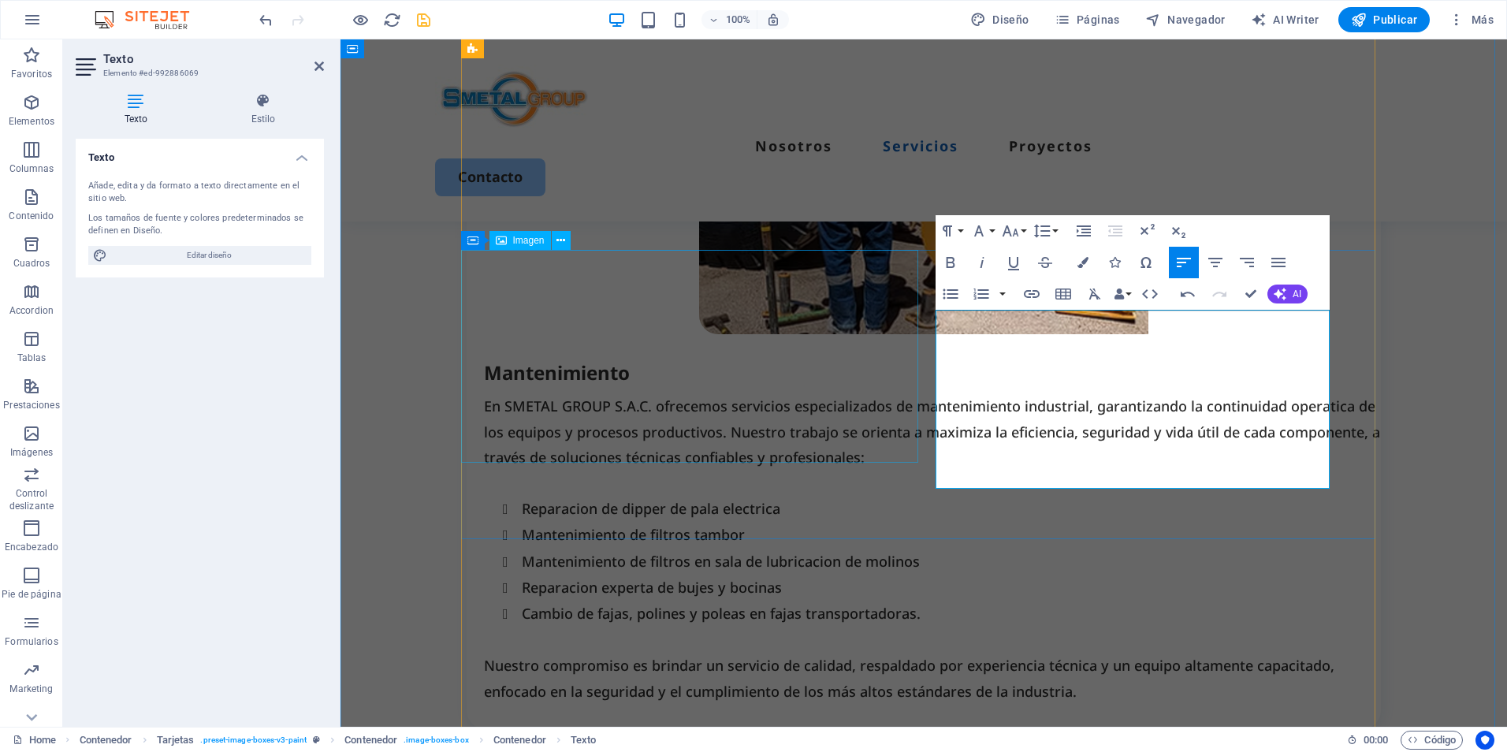
scroll to position [2072, 0]
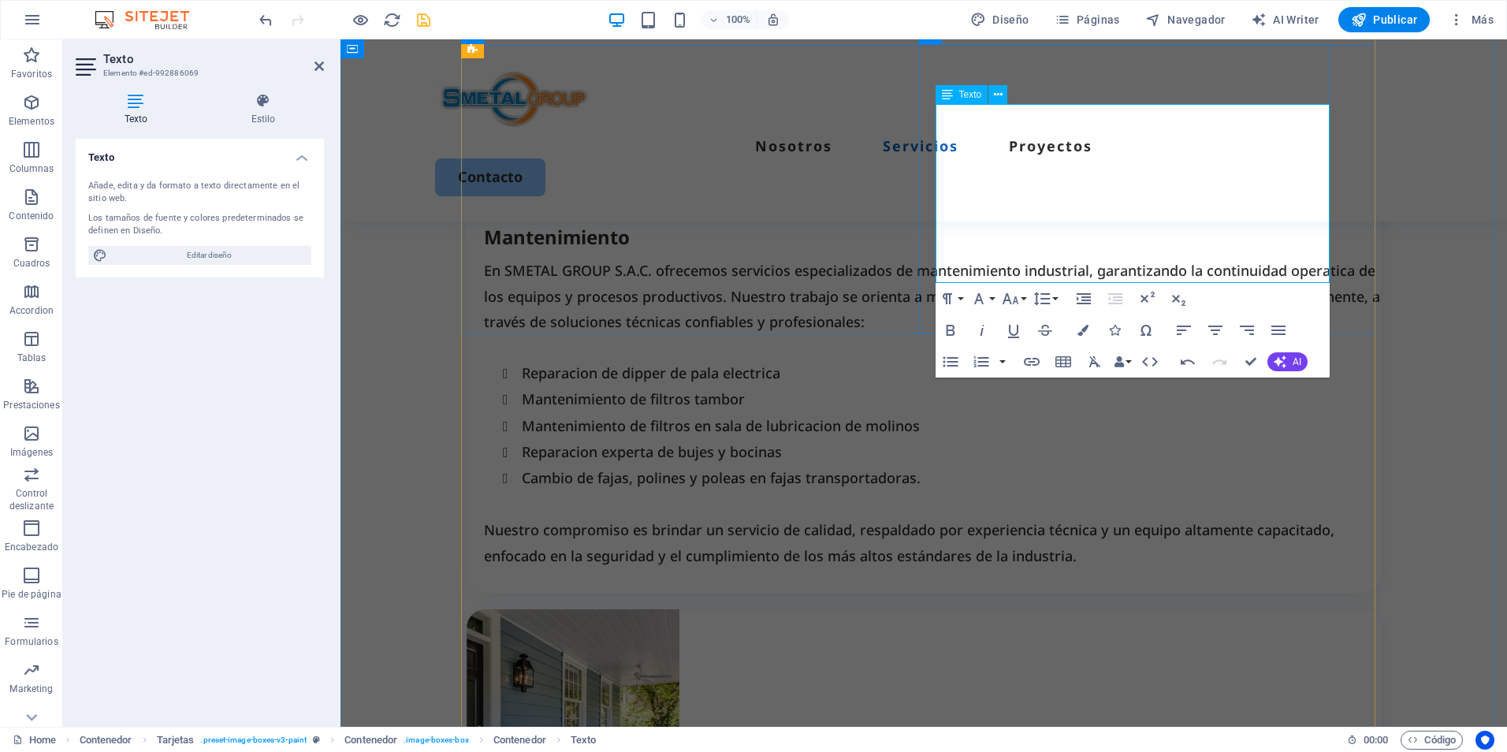
drag, startPoint x: 985, startPoint y: 249, endPoint x: 994, endPoint y: 256, distance: 11.2
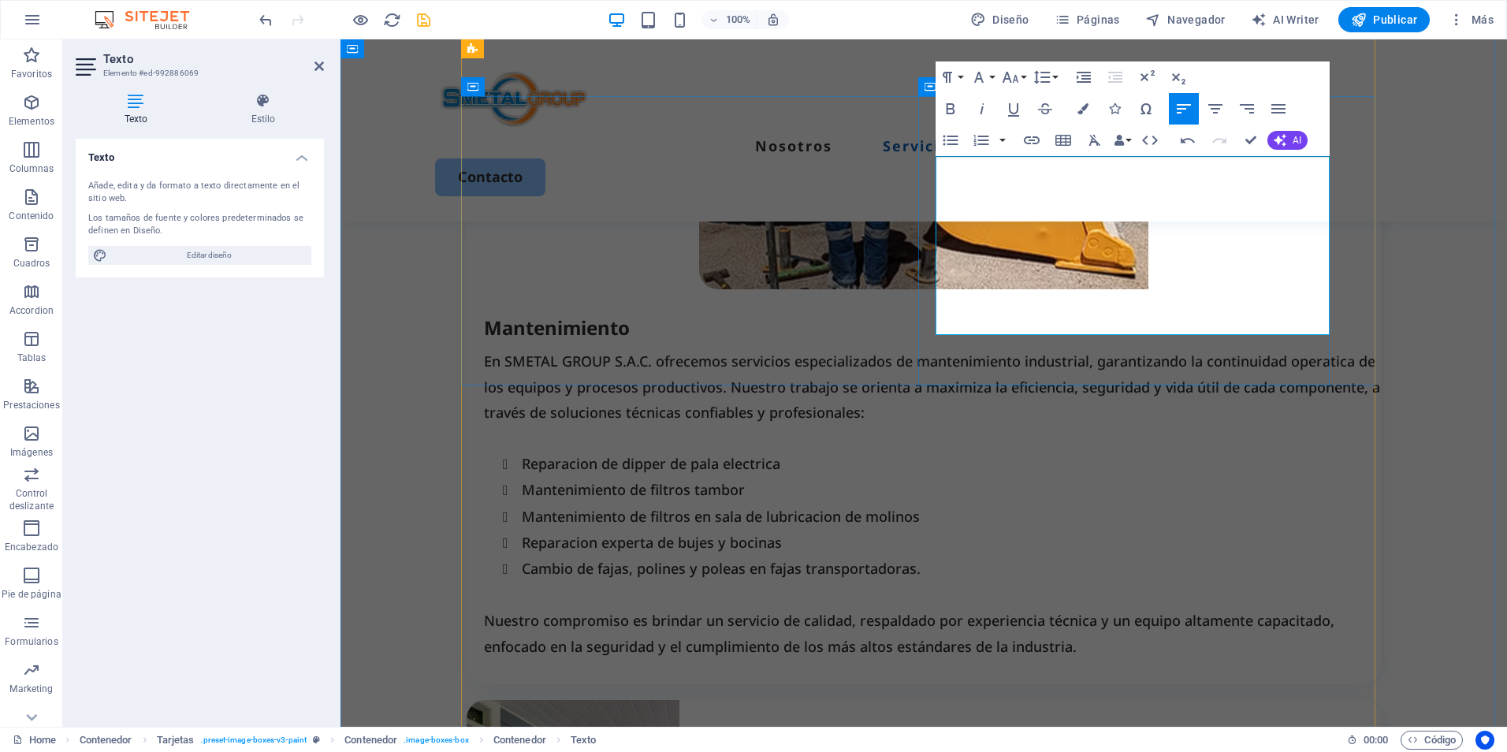
scroll to position [1915, 0]
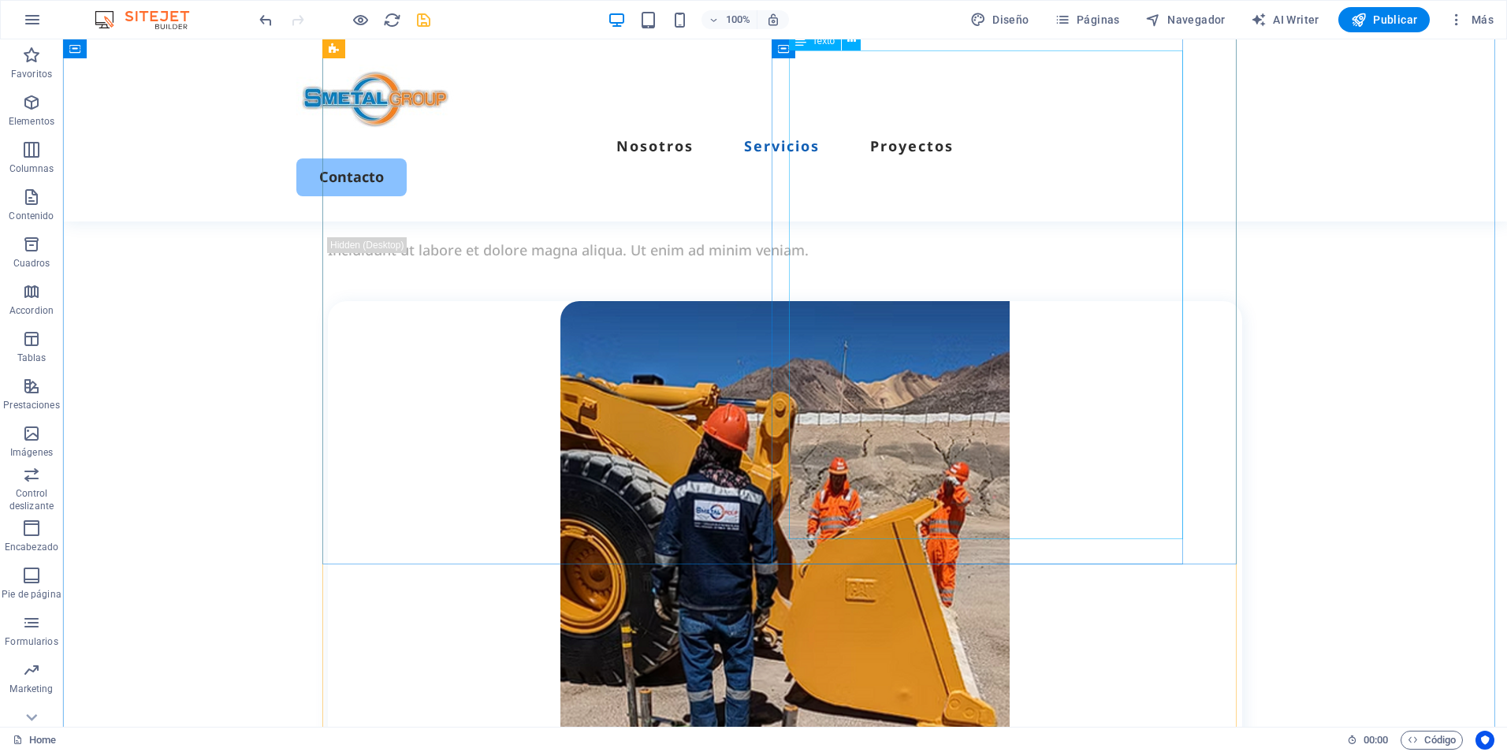
scroll to position [1757, 0]
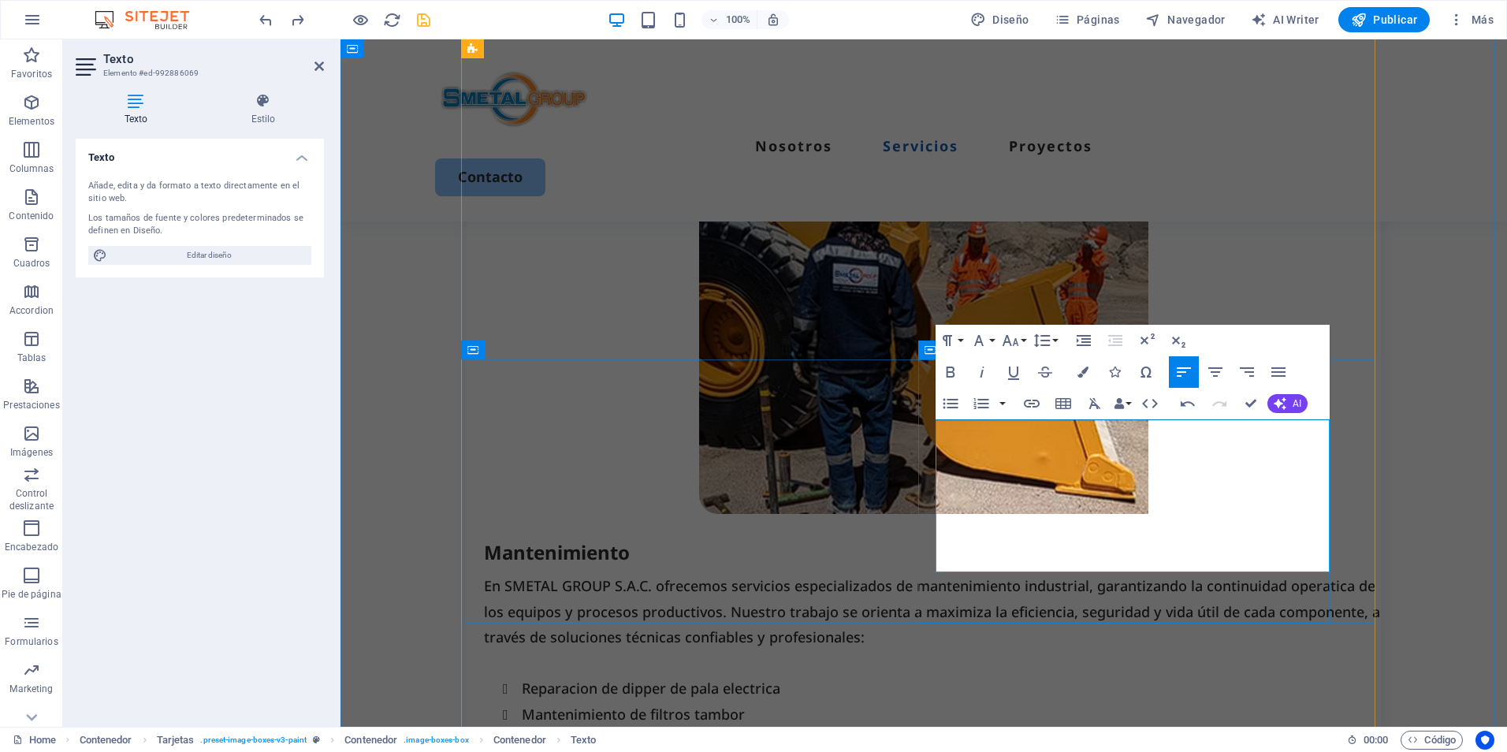
drag, startPoint x: 1153, startPoint y: 547, endPoint x: 1145, endPoint y: 563, distance: 18.0
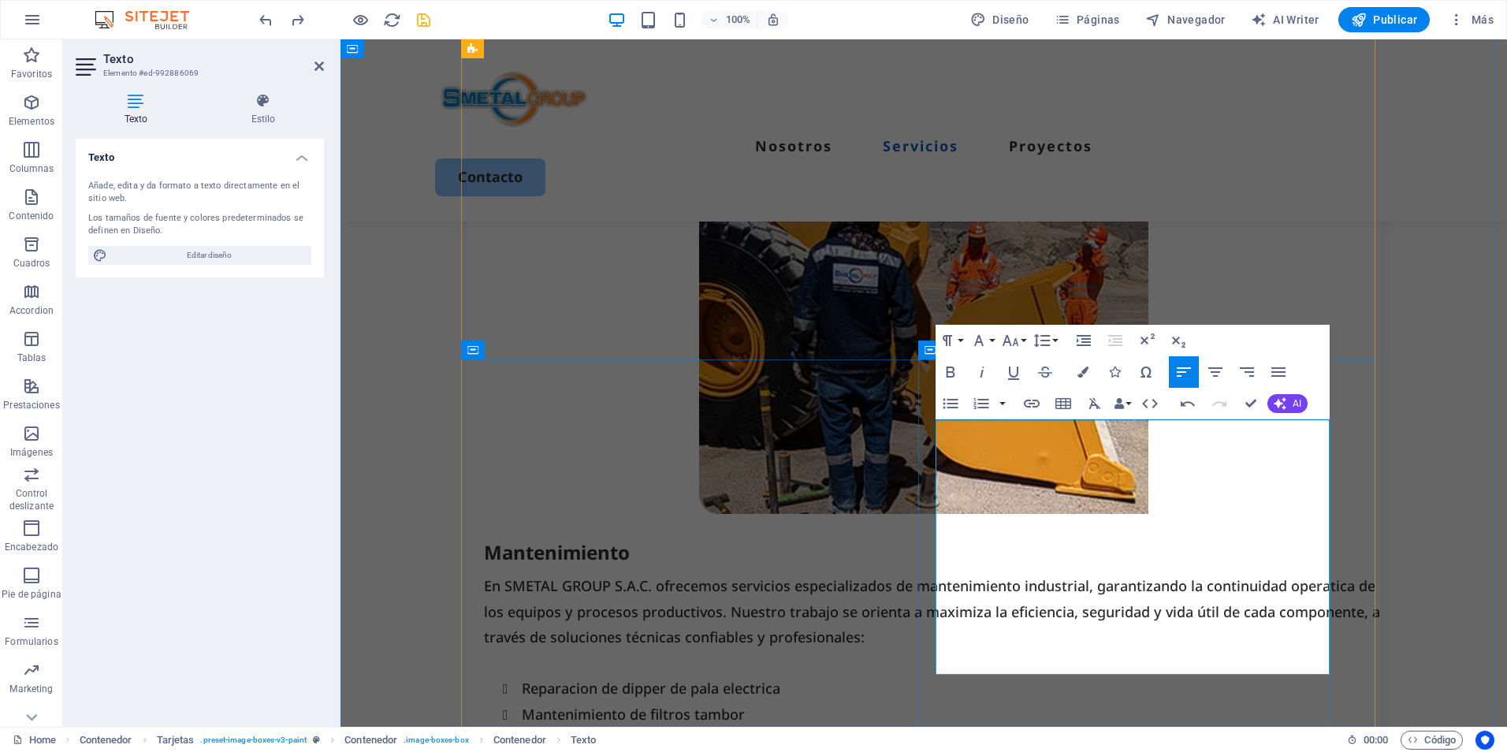
drag, startPoint x: 1269, startPoint y: 598, endPoint x: 1287, endPoint y: 615, distance: 25.1
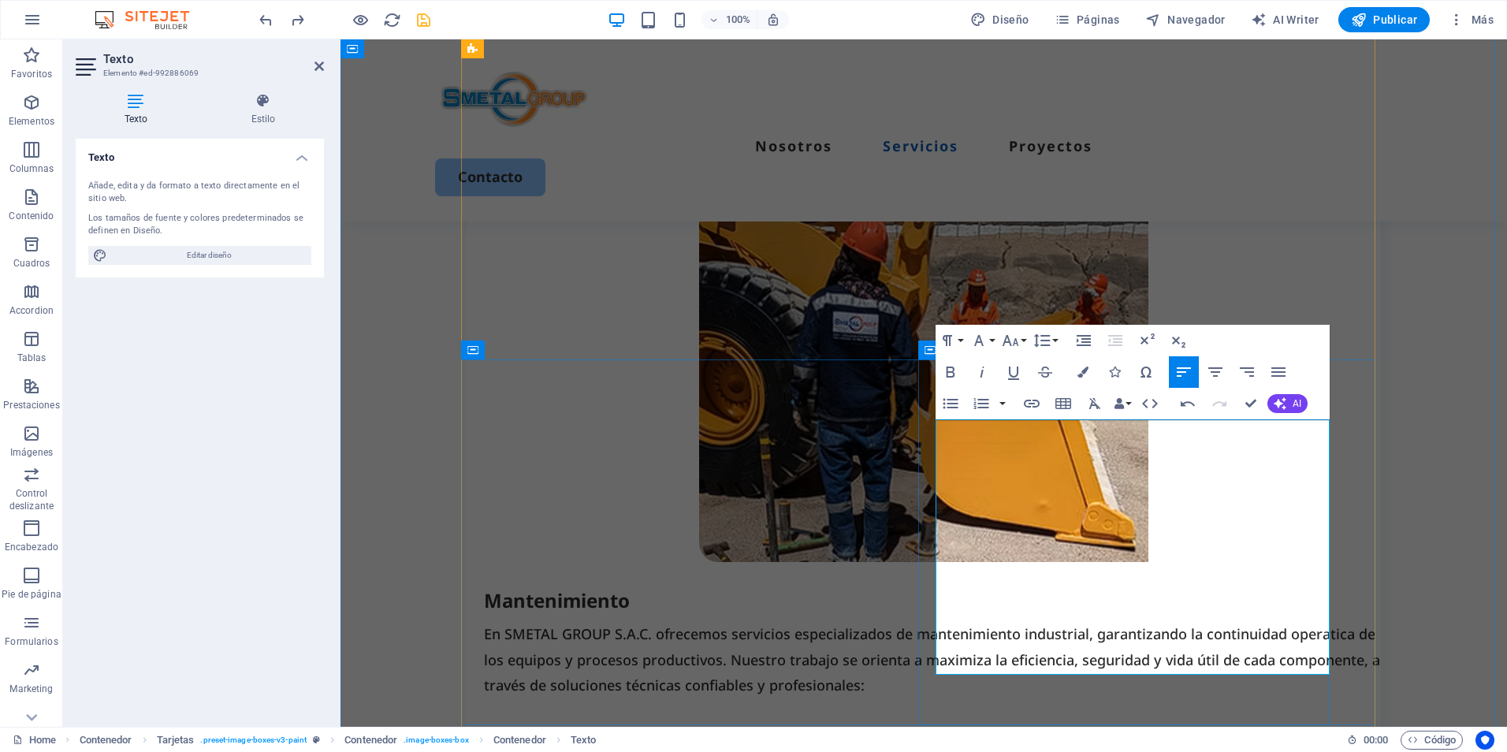
scroll to position [1678, 0]
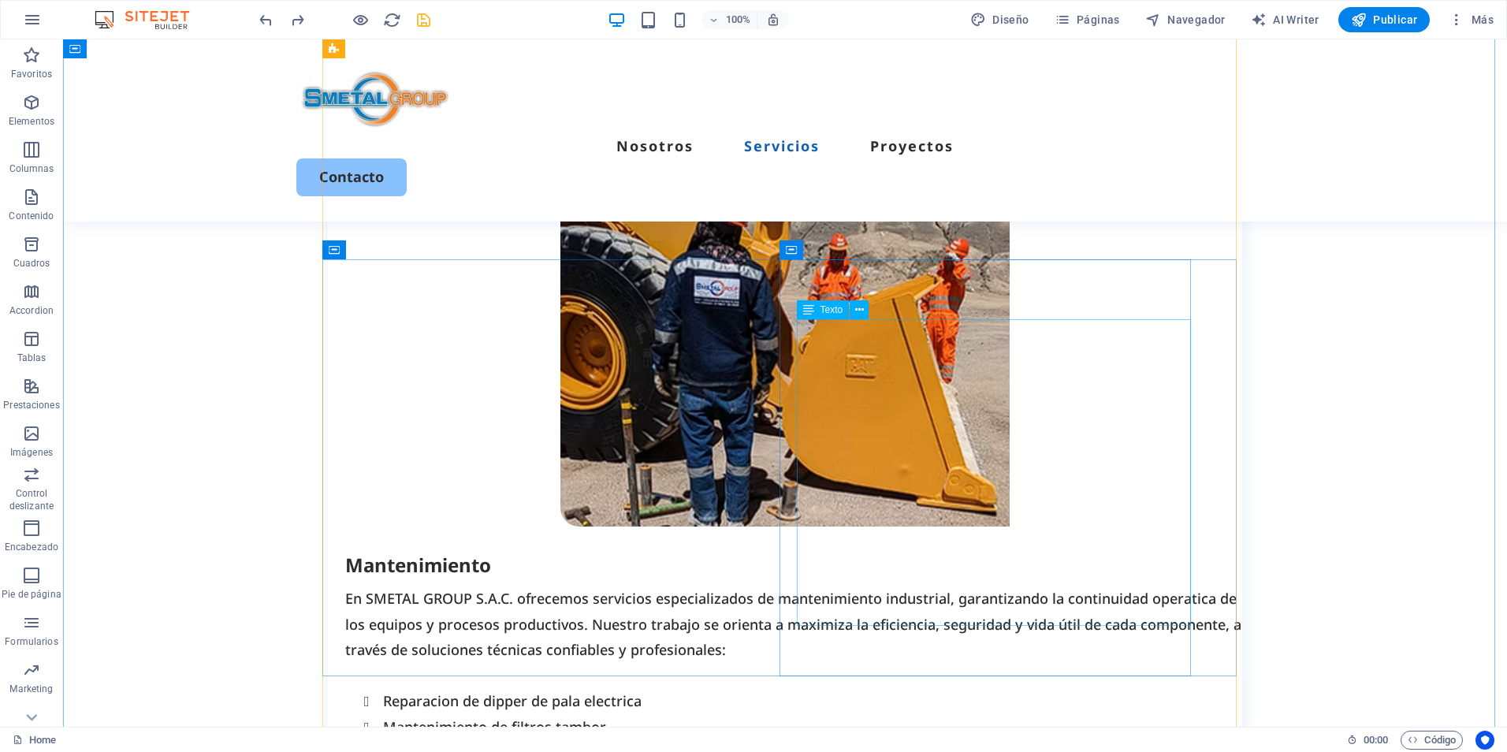
scroll to position [1744, 0]
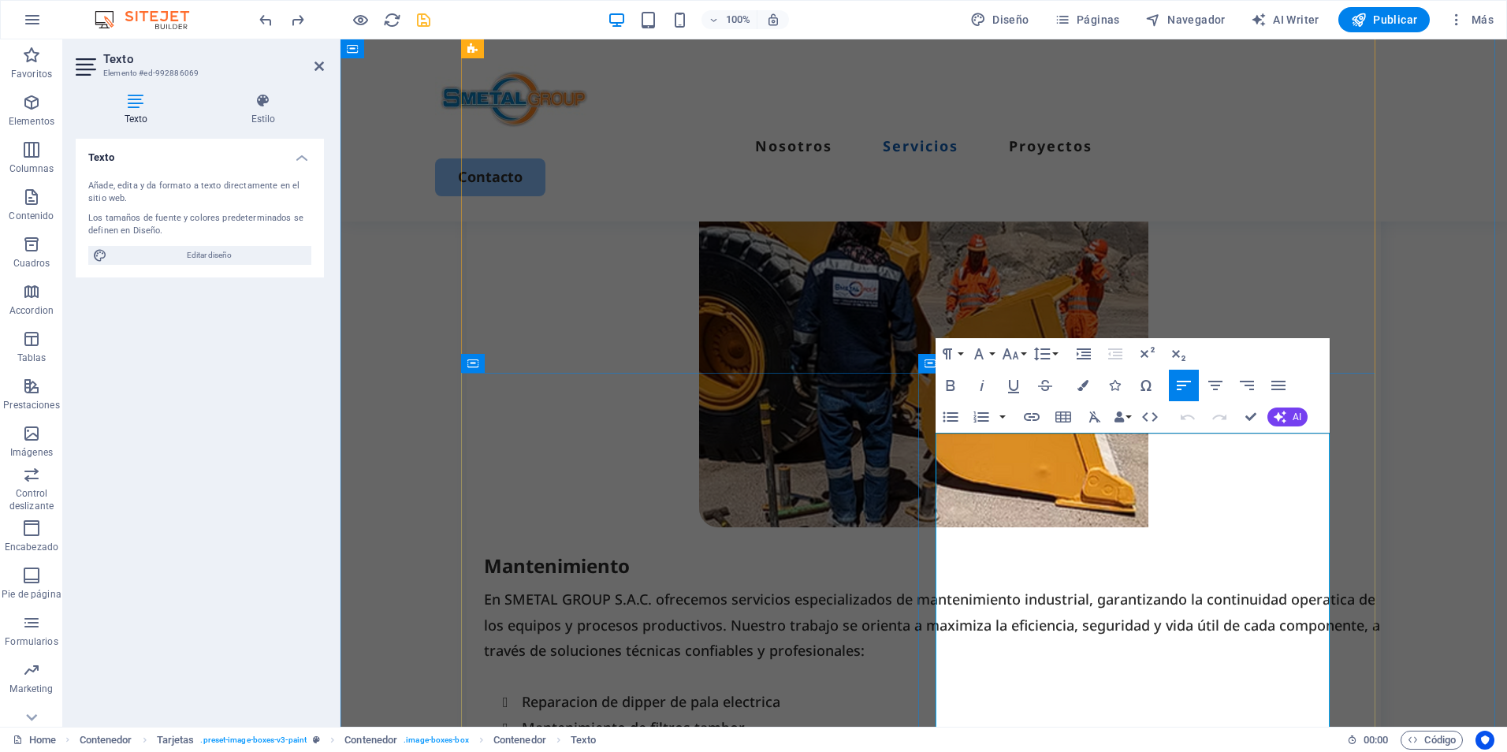
drag, startPoint x: 944, startPoint y: 414, endPoint x: 672, endPoint y: 440, distance: 272.4
click at [944, 414] on icon "button" at bounding box center [950, 417] width 15 height 10
drag, startPoint x: 1224, startPoint y: 570, endPoint x: 1231, endPoint y: 589, distance: 20.2
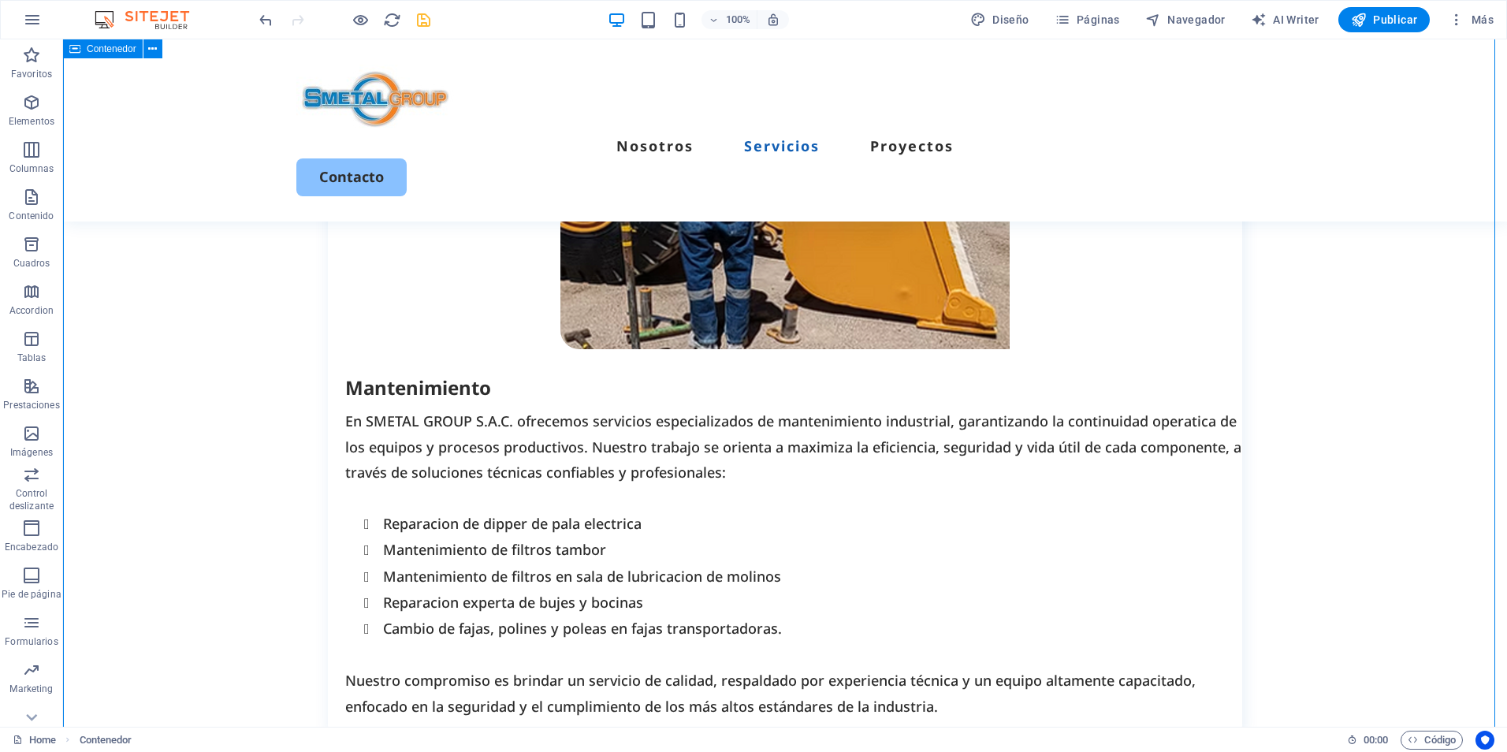
scroll to position [2059, 0]
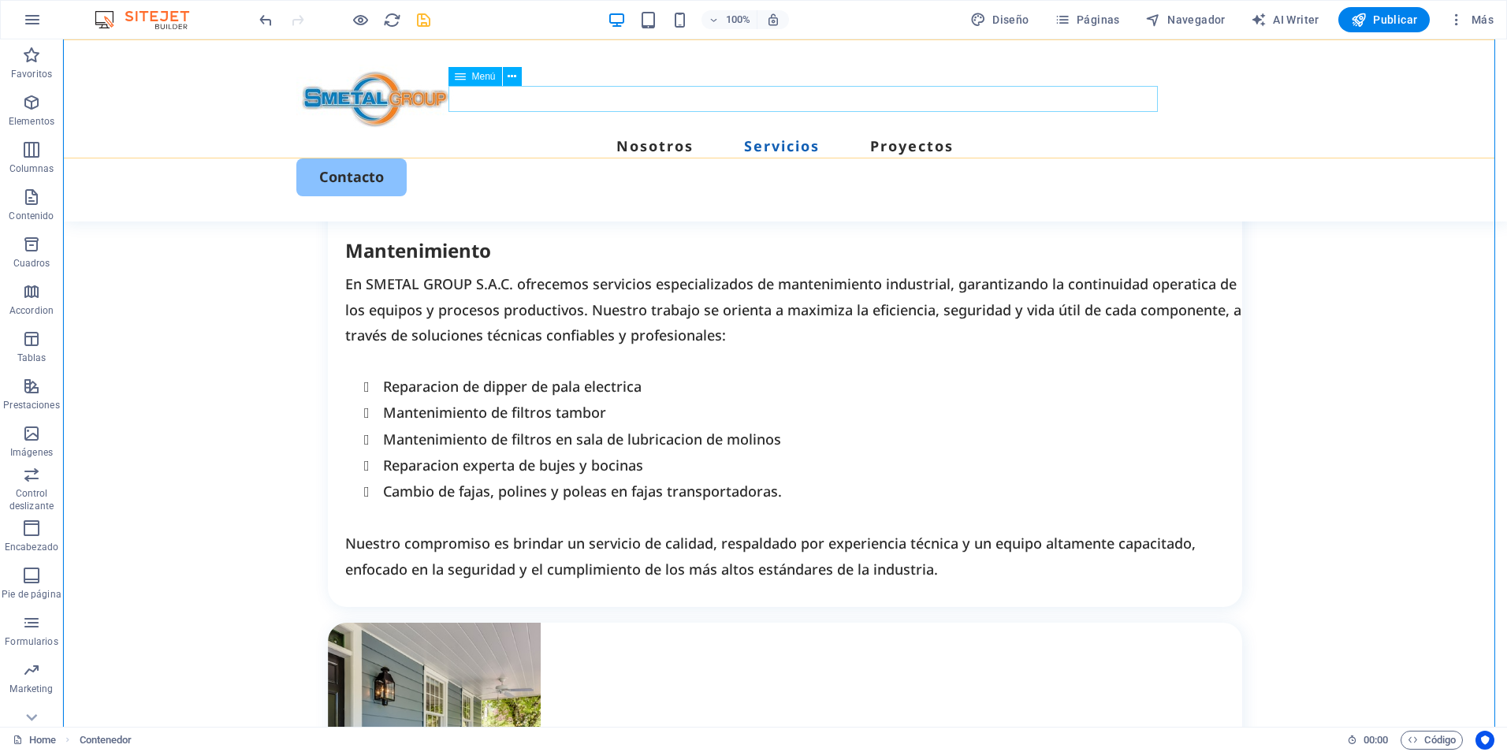
click at [919, 133] on nav "Nosotros Servicios Proyectos" at bounding box center [784, 145] width 977 height 25
select select
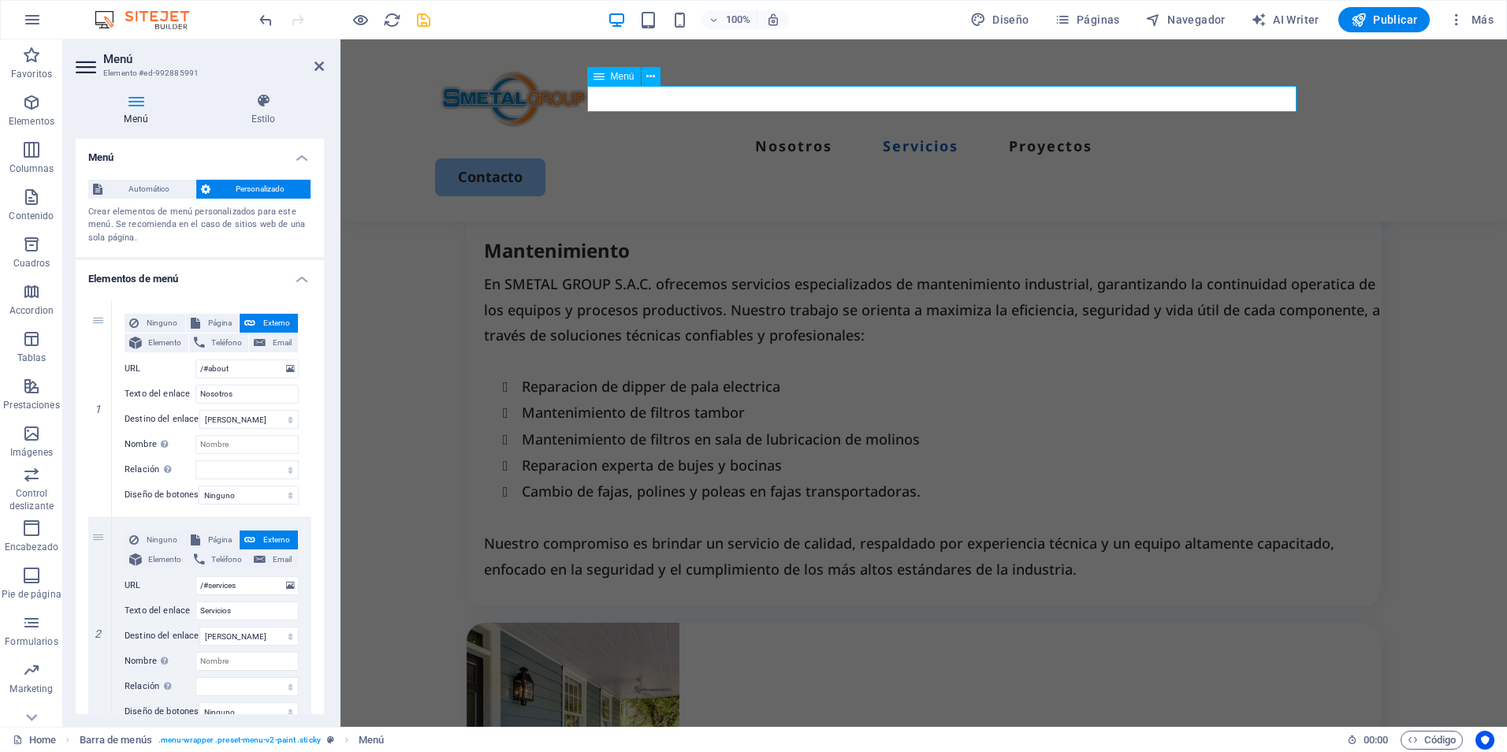
click at [1085, 133] on nav "Nosotros Servicios Proyectos" at bounding box center [923, 145] width 977 height 25
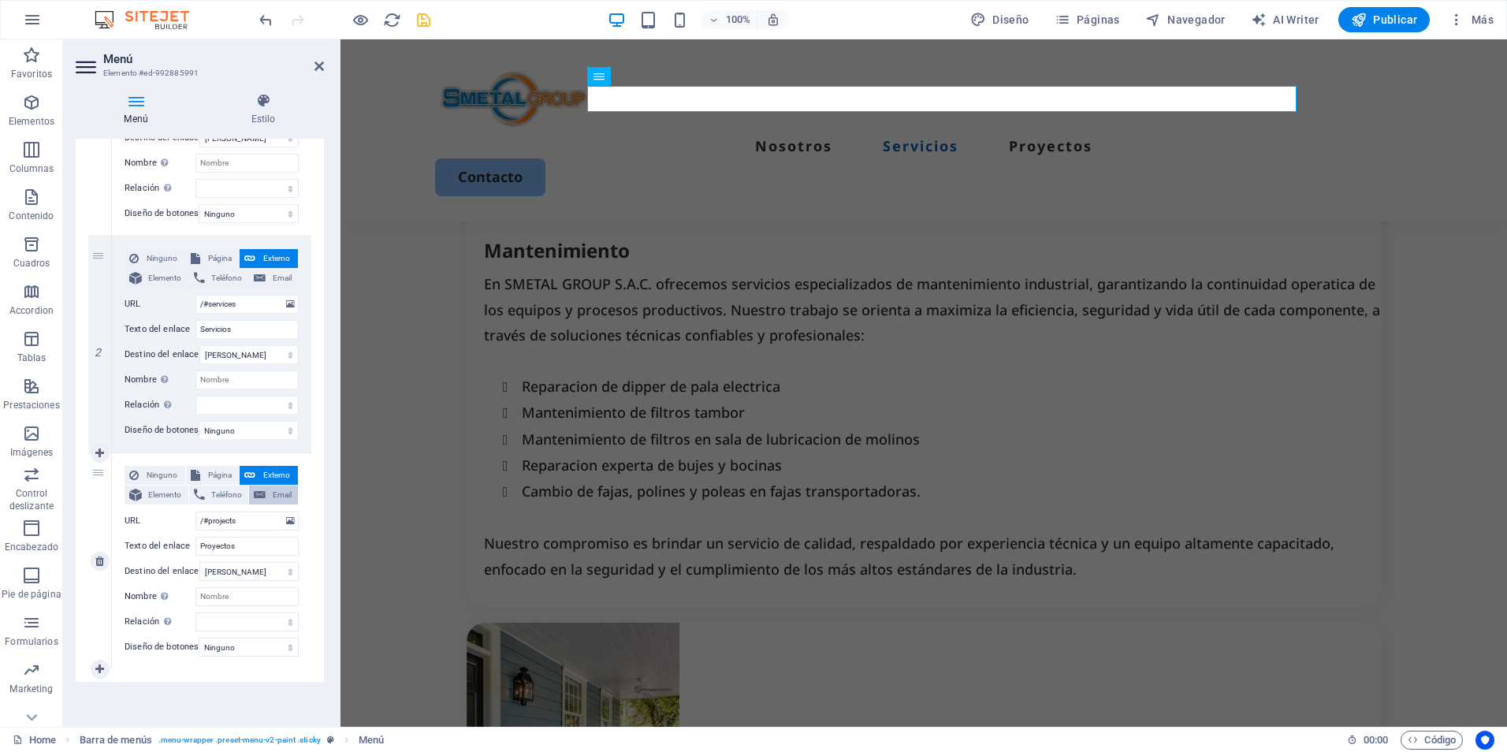
scroll to position [291, 0]
drag, startPoint x: 253, startPoint y: 535, endPoint x: 88, endPoint y: 535, distance: 164.7
click at [88, 535] on div "3 Ninguno Página Externo Elemento Teléfono Email Página Home Legal Notice Priva…" at bounding box center [199, 561] width 223 height 216
type input "Certidi"
select select
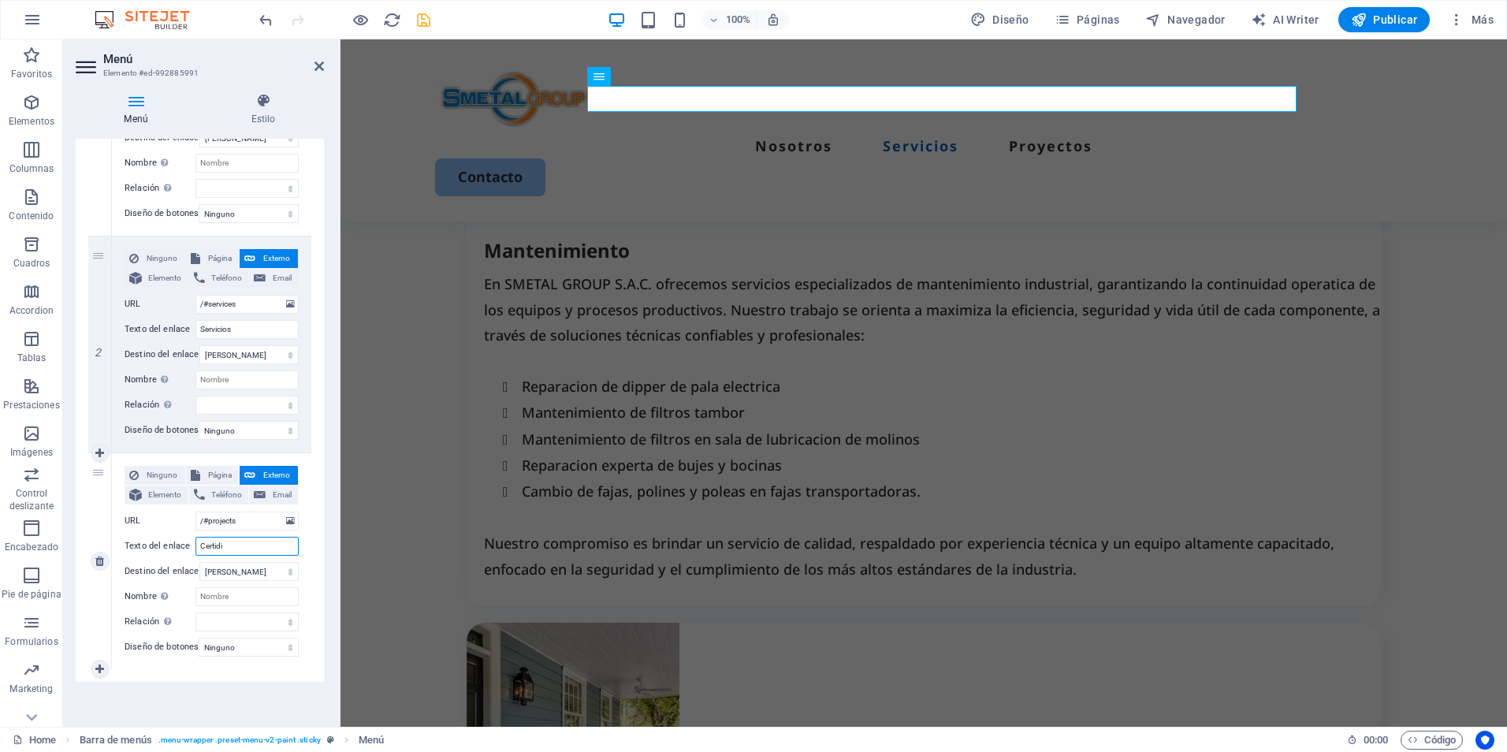
select select
type input "Certi"
select select
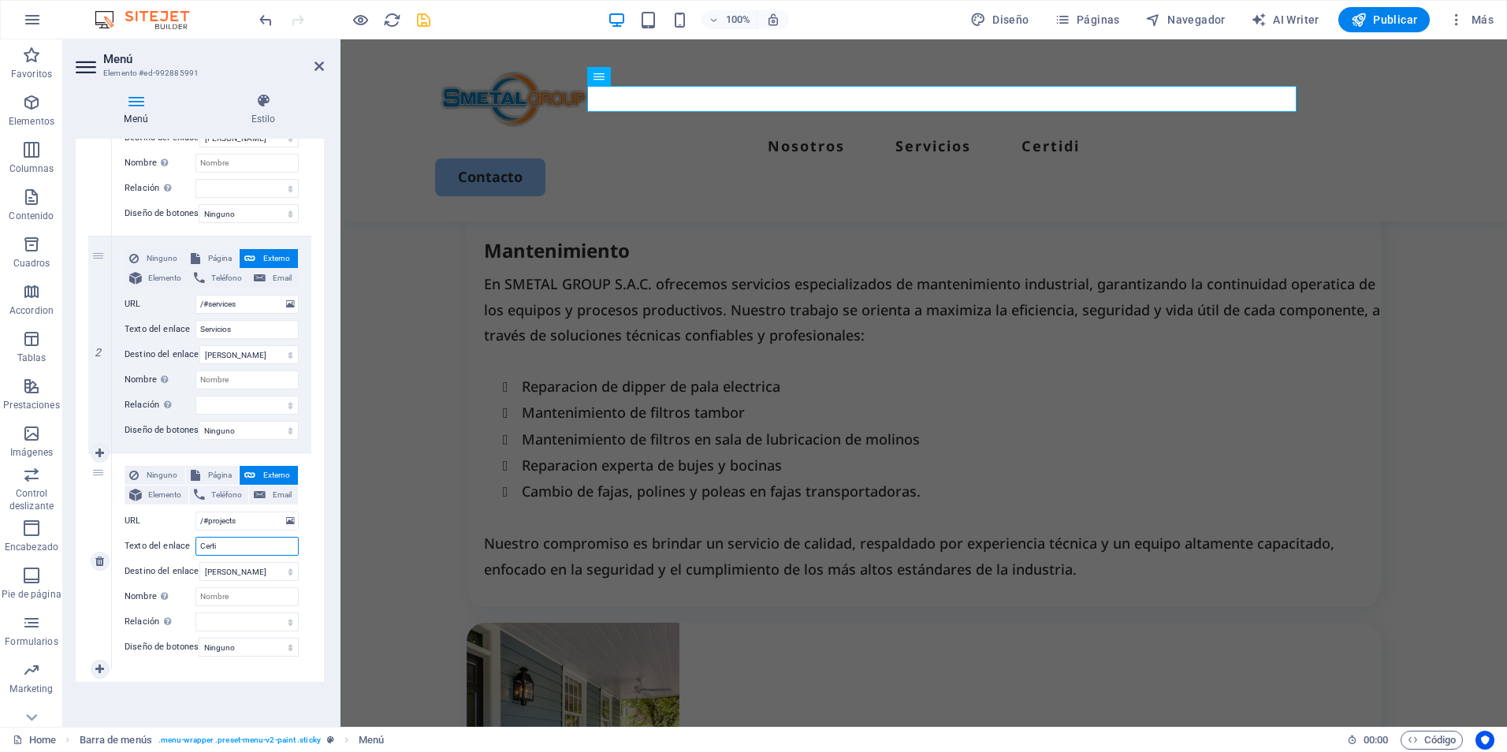
select select
type input "Certificaciones"
select select
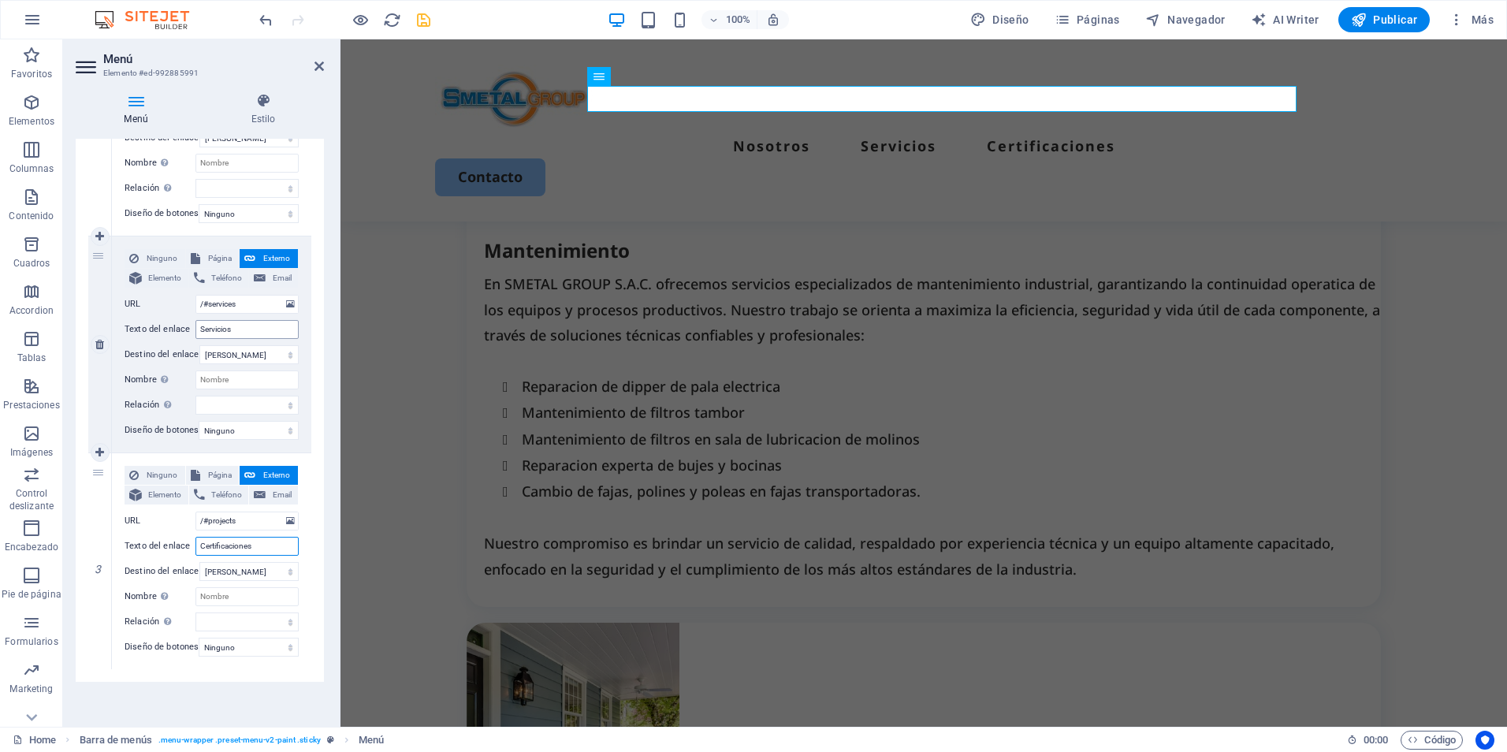
type input "Certificaciones"
click at [248, 320] on input "Servicios" at bounding box center [246, 329] width 103 height 19
click at [318, 69] on icon at bounding box center [319, 66] width 9 height 13
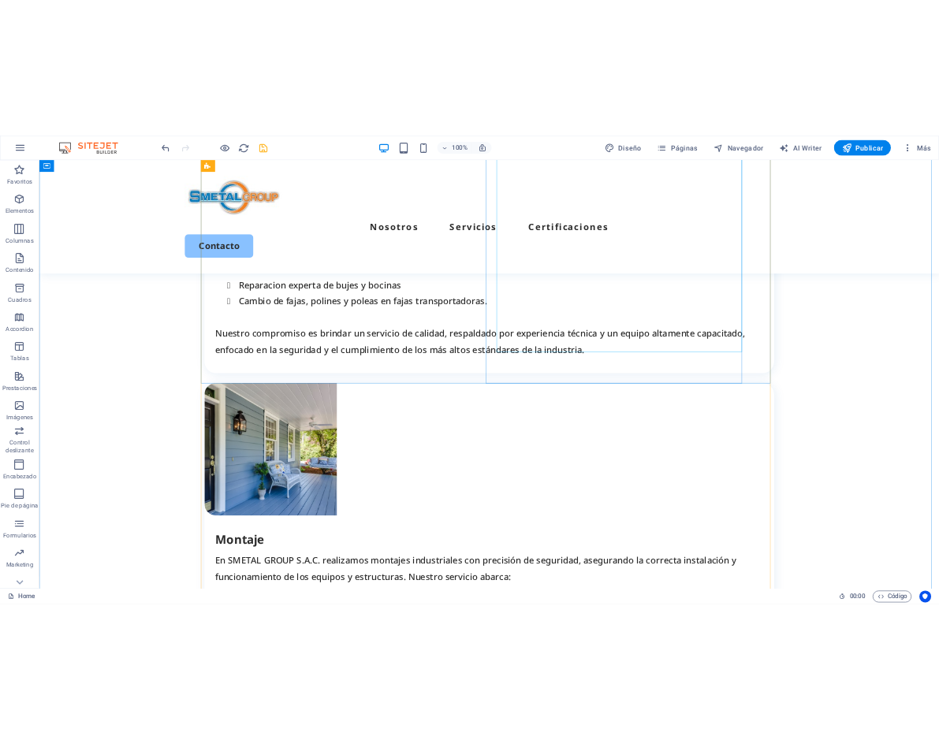
scroll to position [2286, 0]
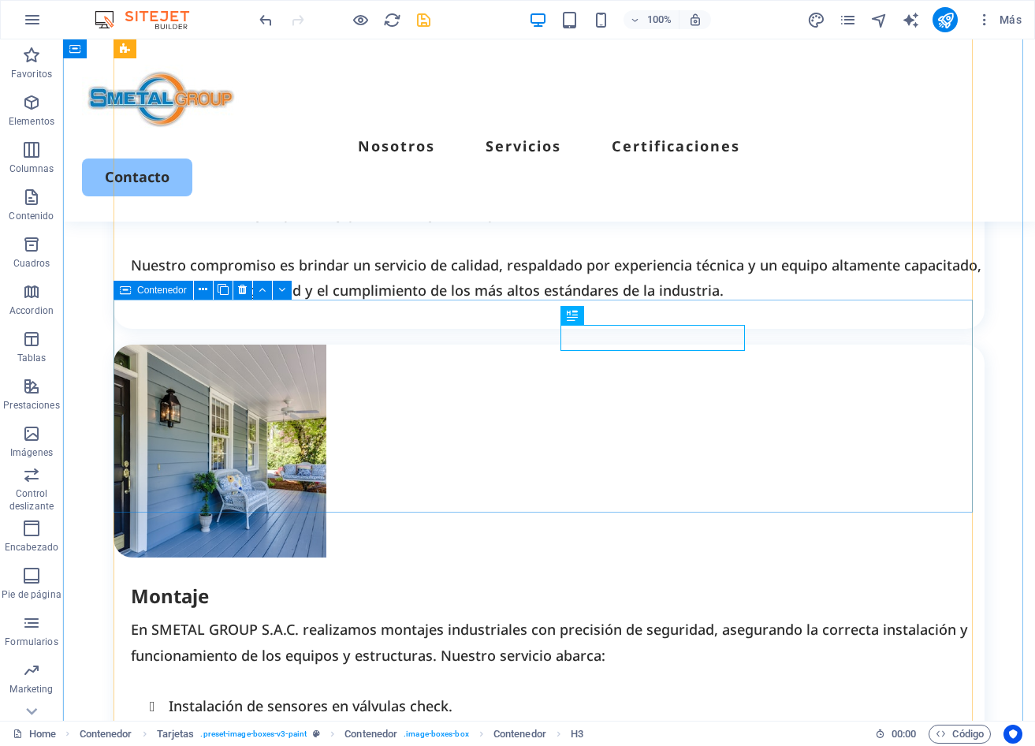
scroll to position [2447, 0]
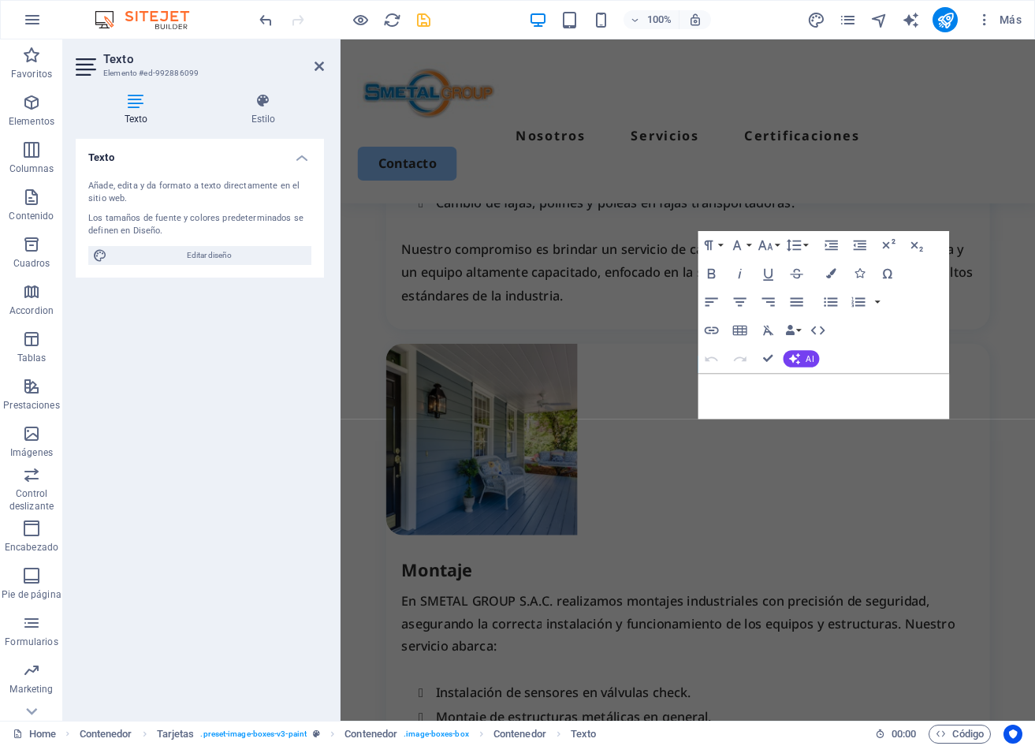
scroll to position [3279, 0]
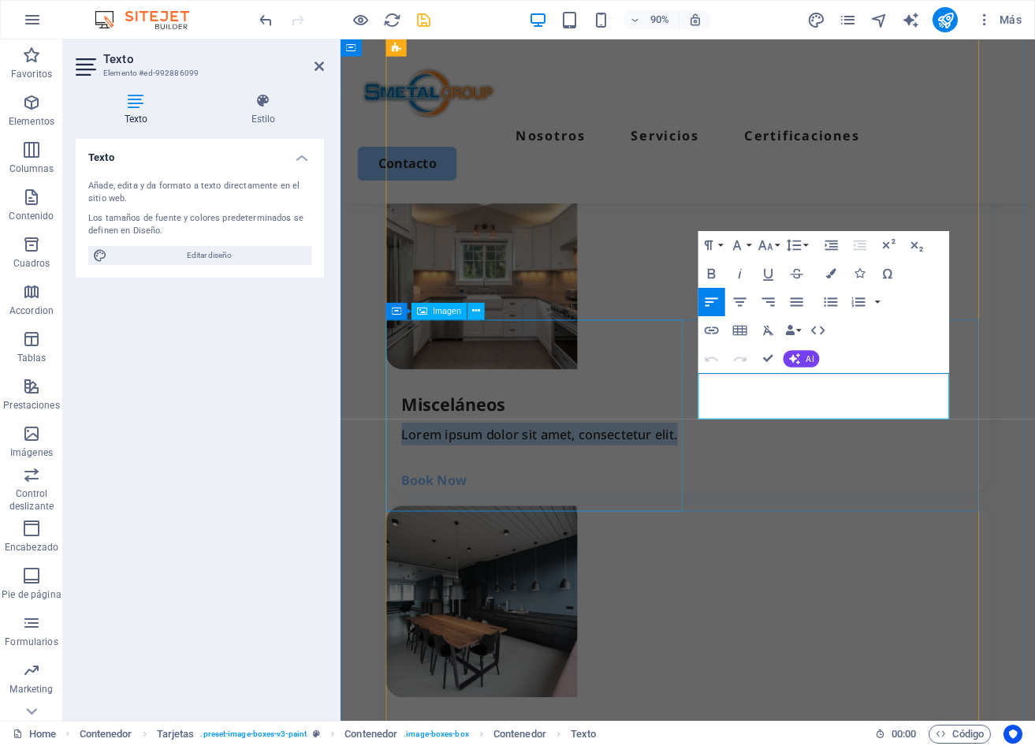
drag, startPoint x: 833, startPoint y: 441, endPoint x: 682, endPoint y: 410, distance: 154.6
click at [682, 410] on div "Misceláneos Lorem ipsum dolor sit amet, consectetur elit. Book Now" at bounding box center [726, 367] width 671 height 348
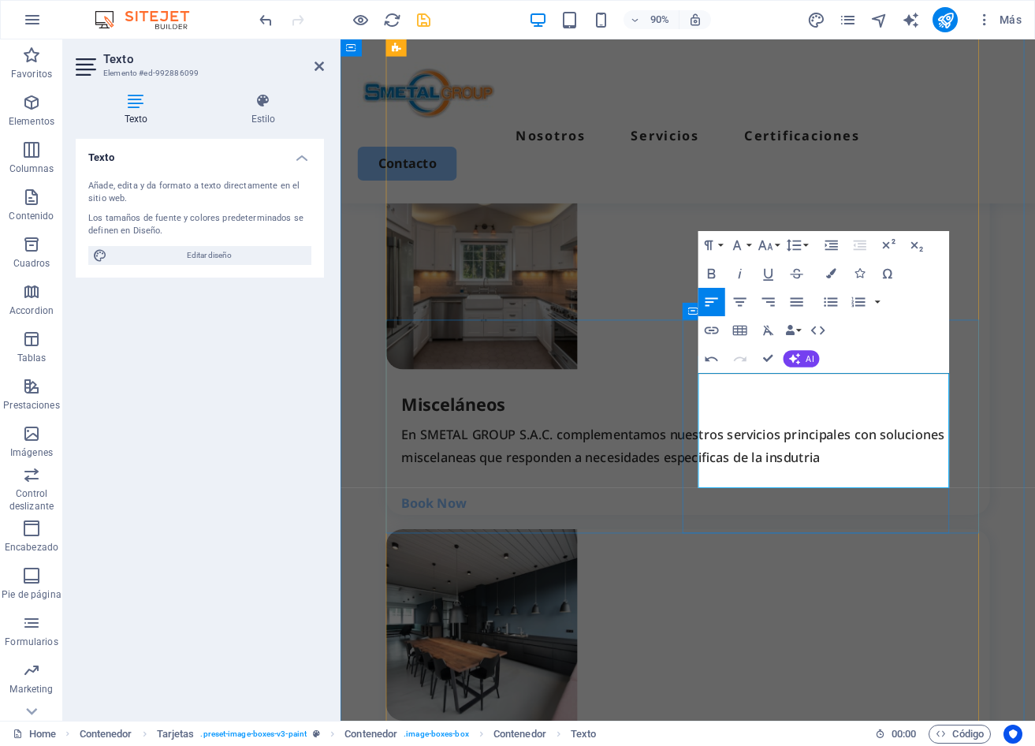
click at [857, 516] on p "En SMETAL GROUP S.A.C. complementamos nuestros servicios principales con soluci…" at bounding box center [734, 490] width 653 height 51
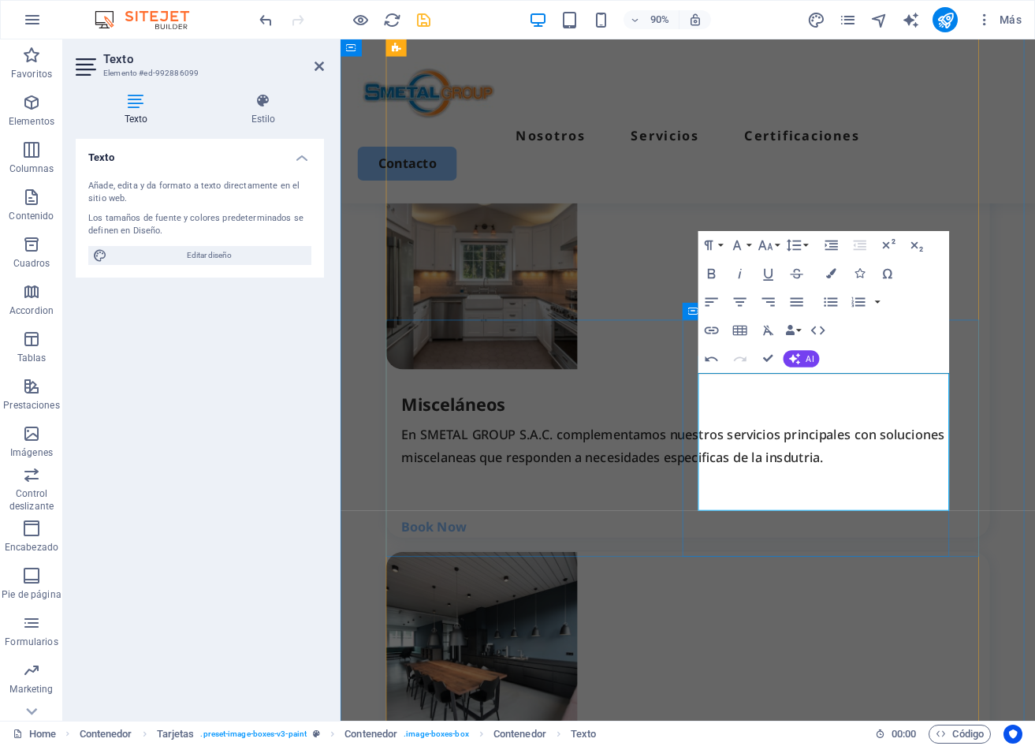
scroll to position [2447, 0]
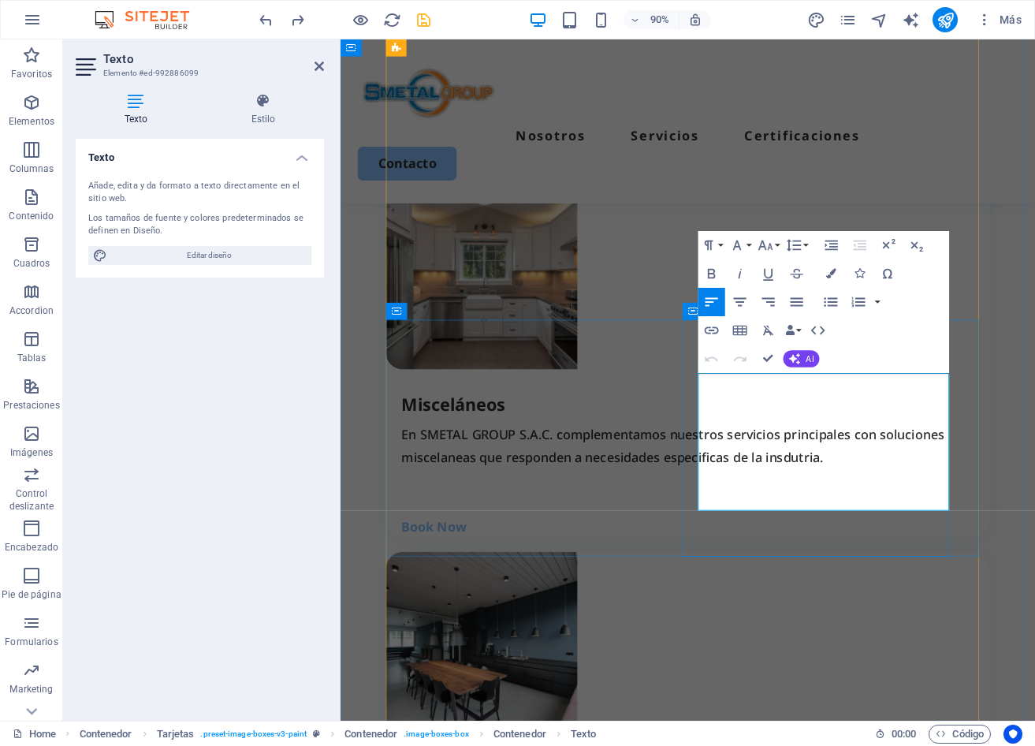
click at [906, 516] on p "En SMETAL GROUP S.A.C. complementamos nuestros servicios principales con soluci…" at bounding box center [734, 490] width 653 height 51
click at [988, 516] on p "En SMETAL GROUP S.A.C. complementamos nuestros servicios principales con soluci…" at bounding box center [734, 490] width 653 height 51
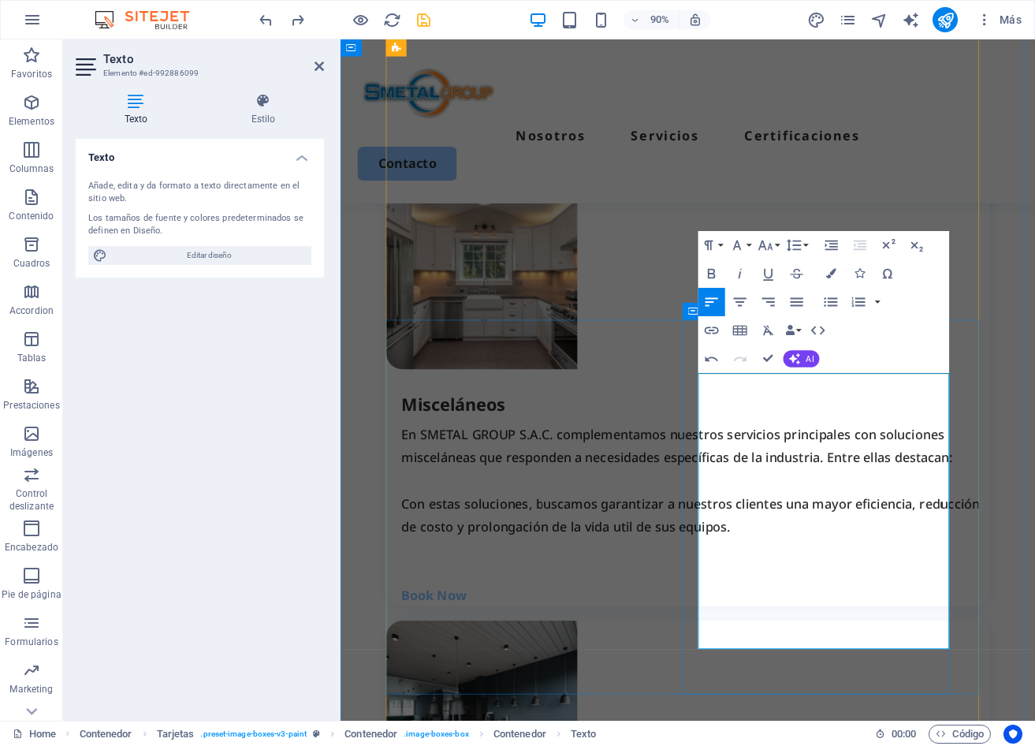
drag, startPoint x: 903, startPoint y: 654, endPoint x: 709, endPoint y: 423, distance: 302.7
click at [710, 406] on figure at bounding box center [726, 299] width 671 height 213
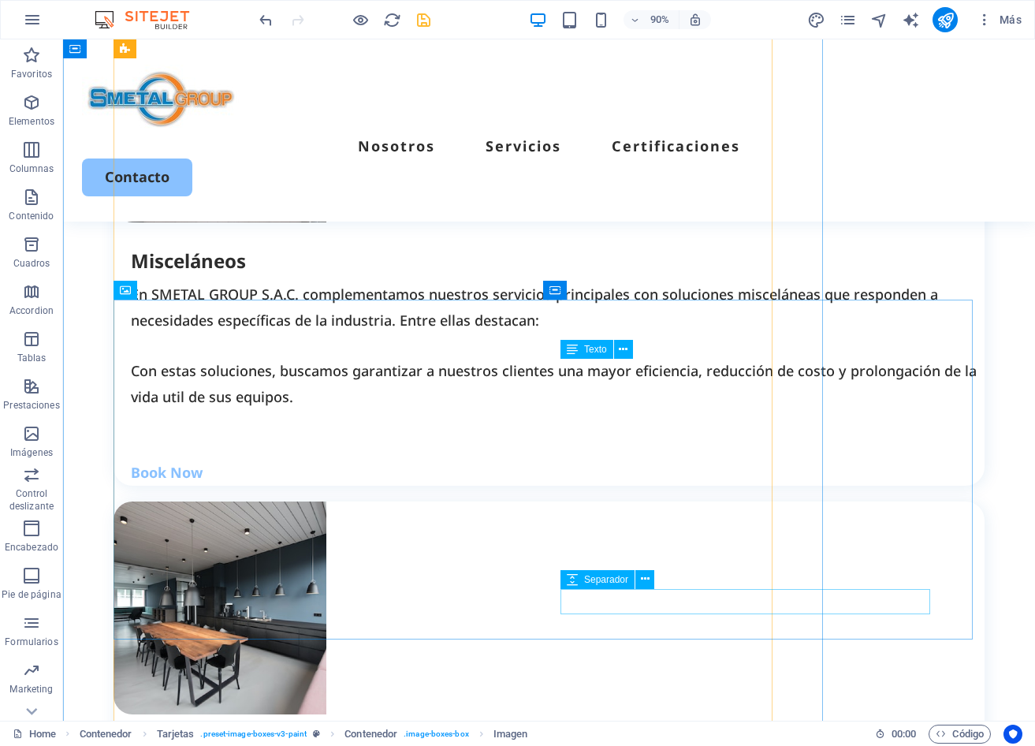
scroll to position [2447, 0]
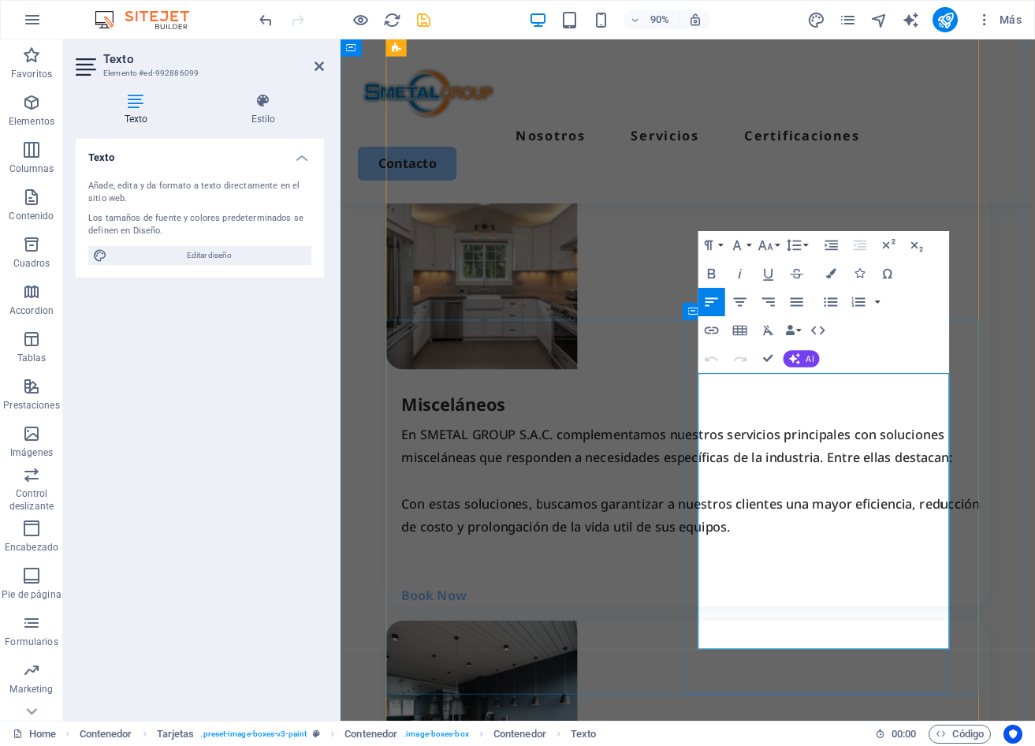
drag, startPoint x: 899, startPoint y: 650, endPoint x: 917, endPoint y: 652, distance: 18.3
click at [992, 516] on p "En SMETAL GROUP S.A.C. complementamos nuestros servicios principales con soluci…" at bounding box center [734, 490] width 653 height 51
click at [817, 542] on p at bounding box center [734, 528] width 653 height 25
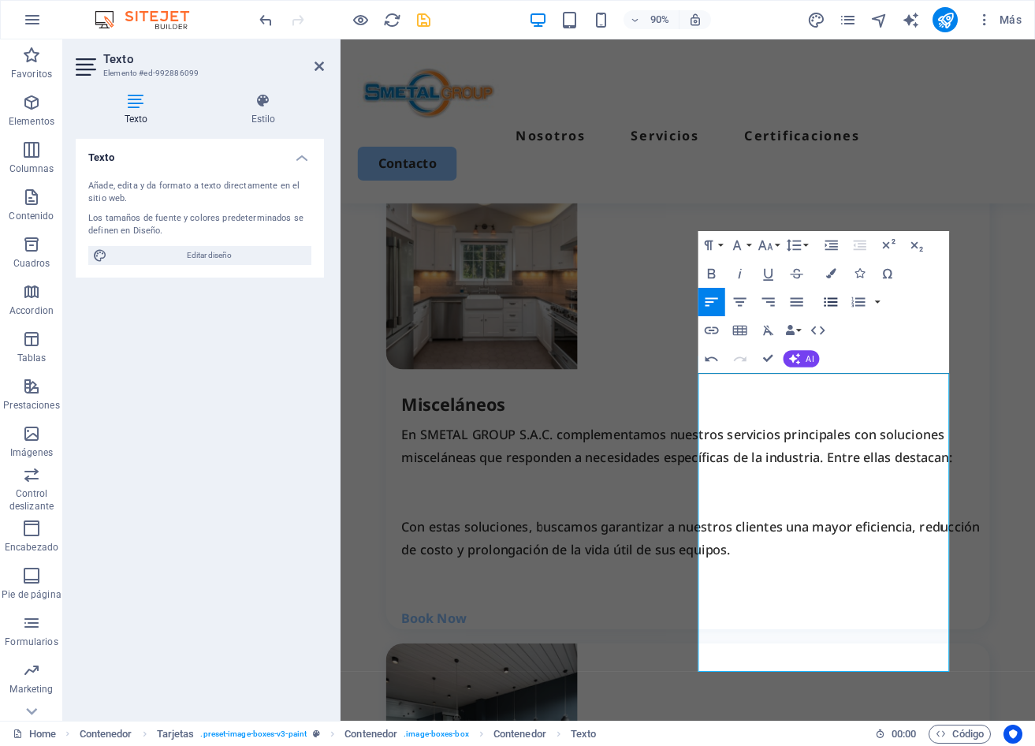
click at [826, 307] on icon "button" at bounding box center [830, 301] width 17 height 17
click at [779, 542] on p at bounding box center [734, 528] width 653 height 25
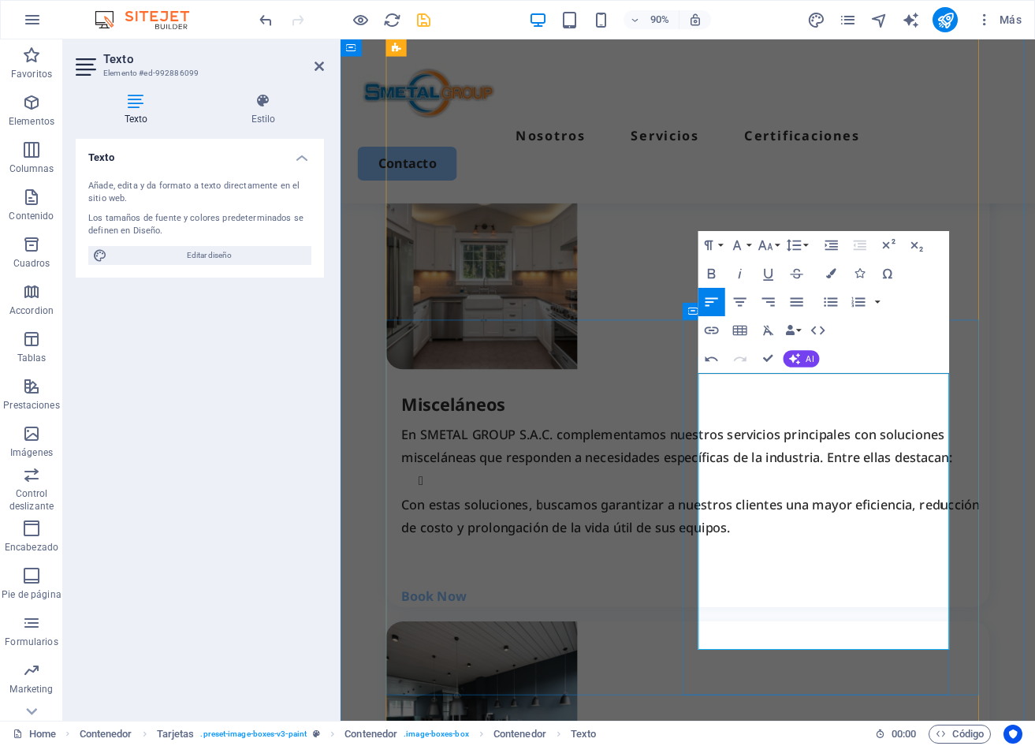
click at [783, 542] on li at bounding box center [754, 529] width 616 height 26
click at [992, 516] on p "En SMETAL GROUP S.A.C. complementamos nuestros servicios principales con soluci…" at bounding box center [734, 490] width 653 height 51
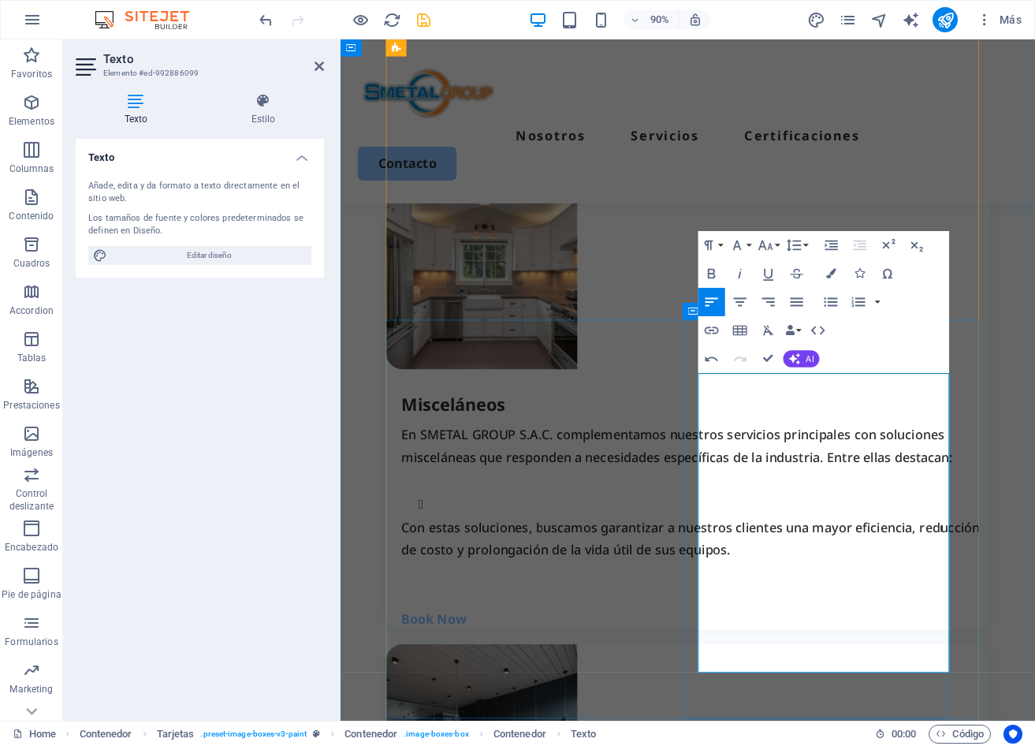
click at [817, 568] on li at bounding box center [754, 555] width 616 height 26
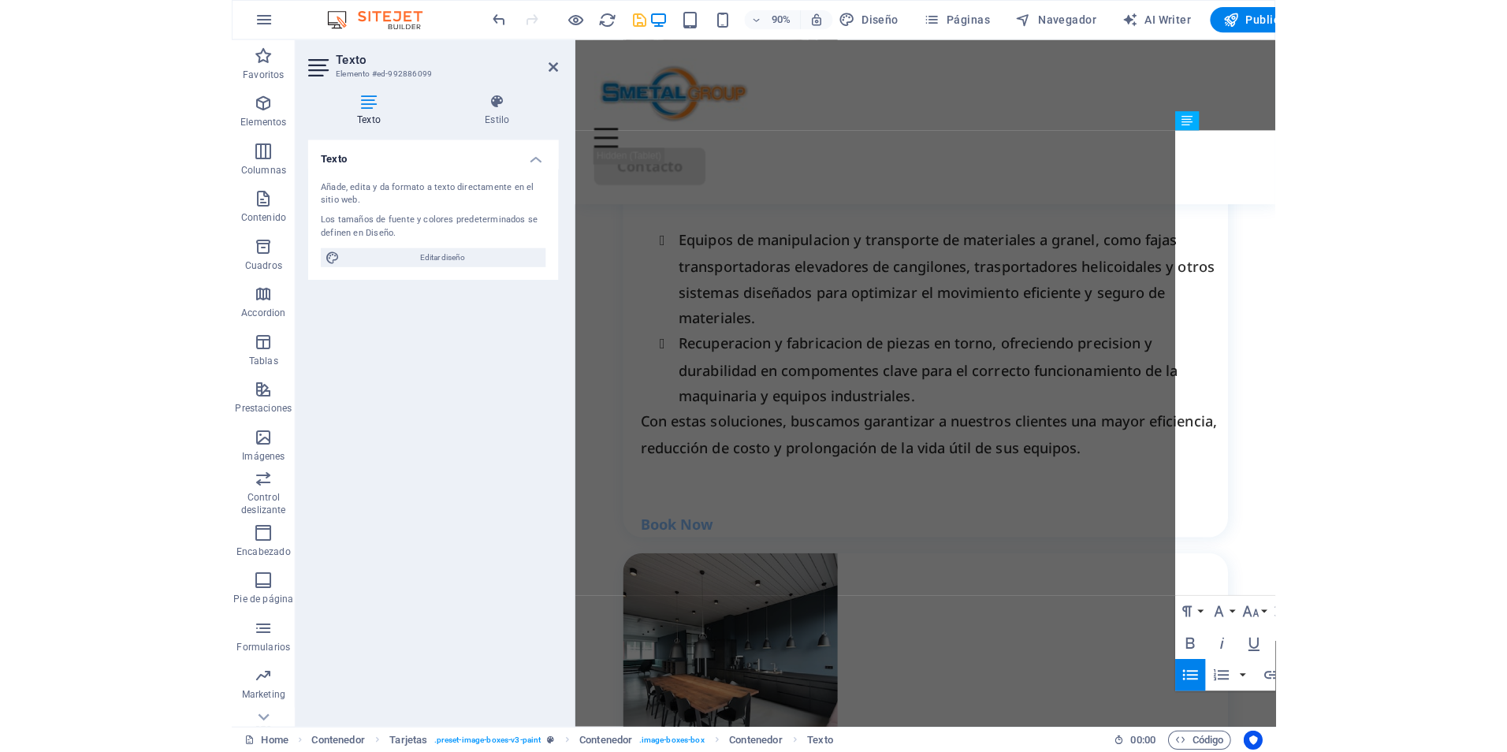
scroll to position [2575, 0]
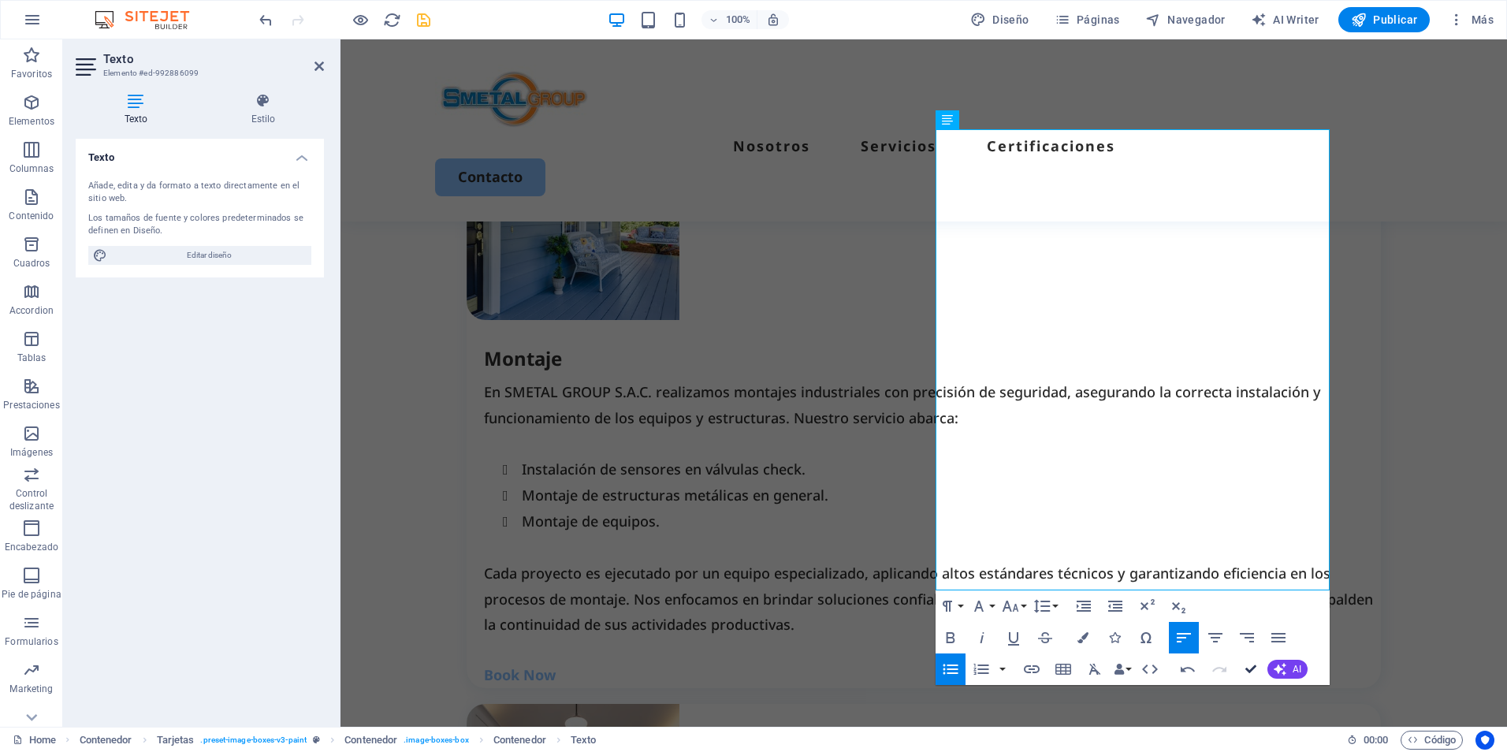
drag, startPoint x: 1249, startPoint y: 669, endPoint x: 1186, endPoint y: 629, distance: 74.8
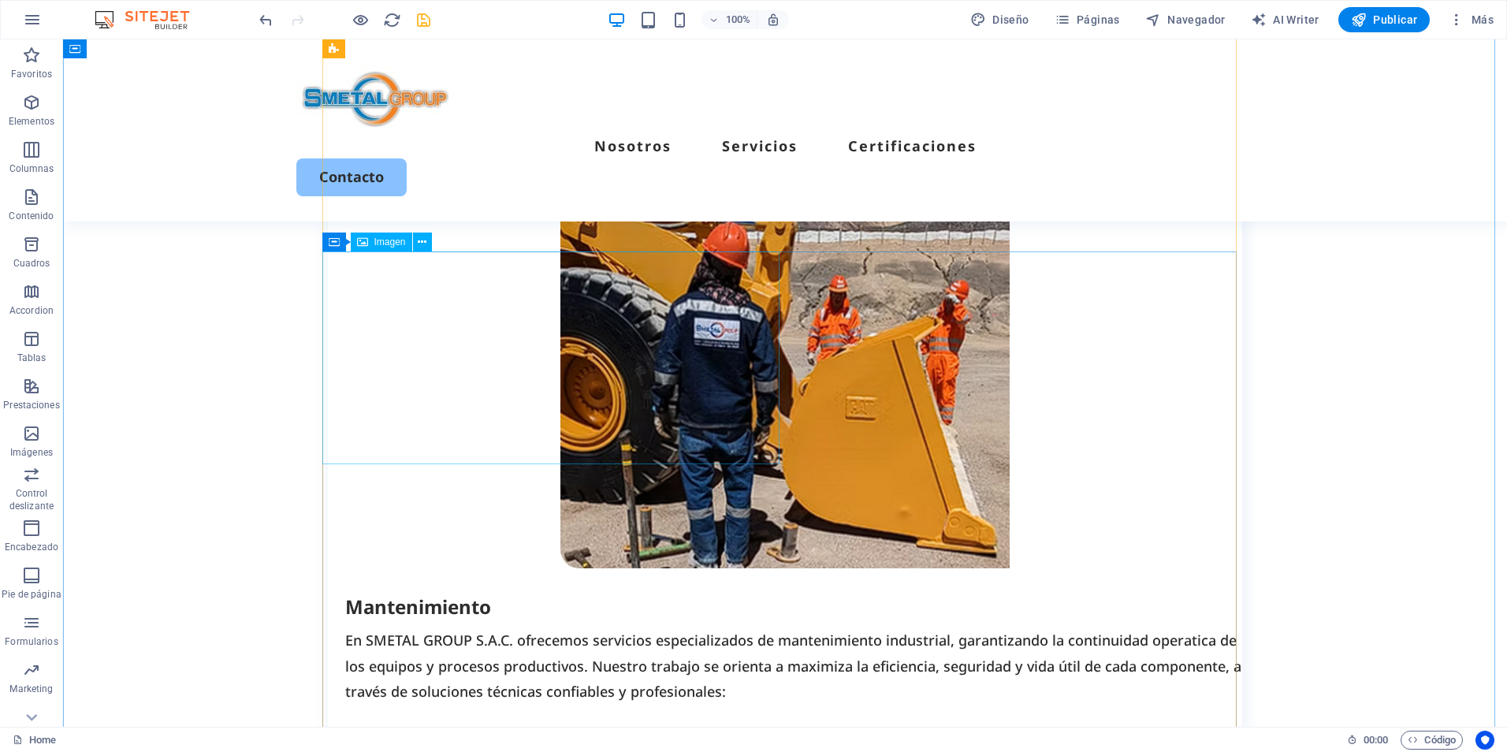
scroll to position [1865, 0]
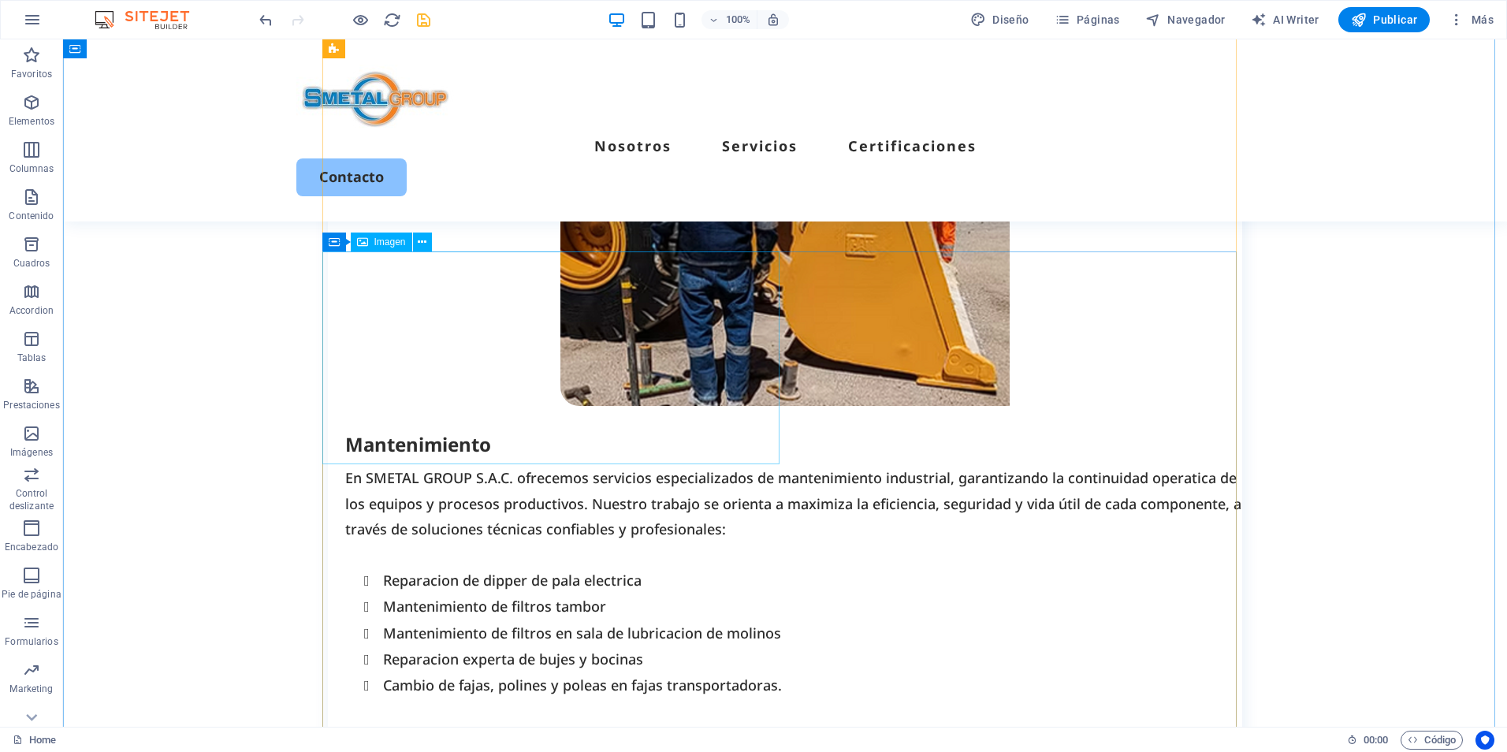
select select "px"
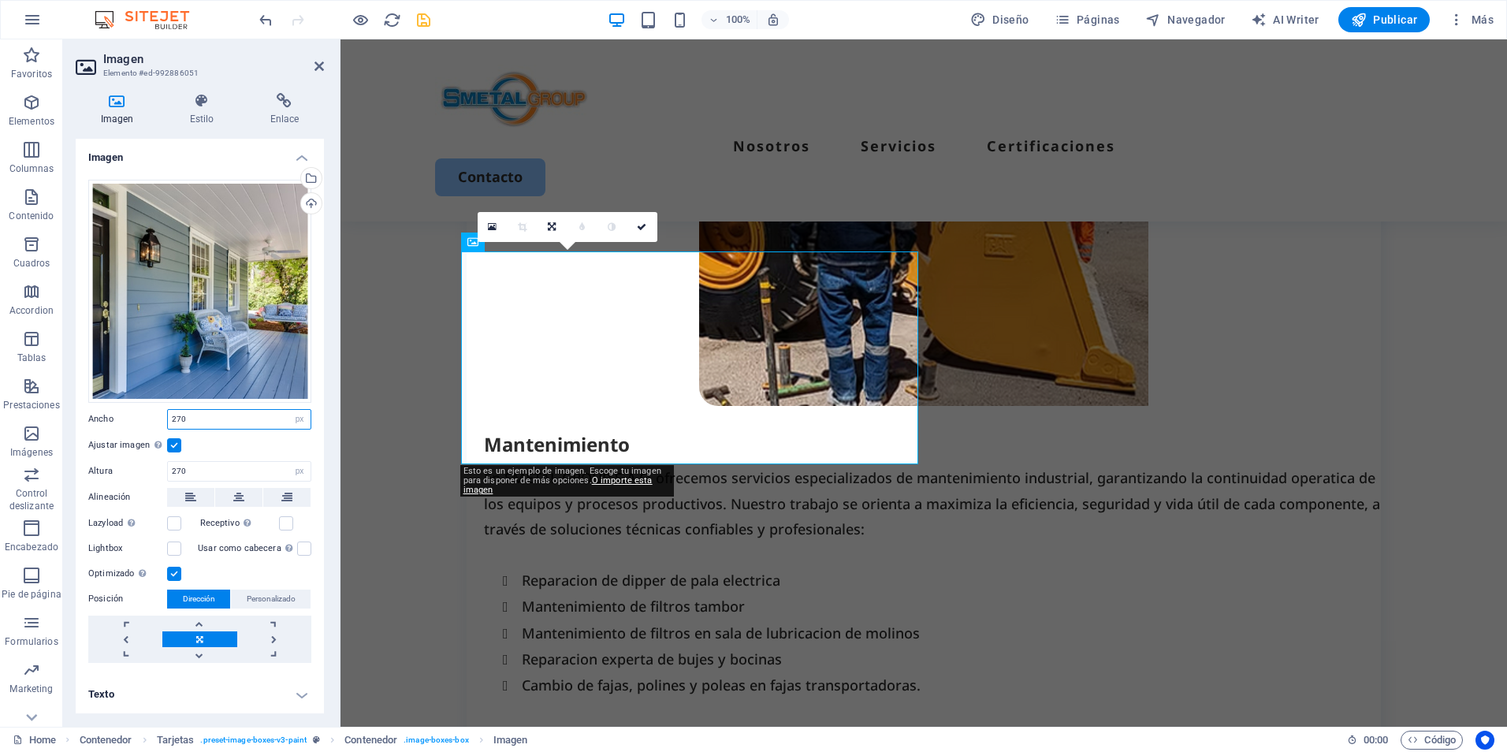
click at [174, 423] on input "270" at bounding box center [239, 419] width 143 height 19
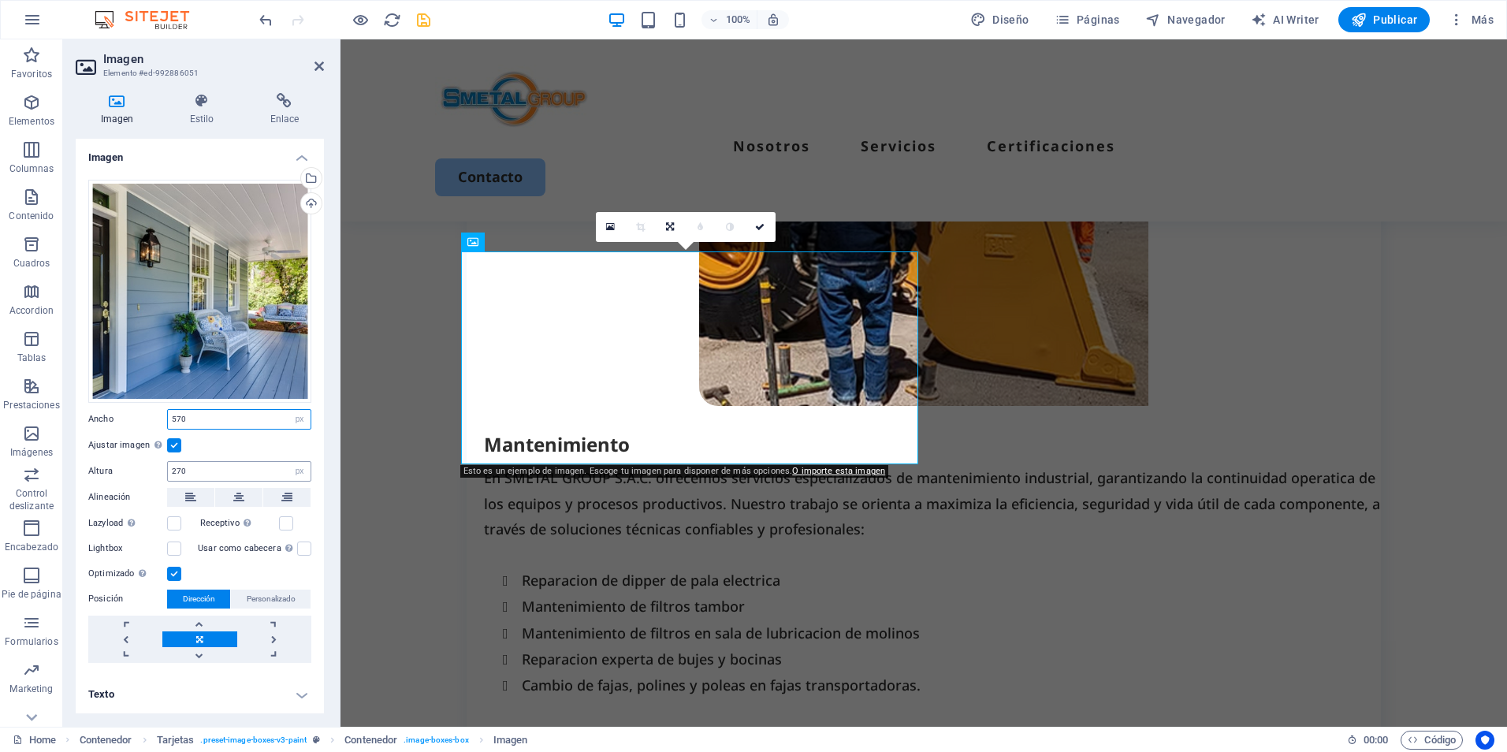
type input "570"
click at [176, 471] on input "270" at bounding box center [239, 471] width 143 height 19
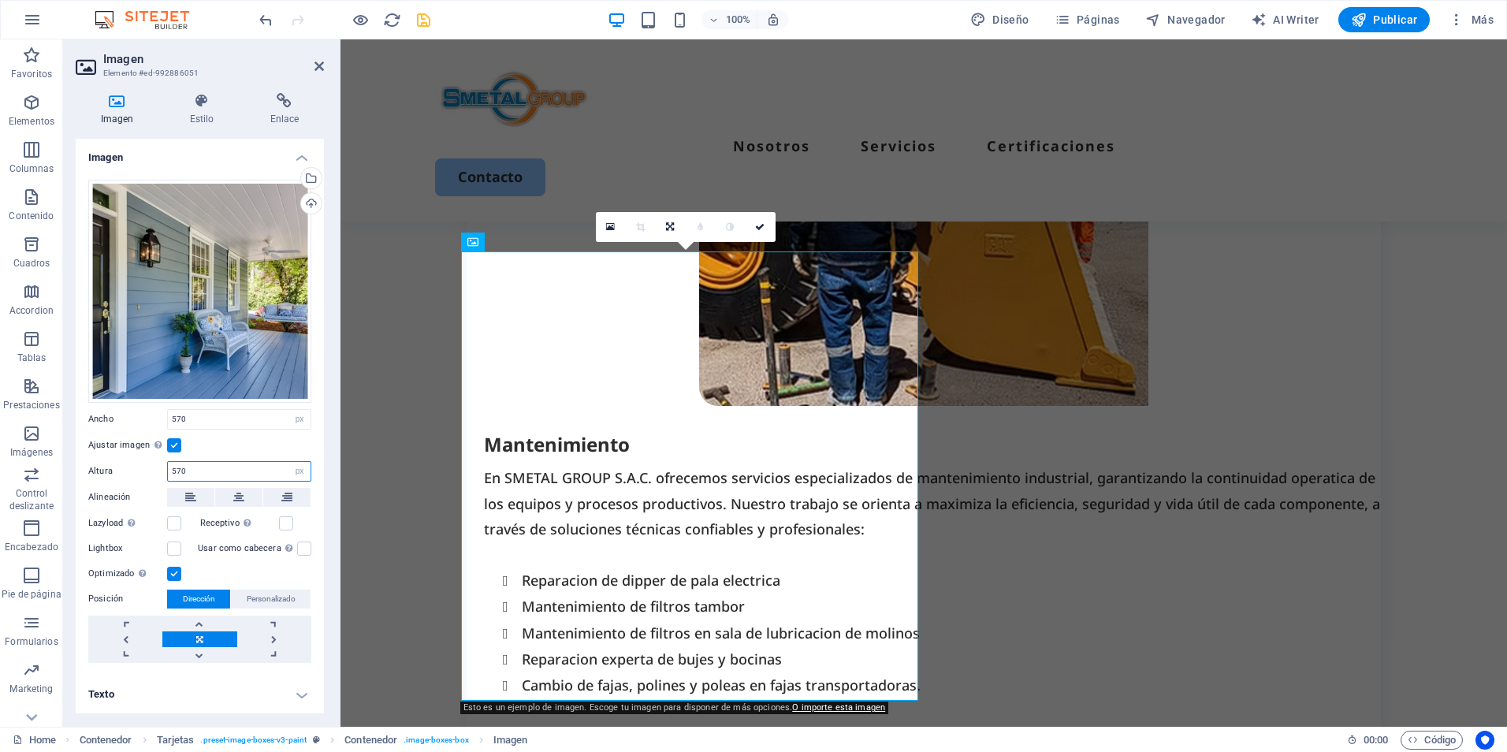
click at [180, 469] on input "570" at bounding box center [239, 471] width 143 height 19
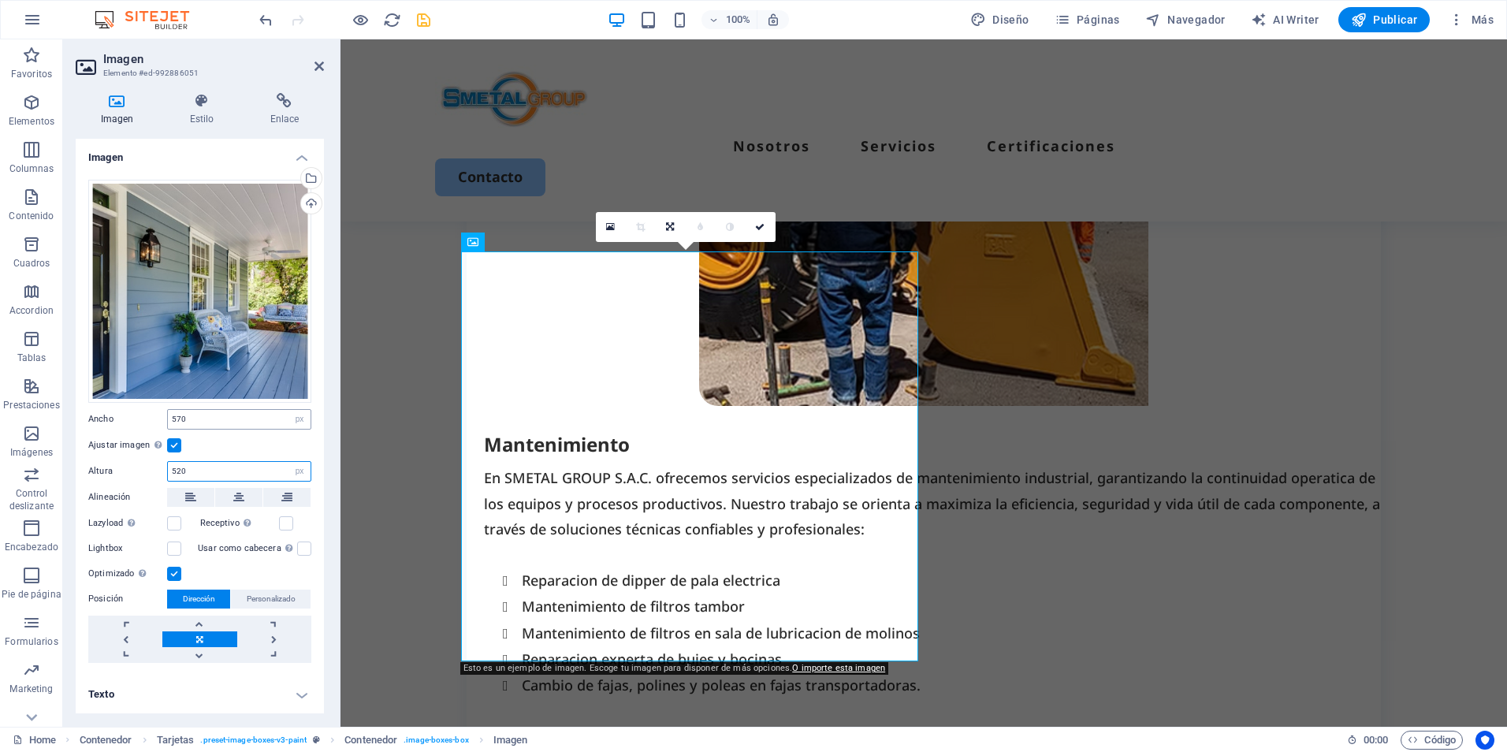
type input "520"
click at [182, 419] on input "570" at bounding box center [239, 419] width 143 height 19
type input "570"
click at [175, 474] on input "520" at bounding box center [239, 471] width 143 height 19
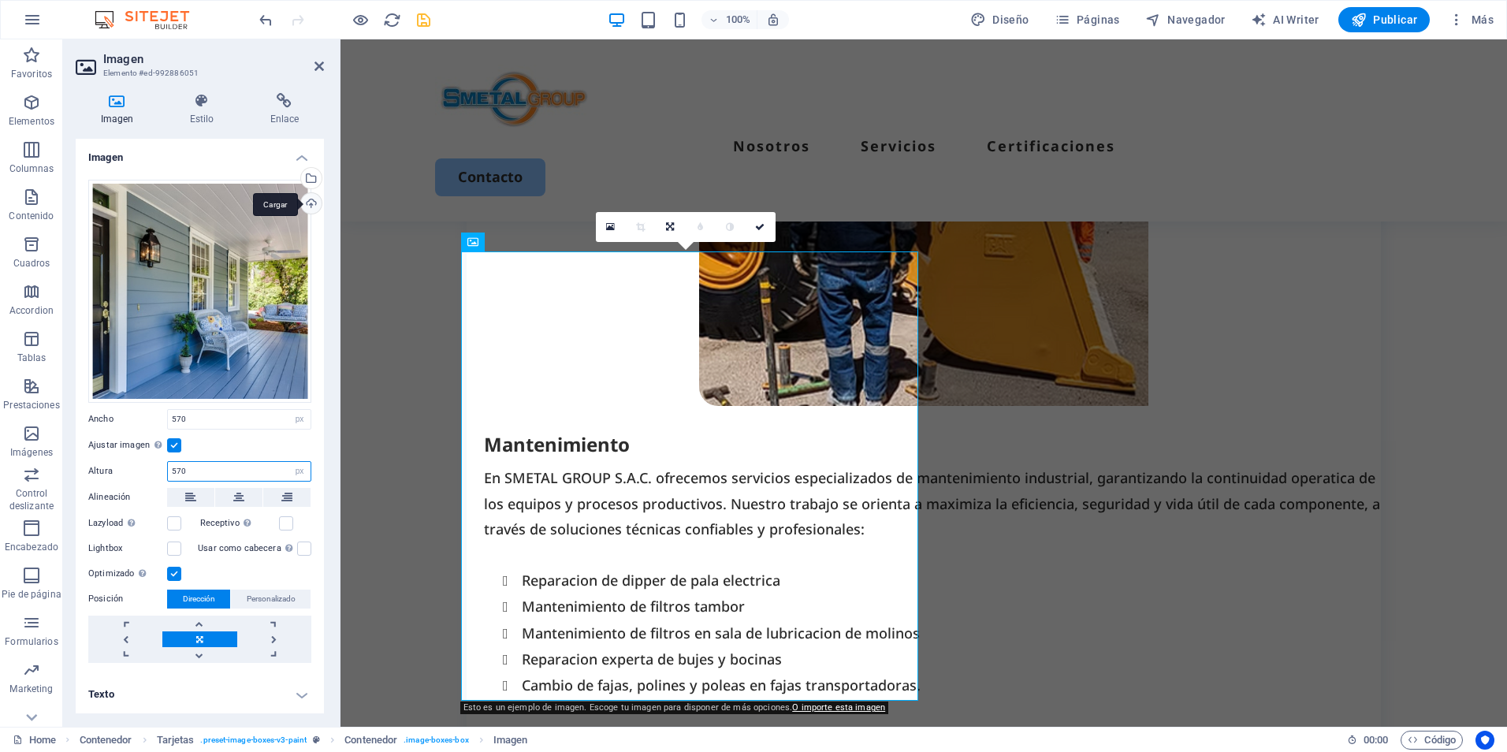
type input "570"
click at [319, 208] on div "Cargar" at bounding box center [310, 205] width 24 height 24
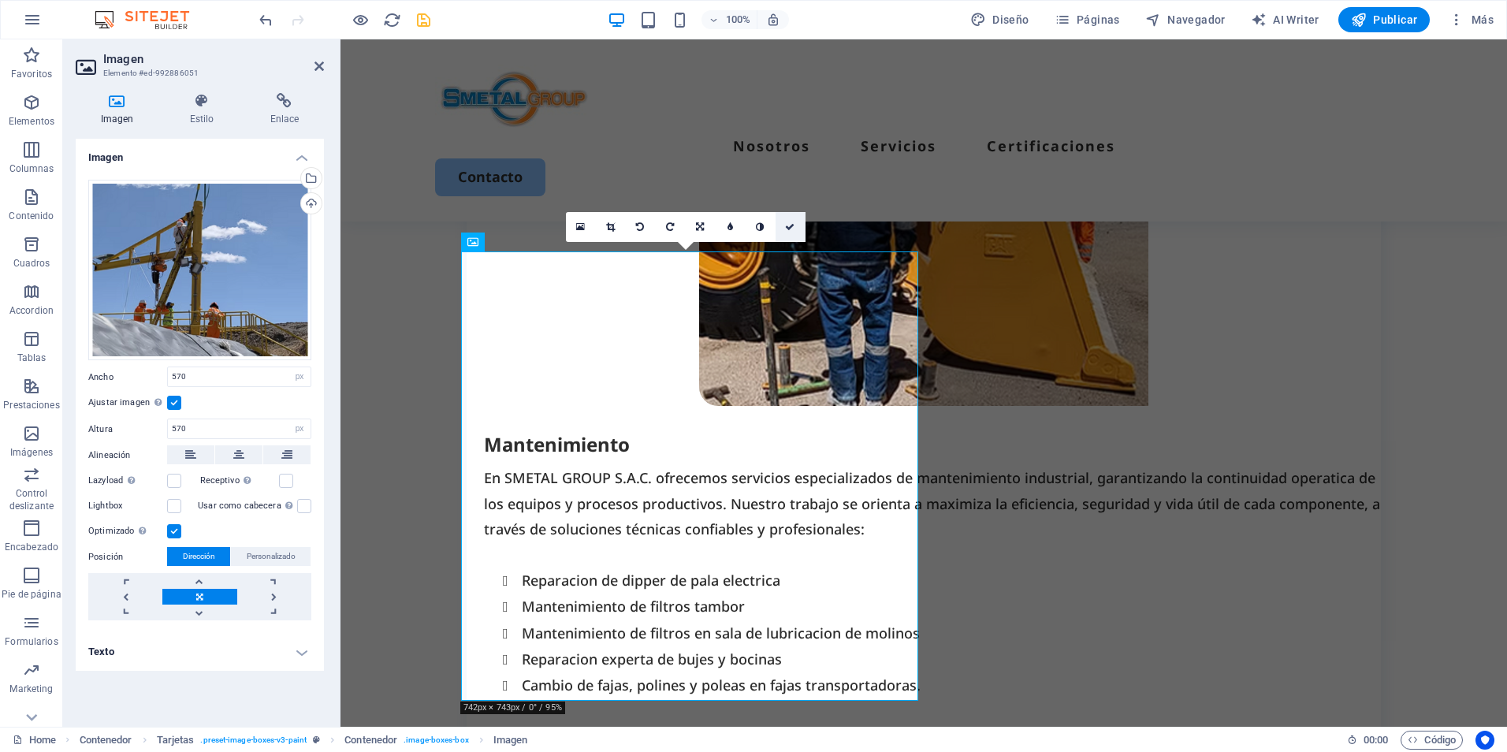
click at [794, 222] on link at bounding box center [791, 227] width 30 height 30
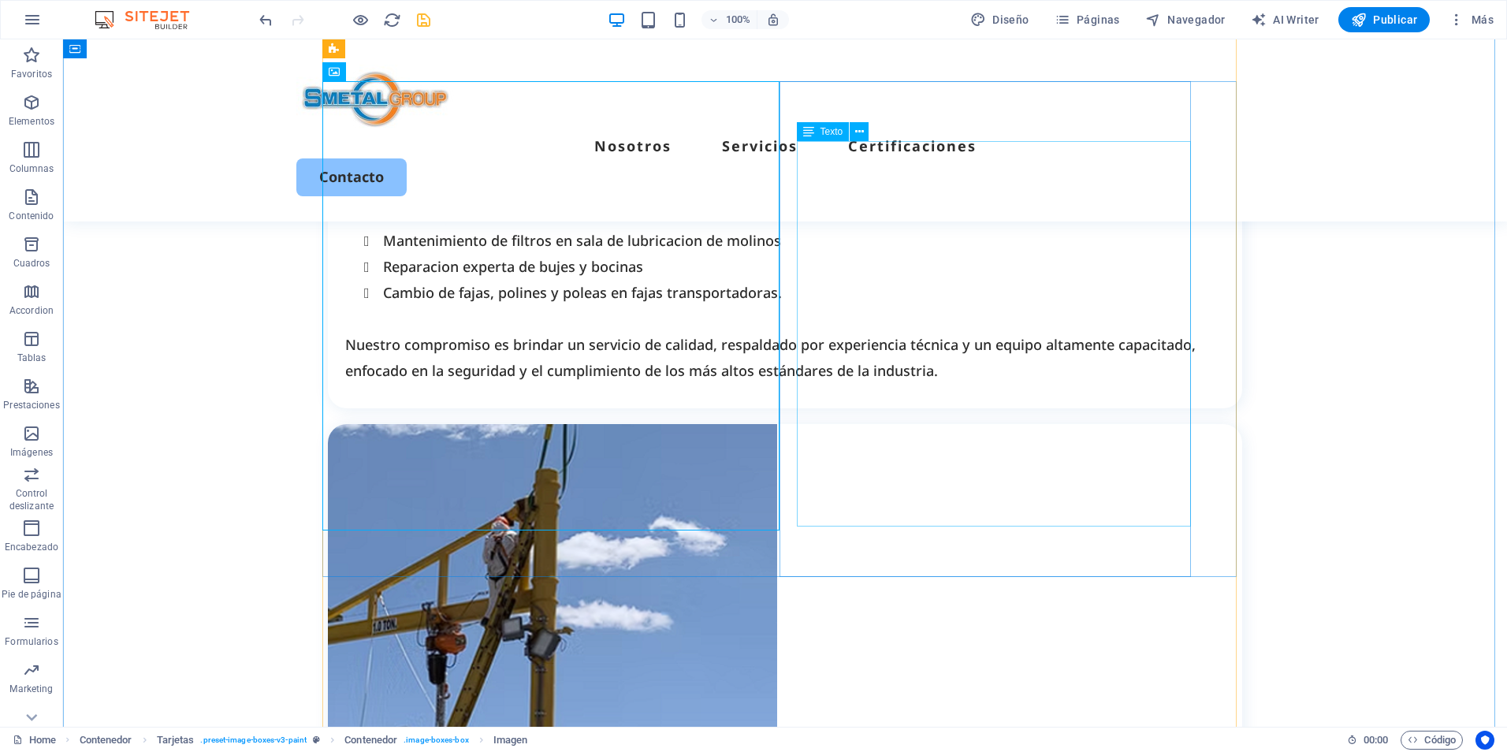
scroll to position [2259, 0]
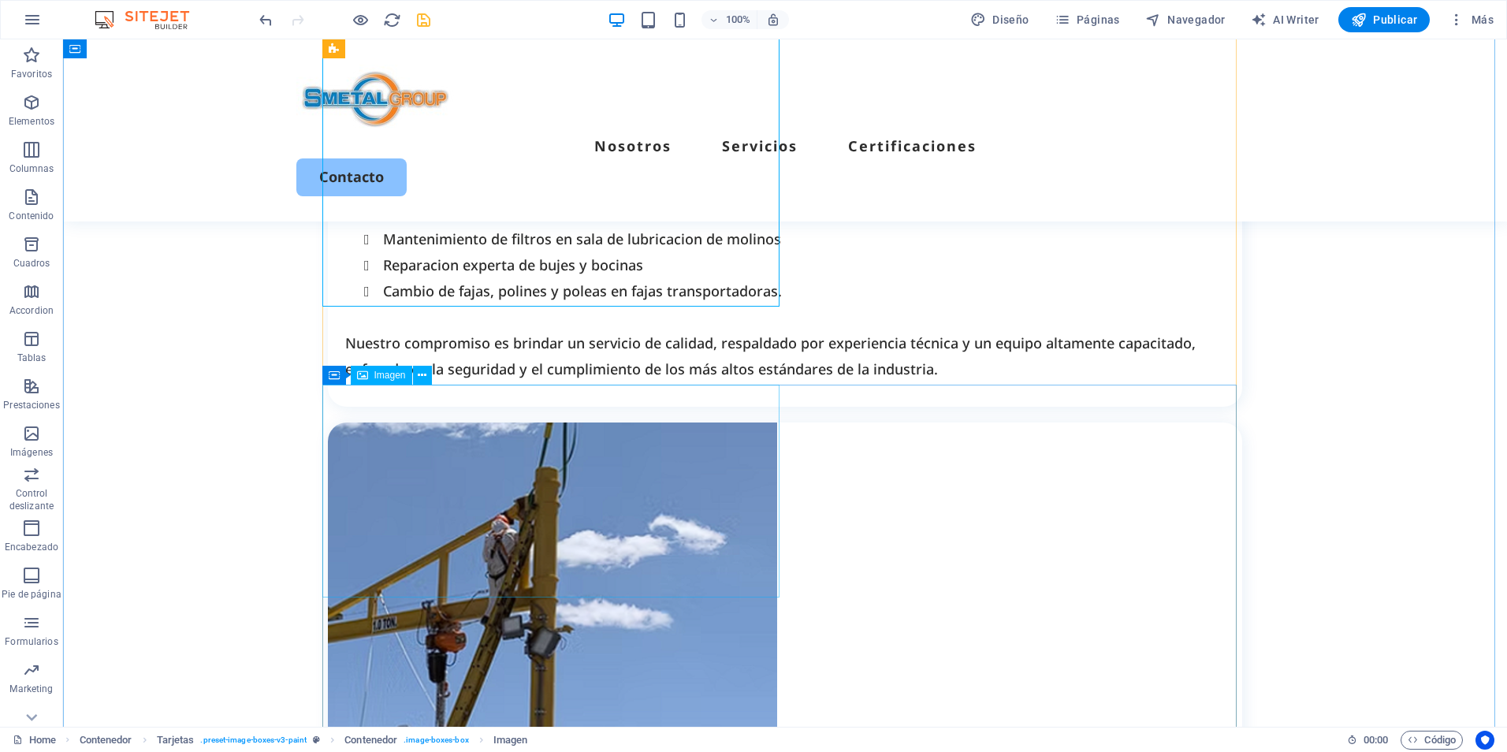
select select "px"
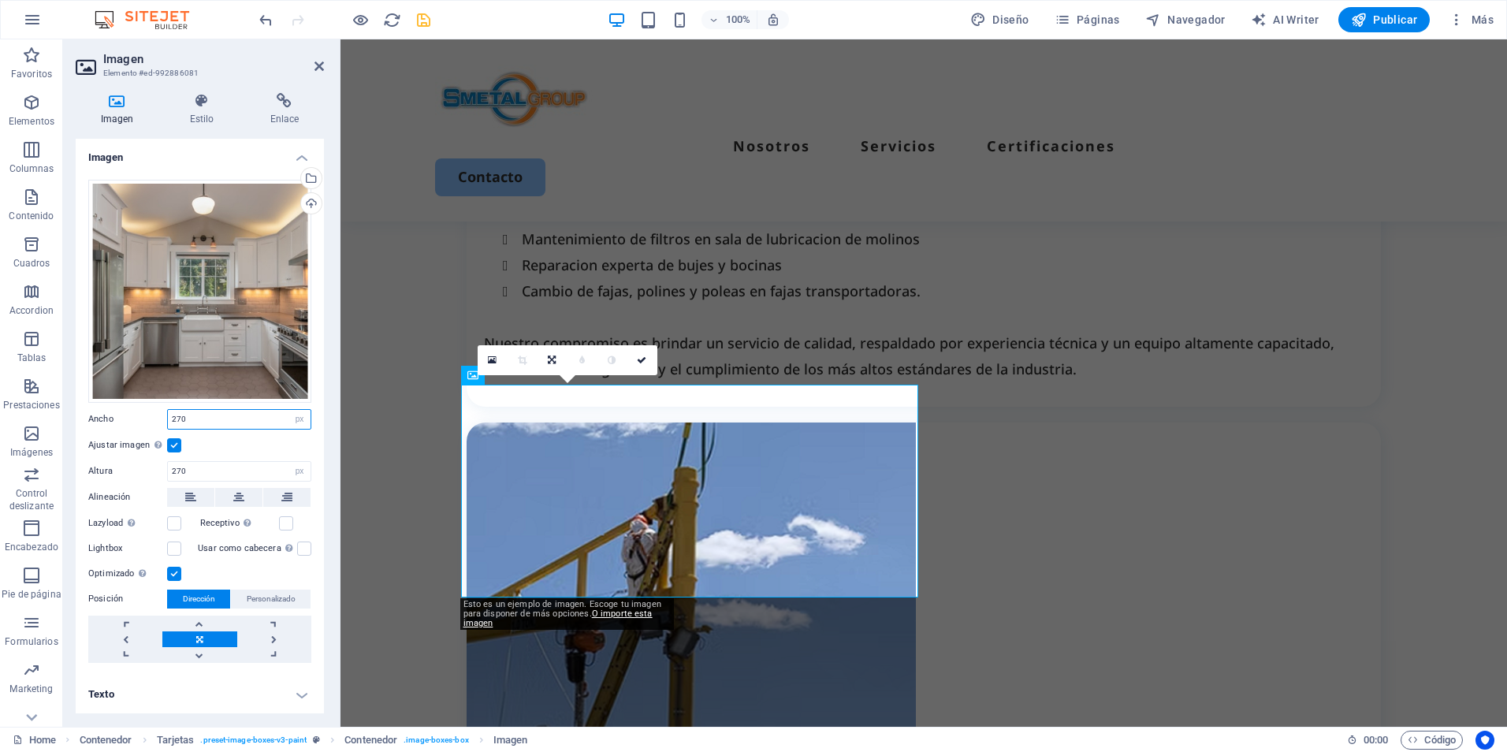
click at [173, 416] on input "270" at bounding box center [239, 419] width 143 height 19
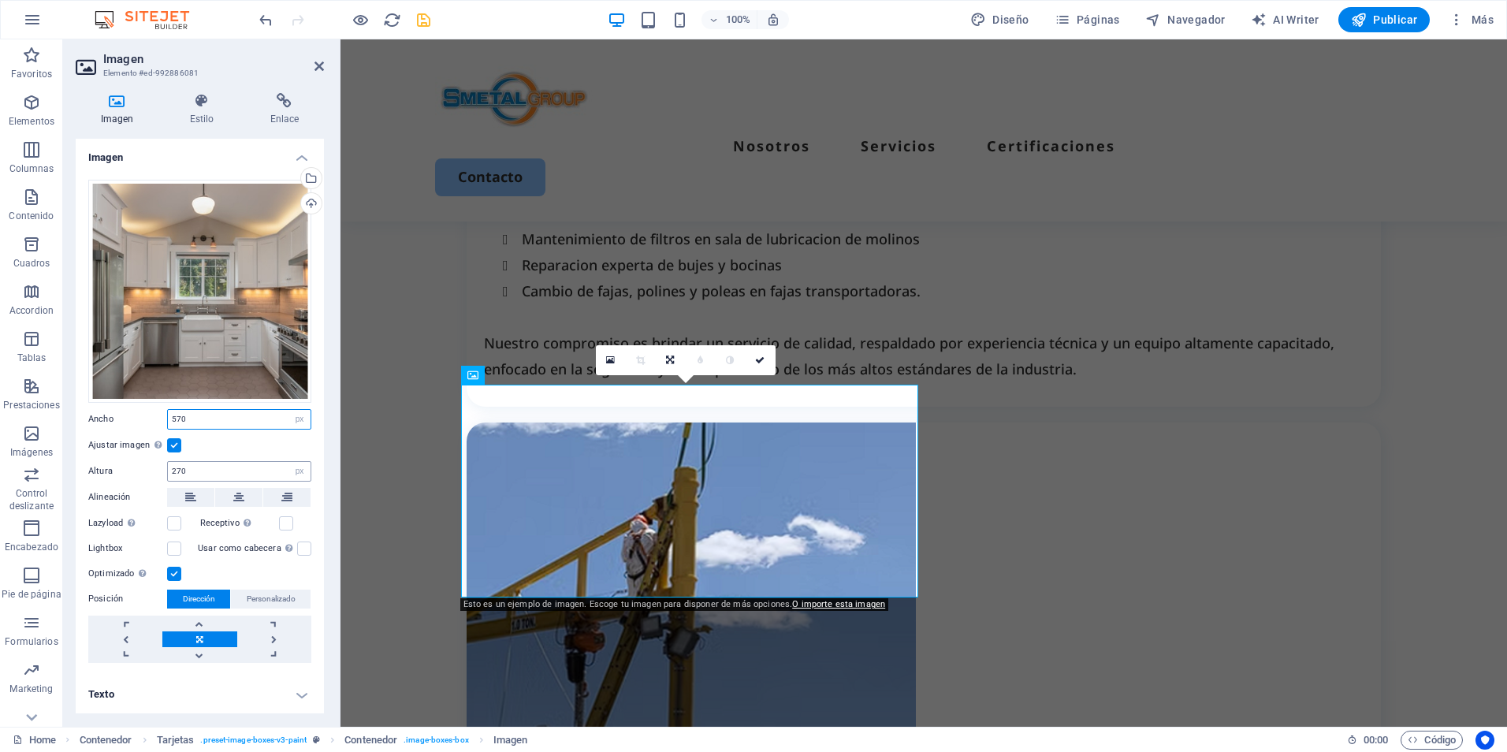
type input "570"
click at [176, 468] on input "270" at bounding box center [239, 471] width 143 height 19
type input "570"
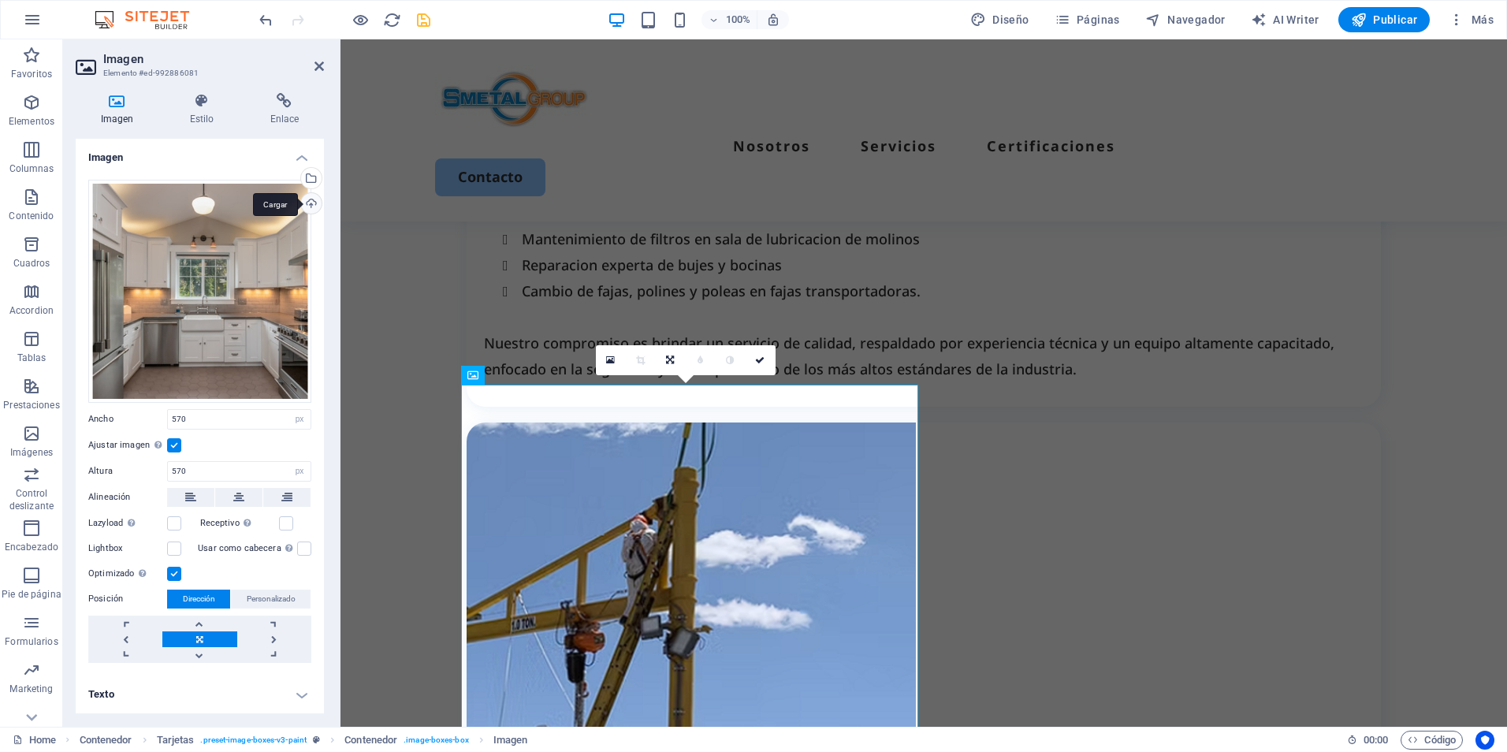
click at [307, 207] on div "Cargar" at bounding box center [310, 205] width 24 height 24
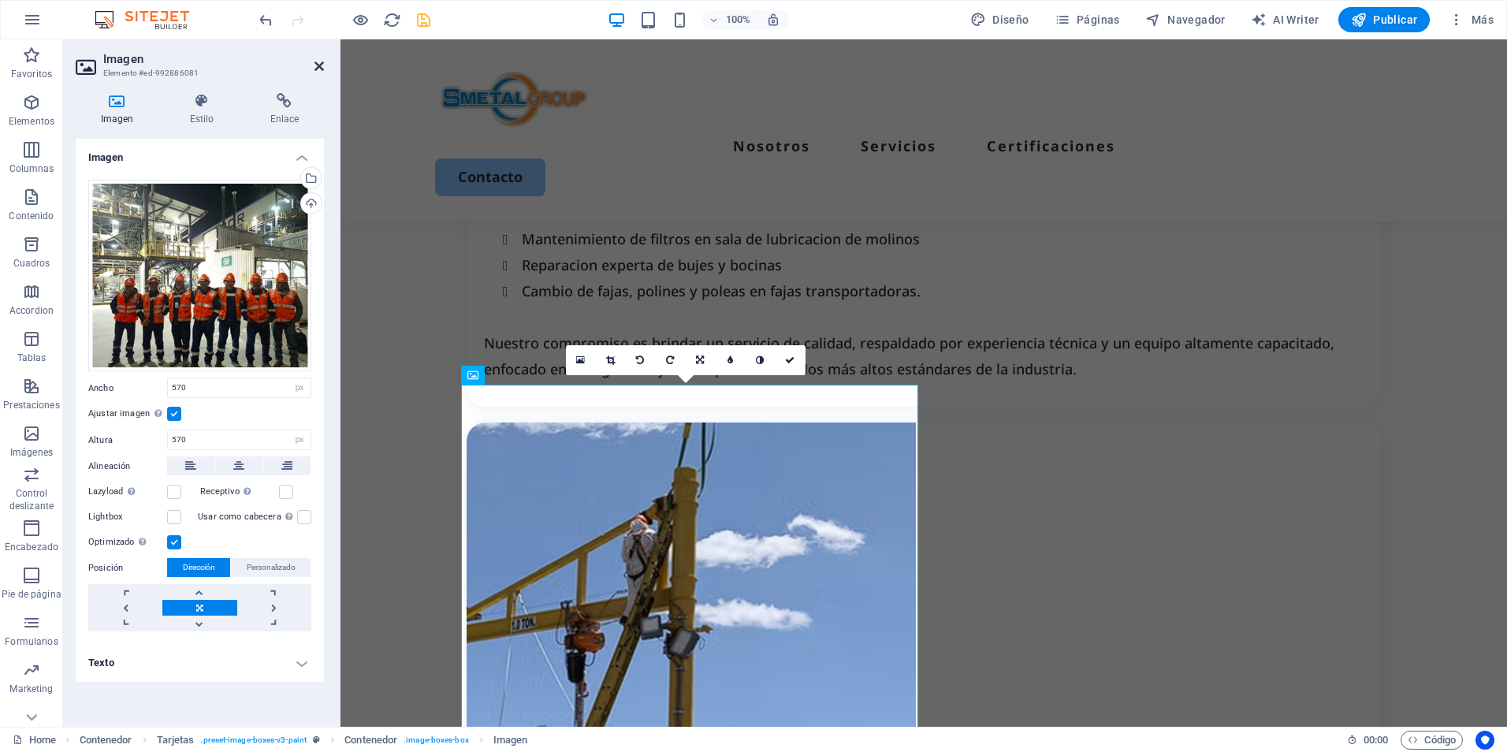
click at [315, 61] on icon at bounding box center [319, 66] width 9 height 13
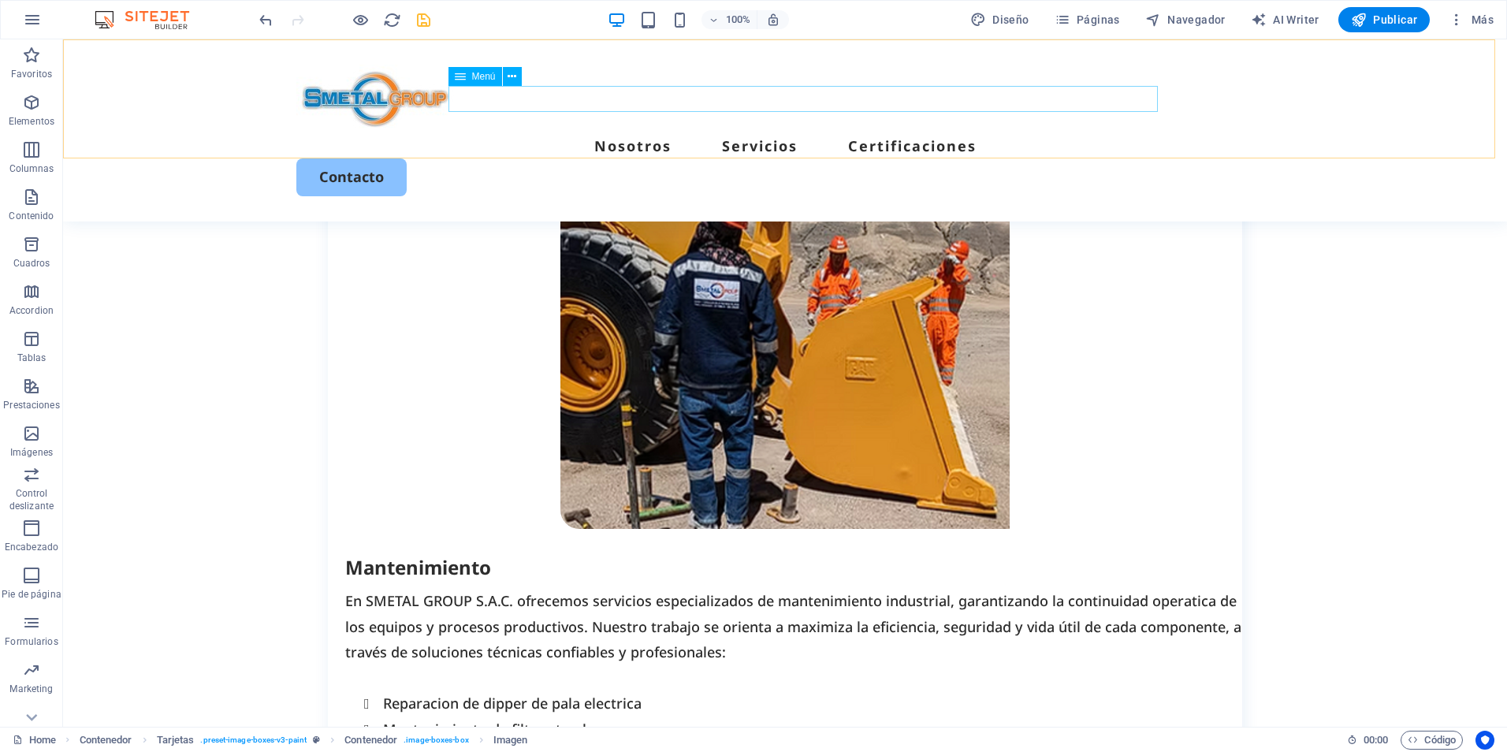
scroll to position [1629, 0]
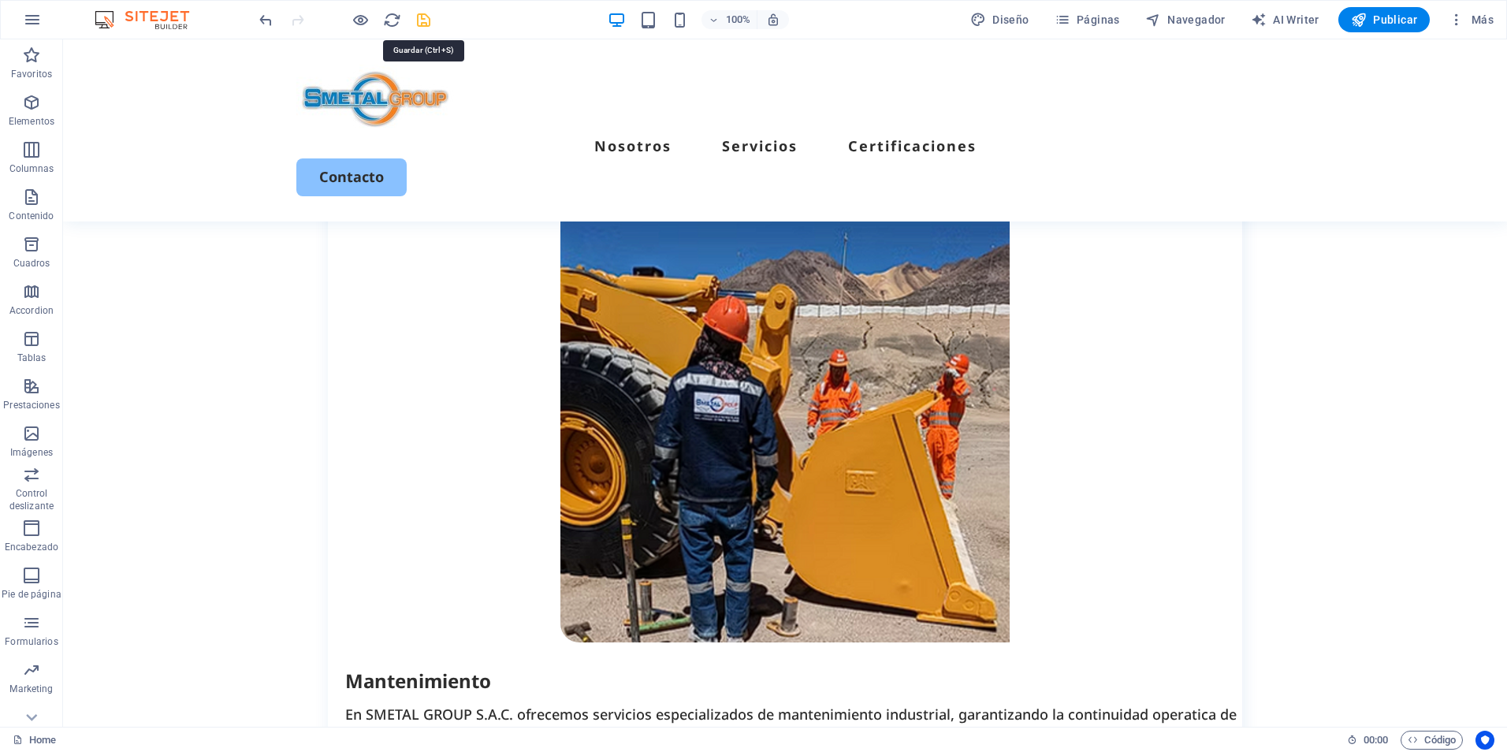
click at [419, 24] on icon "save" at bounding box center [424, 20] width 18 height 18
checkbox input "false"
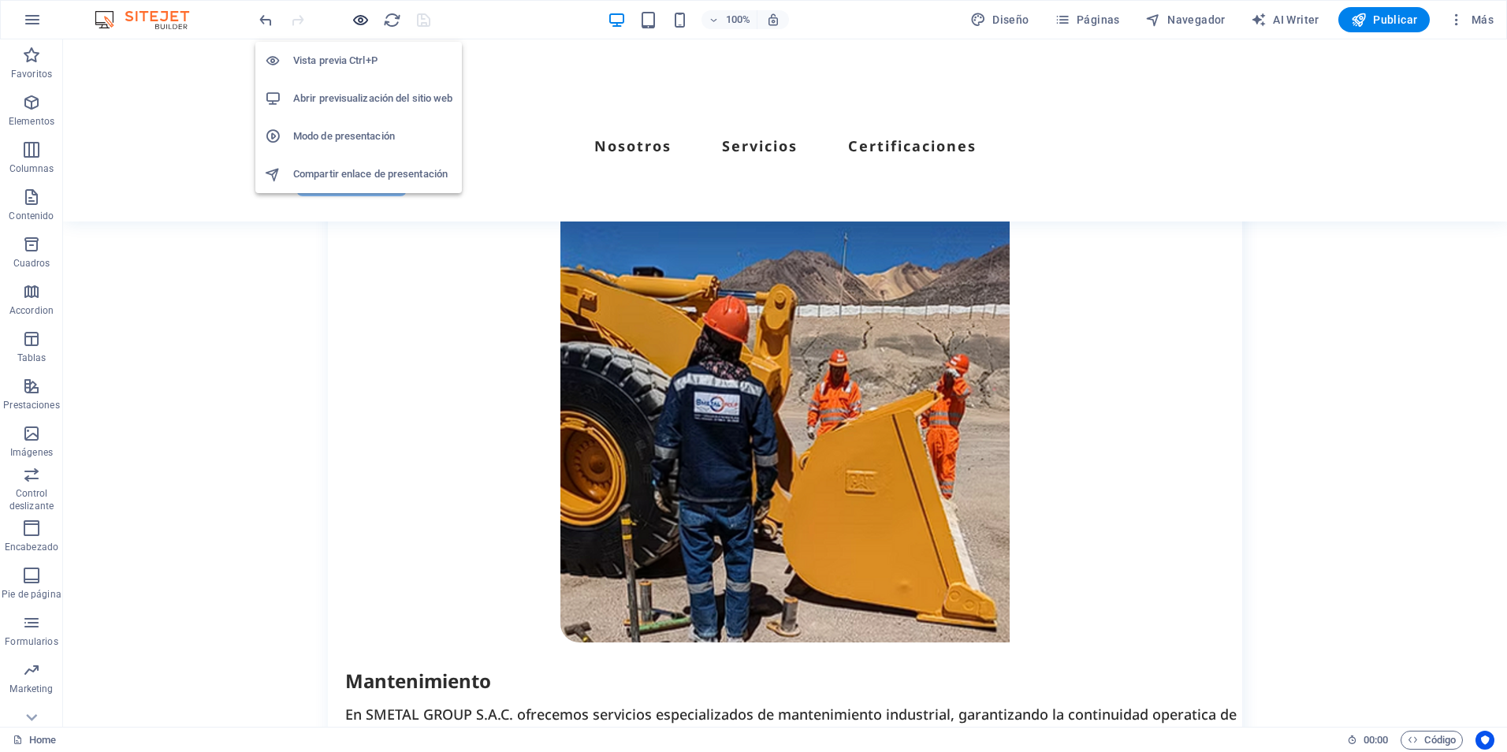
click at [366, 20] on icon "button" at bounding box center [361, 20] width 18 height 18
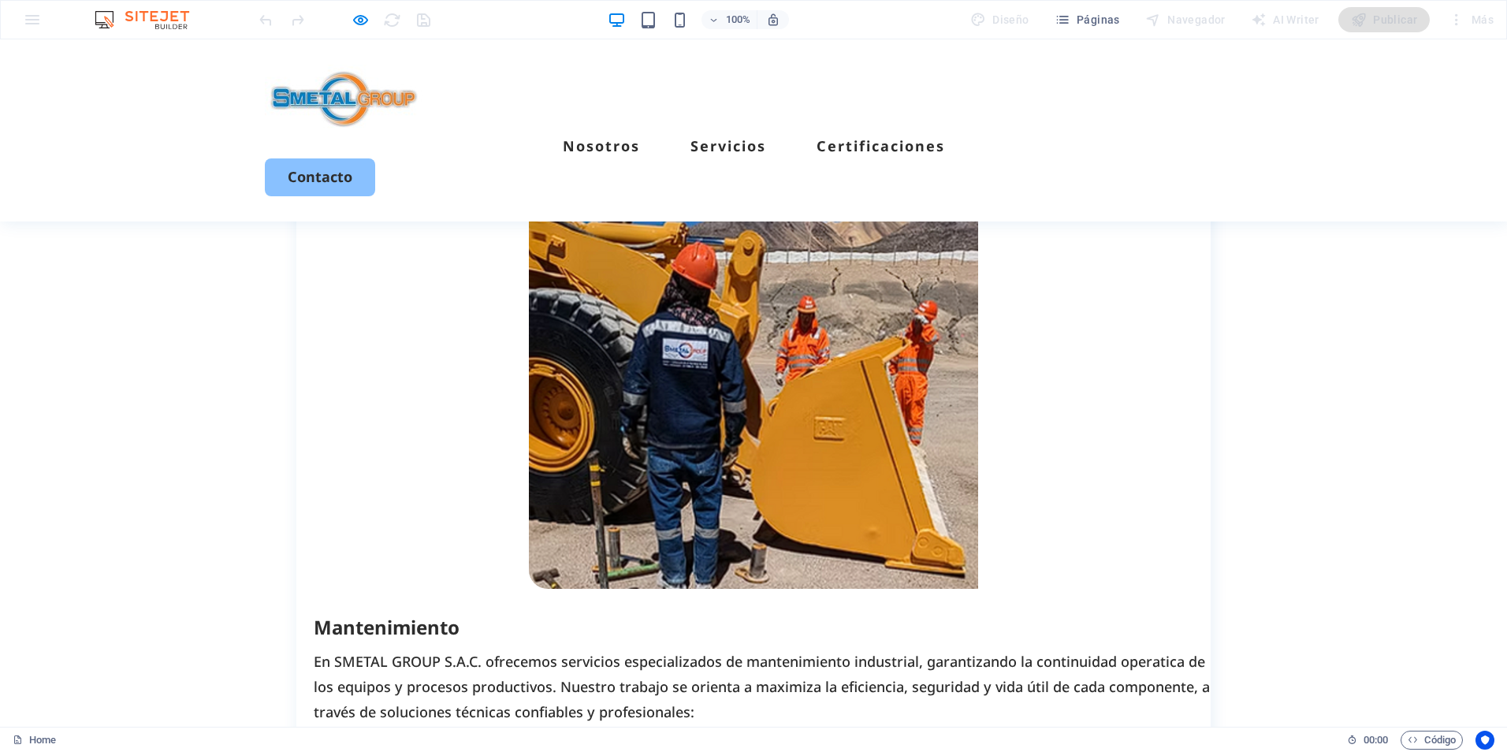
scroll to position [1739, 0]
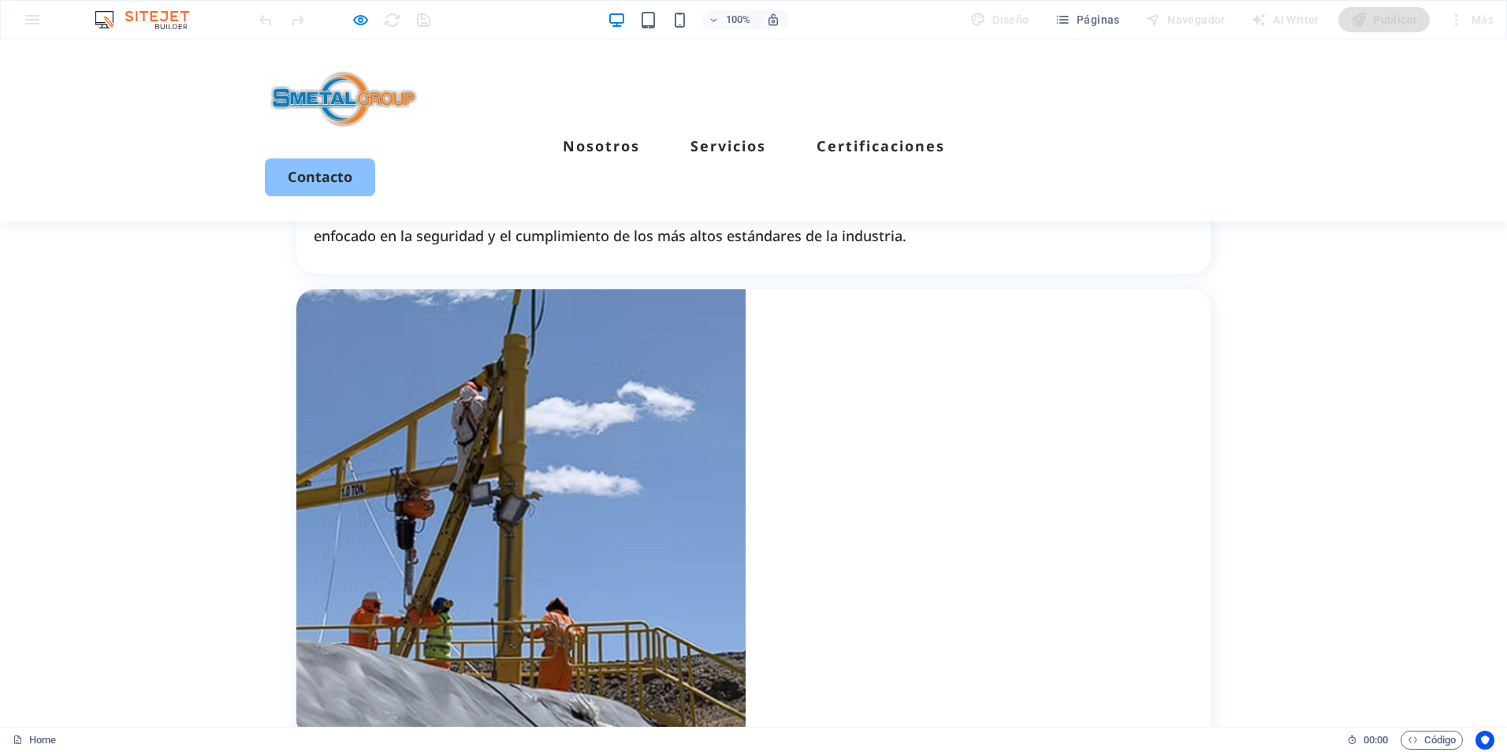
scroll to position [2291, 0]
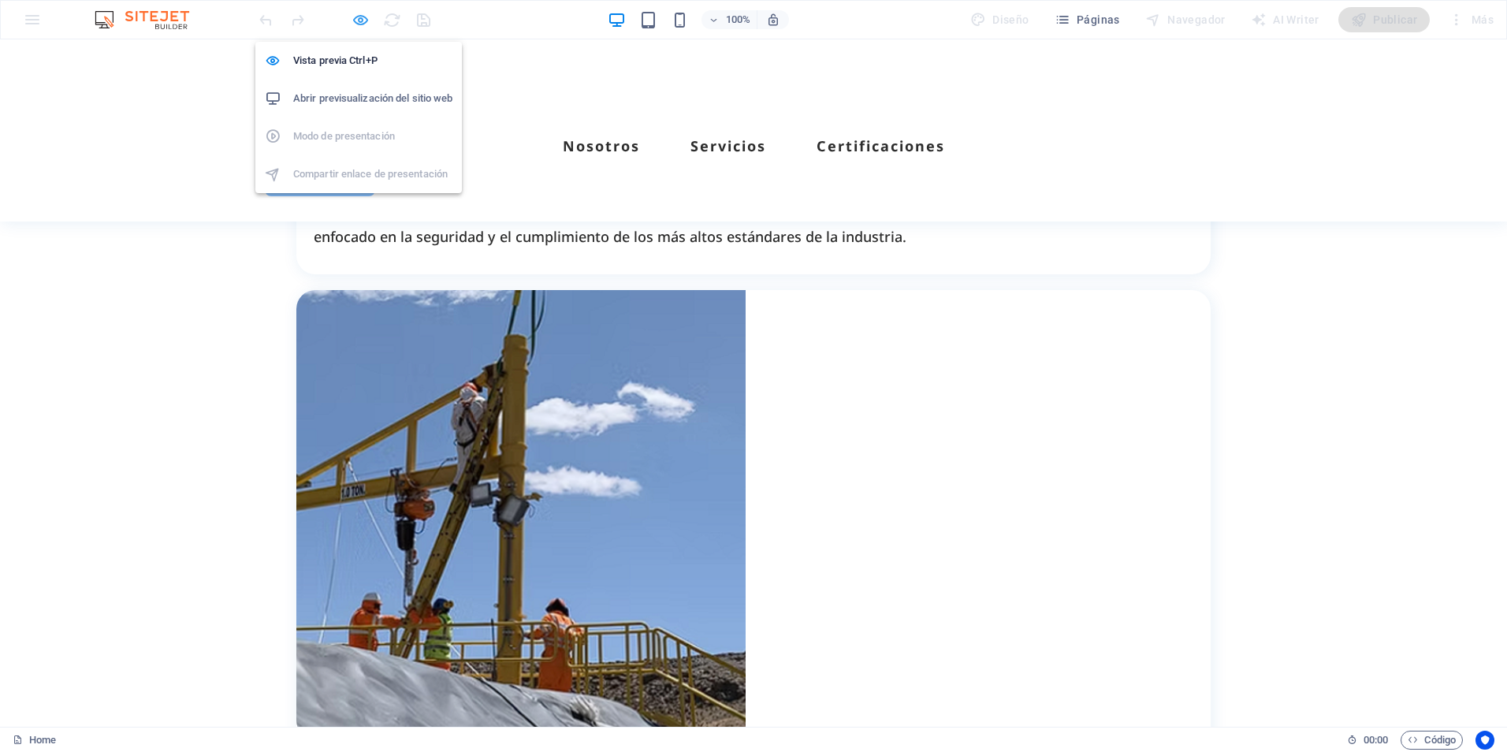
click at [354, 17] on icon "button" at bounding box center [361, 20] width 18 height 18
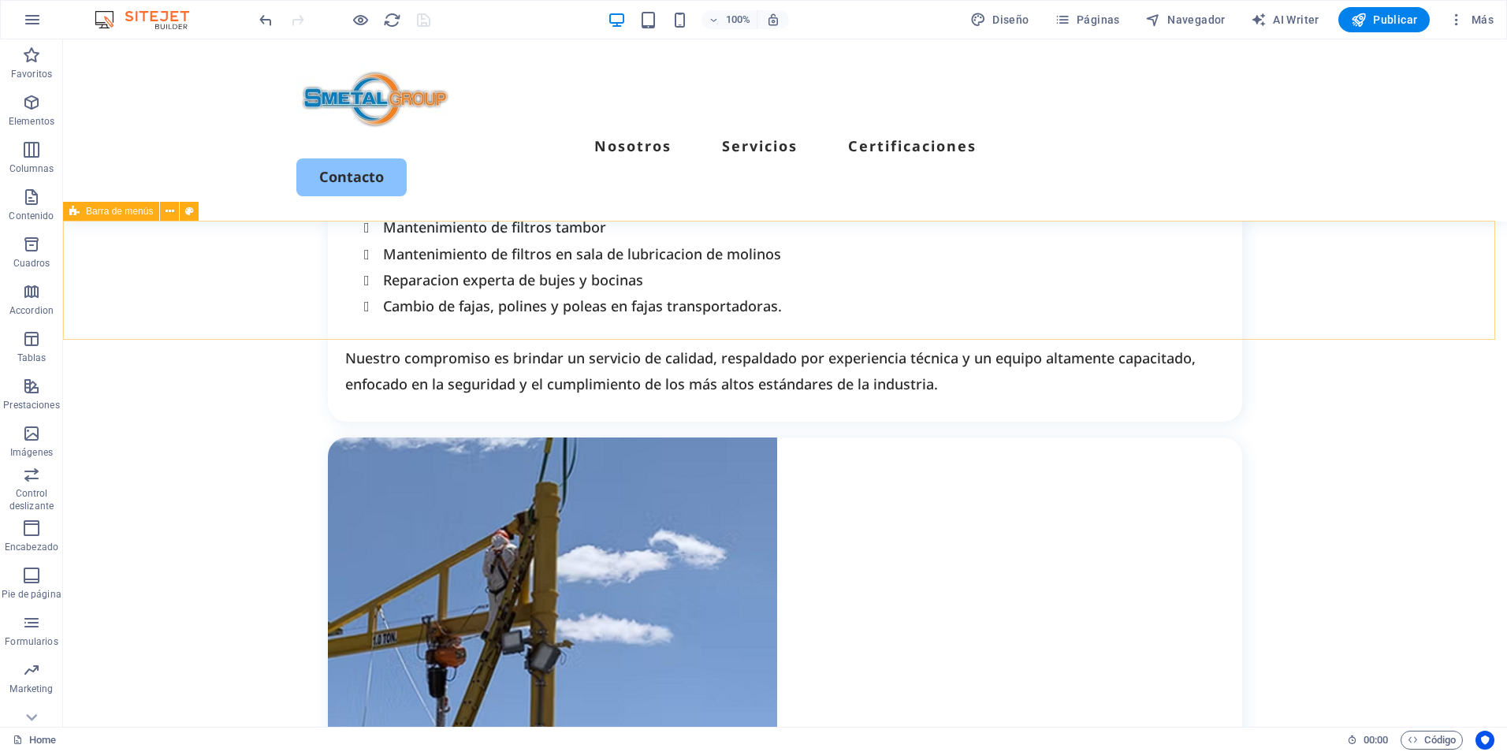
scroll to position [2023, 0]
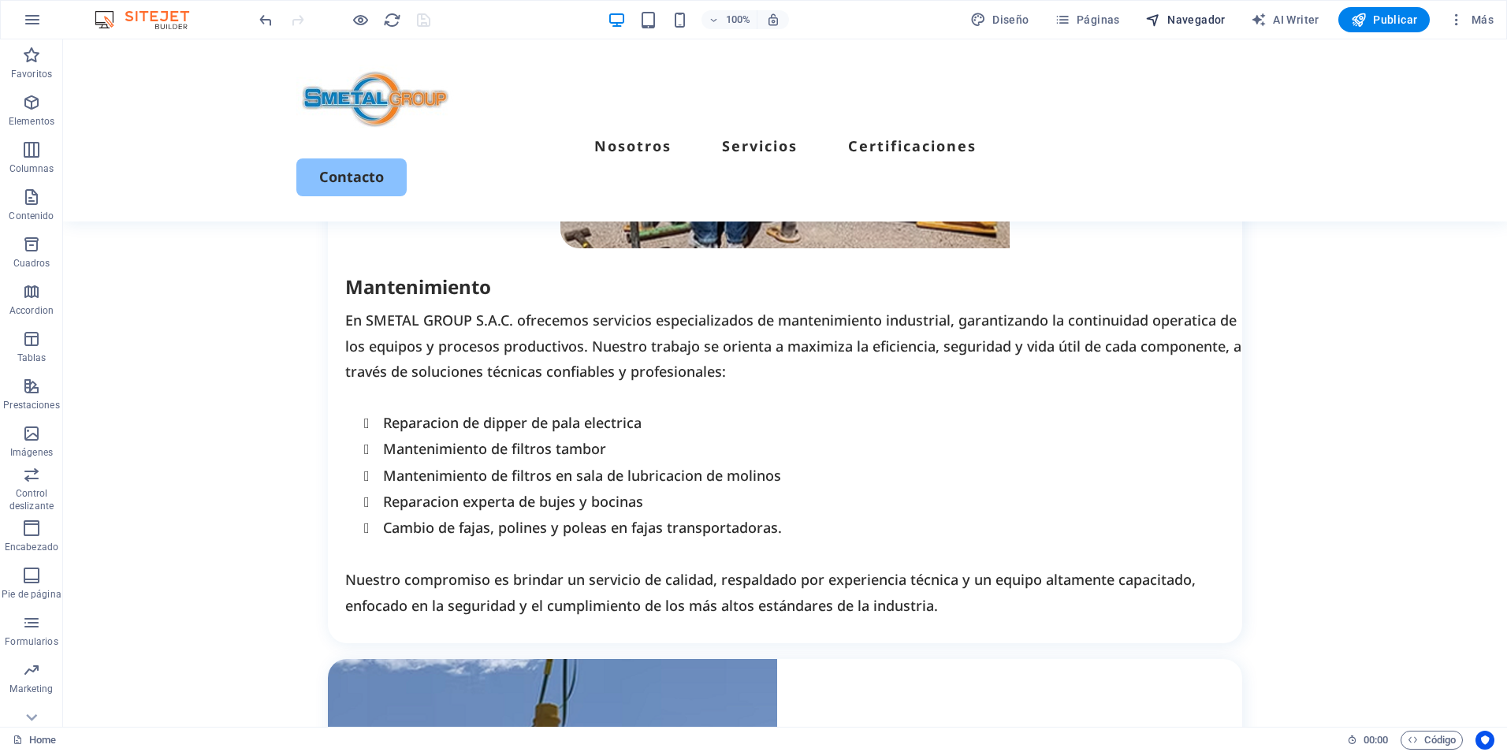
click at [1167, 25] on span "Navegador" at bounding box center [1185, 20] width 80 height 16
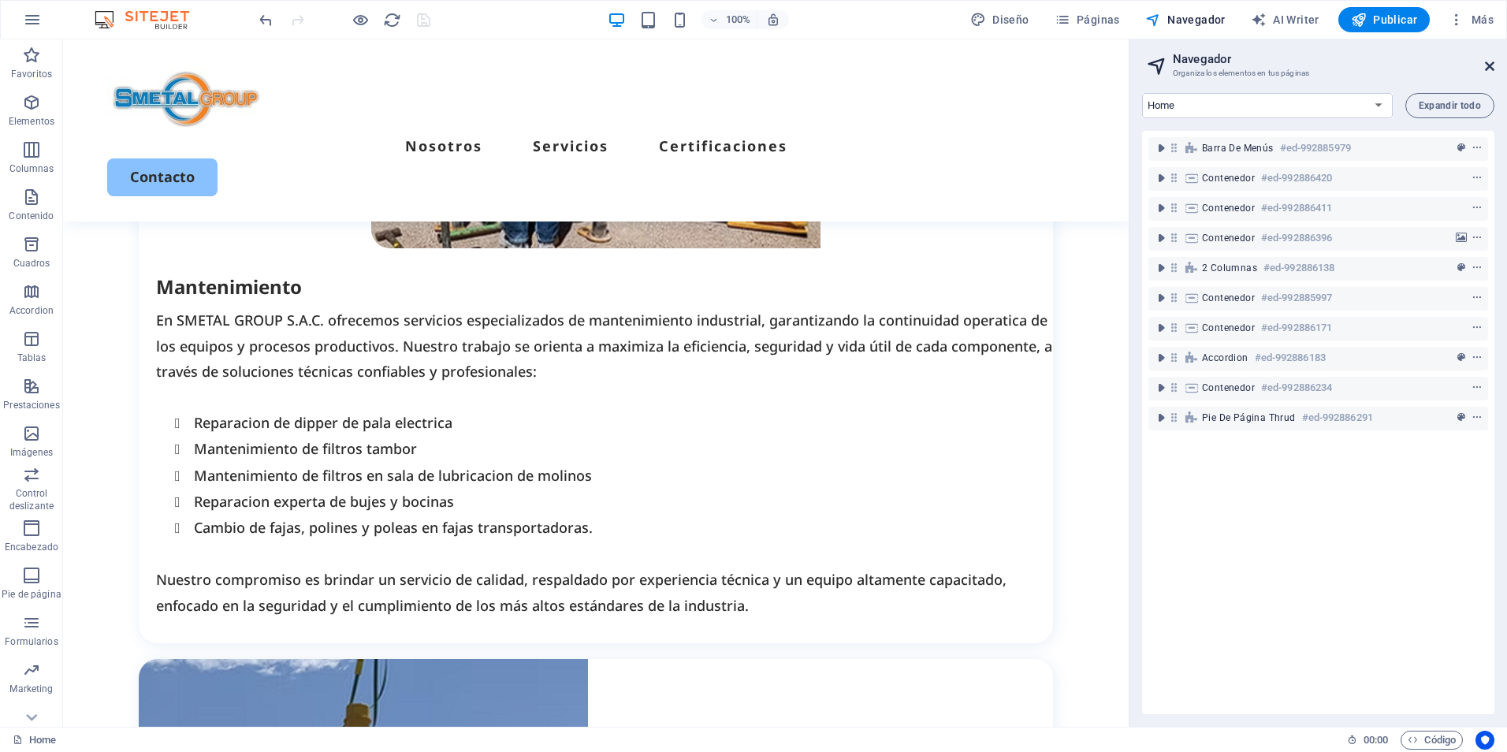
click at [1490, 69] on icon at bounding box center [1489, 66] width 9 height 13
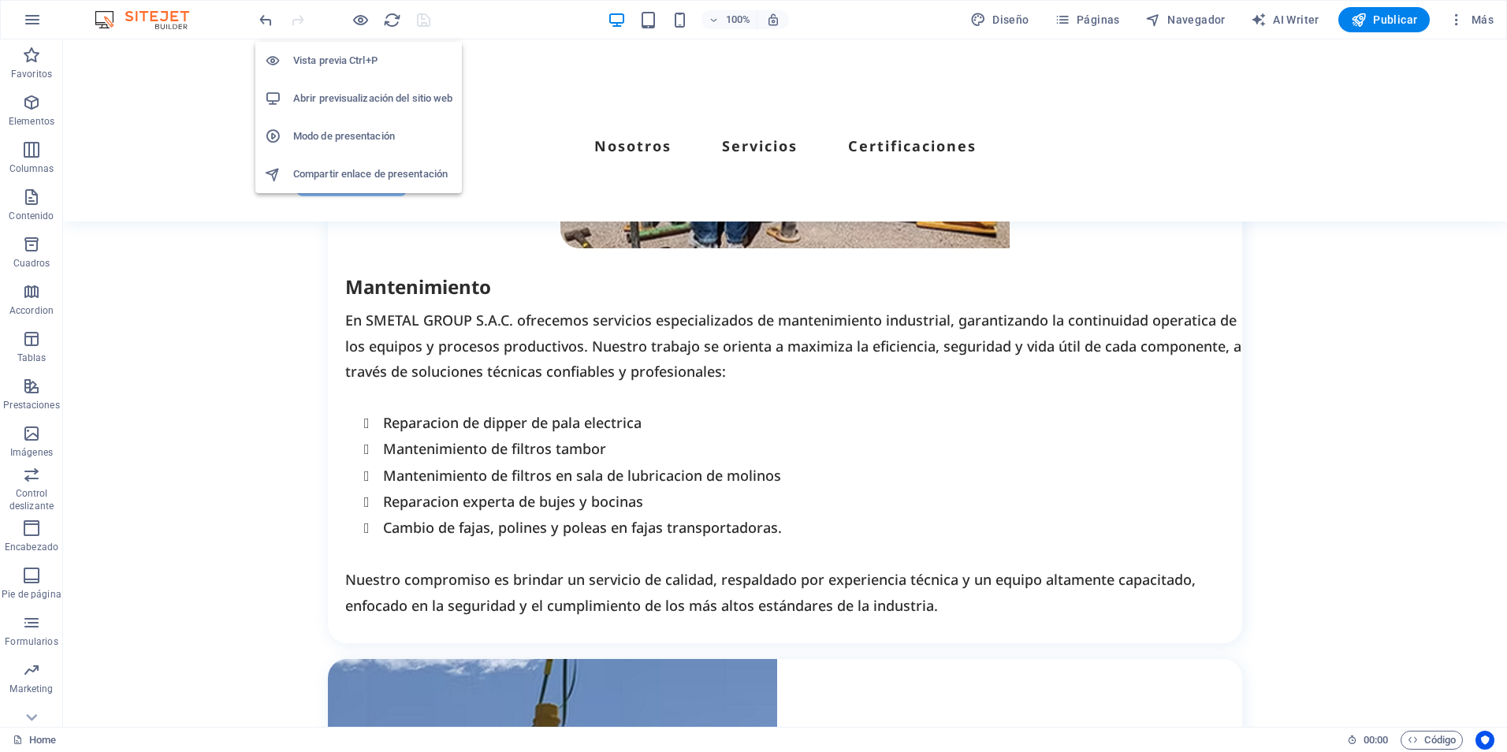
click at [364, 95] on h6 "Abrir previsualización del sitio web" at bounding box center [372, 98] width 159 height 19
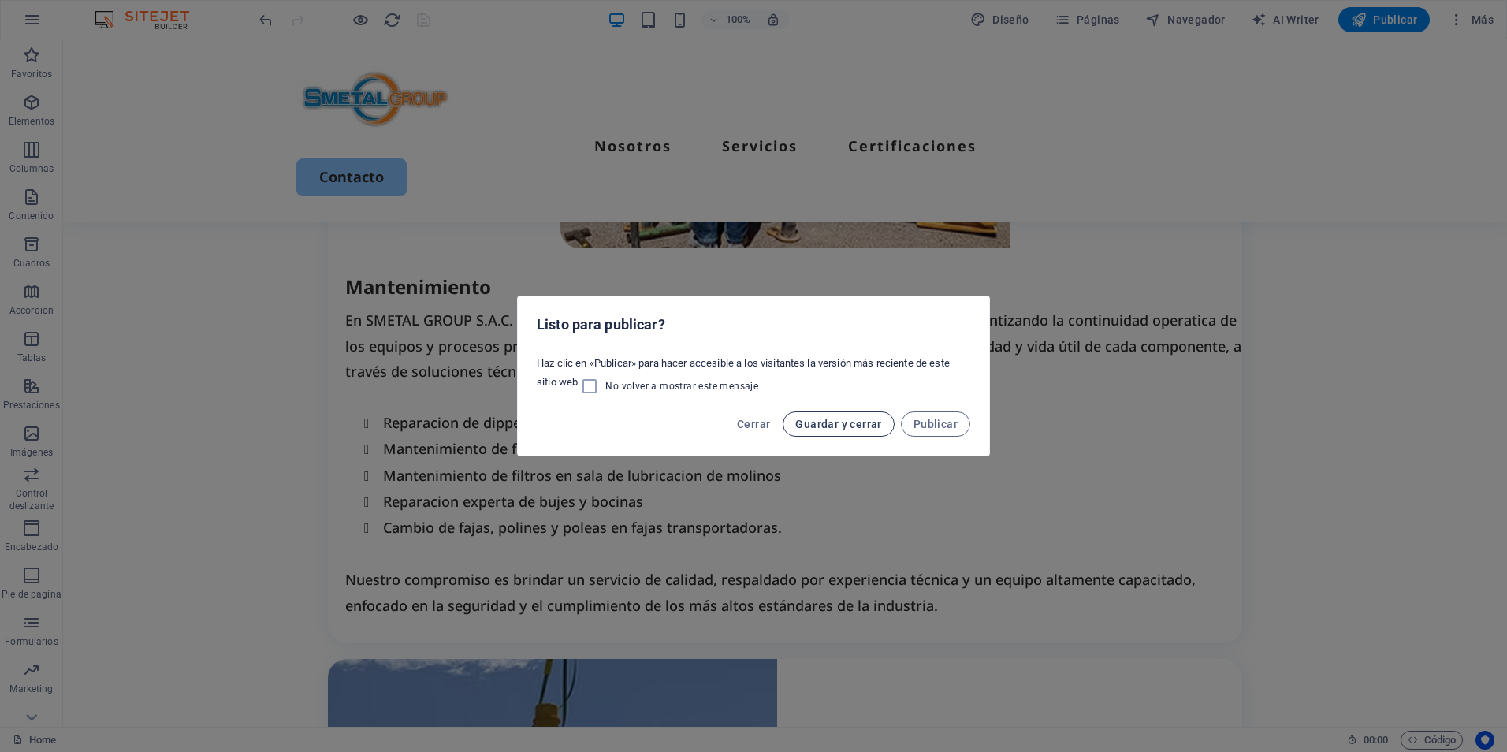
click at [857, 423] on span "Guardar y cerrar" at bounding box center [838, 424] width 86 height 13
